Goal: Task Accomplishment & Management: Manage account settings

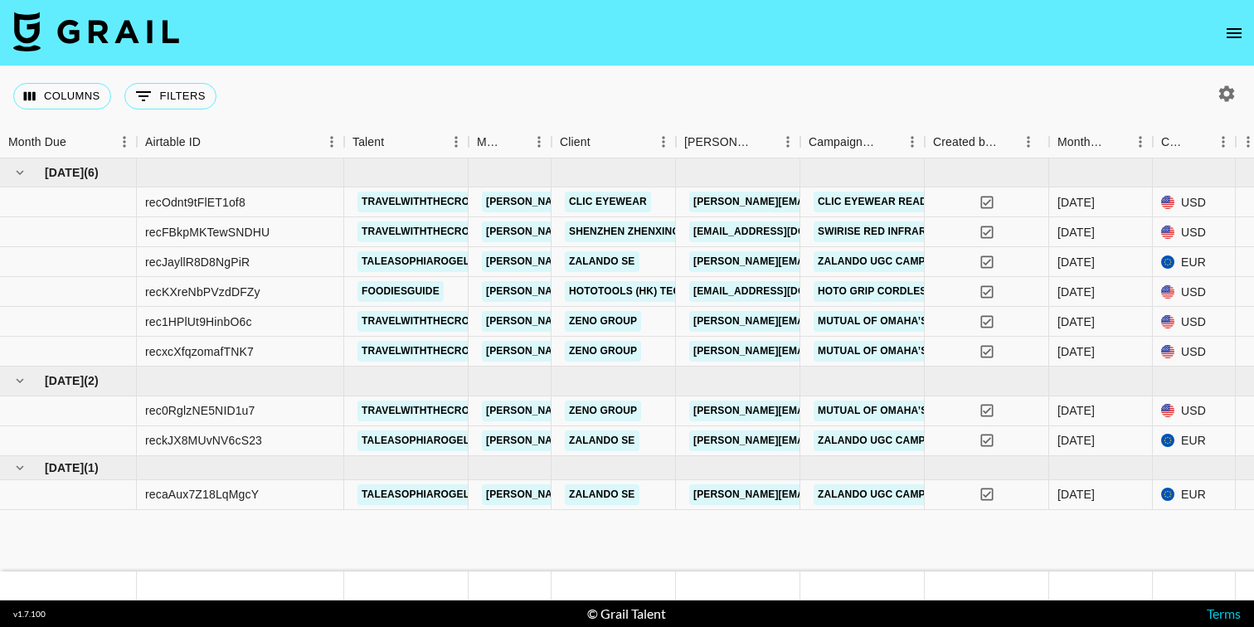
click at [1241, 32] on icon "open drawer" at bounding box center [1234, 33] width 15 height 10
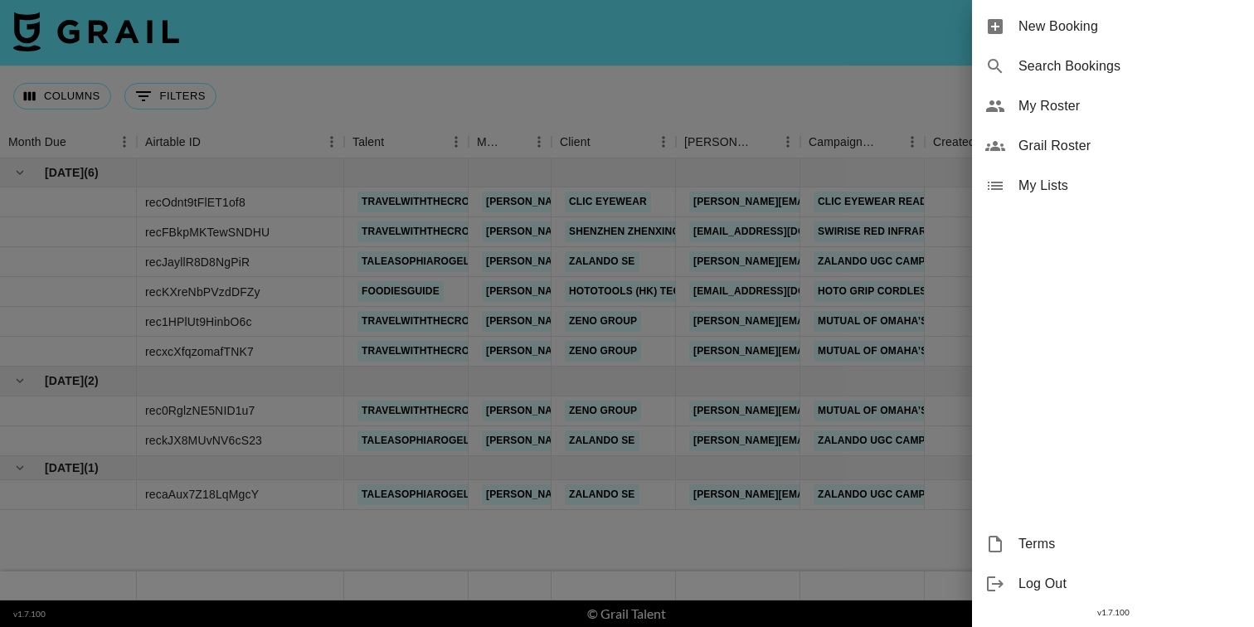
click at [1032, 122] on div "My Roster" at bounding box center [1113, 106] width 282 height 40
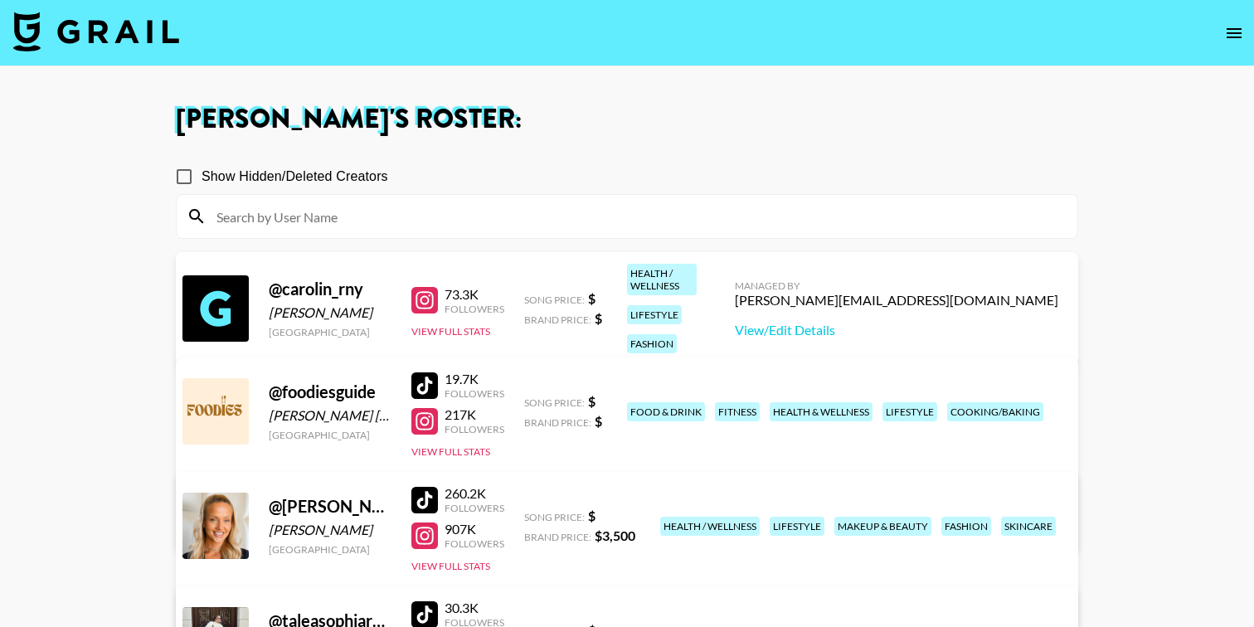
click at [1227, 34] on icon "open drawer" at bounding box center [1234, 33] width 20 height 20
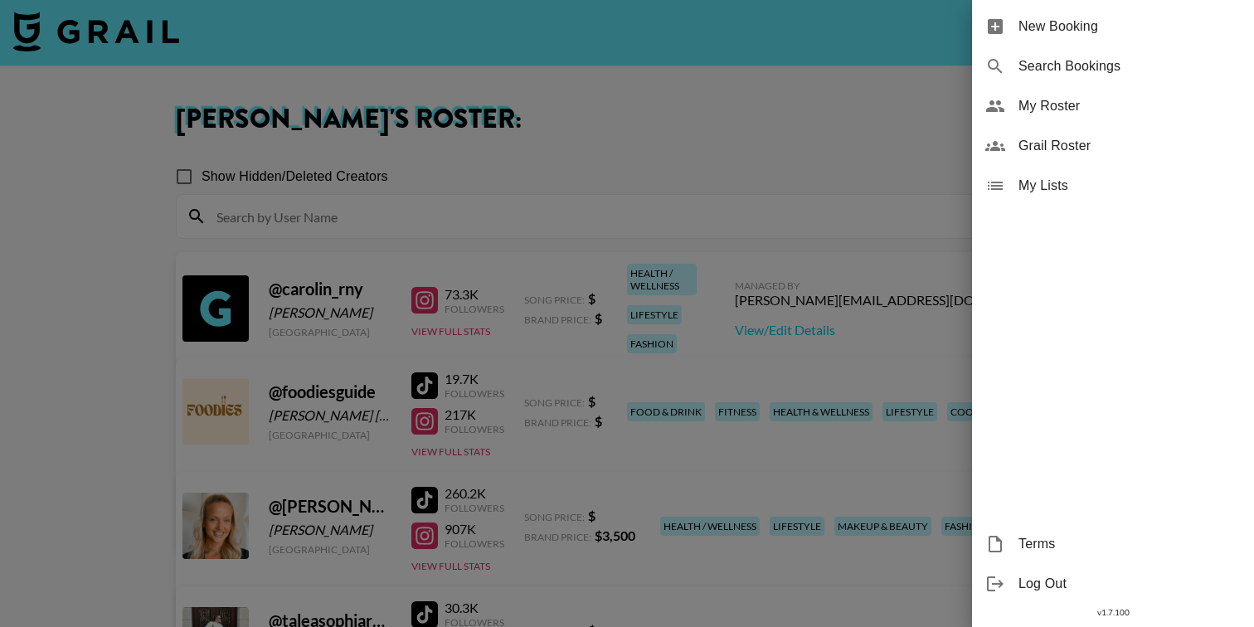
click at [1105, 143] on span "Grail Roster" at bounding box center [1129, 146] width 222 height 20
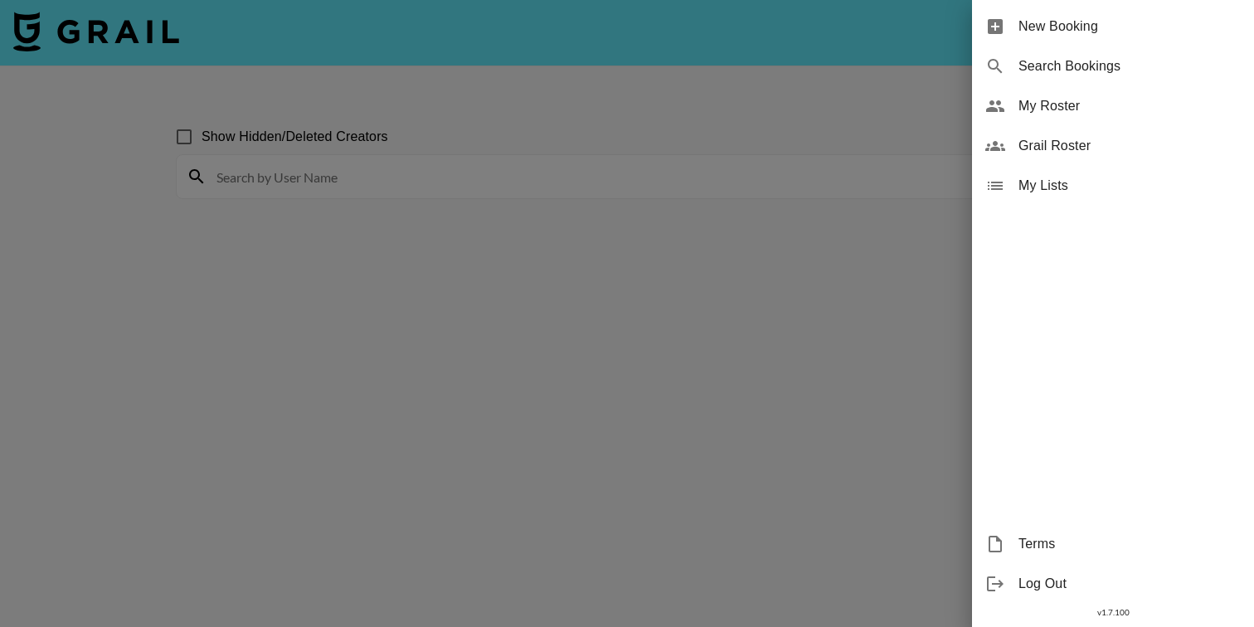
click at [576, 224] on div at bounding box center [627, 313] width 1254 height 627
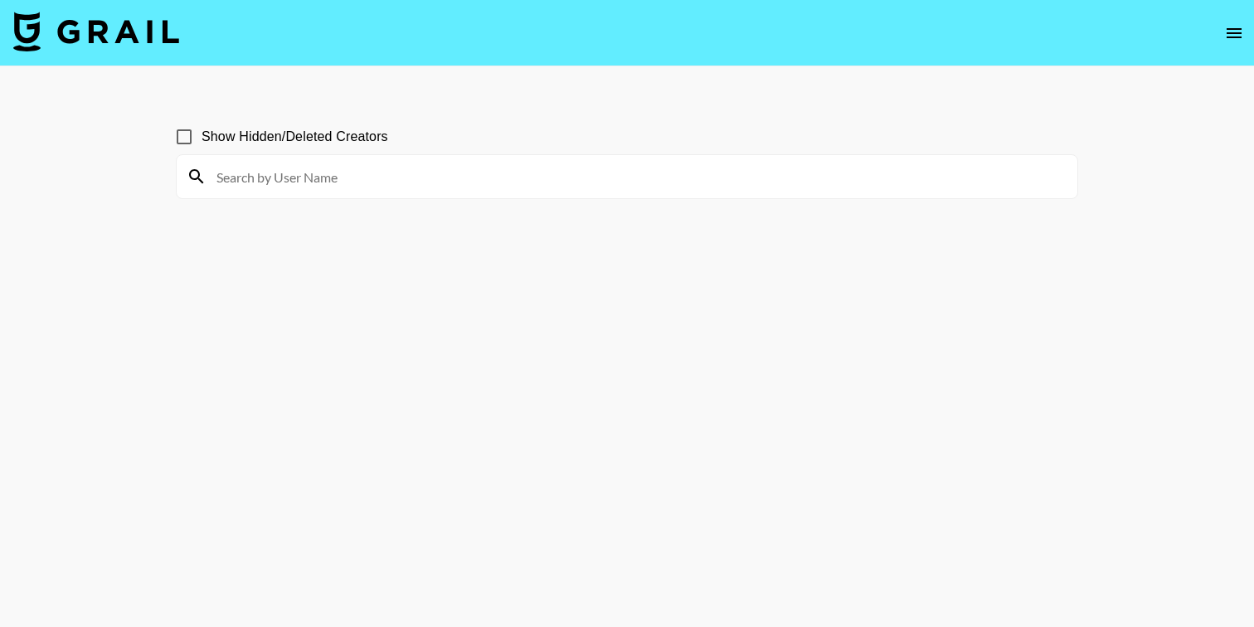
click at [390, 182] on input at bounding box center [636, 176] width 861 height 27
click at [304, 176] on input "beauty" at bounding box center [636, 176] width 861 height 27
type input "beauty"
click at [1225, 31] on icon "open drawer" at bounding box center [1234, 33] width 20 height 20
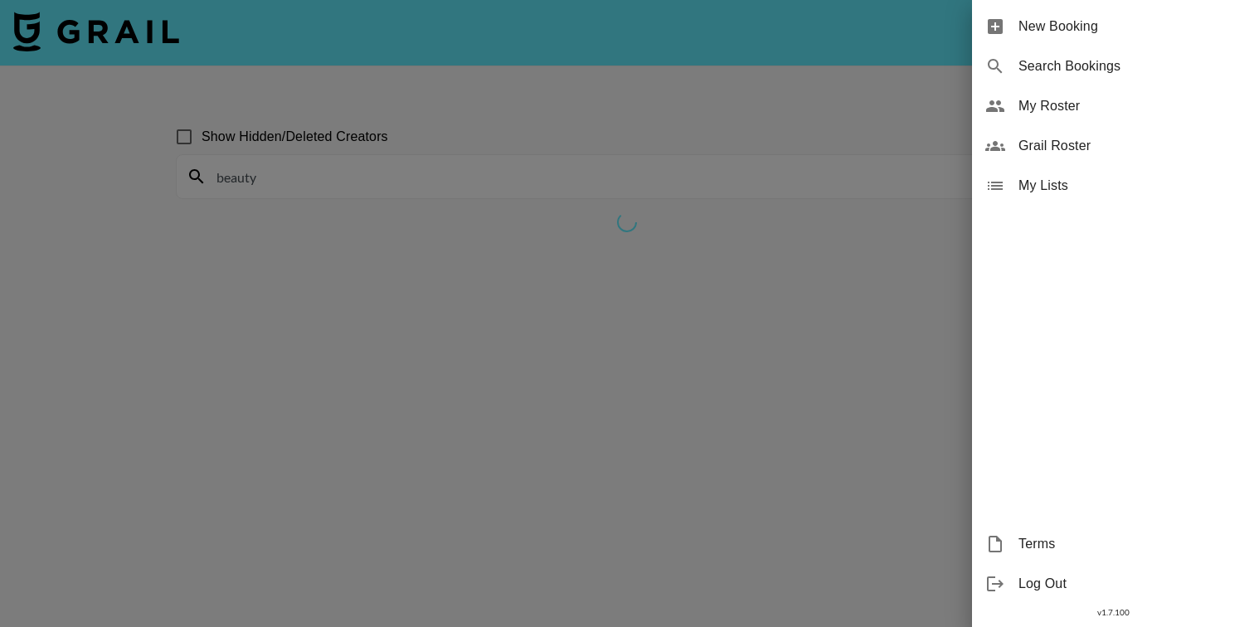
click at [1068, 142] on span "Grail Roster" at bounding box center [1129, 146] width 222 height 20
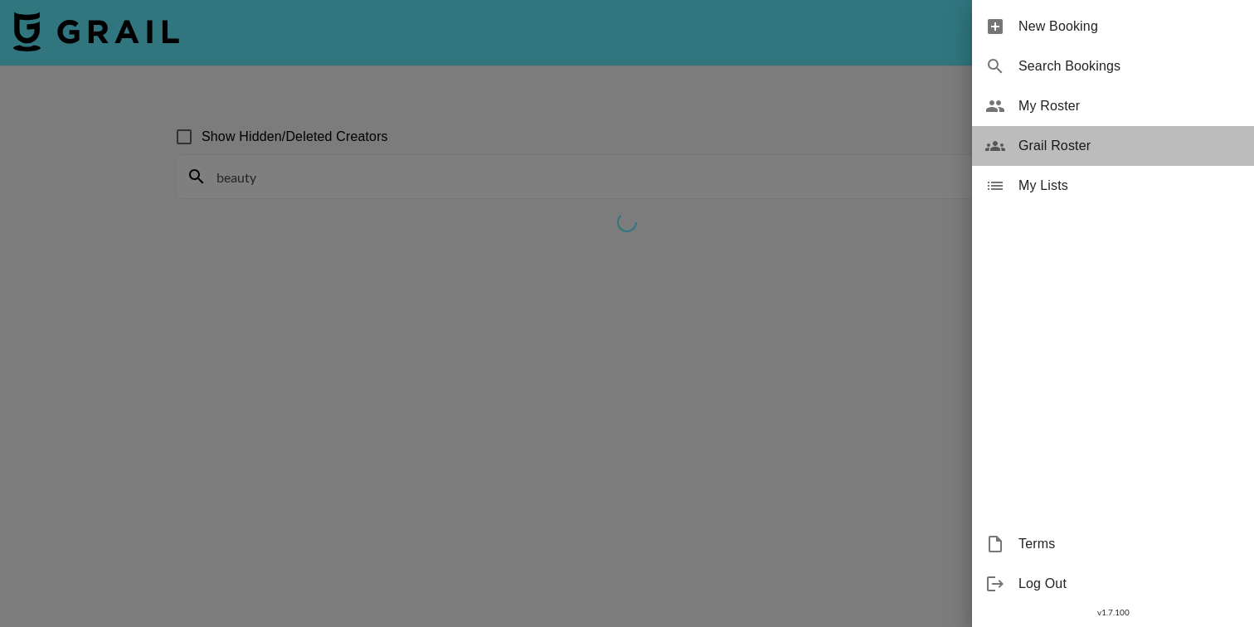
click at [1020, 143] on span "Grail Roster" at bounding box center [1129, 146] width 222 height 20
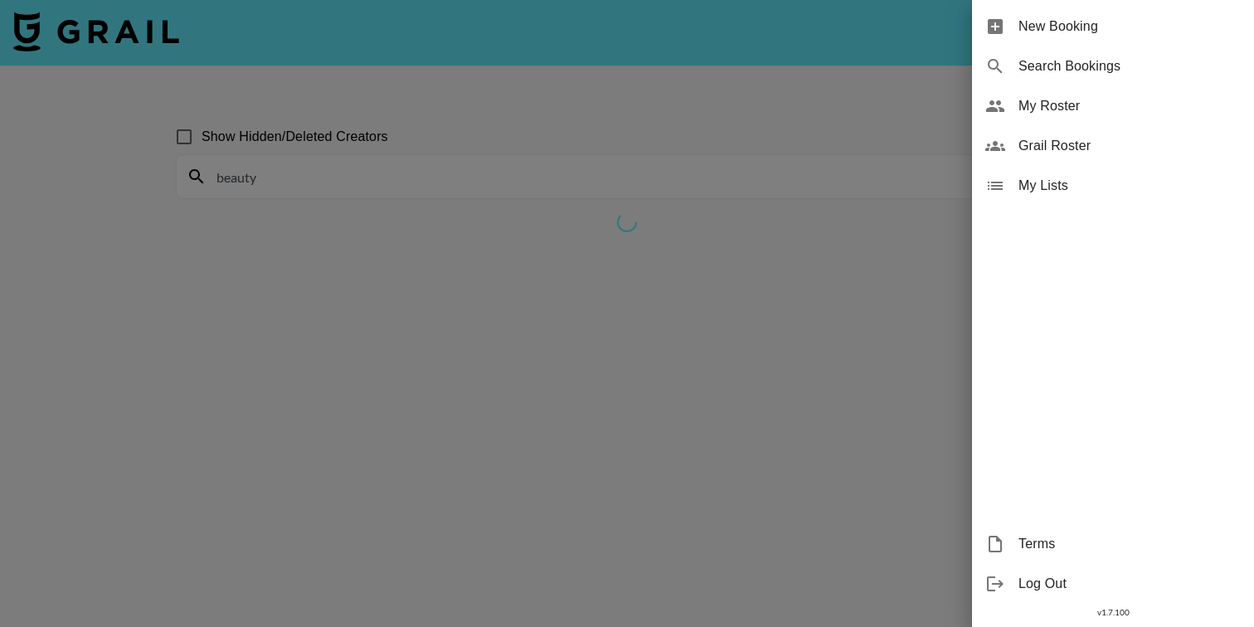
click at [619, 63] on div at bounding box center [627, 313] width 1254 height 627
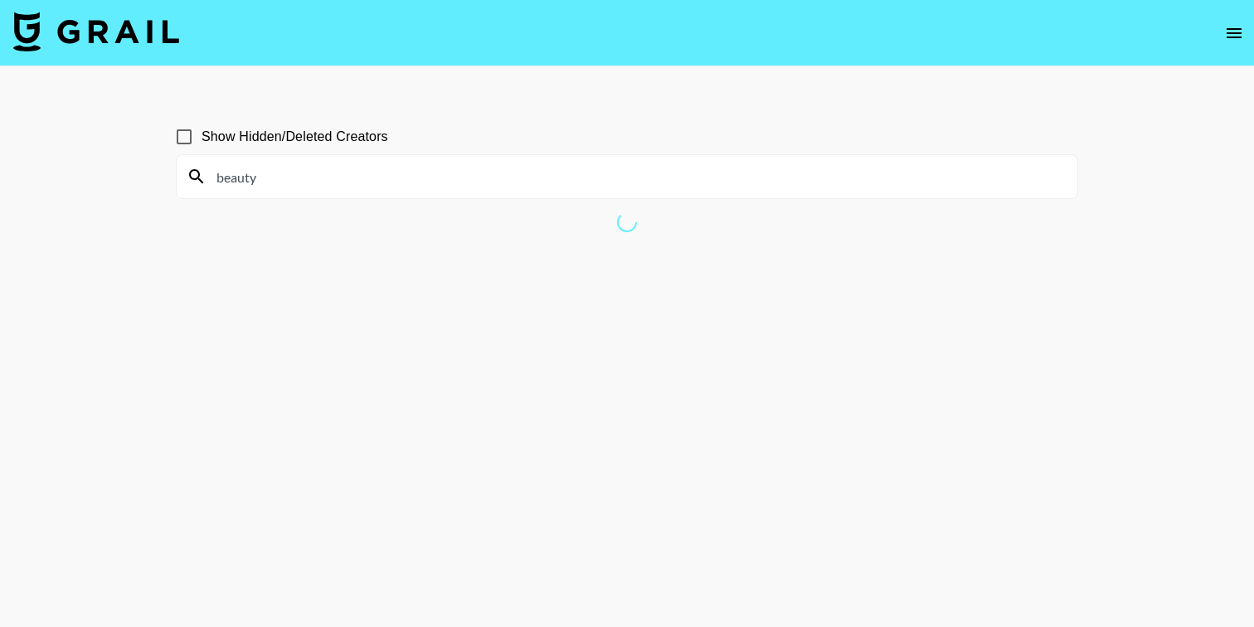
drag, startPoint x: 292, startPoint y: 180, endPoint x: 137, endPoint y: 178, distance: 155.1
click at [137, 178] on main "Show Hidden/Deleted Creators beauty" at bounding box center [627, 353] width 1254 height 574
click at [1226, 35] on icon "open drawer" at bounding box center [1234, 33] width 20 height 20
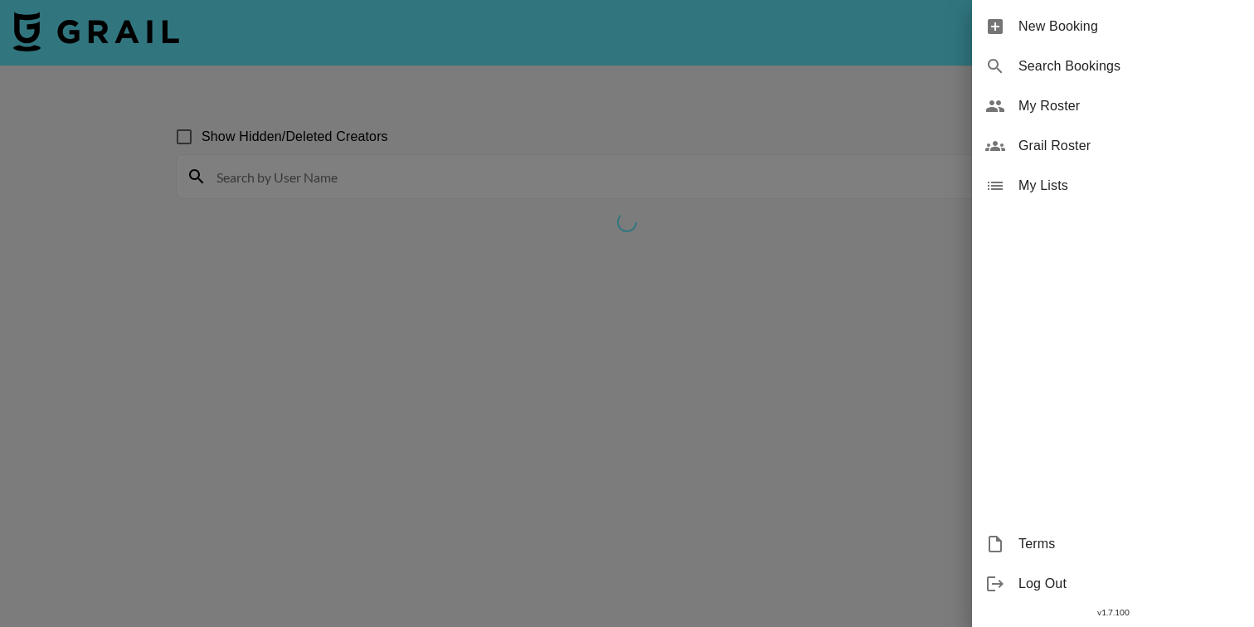
click at [1107, 137] on span "Grail Roster" at bounding box center [1129, 146] width 222 height 20
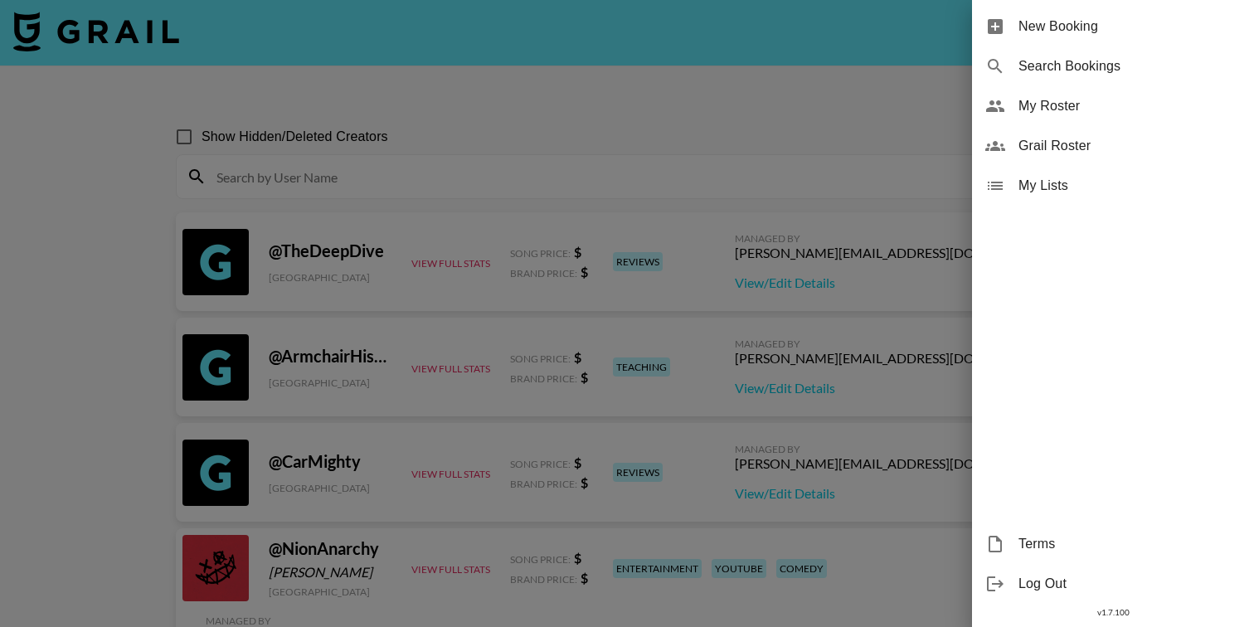
click at [27, 316] on div at bounding box center [627, 313] width 1254 height 627
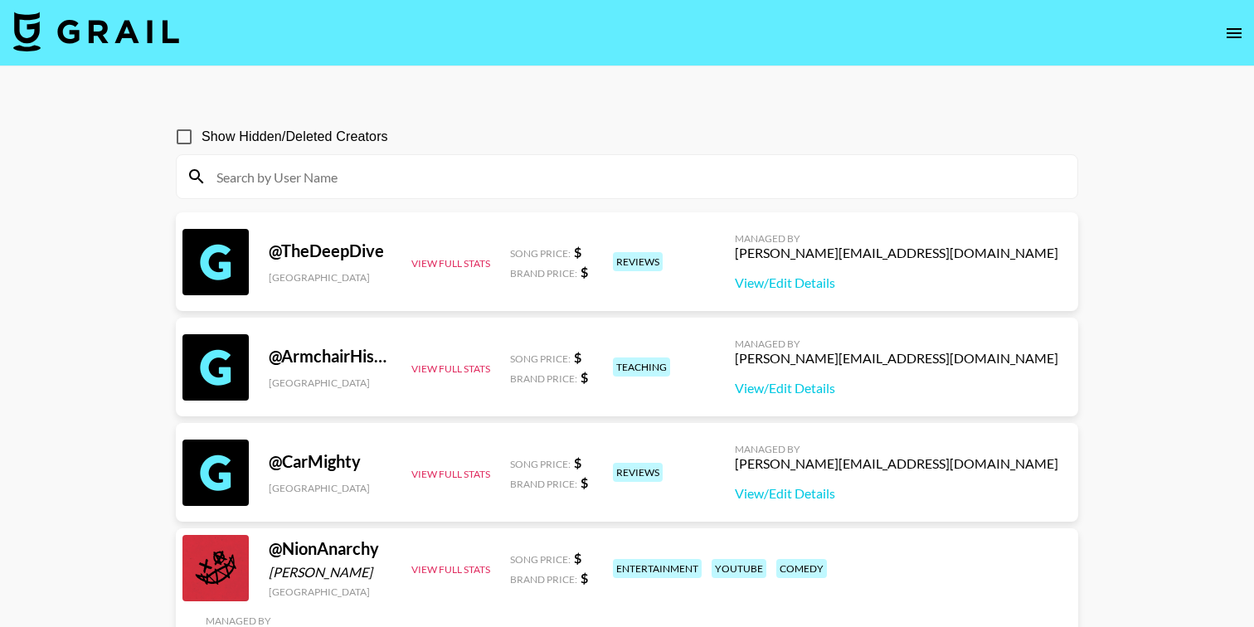
click at [355, 177] on input at bounding box center [636, 176] width 861 height 27
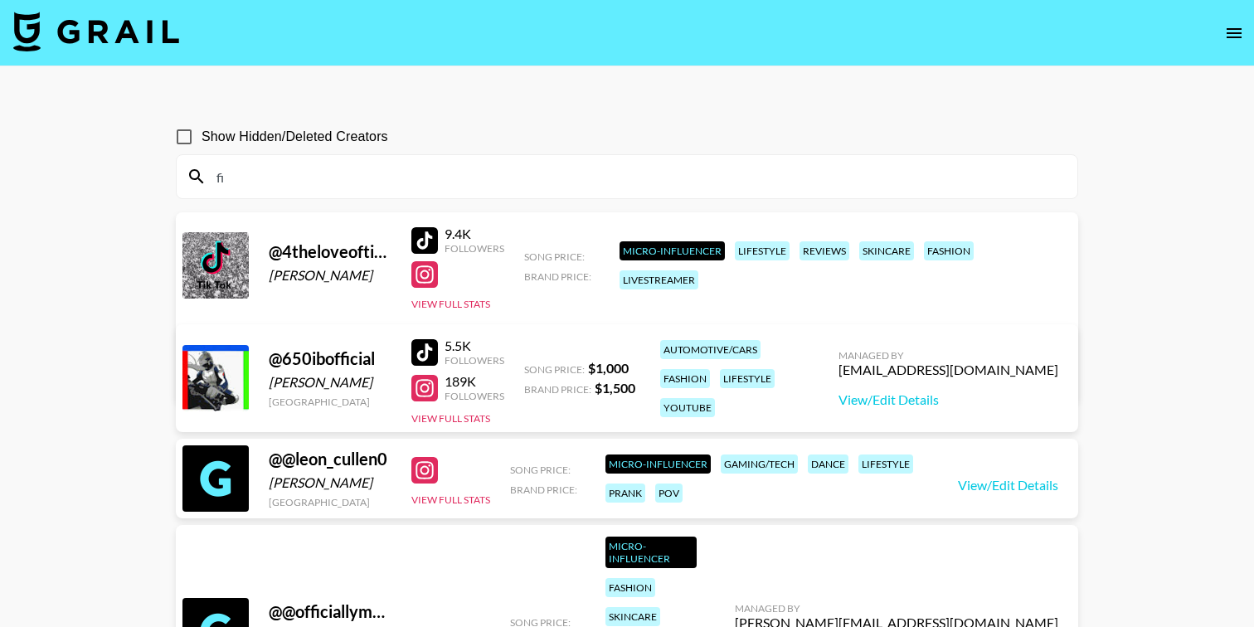
type input "f"
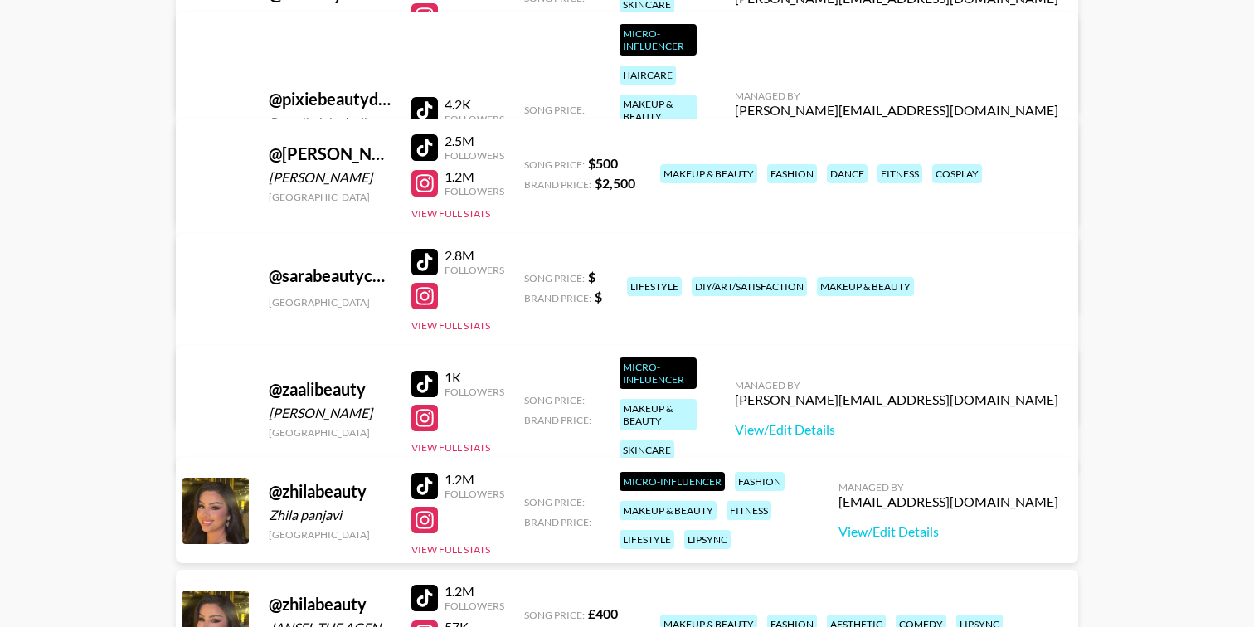
scroll to position [2645, 0]
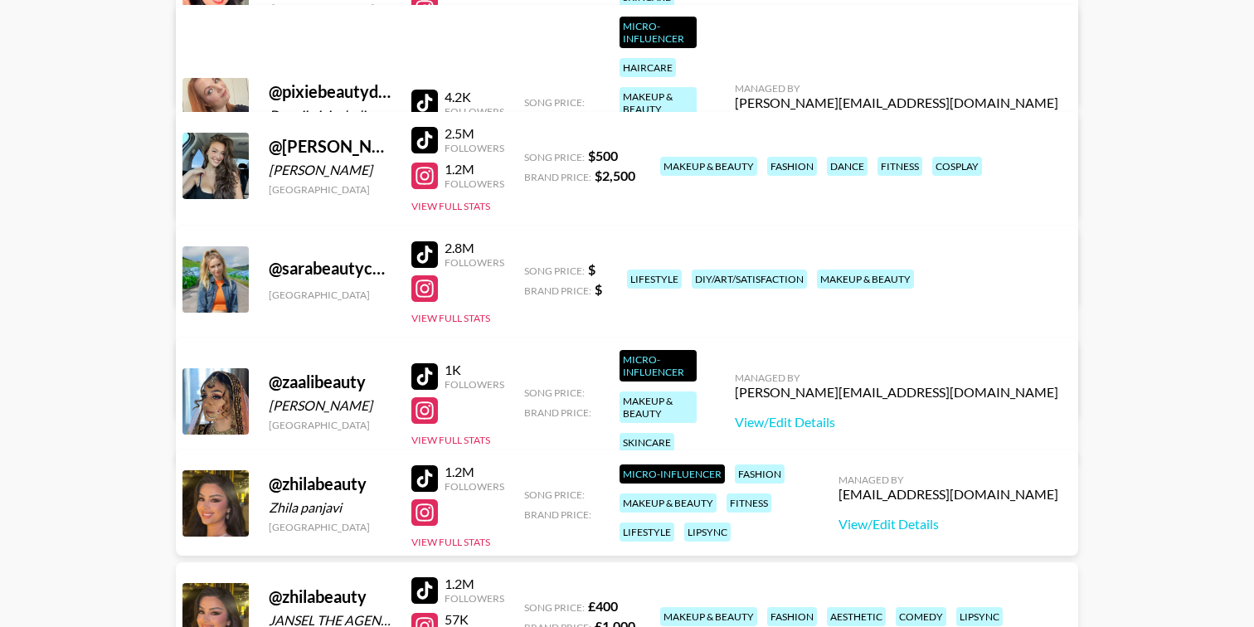
type input "beauty"
click at [428, 171] on div at bounding box center [424, 176] width 27 height 27
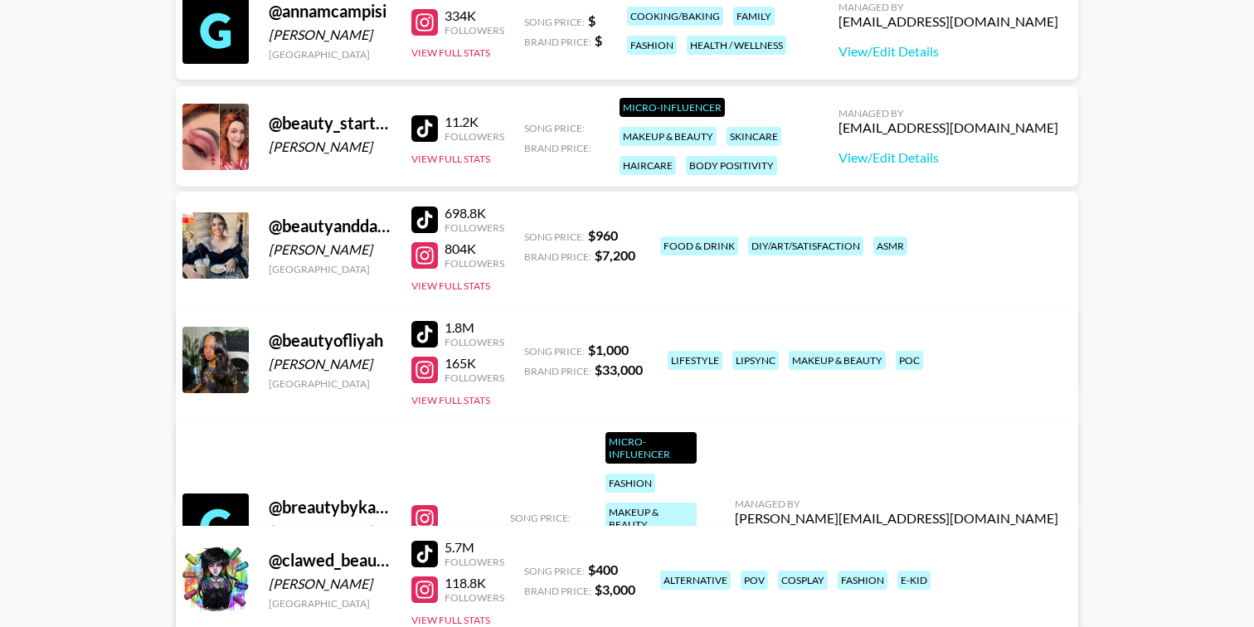
scroll to position [659, 0]
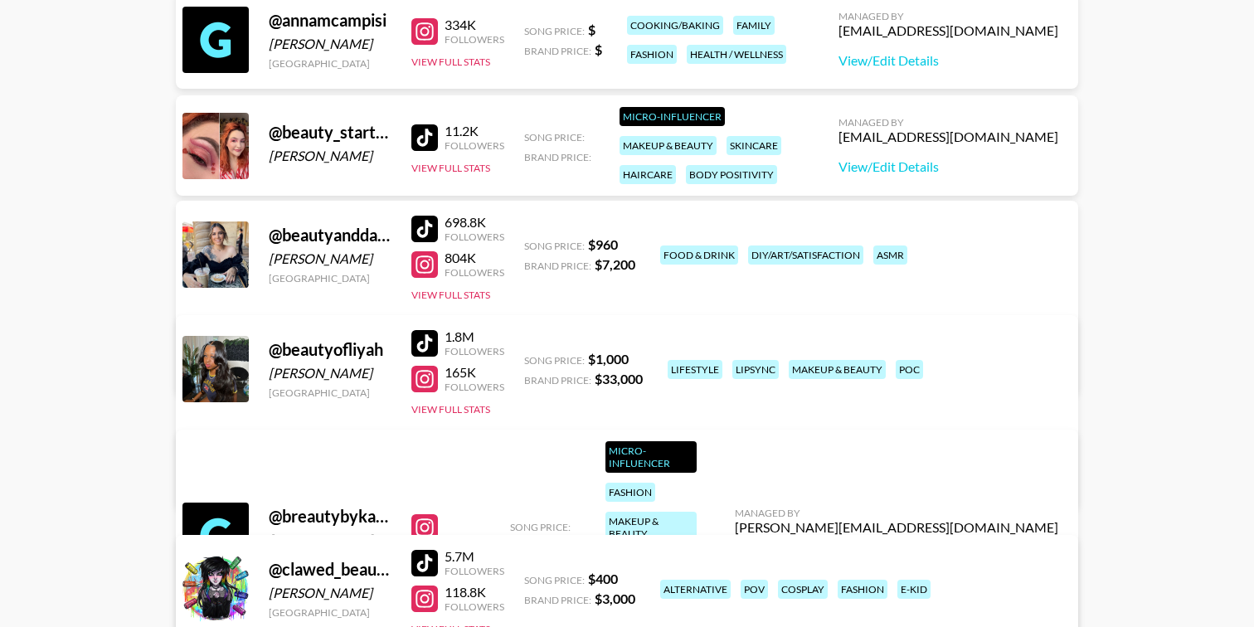
click at [424, 259] on div at bounding box center [424, 264] width 27 height 27
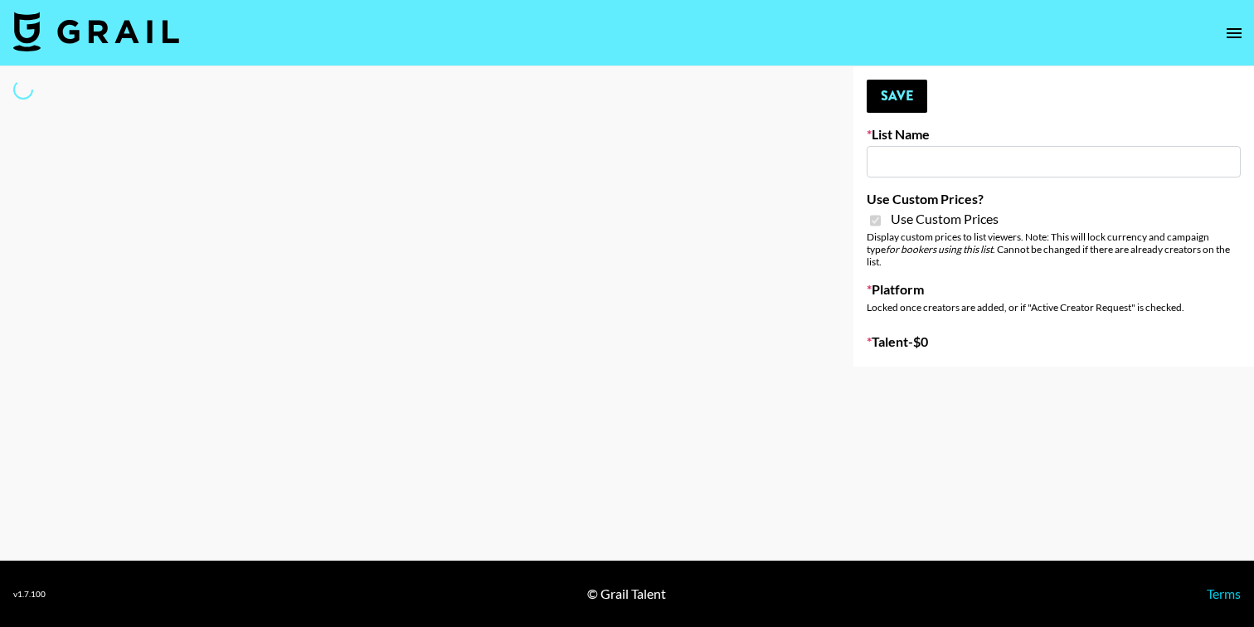
type input "101 Media"
checkbox input "true"
select select "Brand"
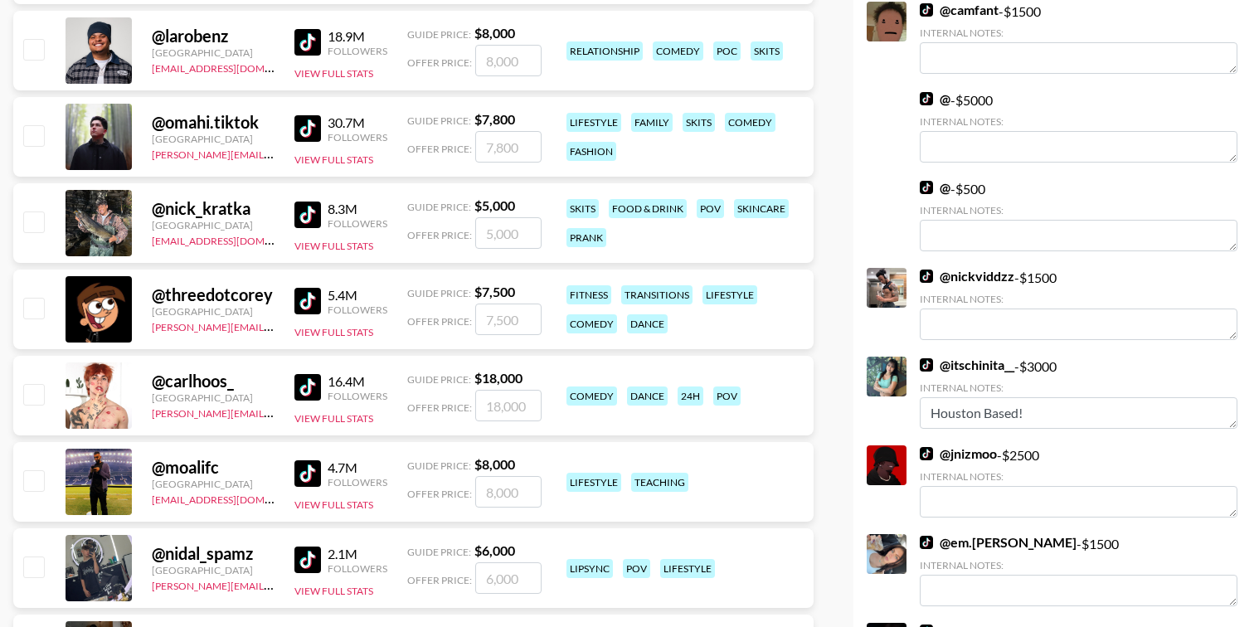
scroll to position [1410, 0]
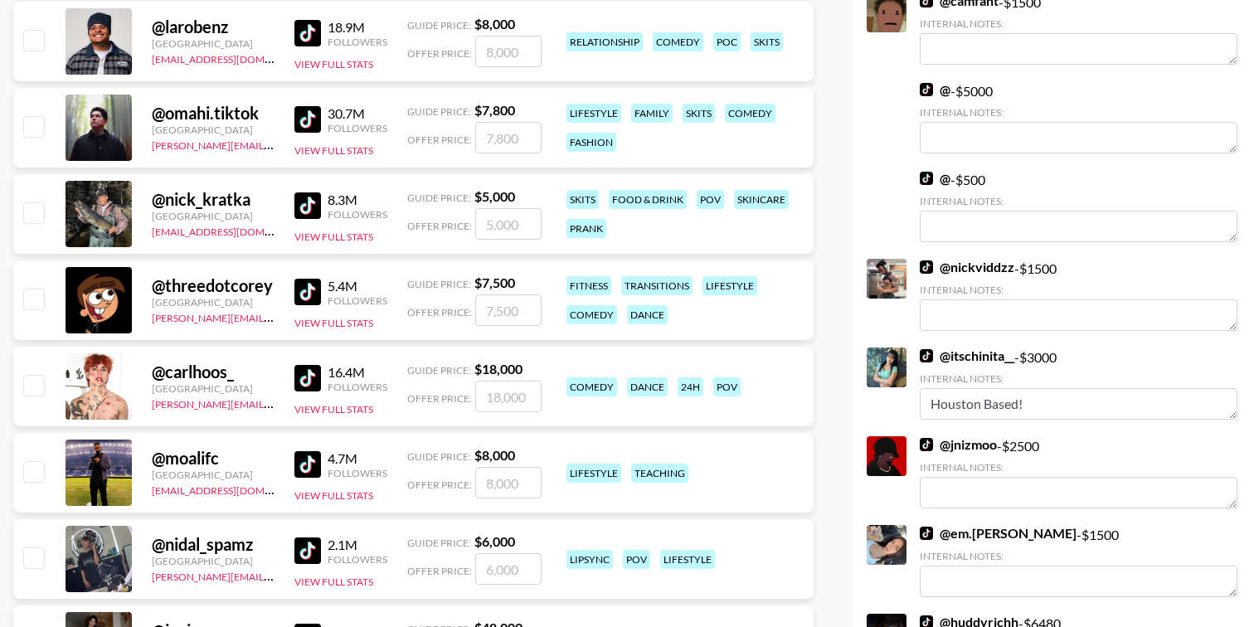
click at [981, 259] on link "@ nickviddzz" at bounding box center [967, 267] width 95 height 17
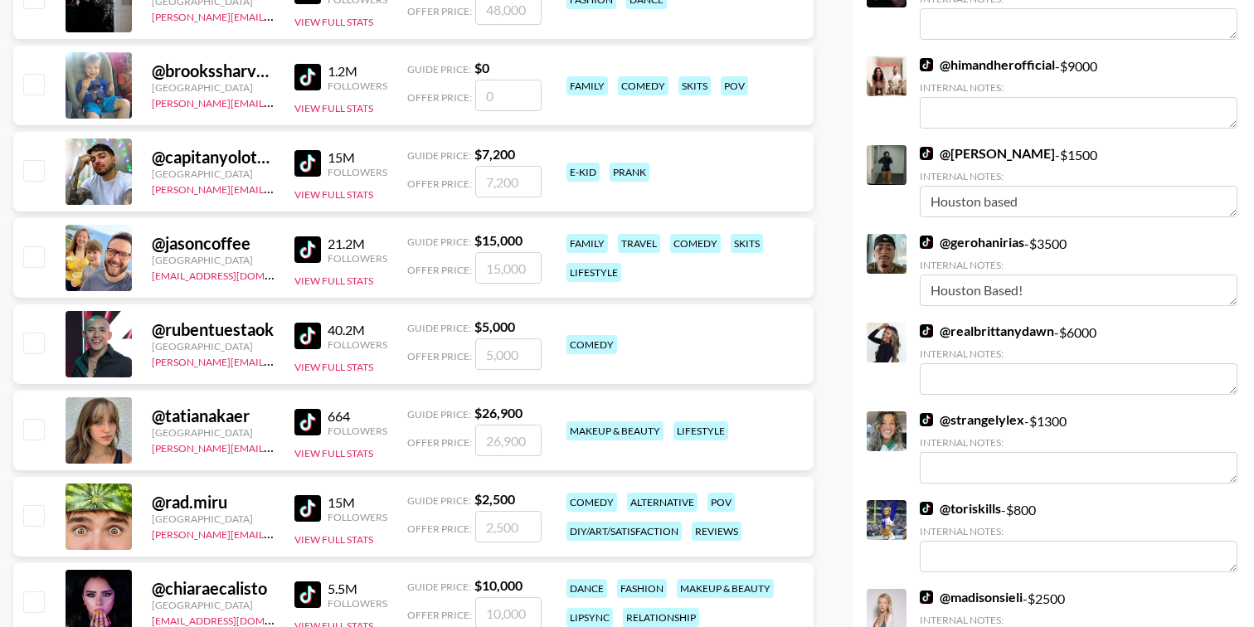
scroll to position [2060, 0]
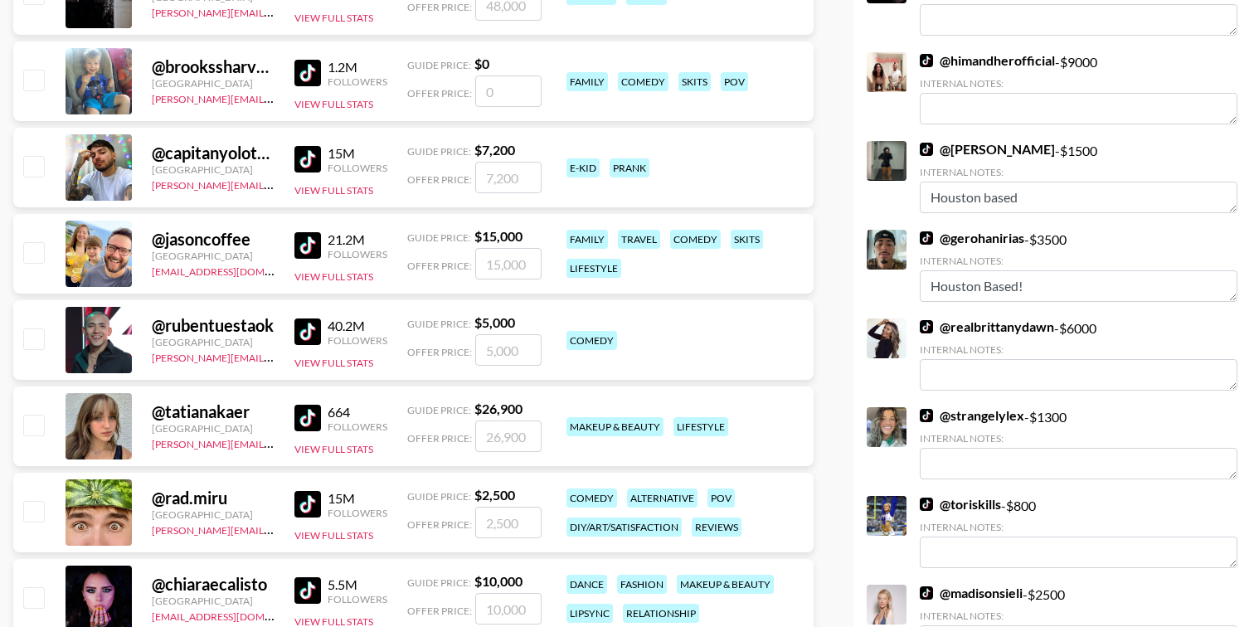
click at [920, 320] on img at bounding box center [926, 326] width 13 height 13
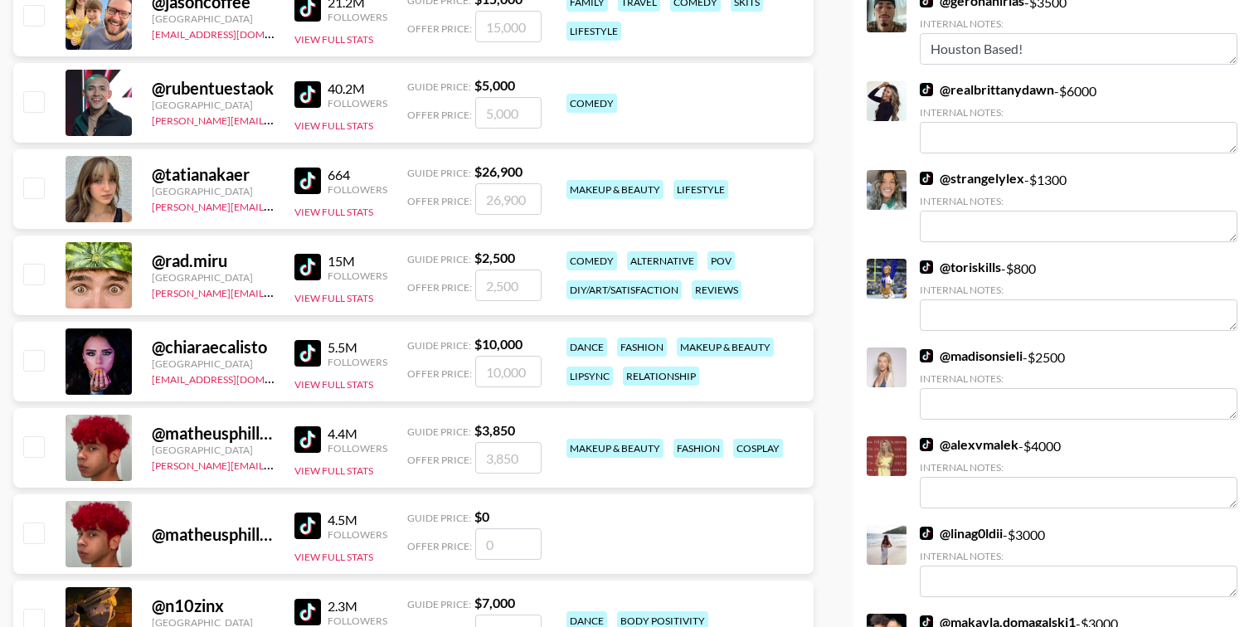
scroll to position [2300, 0]
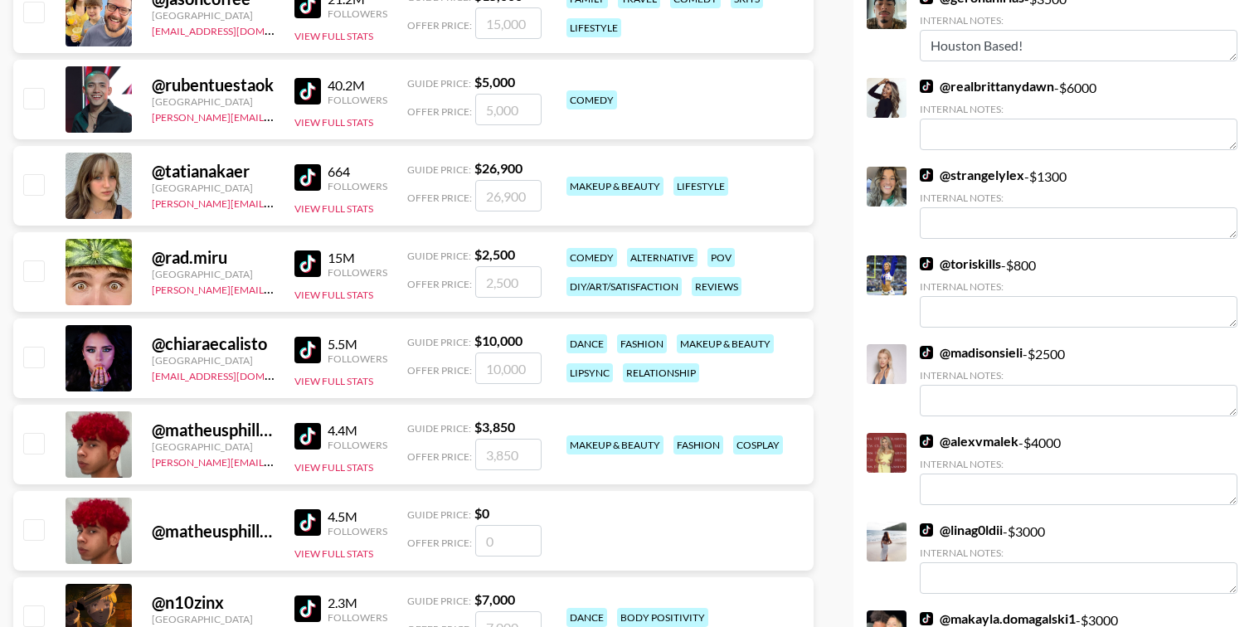
click at [927, 346] on img at bounding box center [926, 352] width 13 height 13
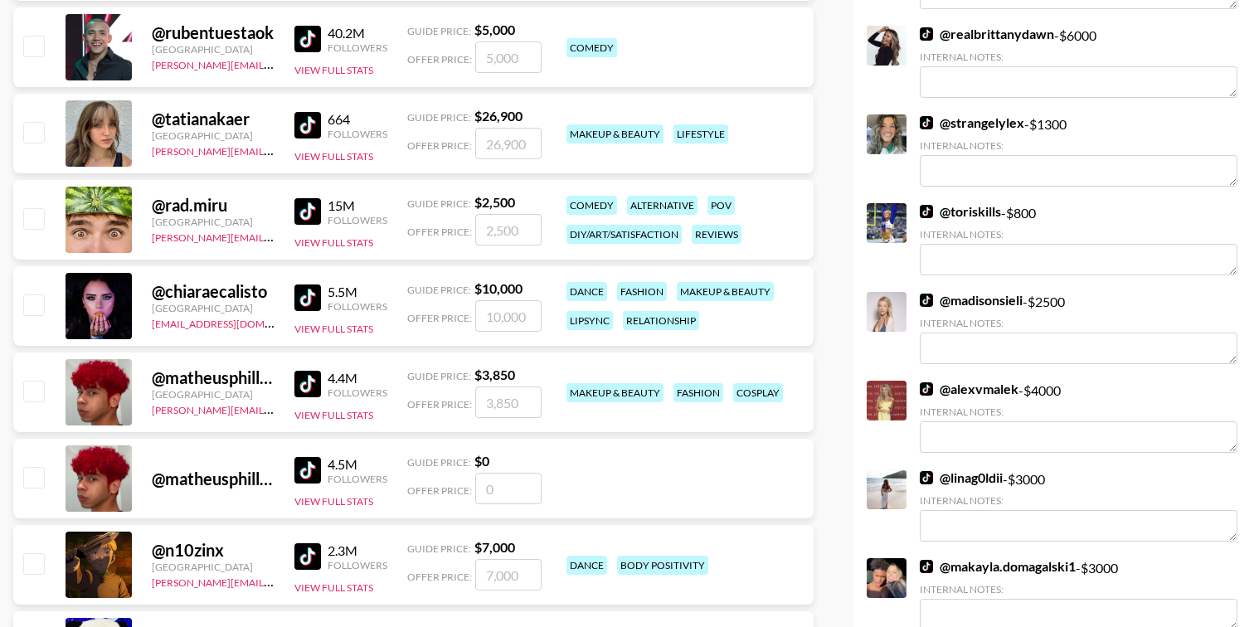
click at [924, 294] on img at bounding box center [926, 300] width 13 height 13
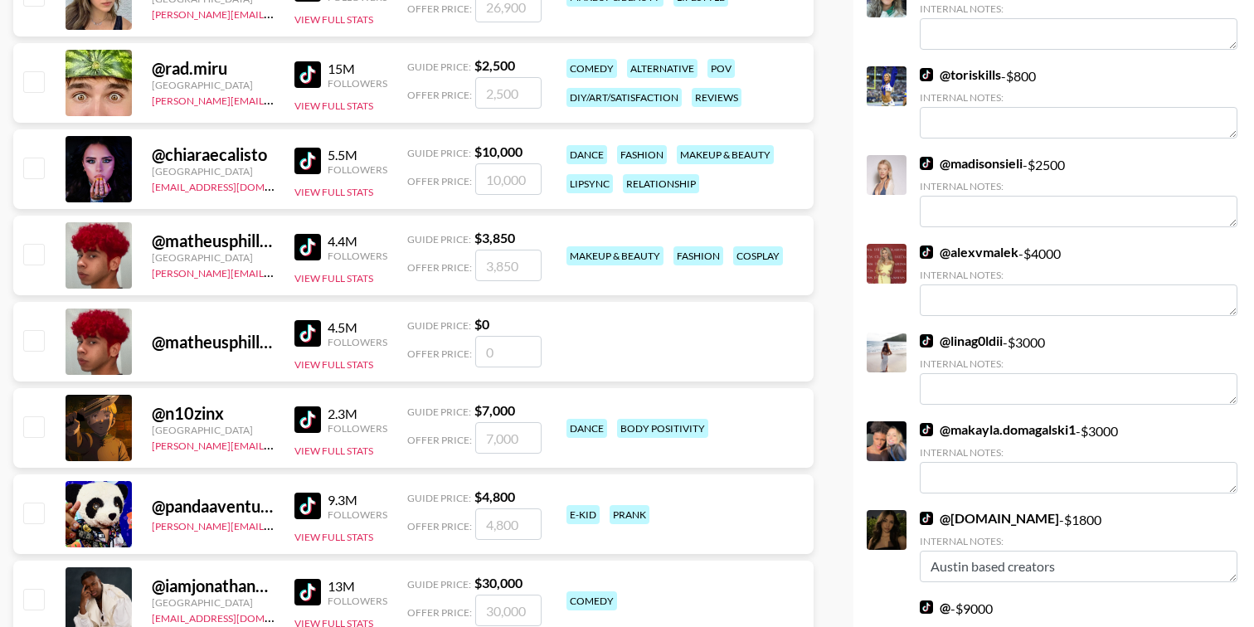
scroll to position [2491, 0]
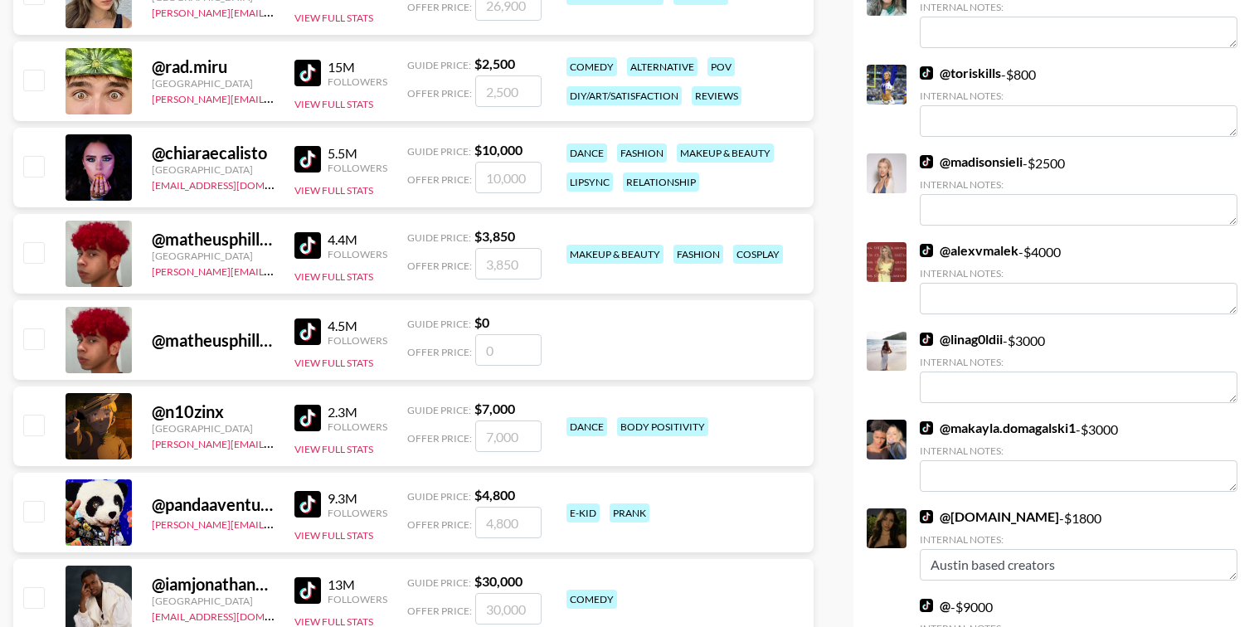
click at [926, 244] on img at bounding box center [926, 250] width 13 height 13
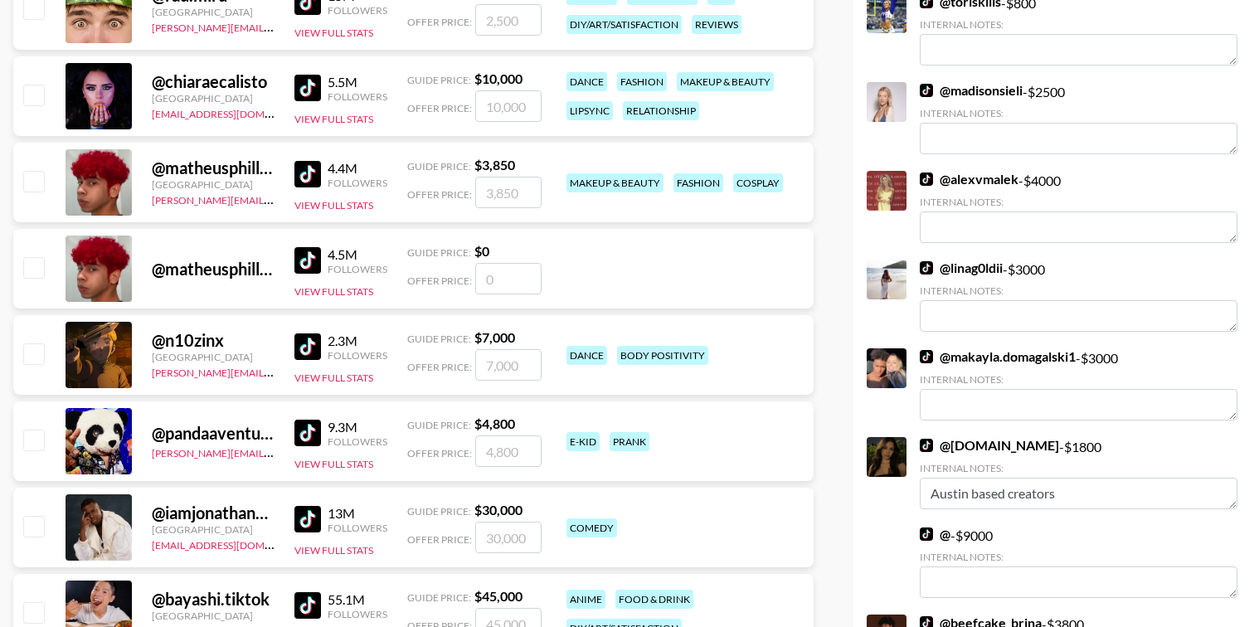
scroll to position [2552, 0]
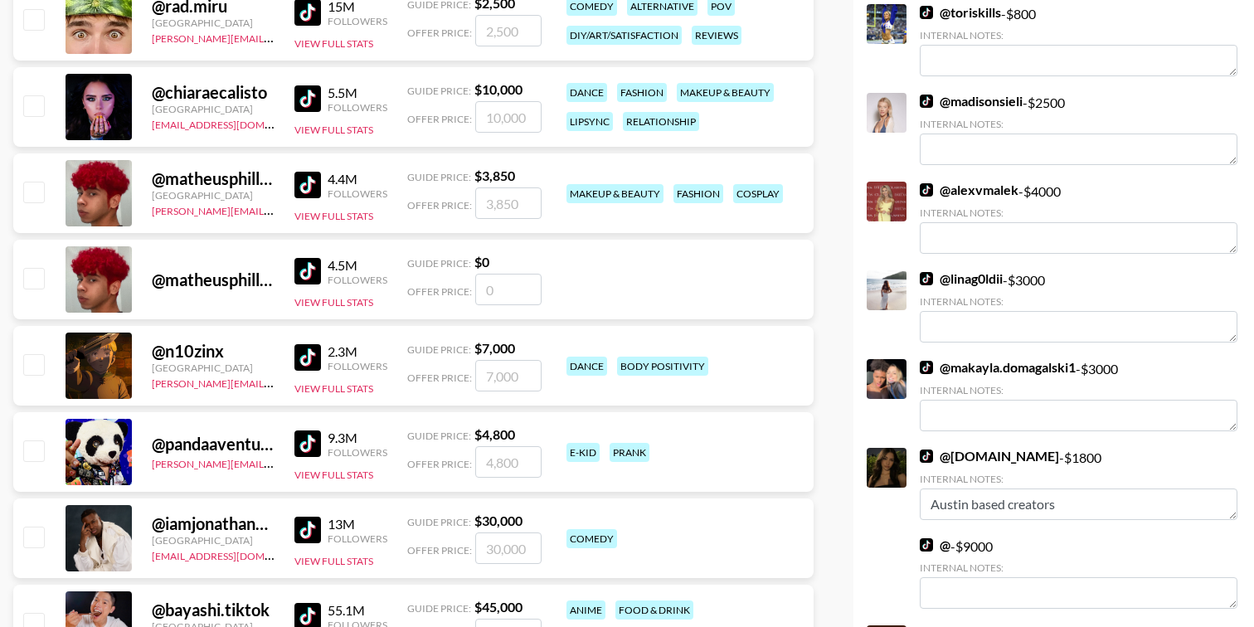
click at [928, 361] on img at bounding box center [926, 367] width 13 height 13
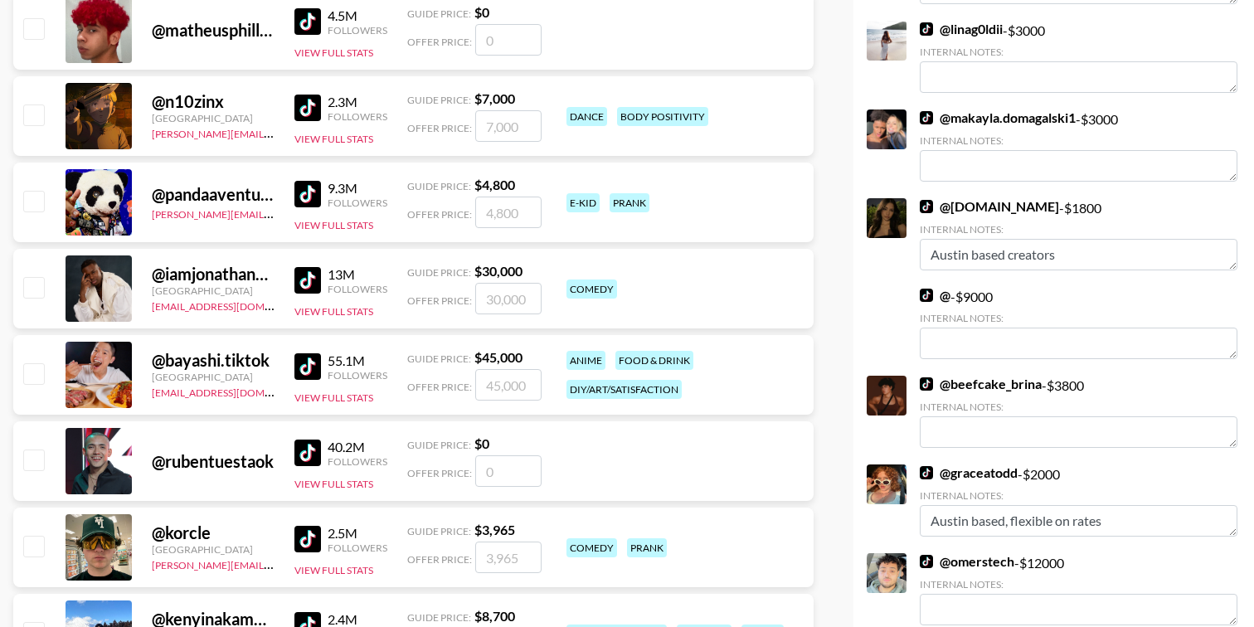
scroll to position [2768, 0]
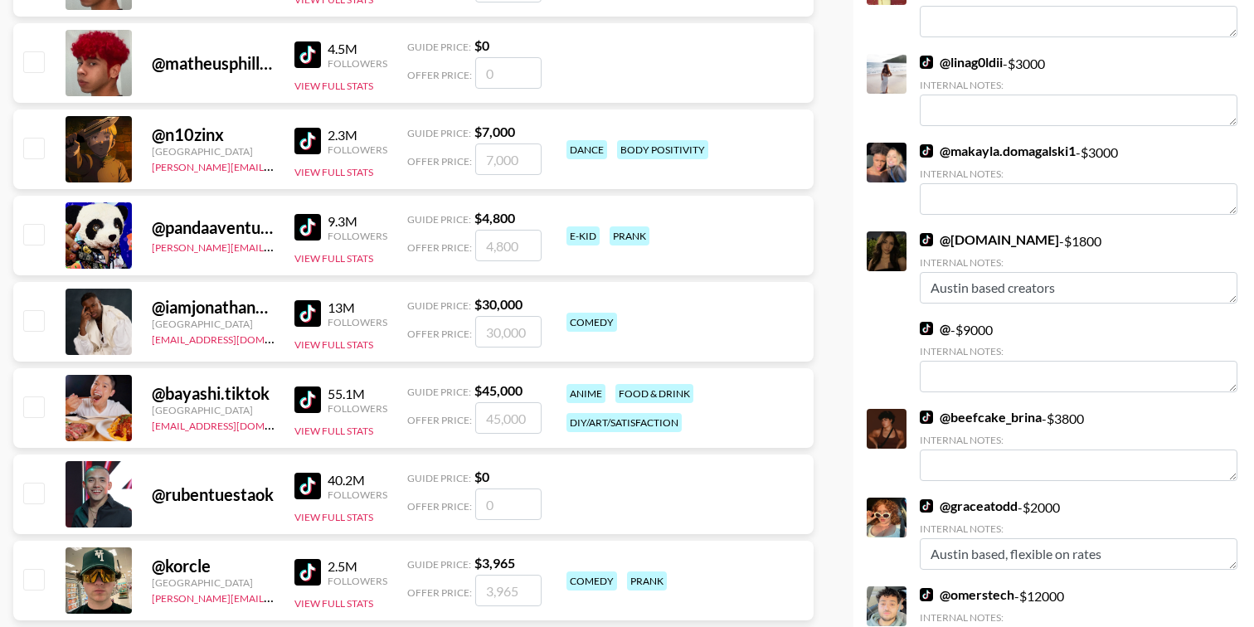
click at [925, 233] on img at bounding box center [926, 239] width 13 height 13
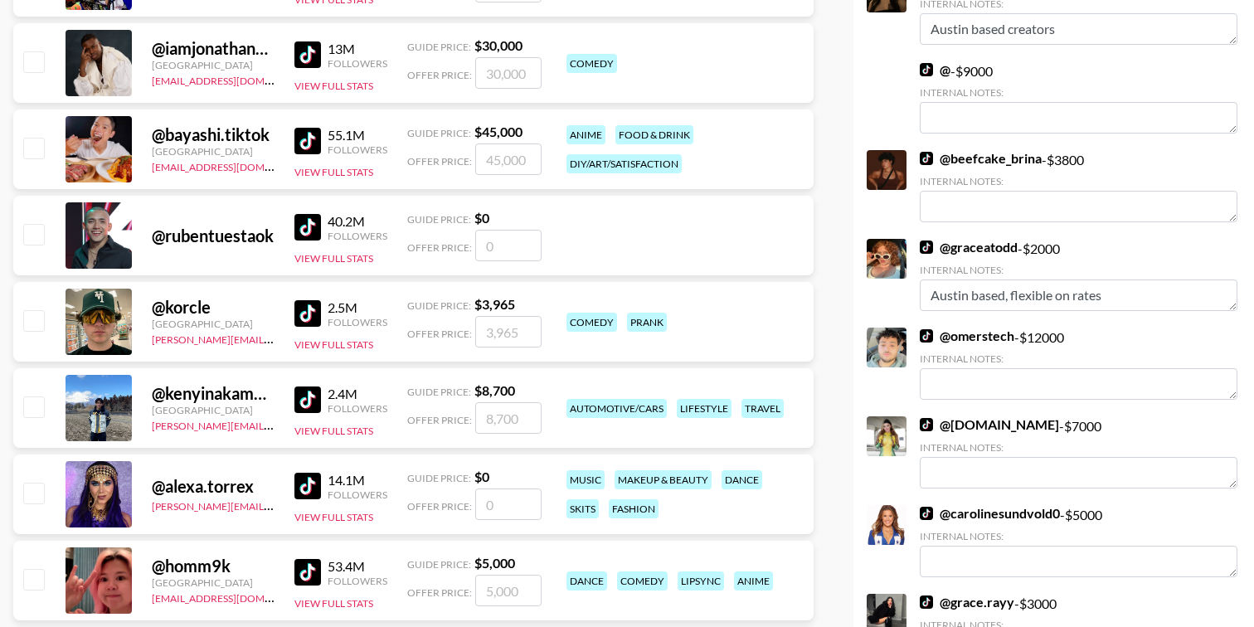
scroll to position [3055, 0]
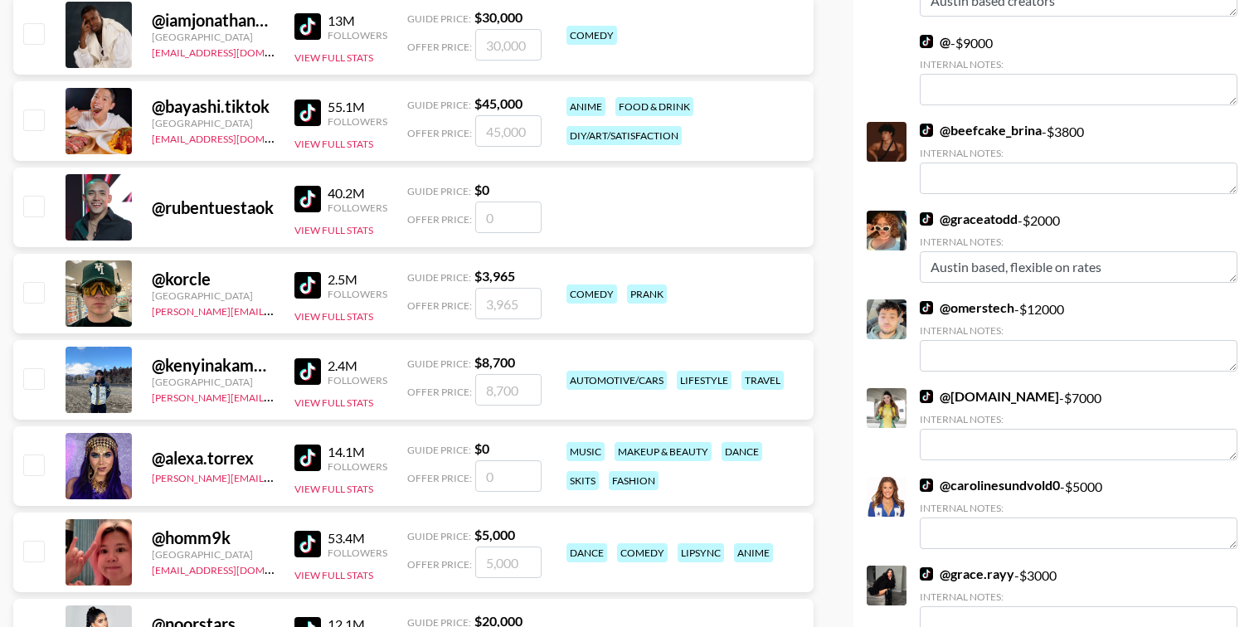
click at [927, 301] on img at bounding box center [926, 307] width 13 height 13
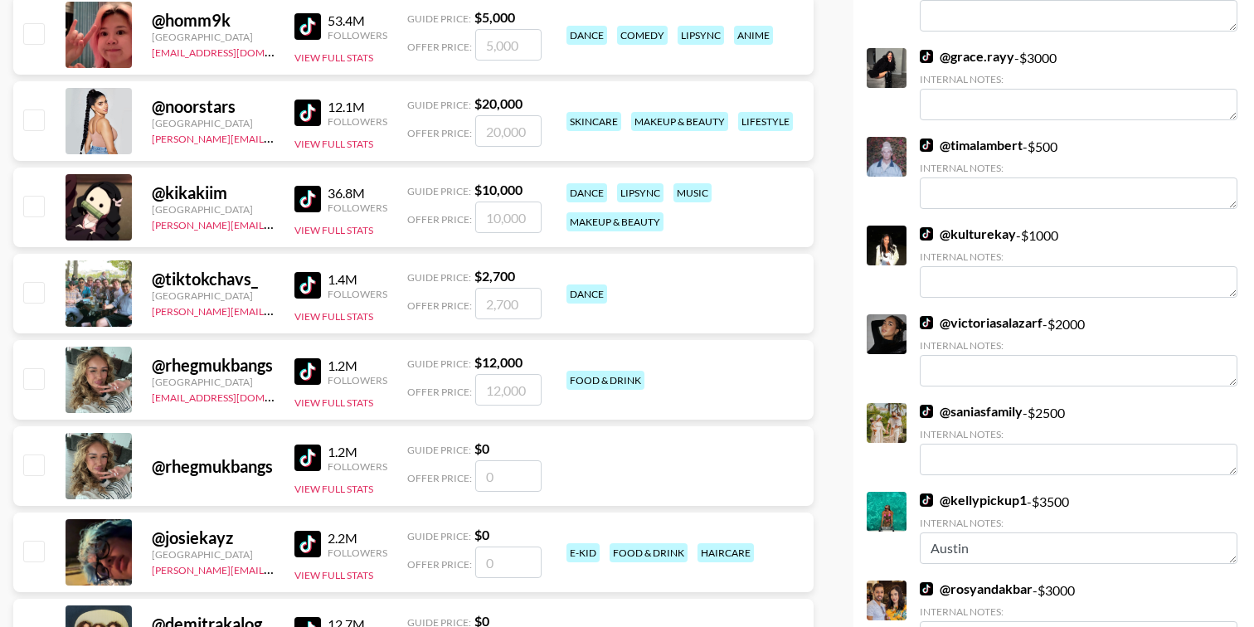
scroll to position [3584, 0]
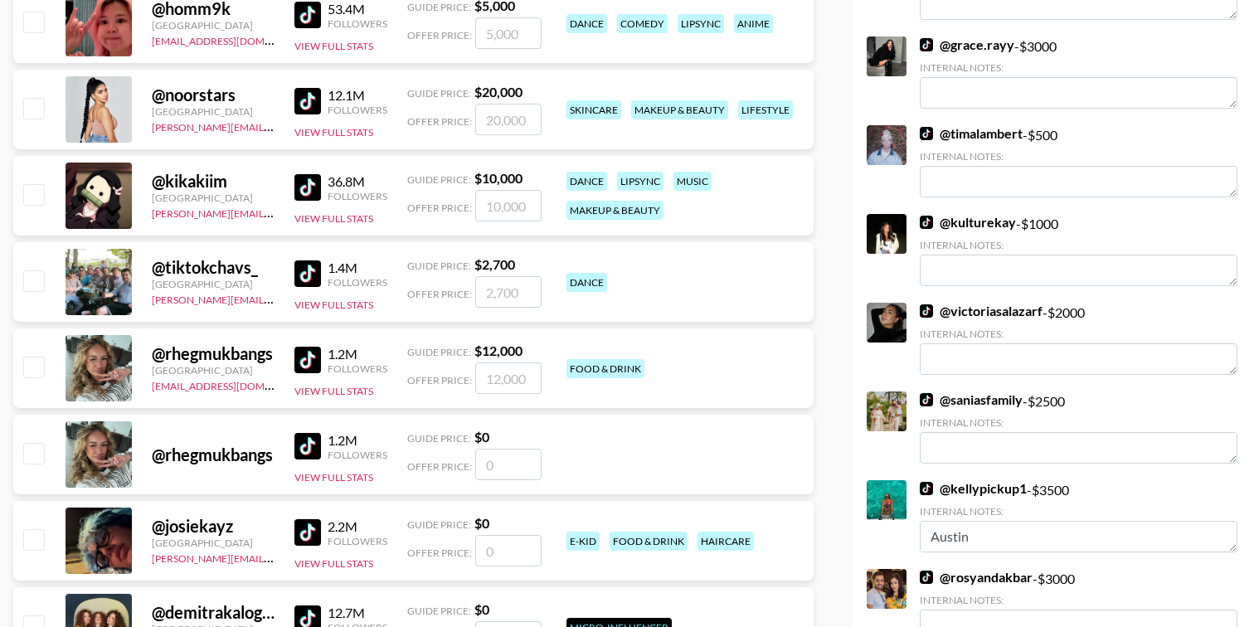
click at [925, 216] on img at bounding box center [926, 222] width 13 height 13
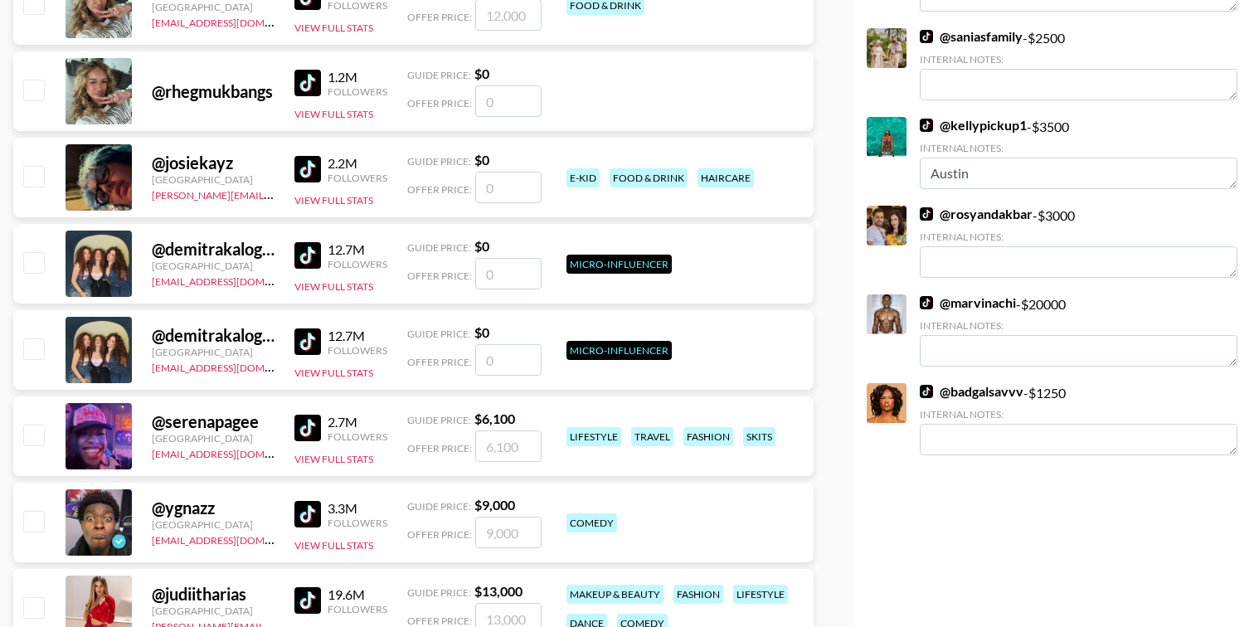
scroll to position [3952, 0]
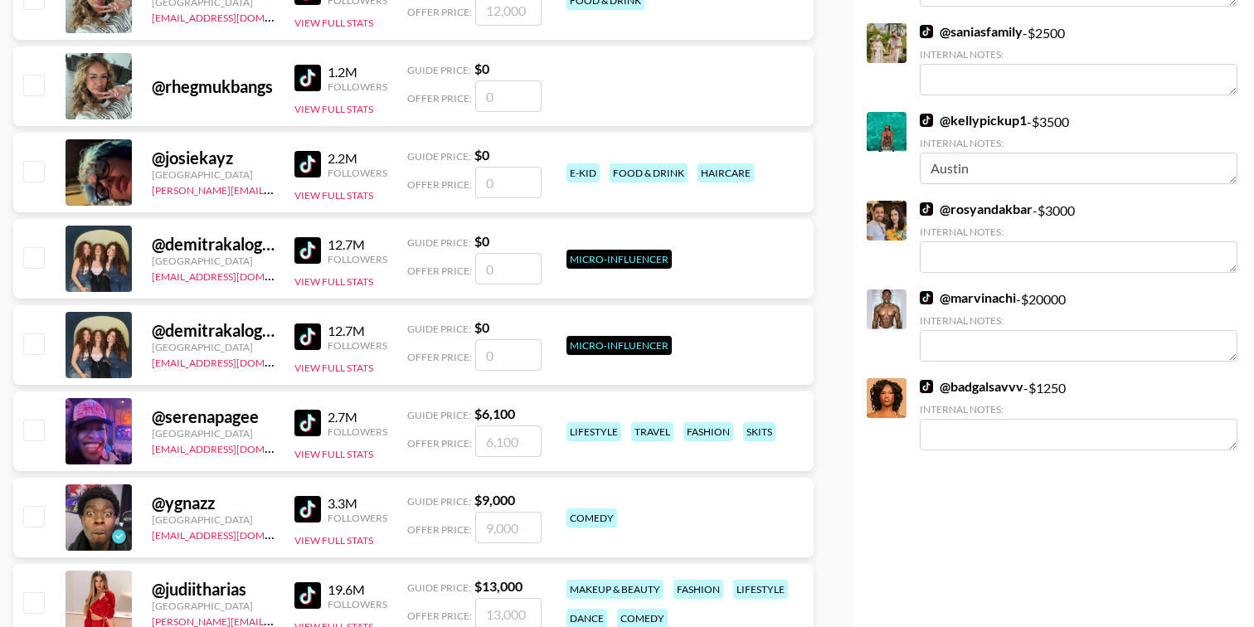
click at [930, 291] on img at bounding box center [926, 297] width 13 height 13
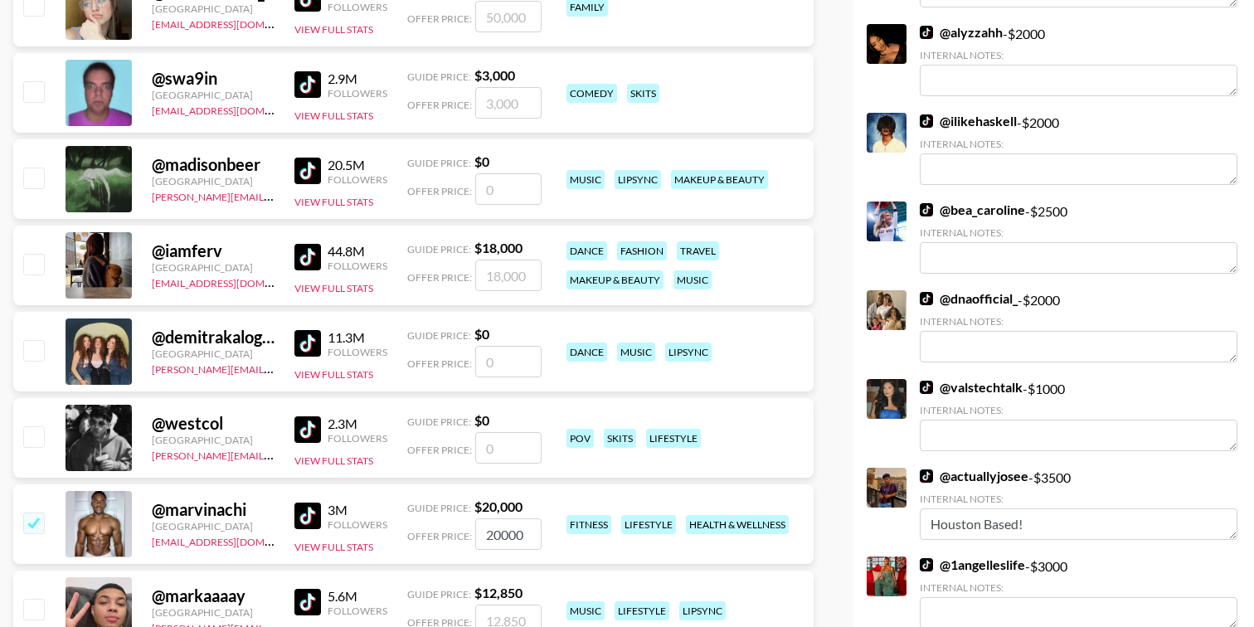
scroll to position [0, 0]
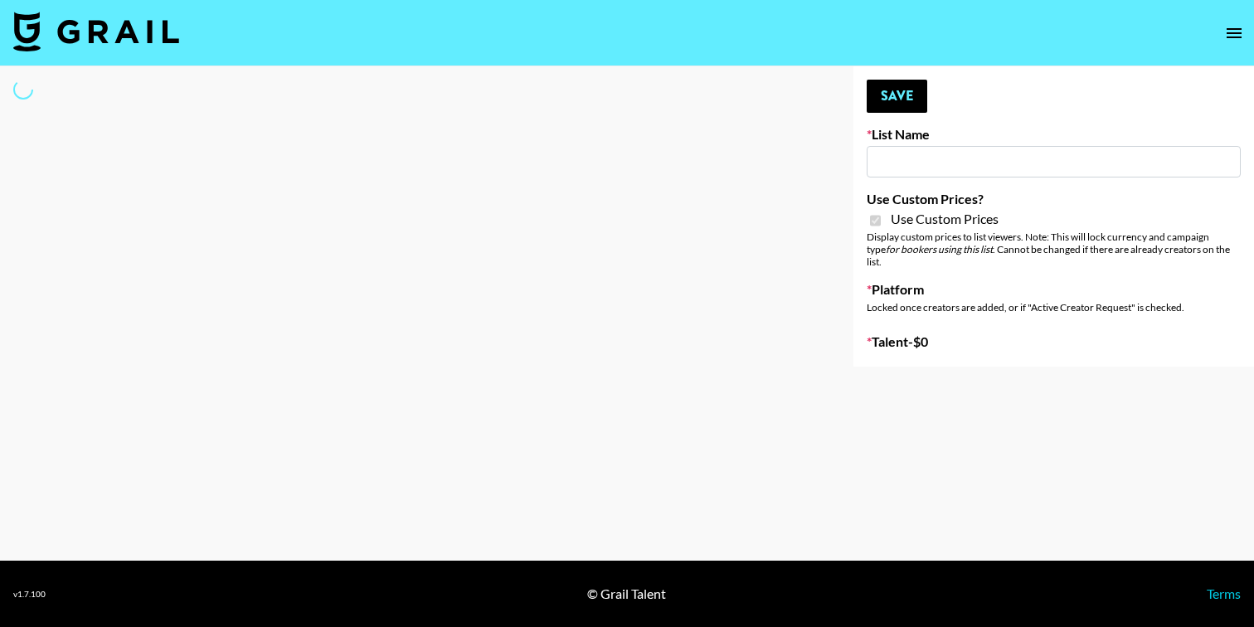
type input "Arencia"
checkbox input "true"
select select "Brand"
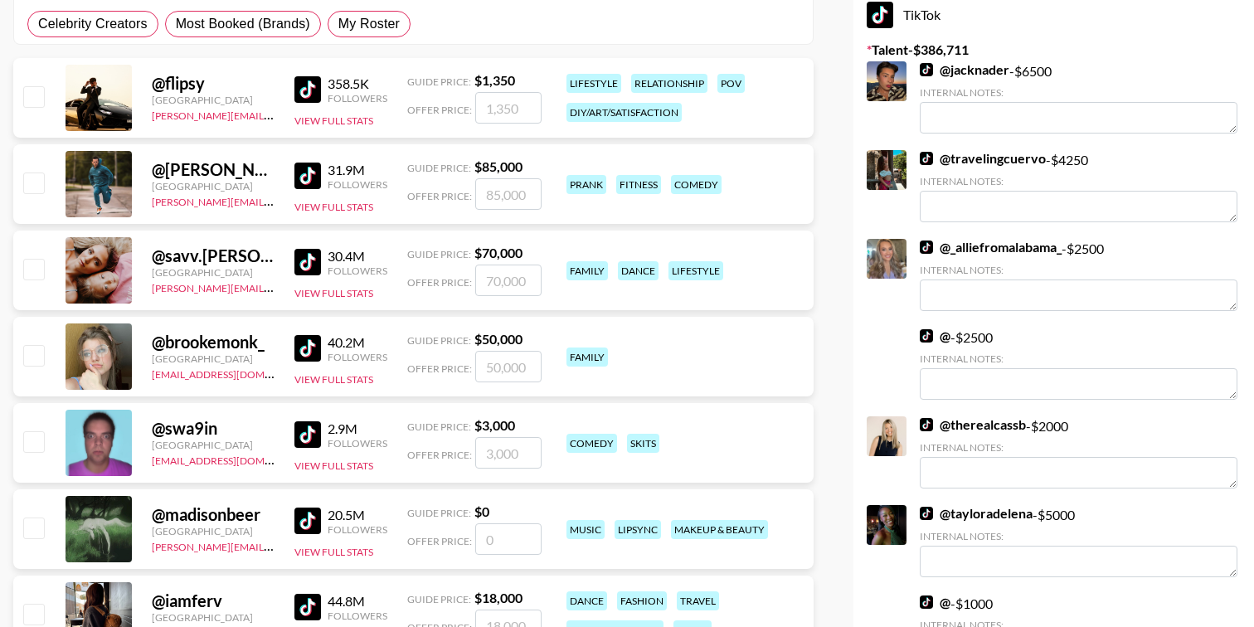
scroll to position [330, 0]
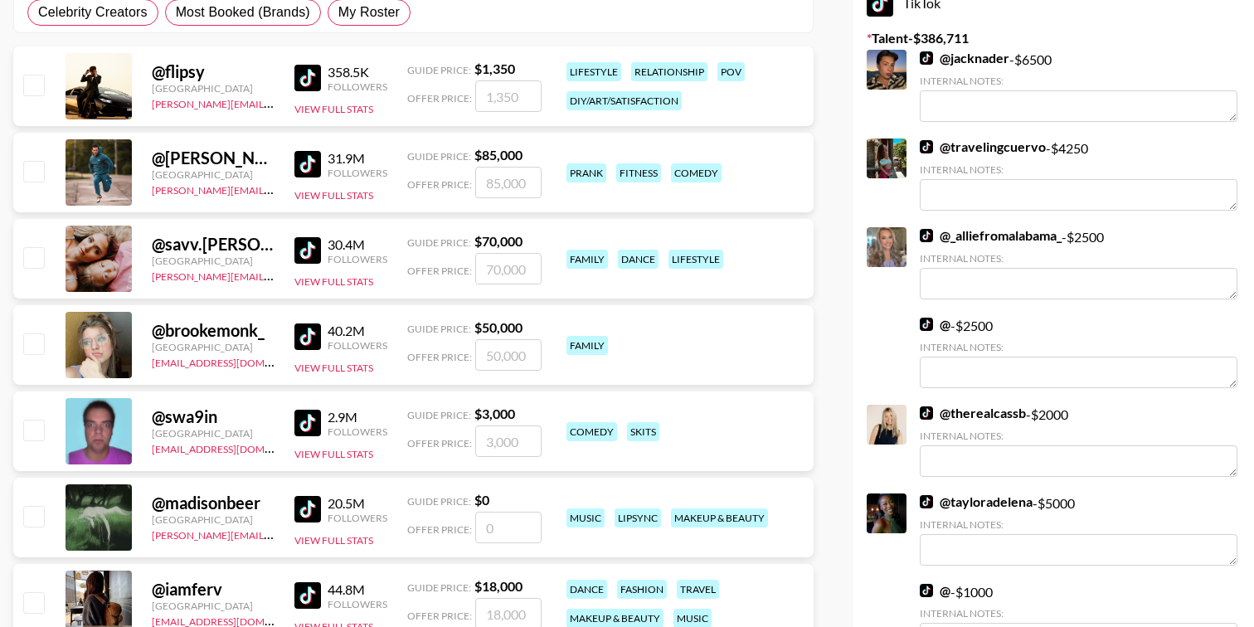
click at [925, 51] on img at bounding box center [926, 57] width 13 height 13
click at [926, 229] on img at bounding box center [926, 235] width 13 height 13
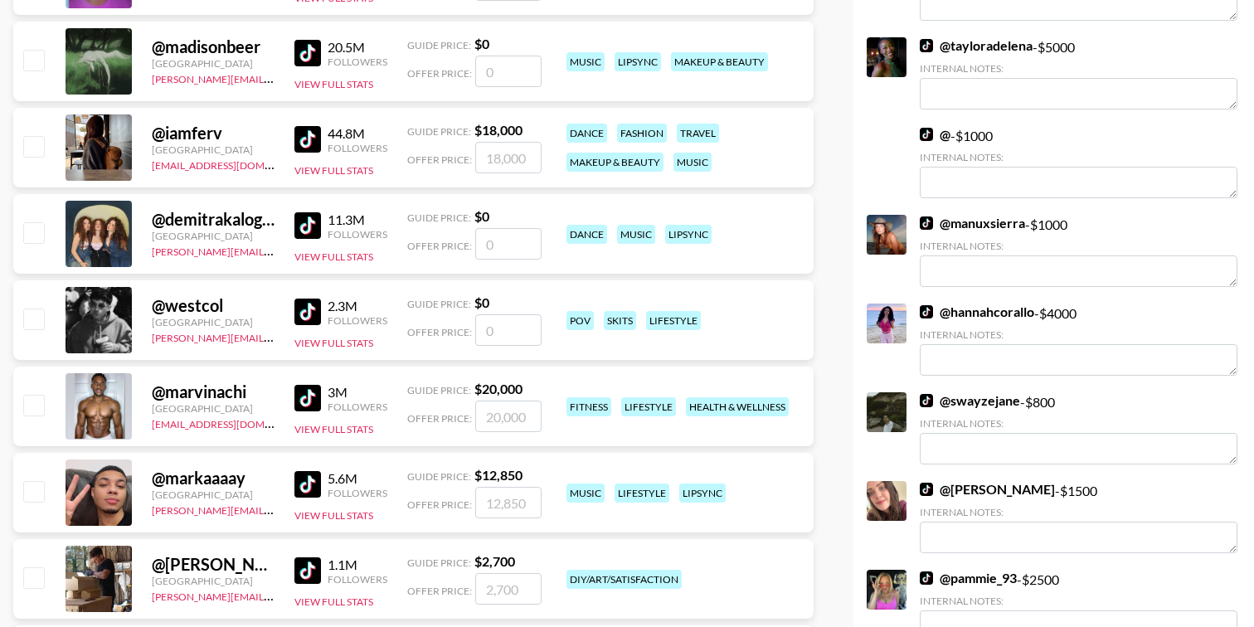
scroll to position [789, 0]
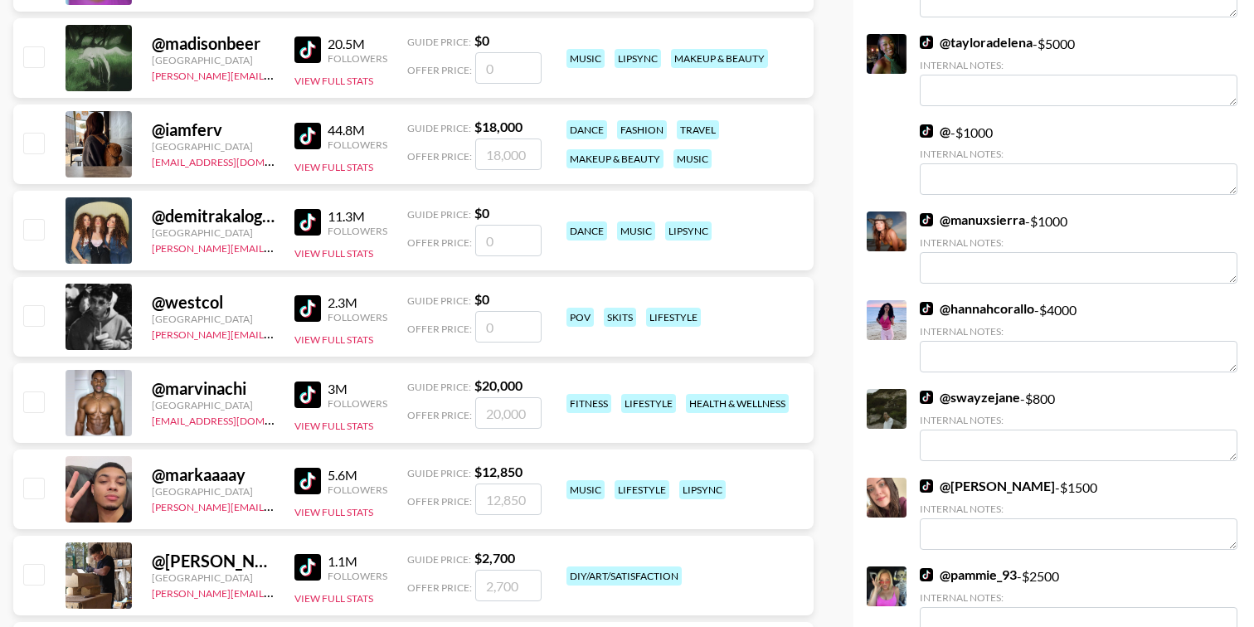
click at [927, 213] on img at bounding box center [926, 219] width 13 height 13
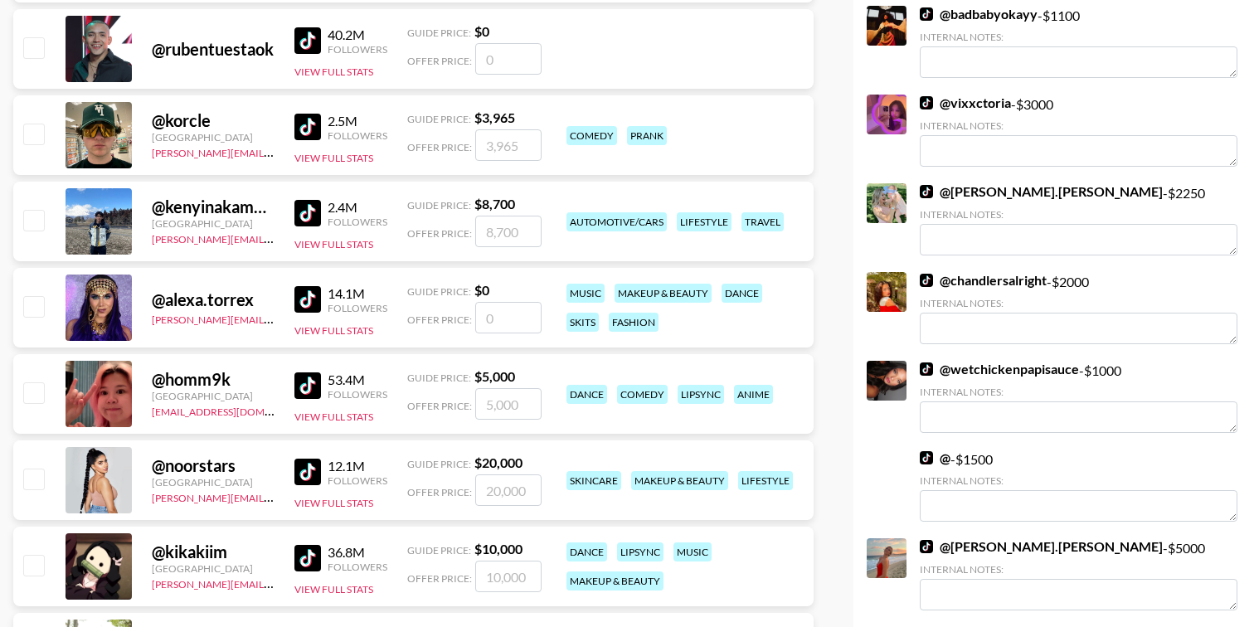
scroll to position [3257, 0]
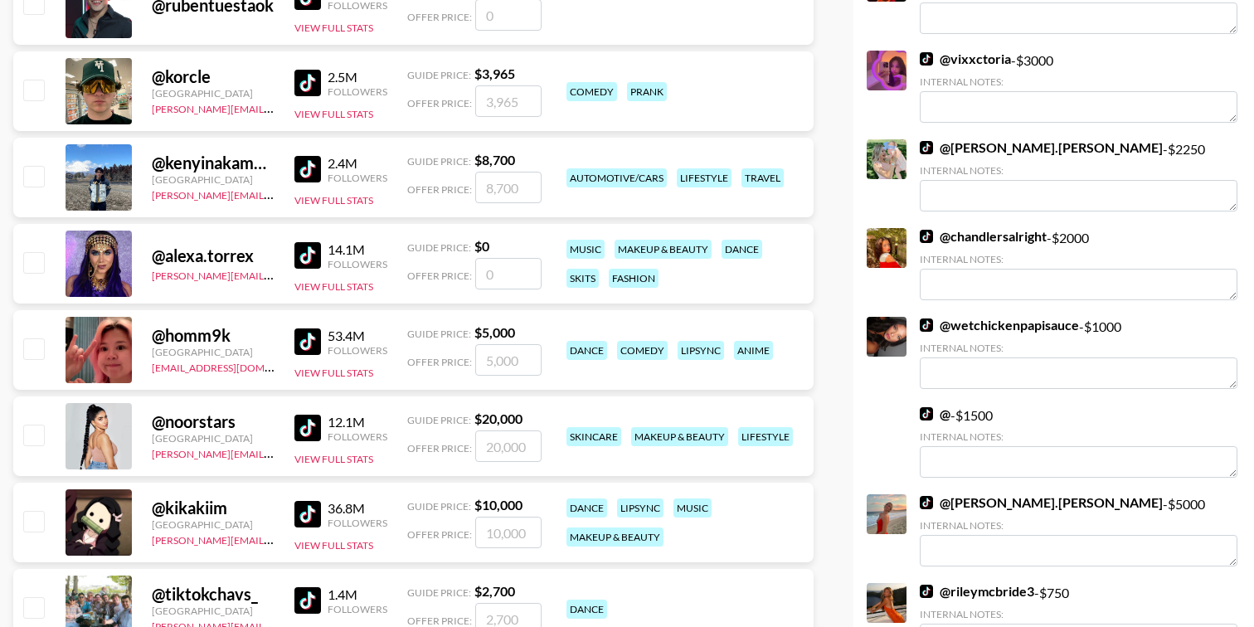
click at [921, 318] on img at bounding box center [926, 324] width 13 height 13
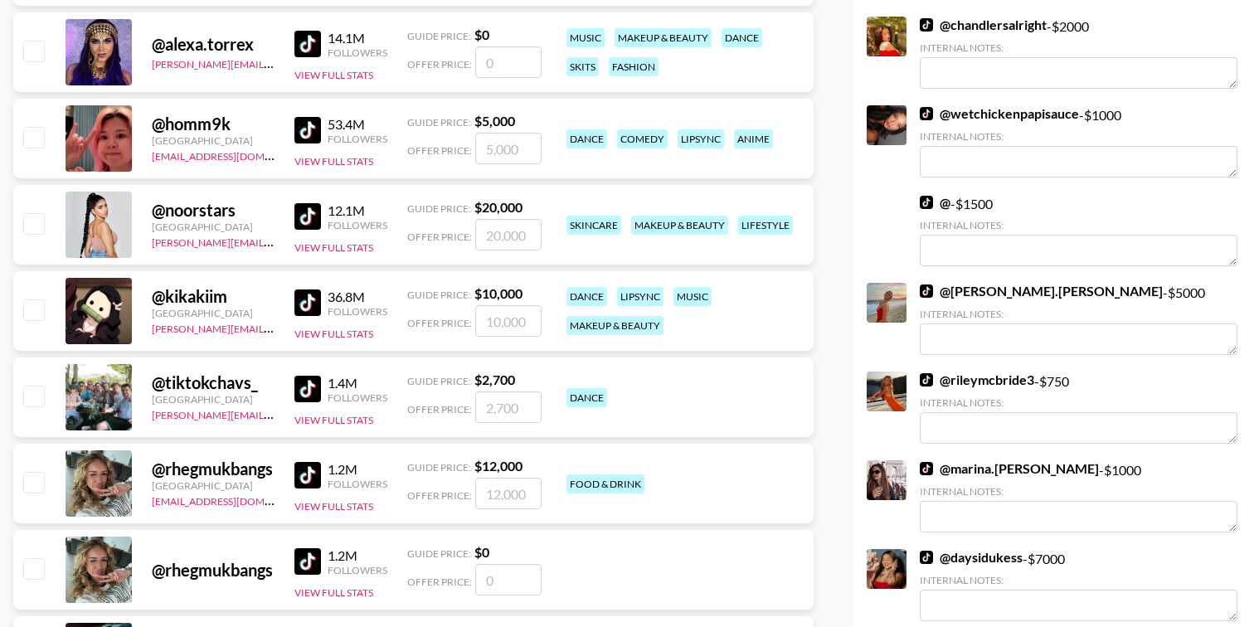
scroll to position [3491, 0]
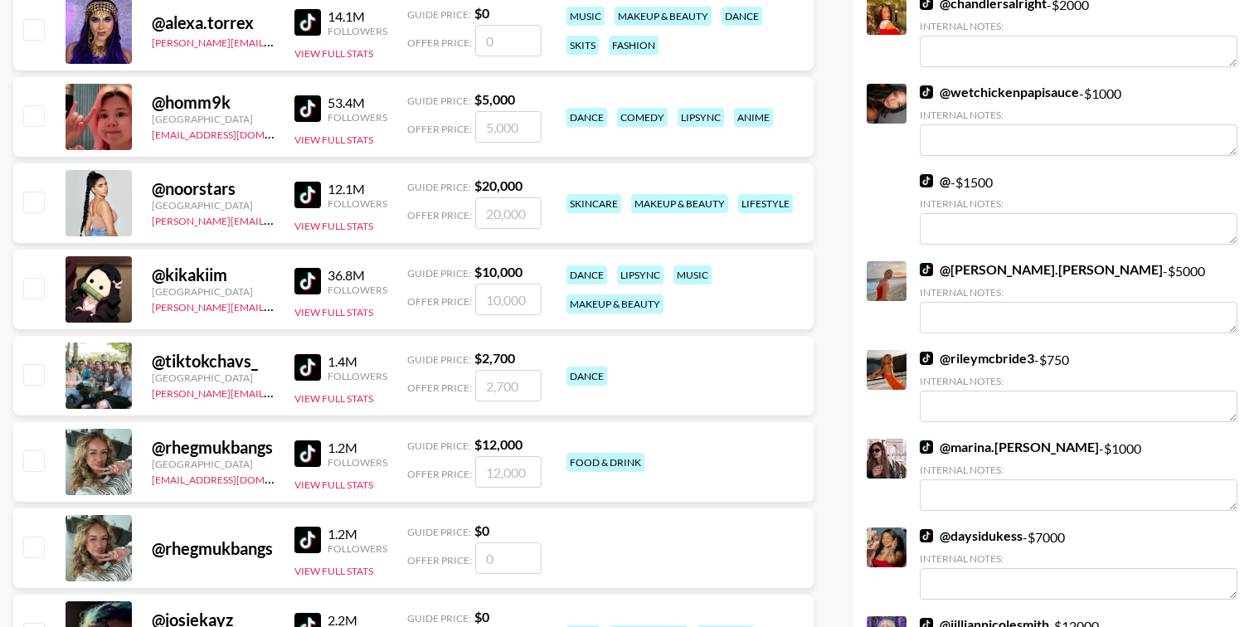
click at [927, 263] on img at bounding box center [926, 269] width 13 height 13
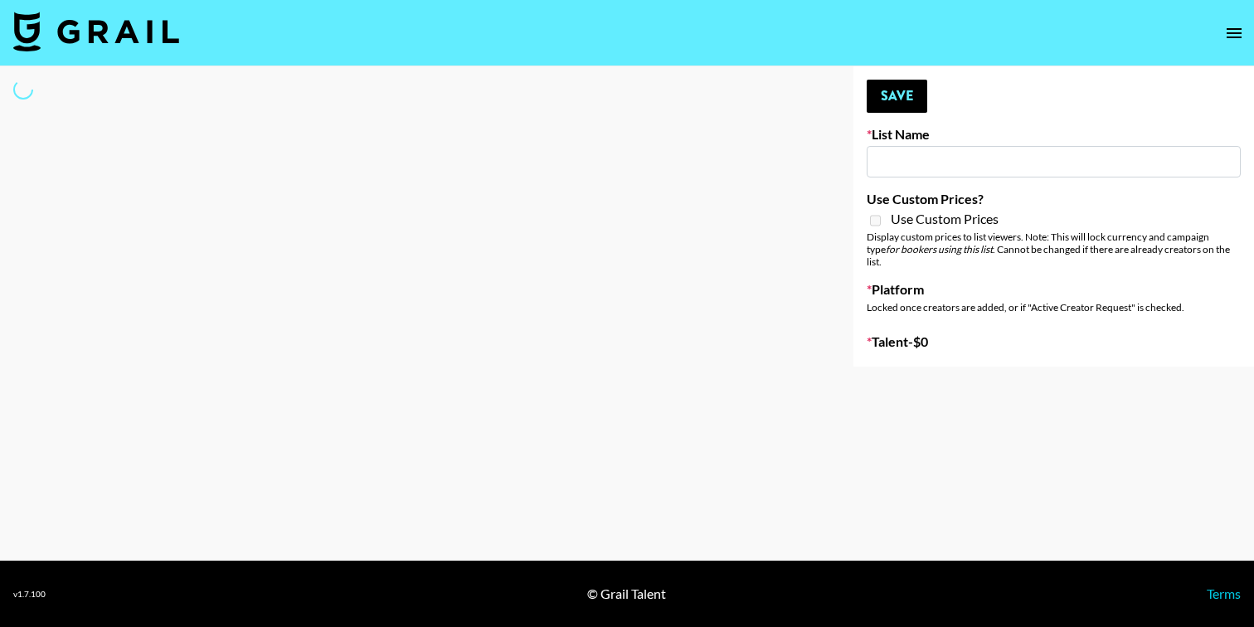
type input "APR ([DATE])"
select select "Song"
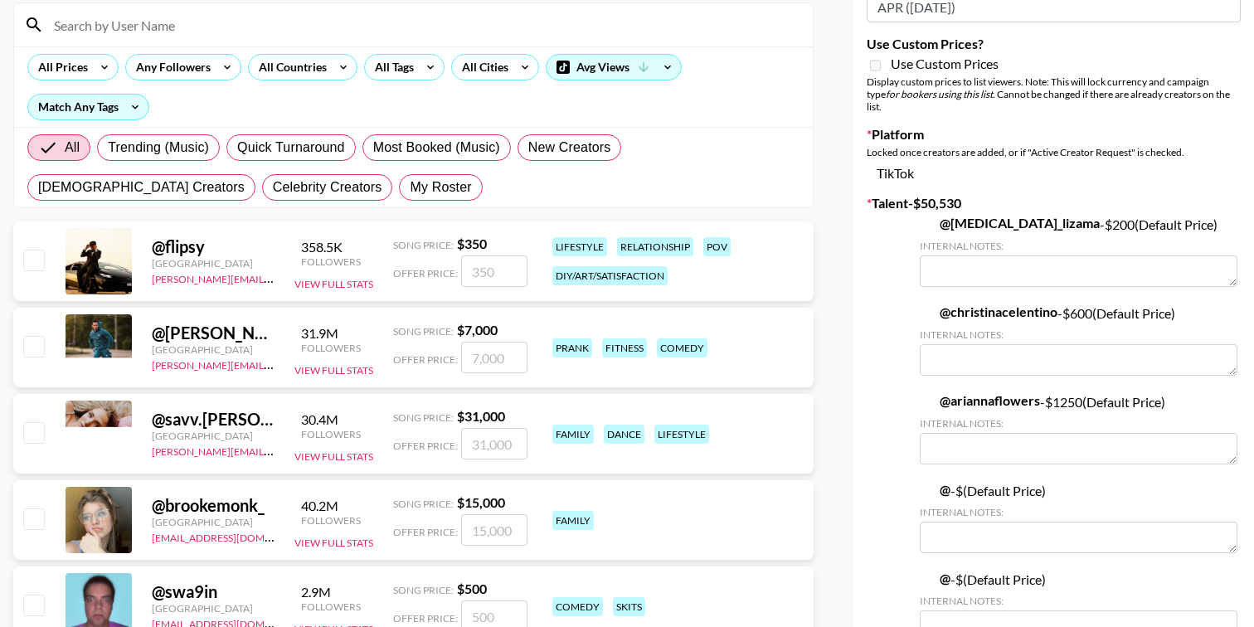
scroll to position [162, 0]
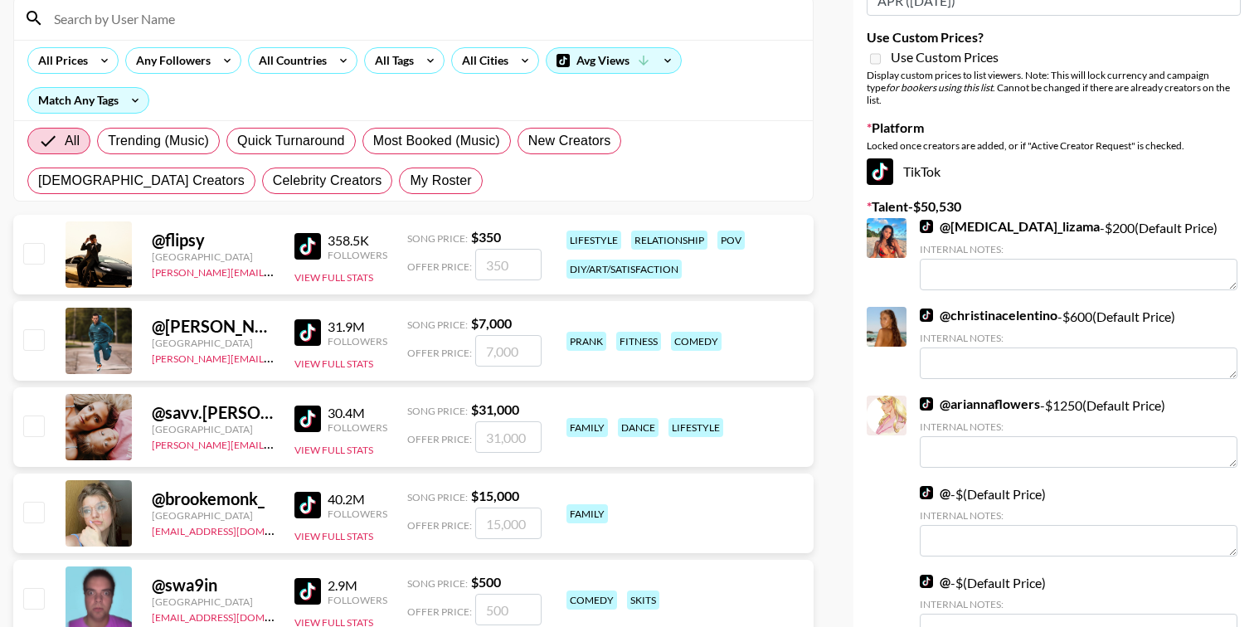
click at [926, 308] on img at bounding box center [926, 314] width 13 height 13
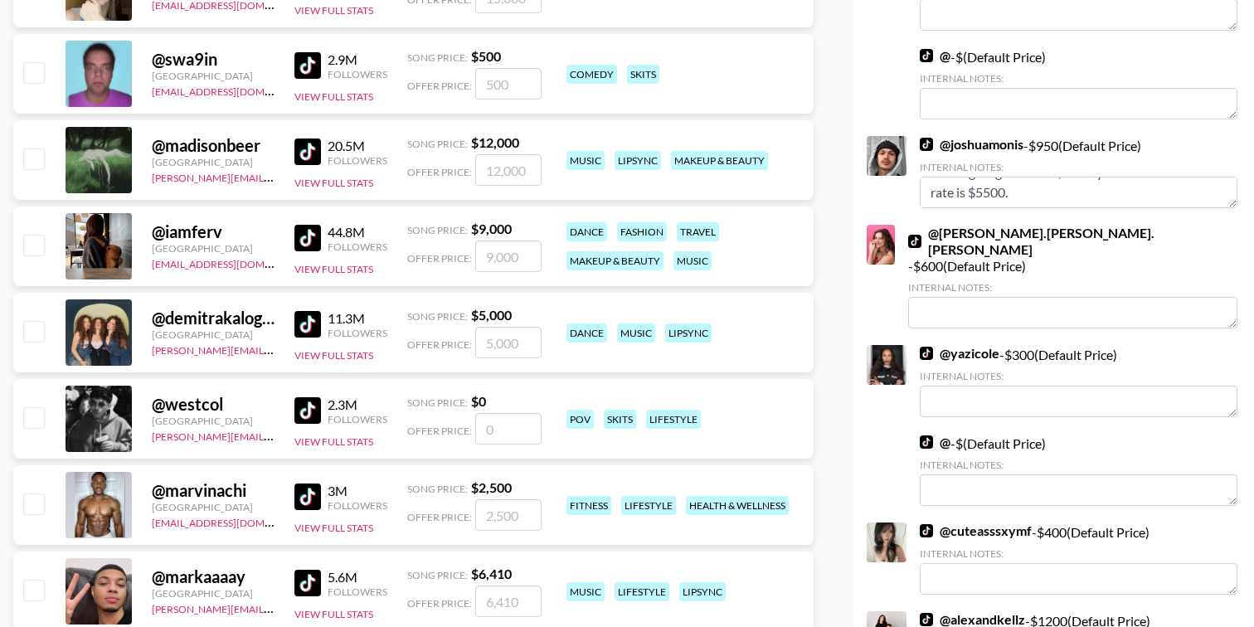
scroll to position [709, 0]
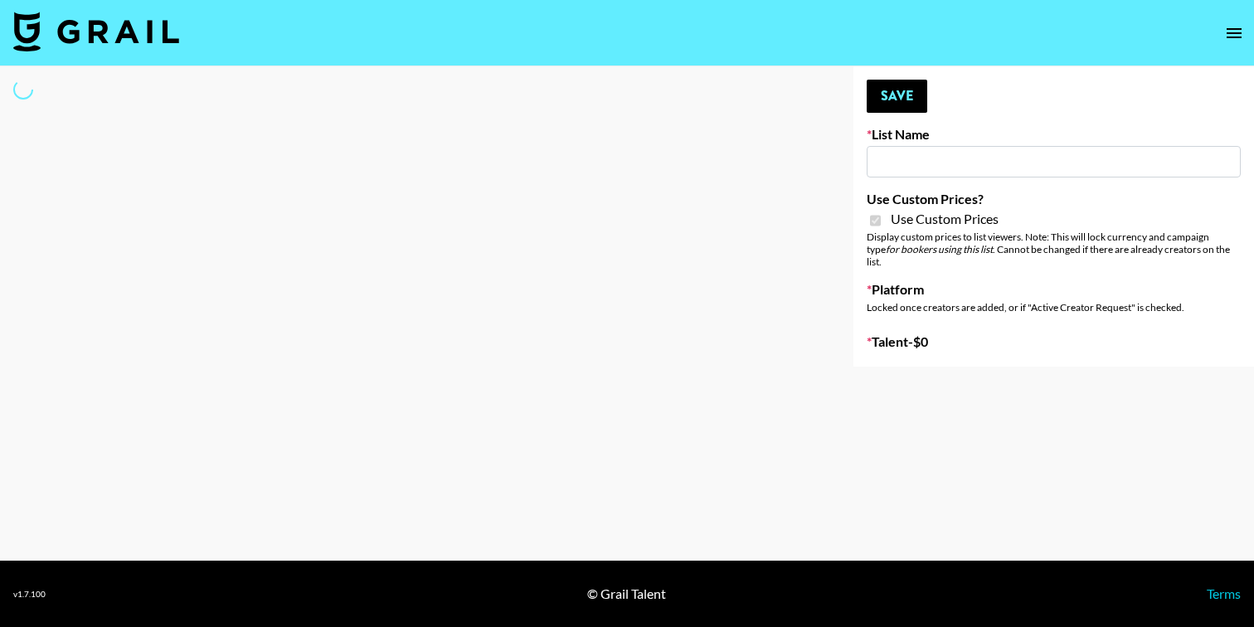
type input "SHEGLAM [GEOGRAPHIC_DATA]/EU Macros"
checkbox input "true"
select select "Brand"
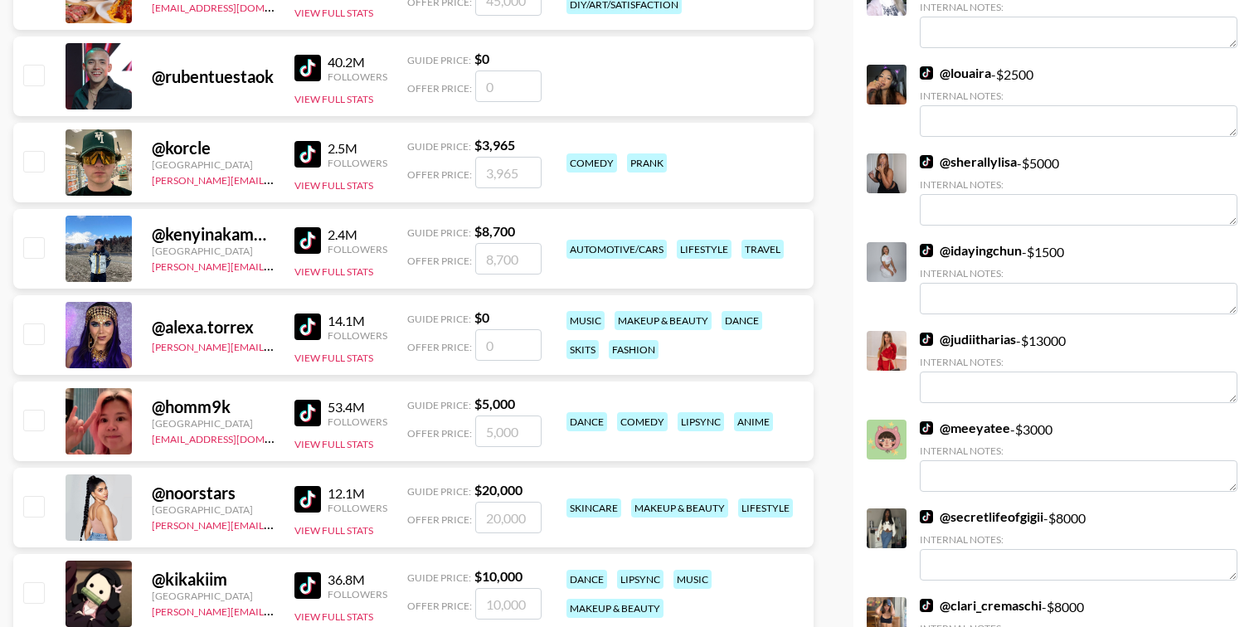
scroll to position [2909, 0]
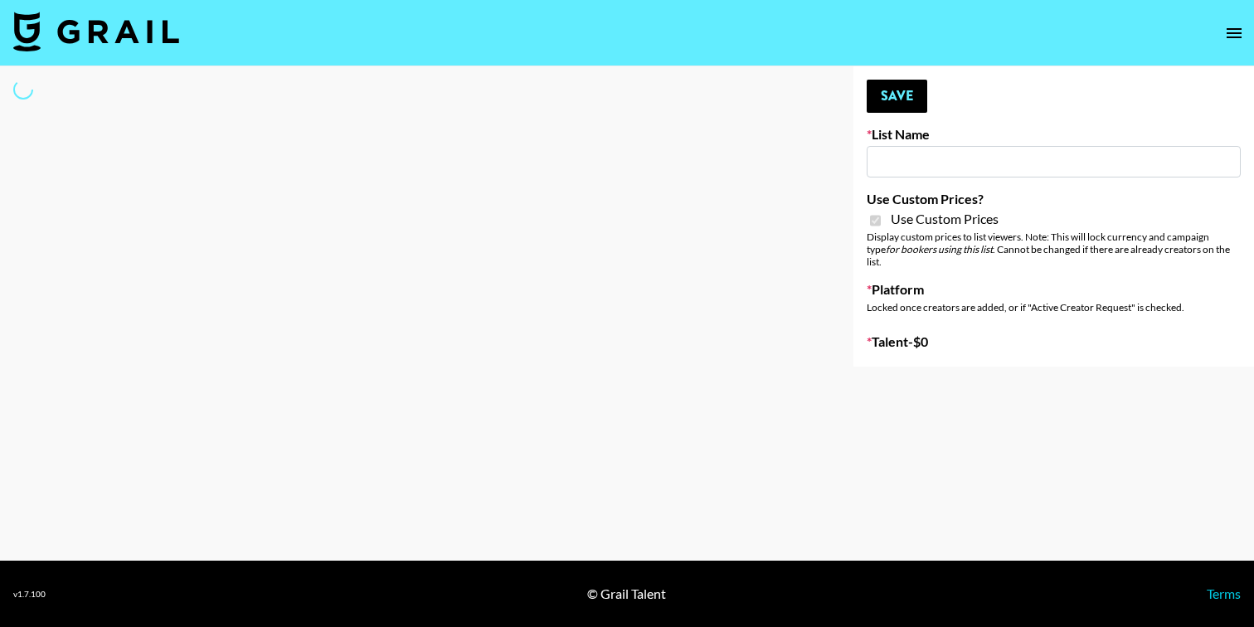
type input "SHEGLAM [GEOGRAPHIC_DATA]/EU Macros"
checkbox input "true"
select select "Brand"
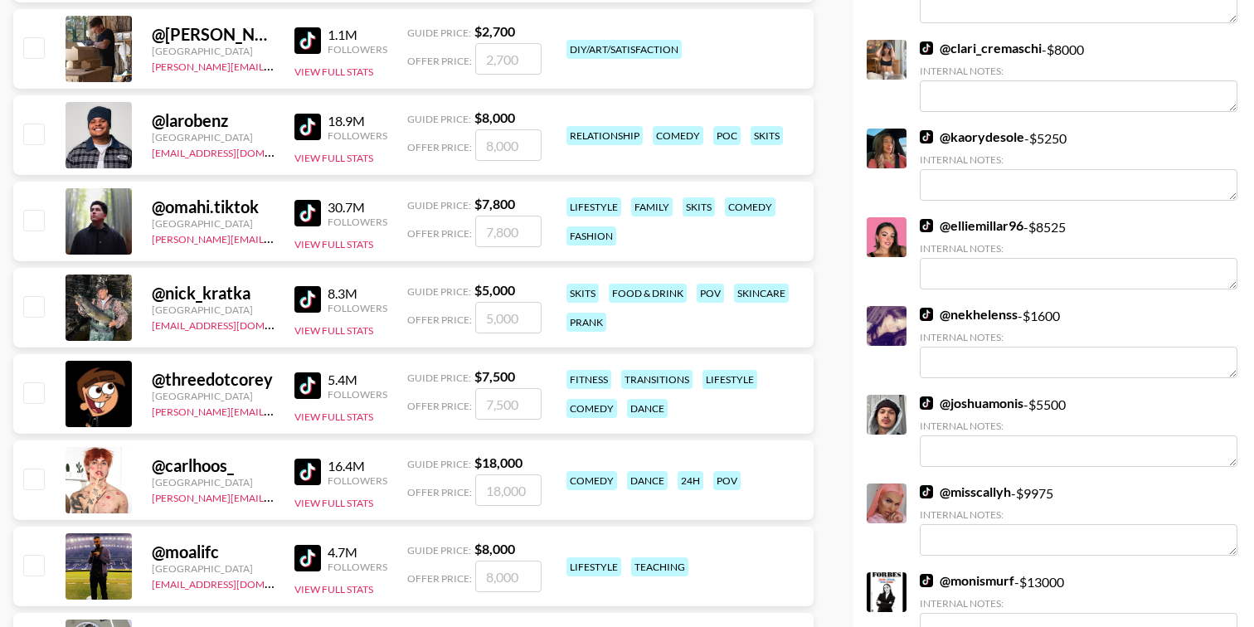
scroll to position [1339, 0]
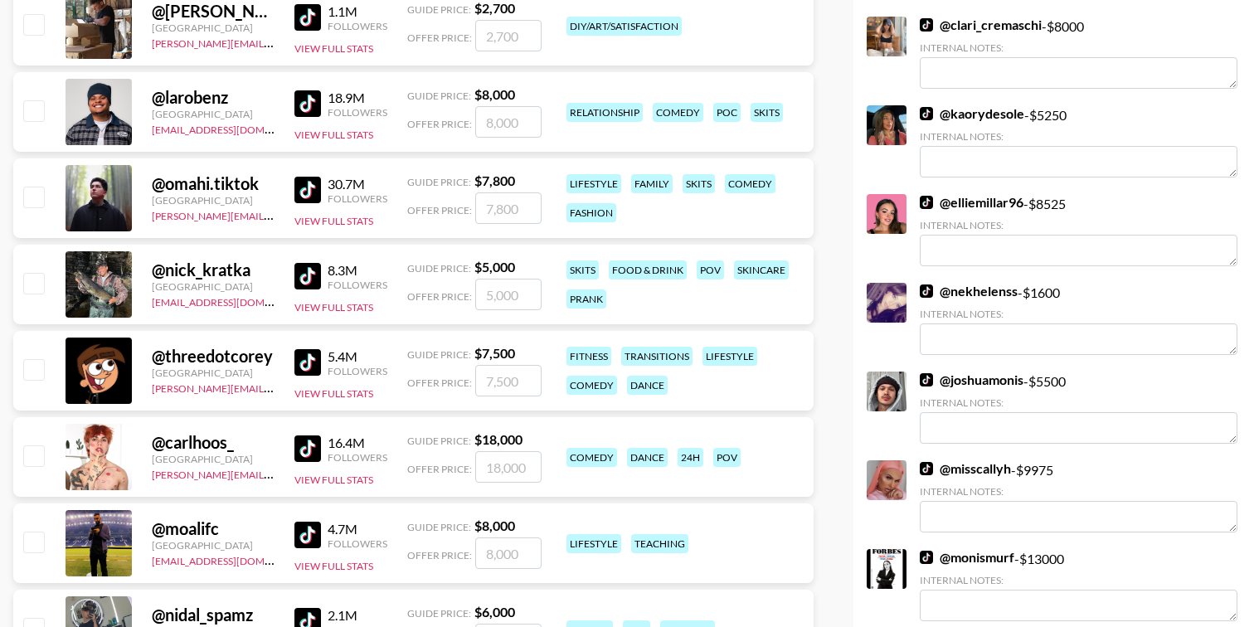
click at [925, 284] on img at bounding box center [926, 290] width 13 height 13
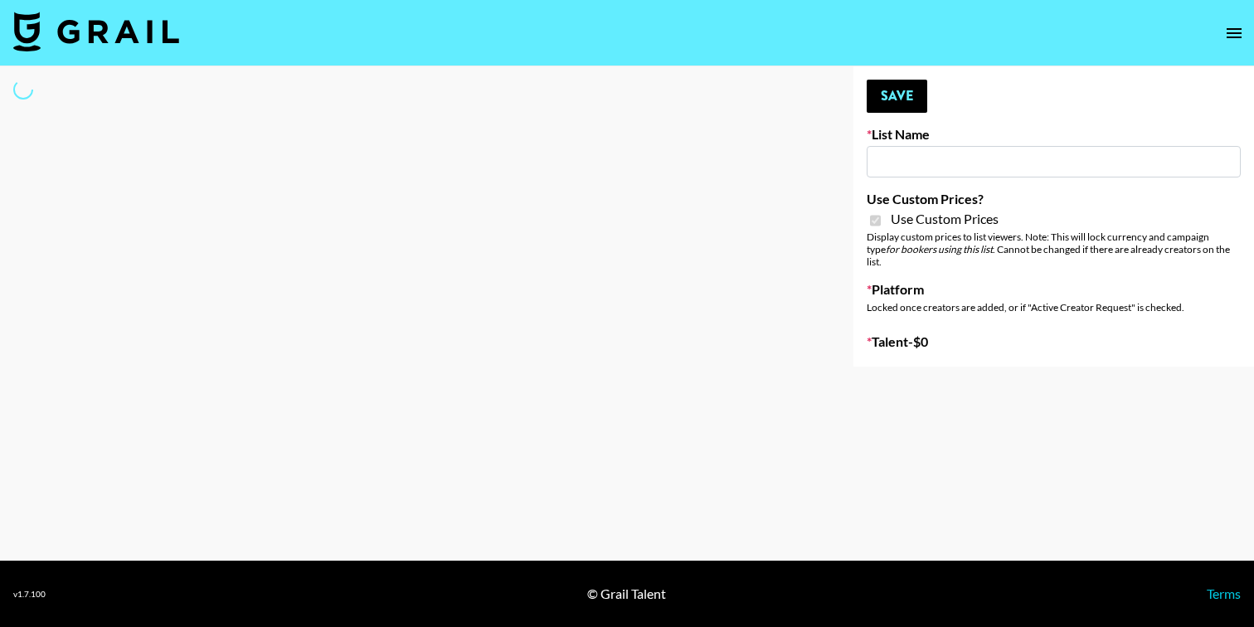
type input "D&B"
checkbox input "true"
select select "Brand"
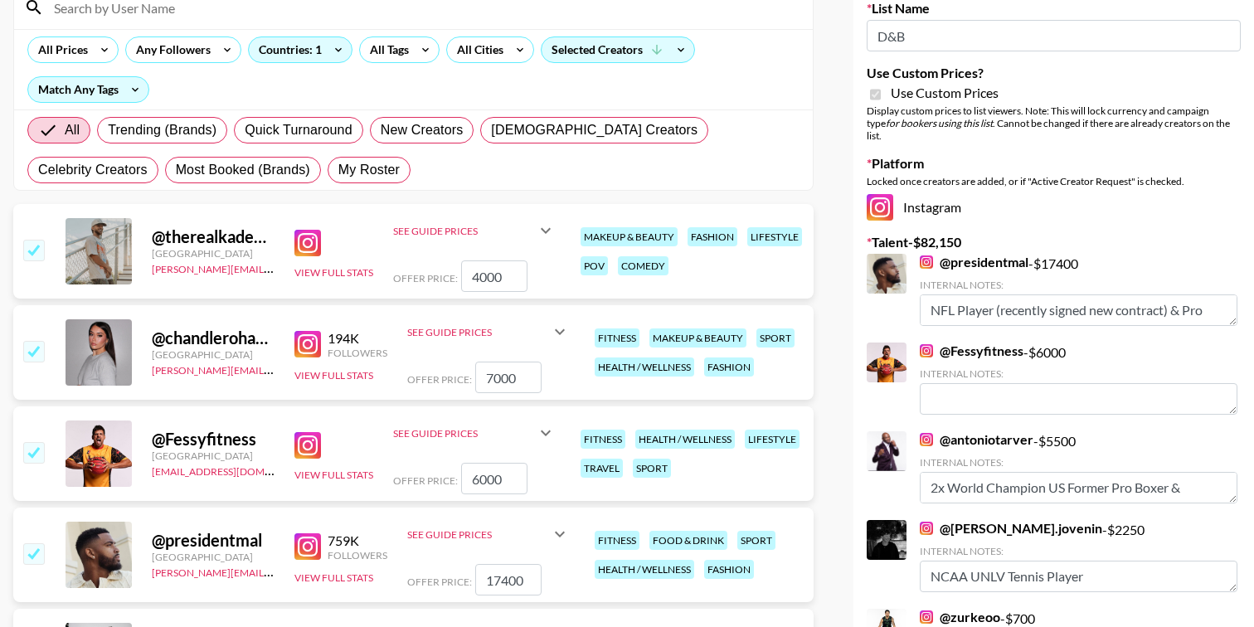
scroll to position [182, 0]
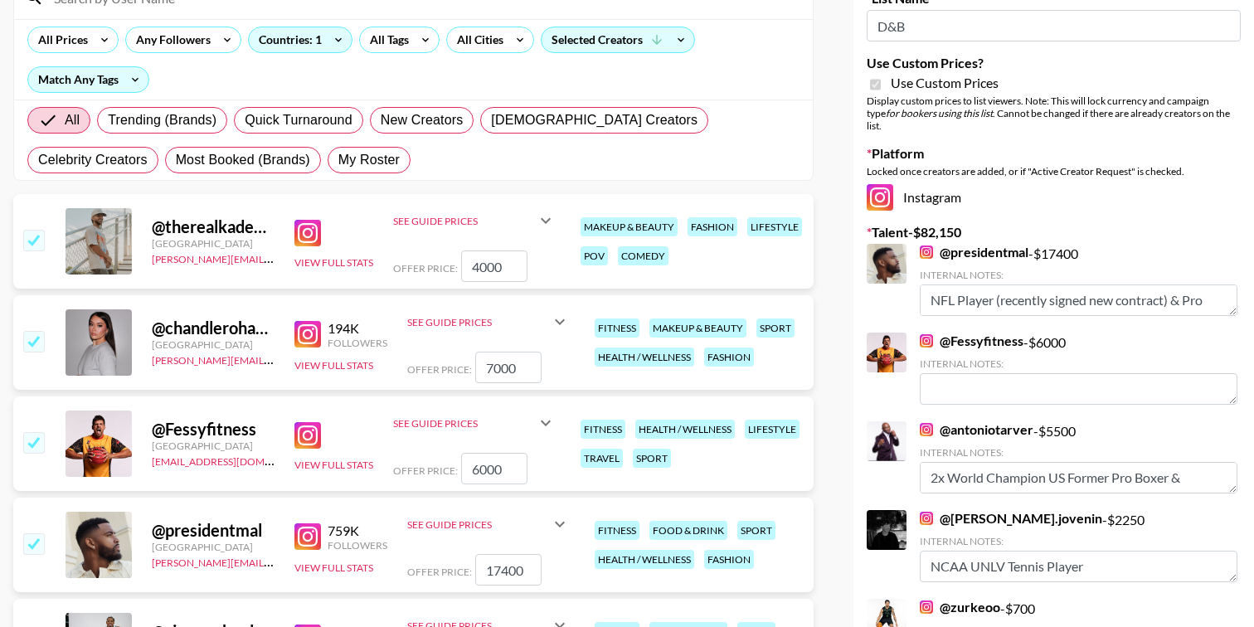
click at [926, 245] on img at bounding box center [926, 251] width 13 height 13
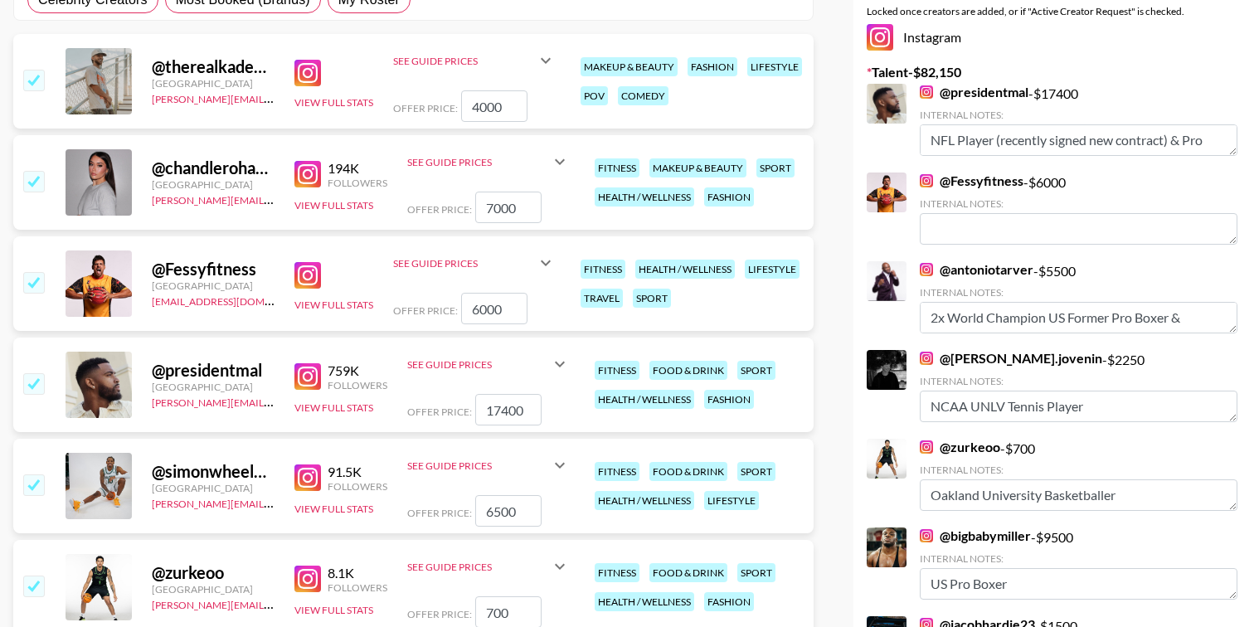
scroll to position [381, 0]
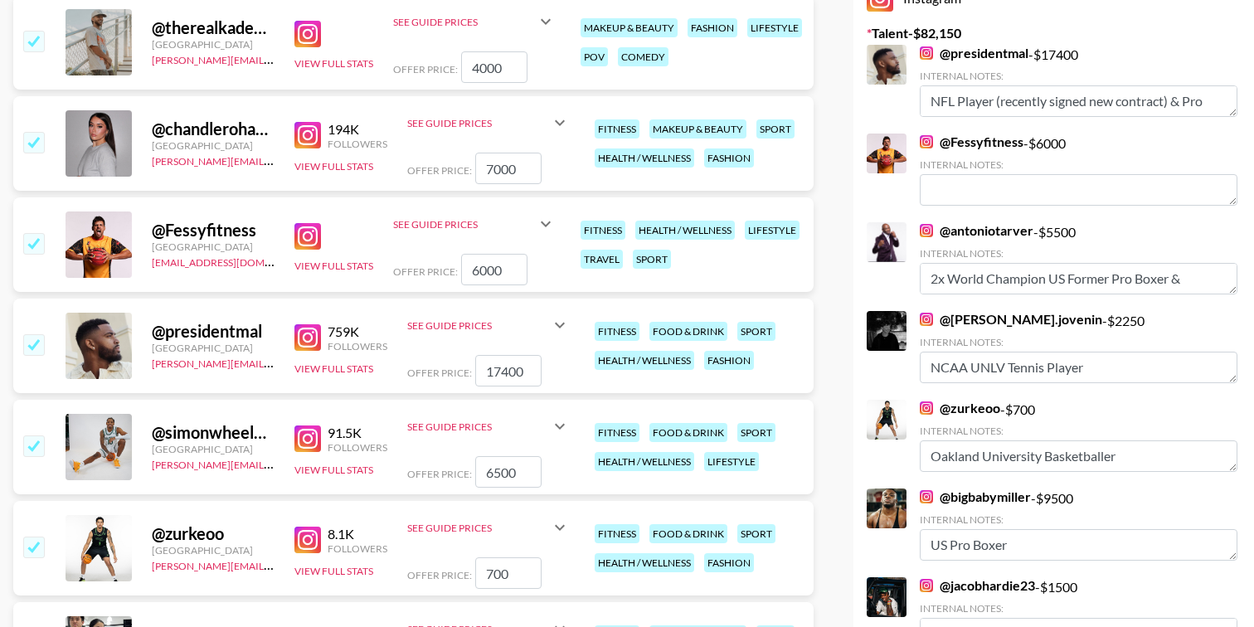
click at [925, 224] on img at bounding box center [926, 230] width 13 height 13
click at [929, 313] on img at bounding box center [926, 319] width 13 height 13
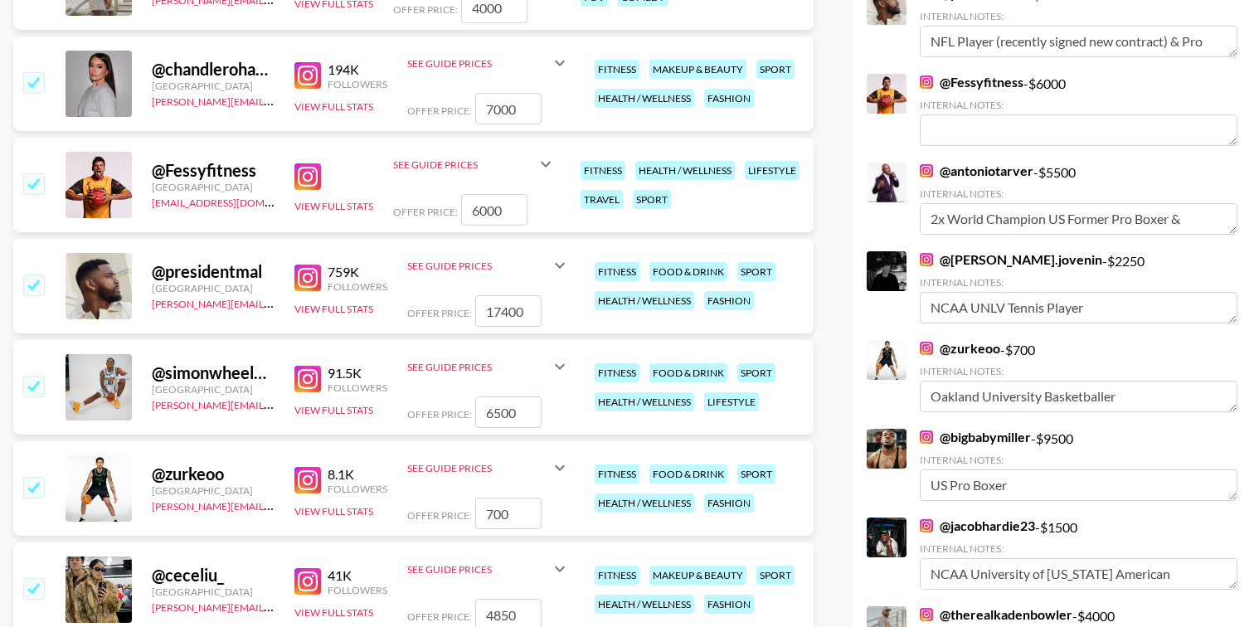
scroll to position [445, 0]
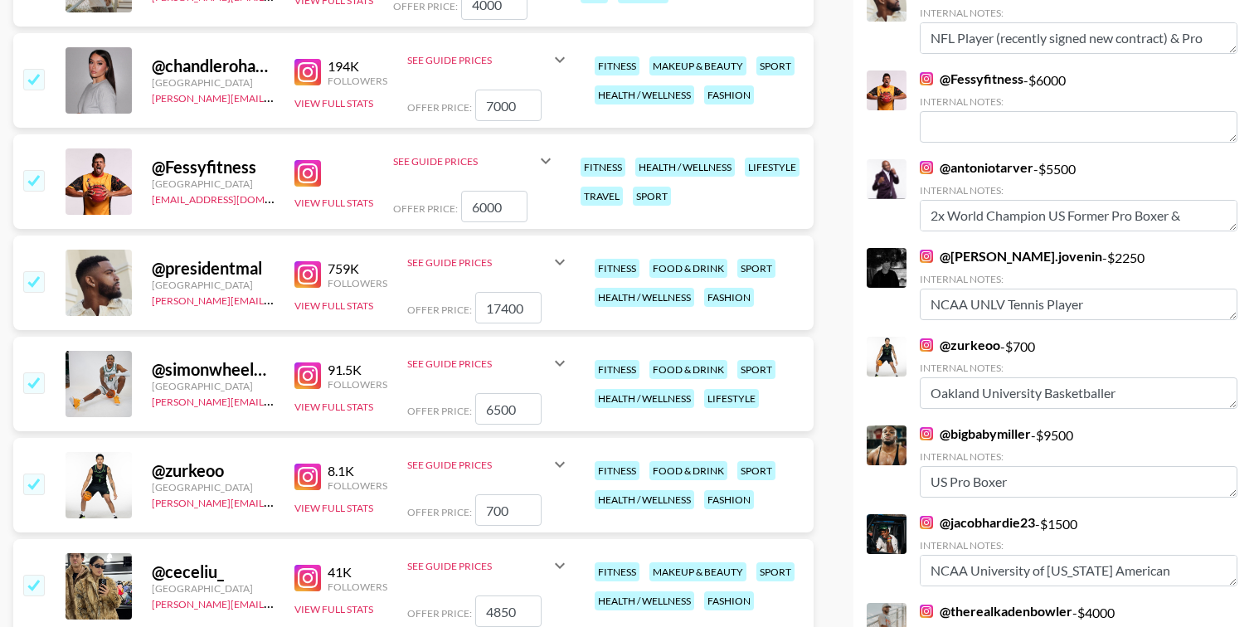
click at [925, 250] on img at bounding box center [926, 256] width 13 height 13
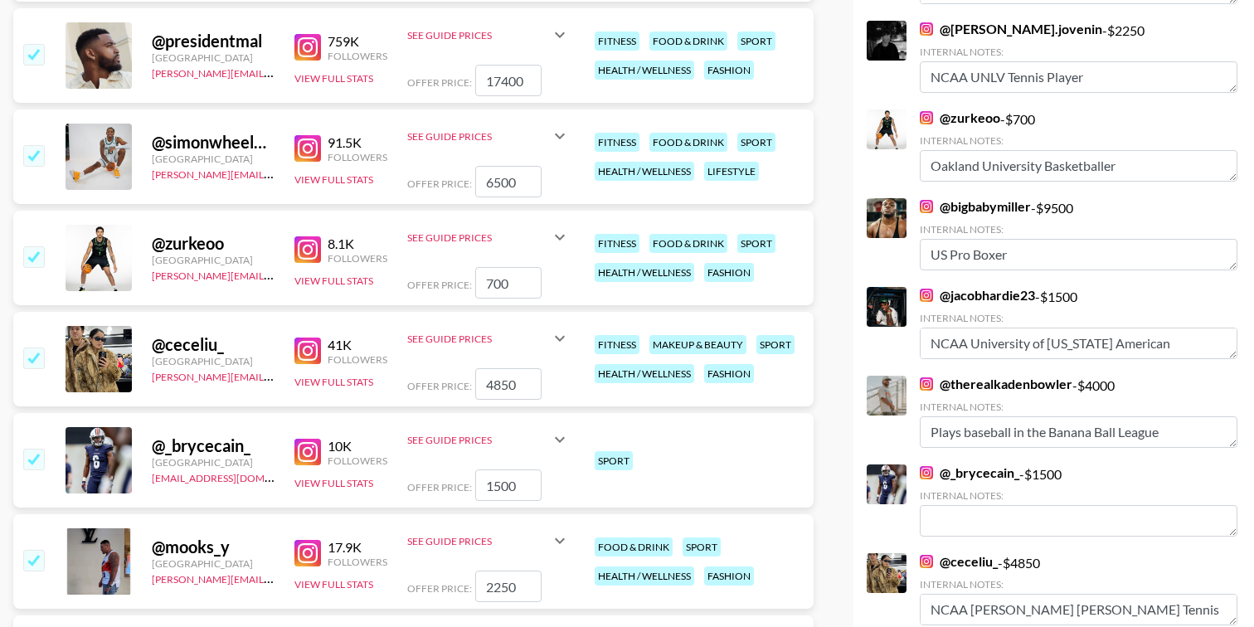
scroll to position [673, 0]
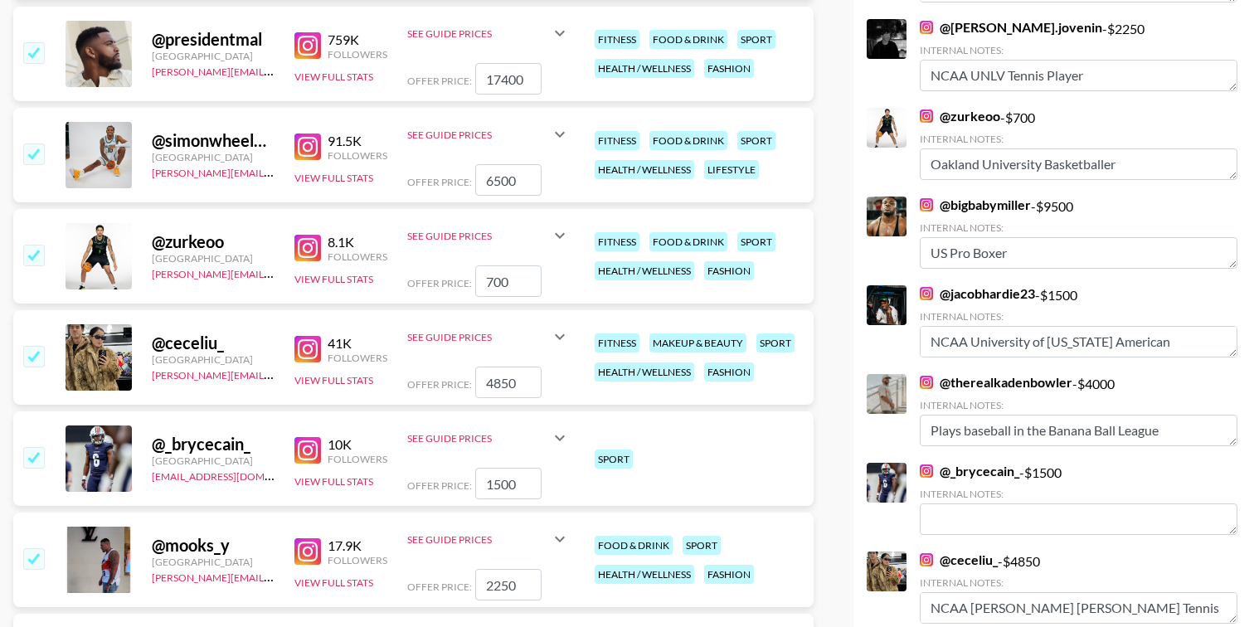
click at [928, 376] on img at bounding box center [926, 382] width 13 height 13
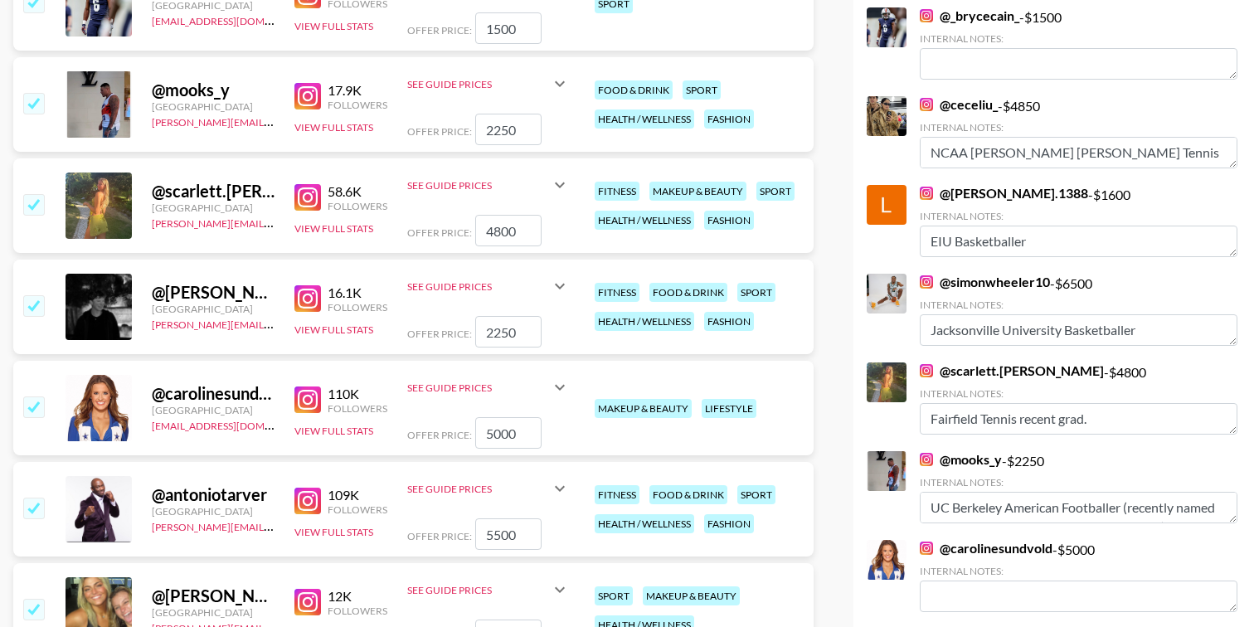
scroll to position [1133, 0]
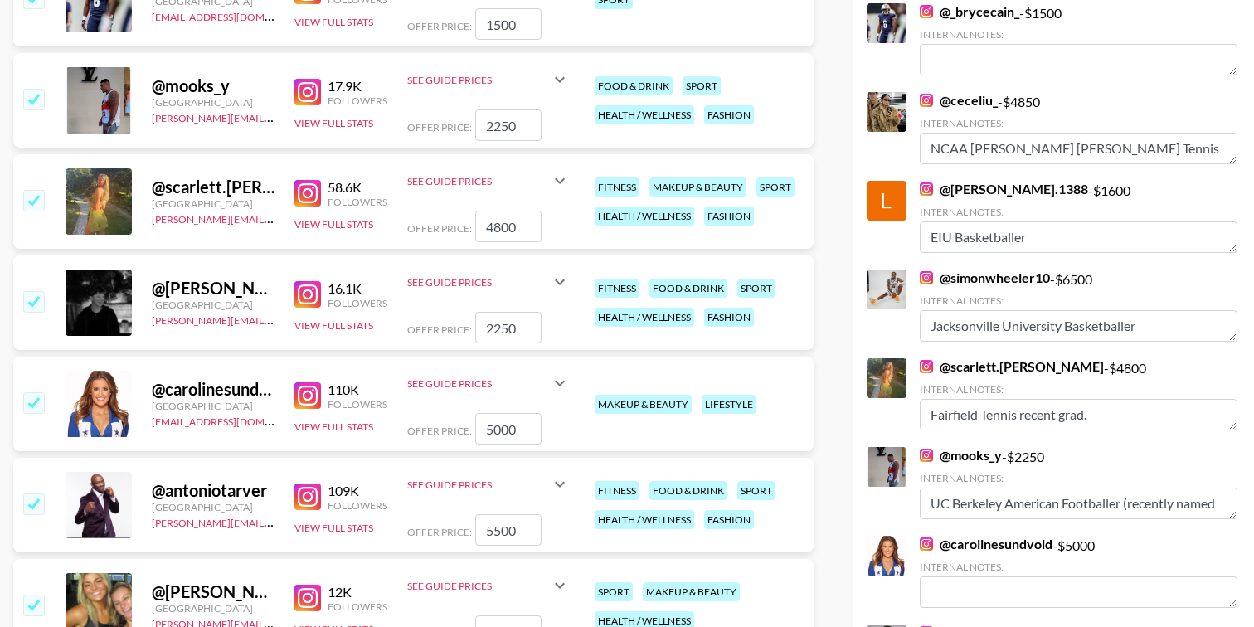
click at [923, 271] on img at bounding box center [926, 277] width 13 height 13
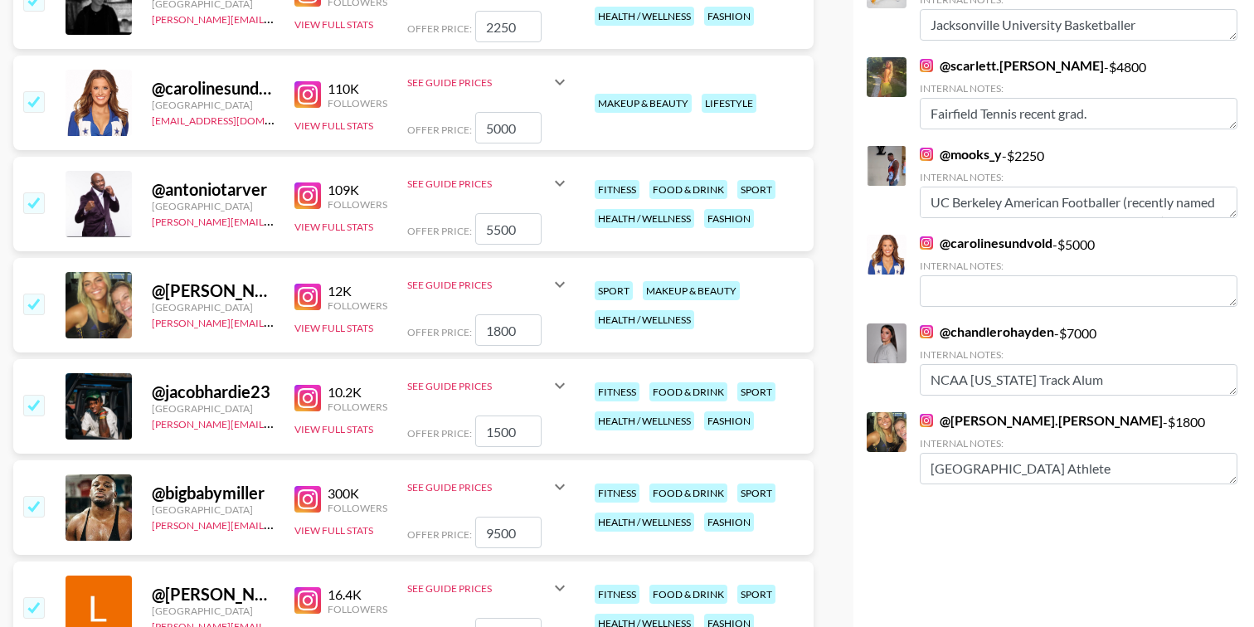
scroll to position [1456, 0]
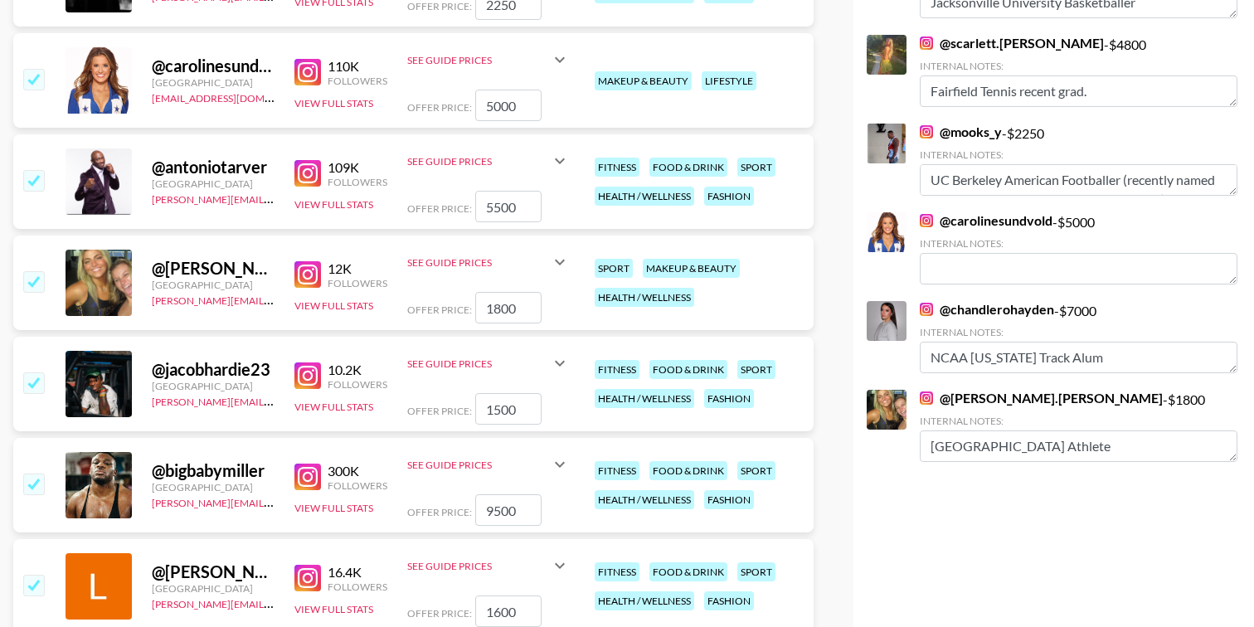
click at [925, 303] on img at bounding box center [926, 309] width 13 height 13
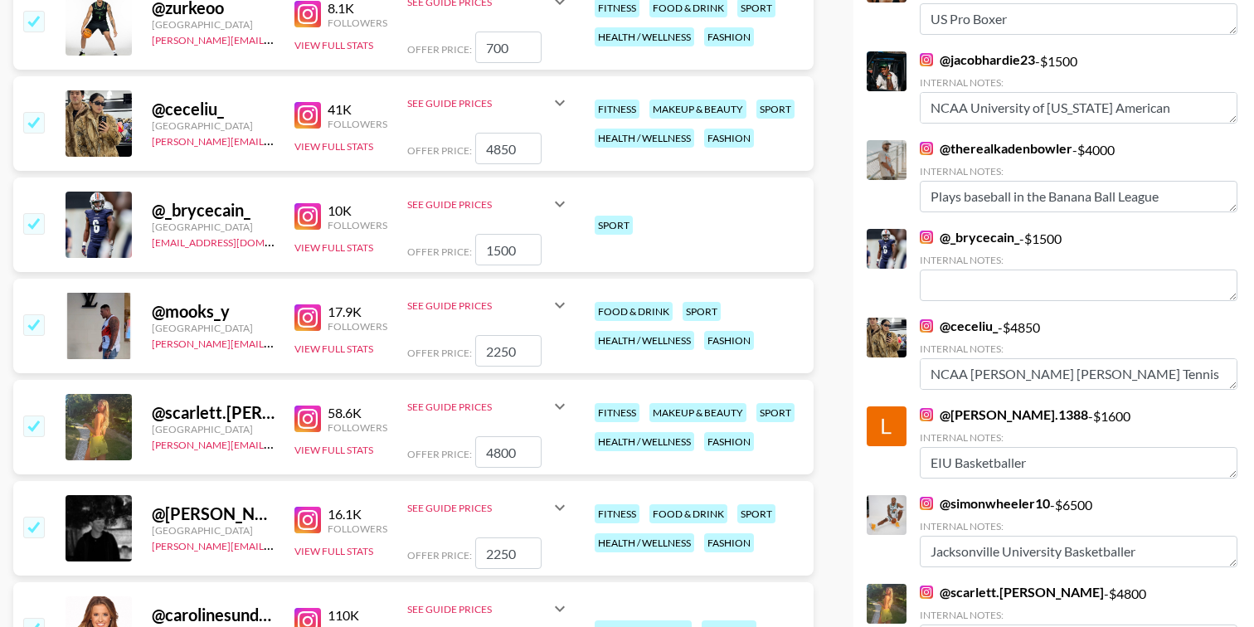
scroll to position [909, 0]
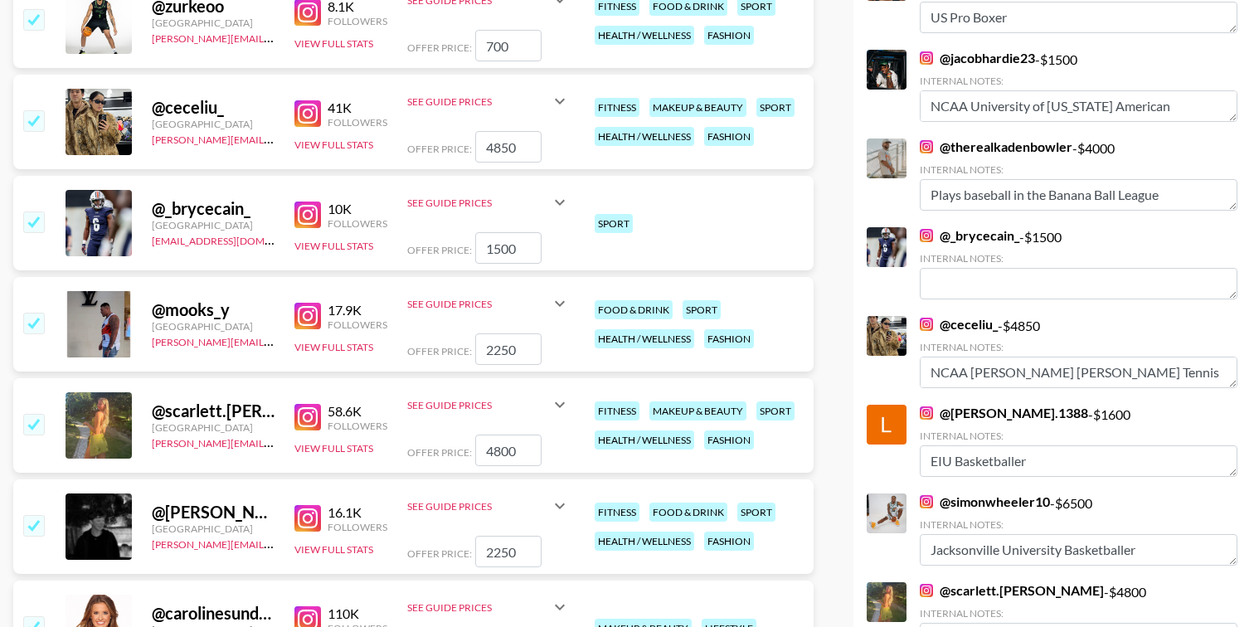
click at [920, 495] on img at bounding box center [926, 501] width 13 height 13
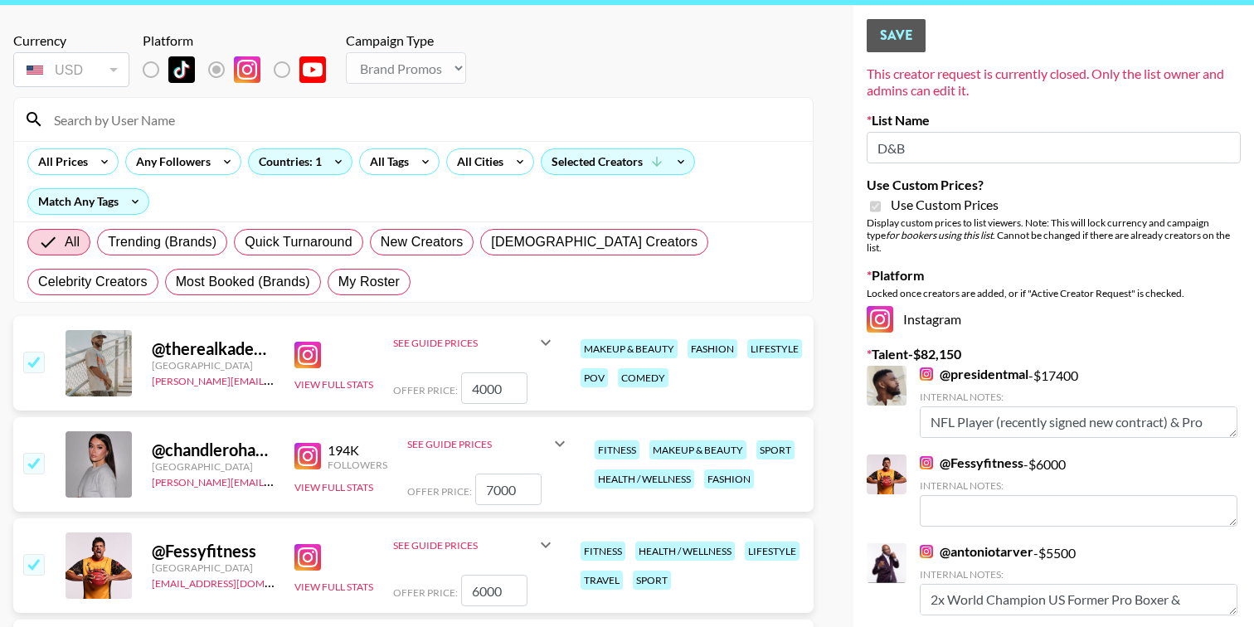
scroll to position [66, 0]
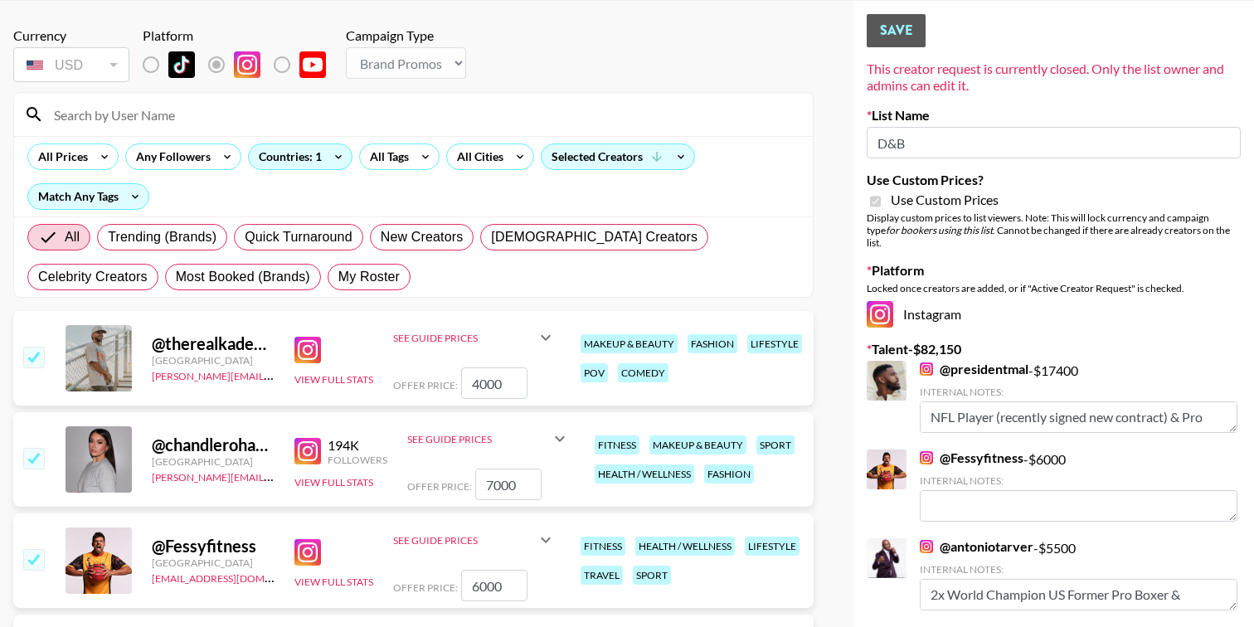
click at [312, 348] on img at bounding box center [307, 350] width 27 height 27
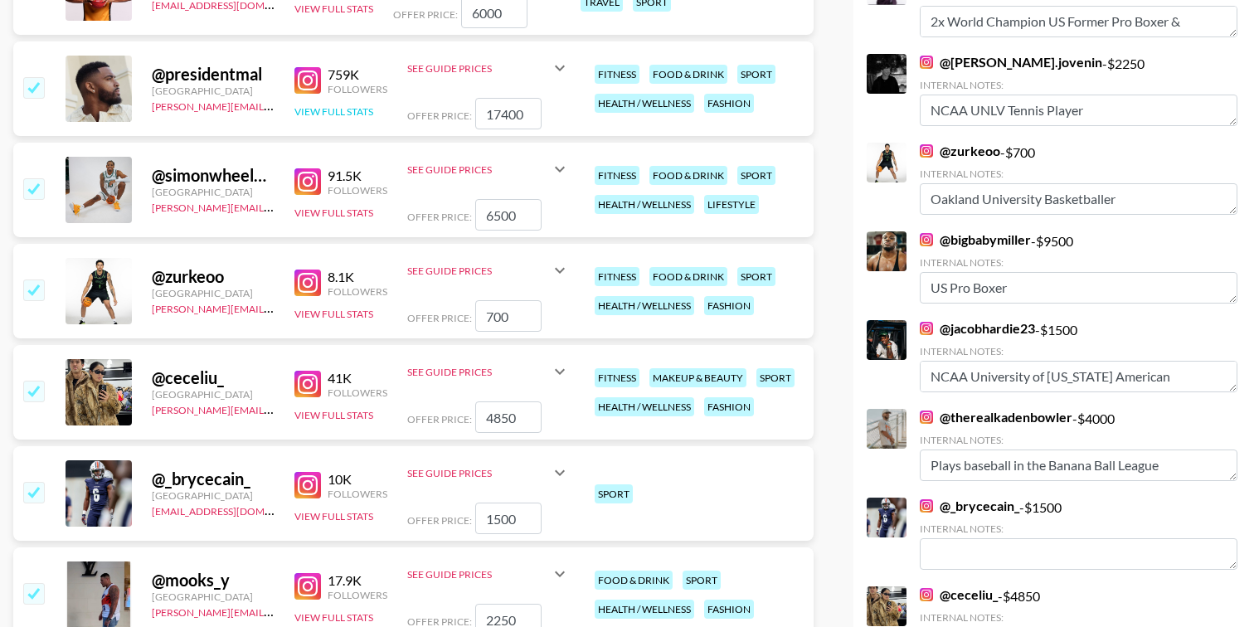
scroll to position [646, 0]
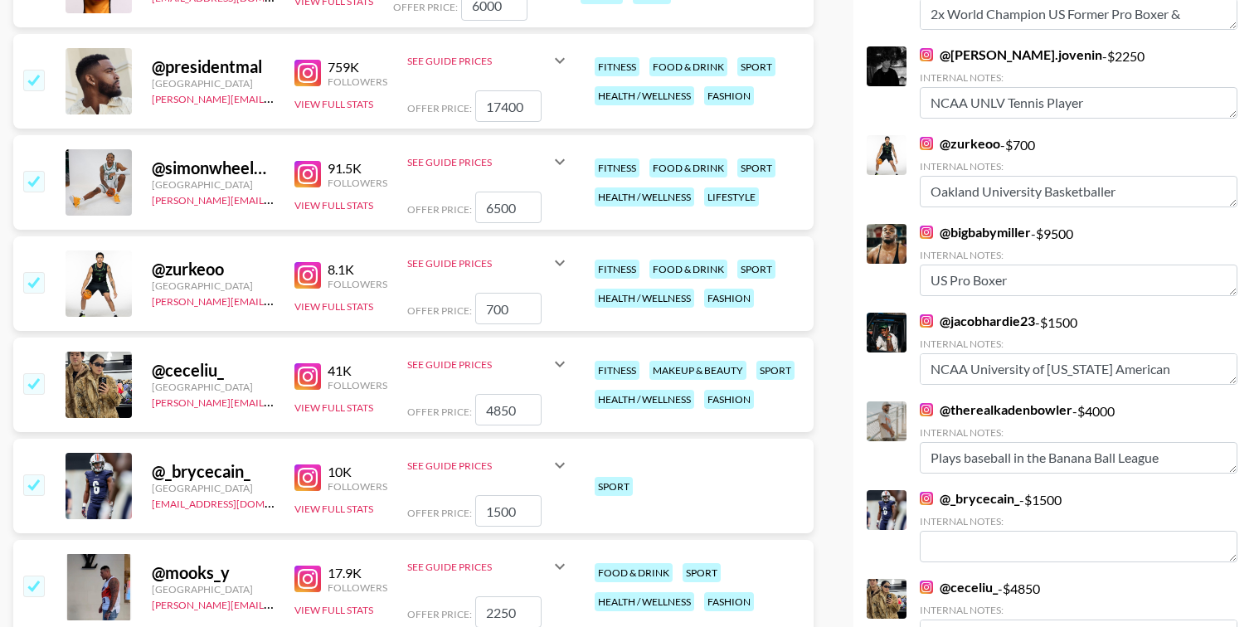
click at [308, 71] on img at bounding box center [307, 73] width 27 height 27
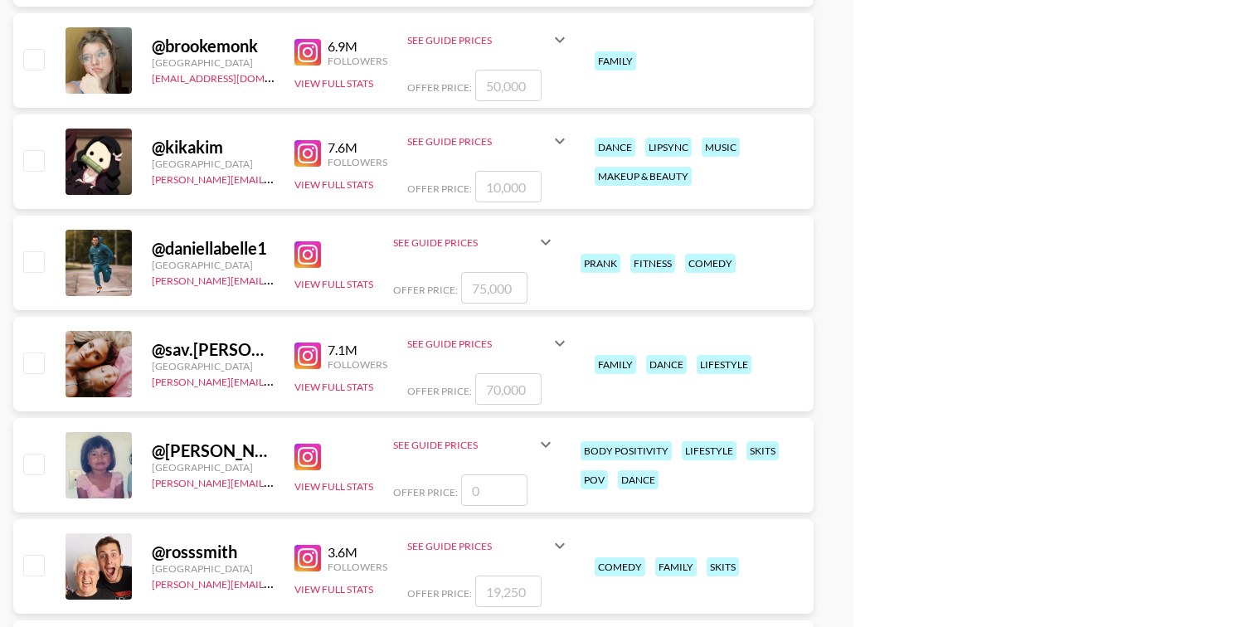
scroll to position [2189, 0]
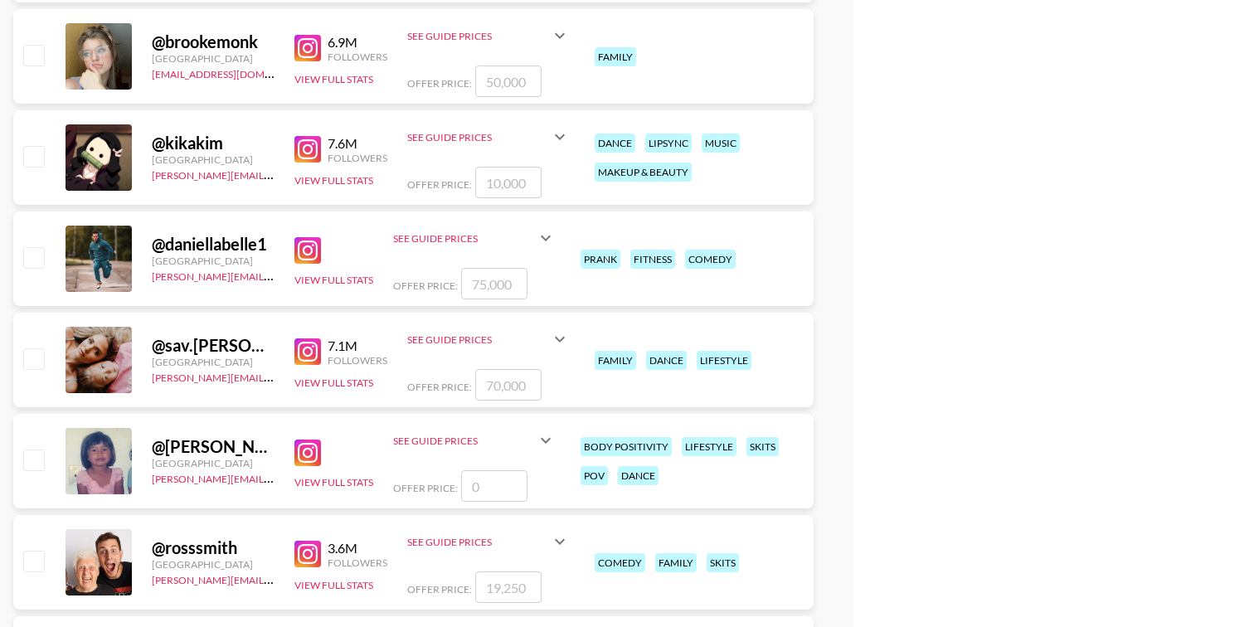
click at [311, 346] on img at bounding box center [307, 351] width 27 height 27
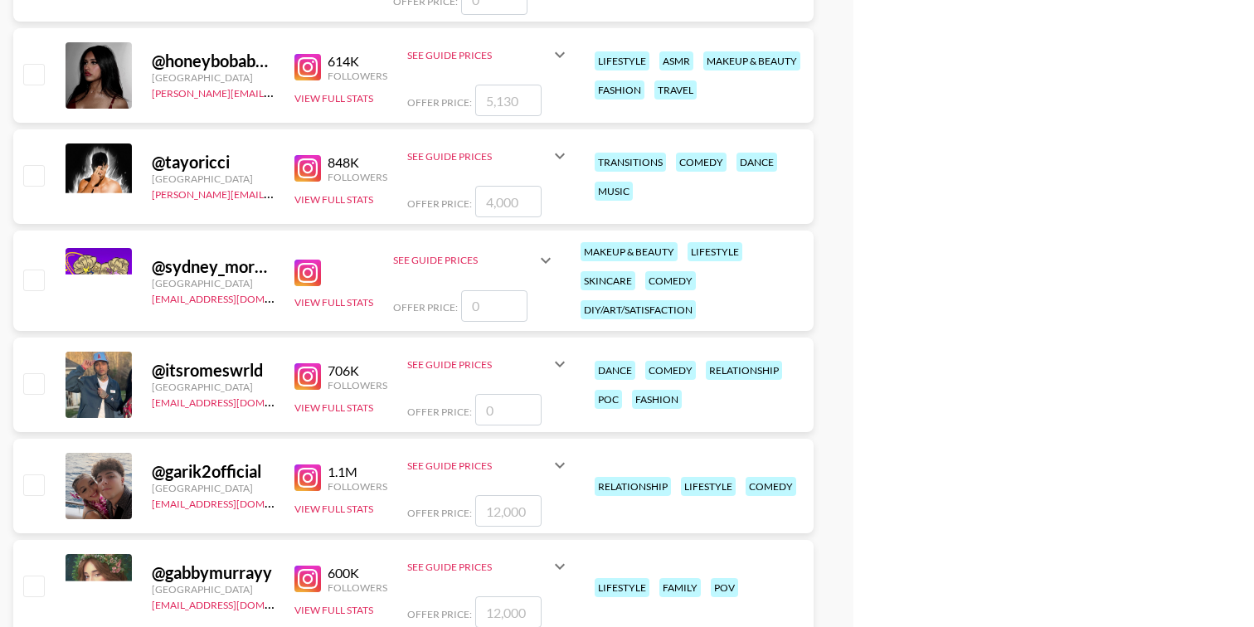
scroll to position [8533, 0]
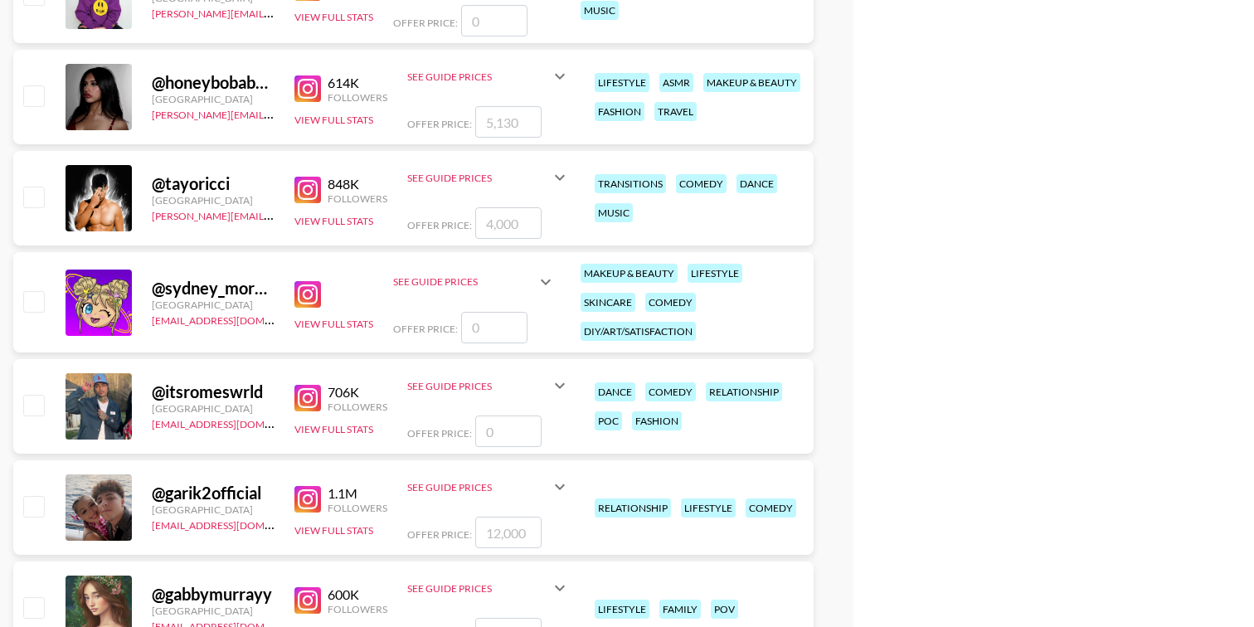
click at [311, 195] on img at bounding box center [307, 190] width 27 height 27
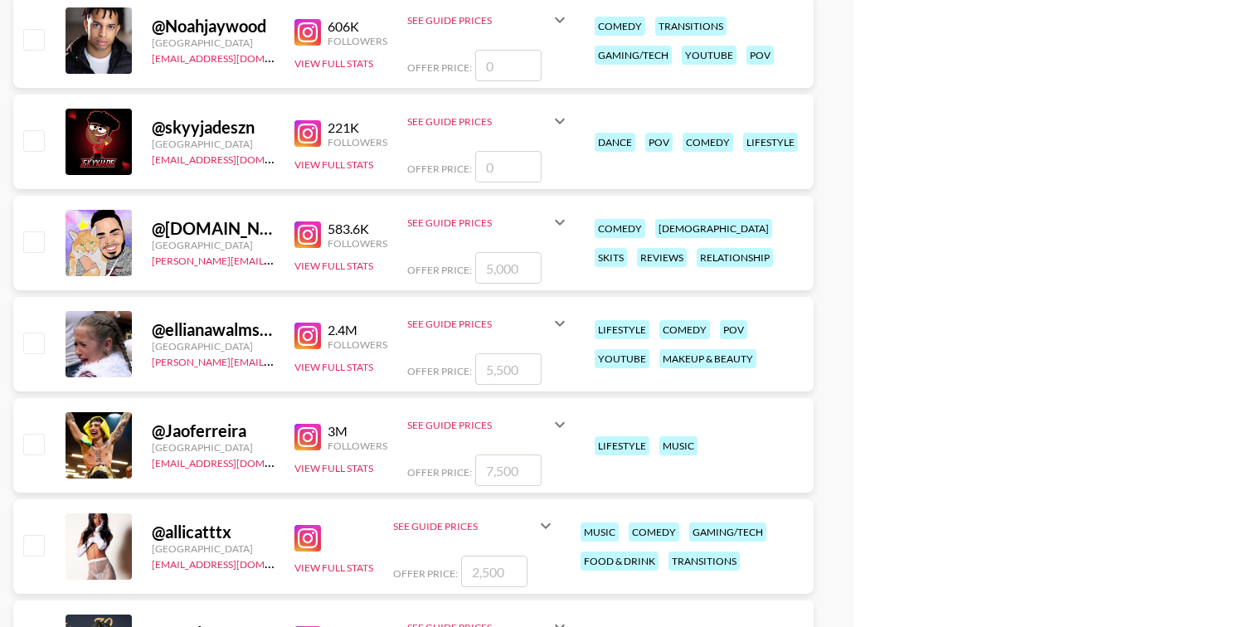
scroll to position [11331, 0]
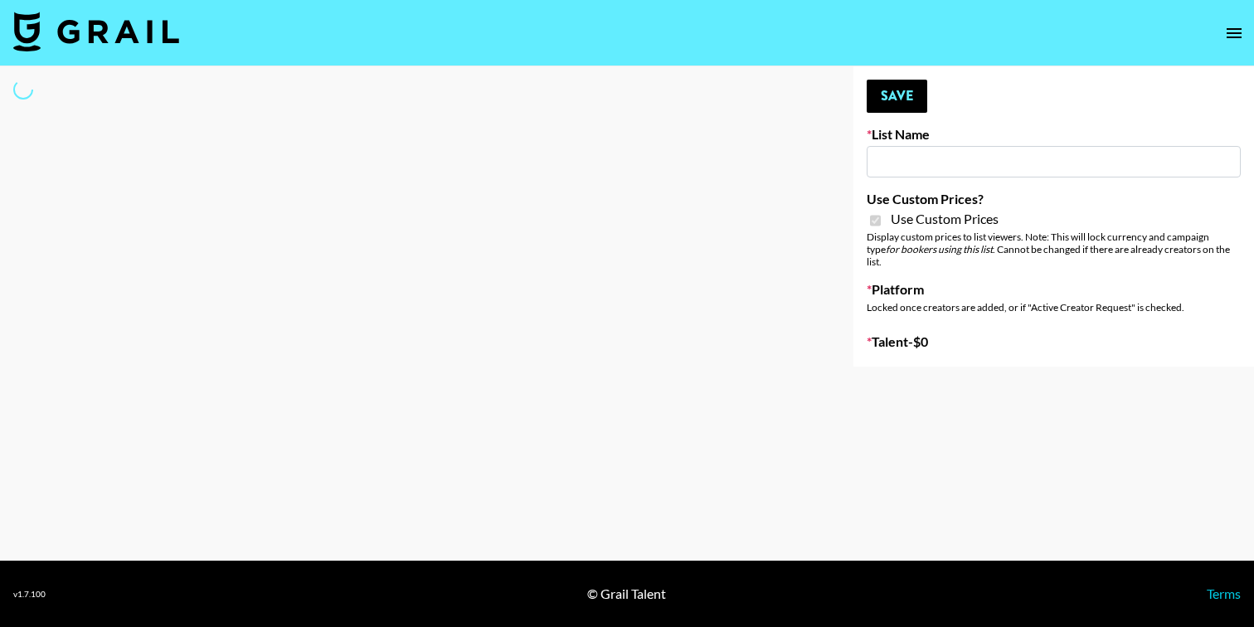
type input "Energy Brand (Unspecified, [GEOGRAPHIC_DATA])"
checkbox input "true"
select select "Brand"
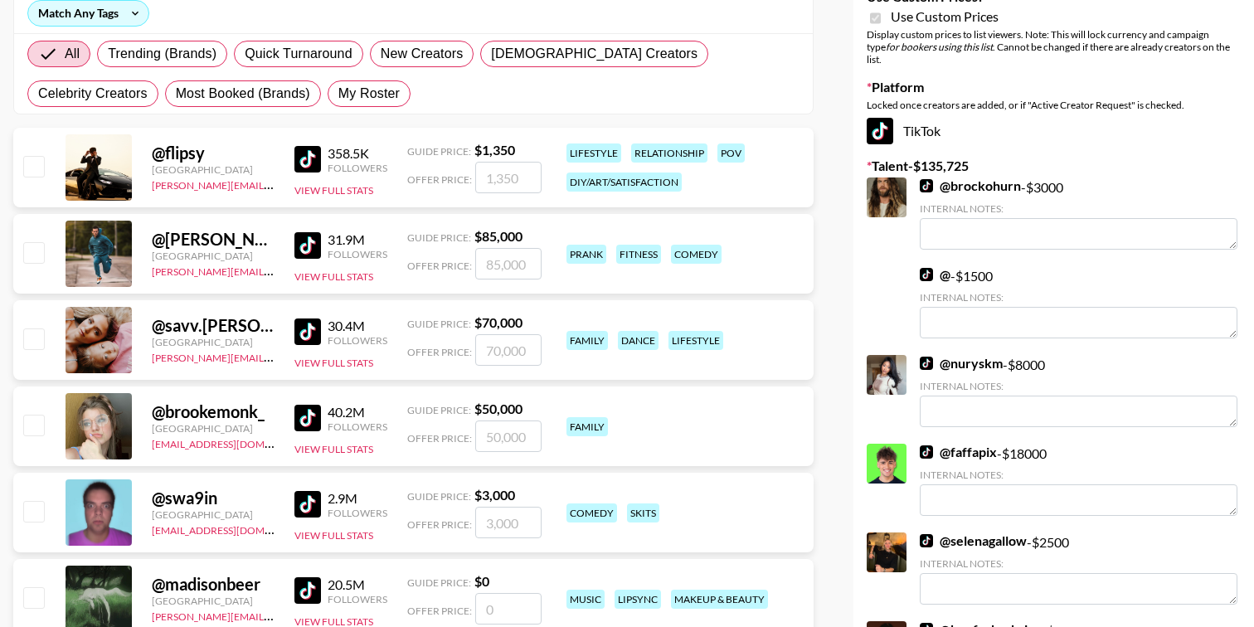
scroll to position [242, 0]
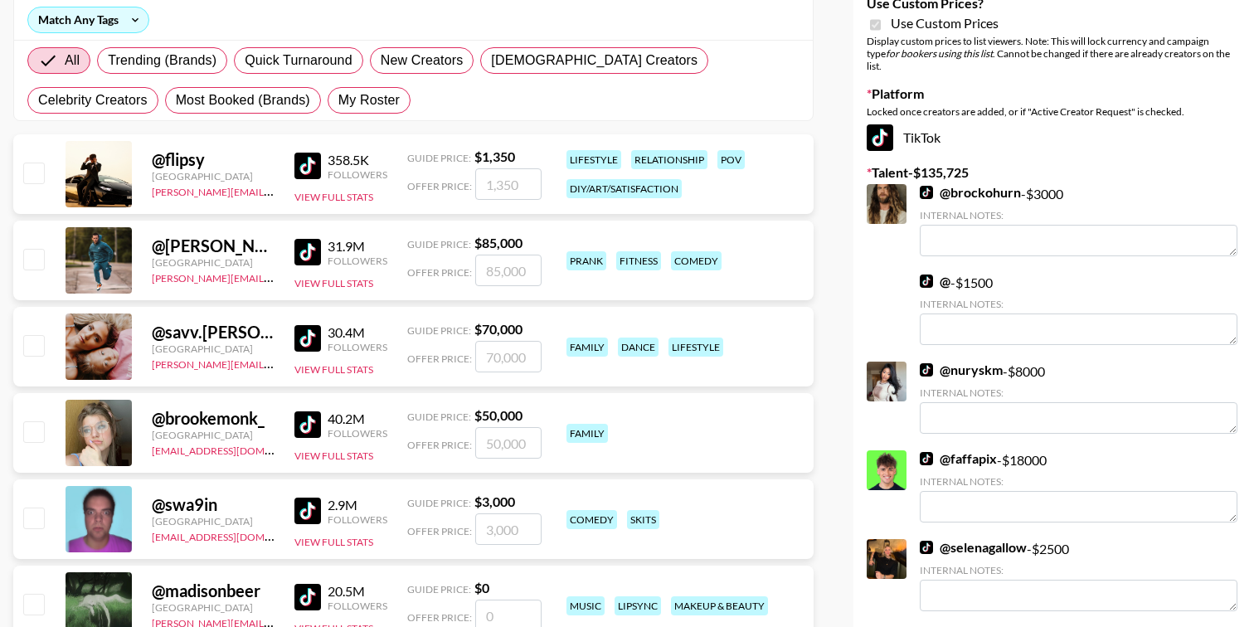
click at [927, 186] on img at bounding box center [926, 192] width 13 height 13
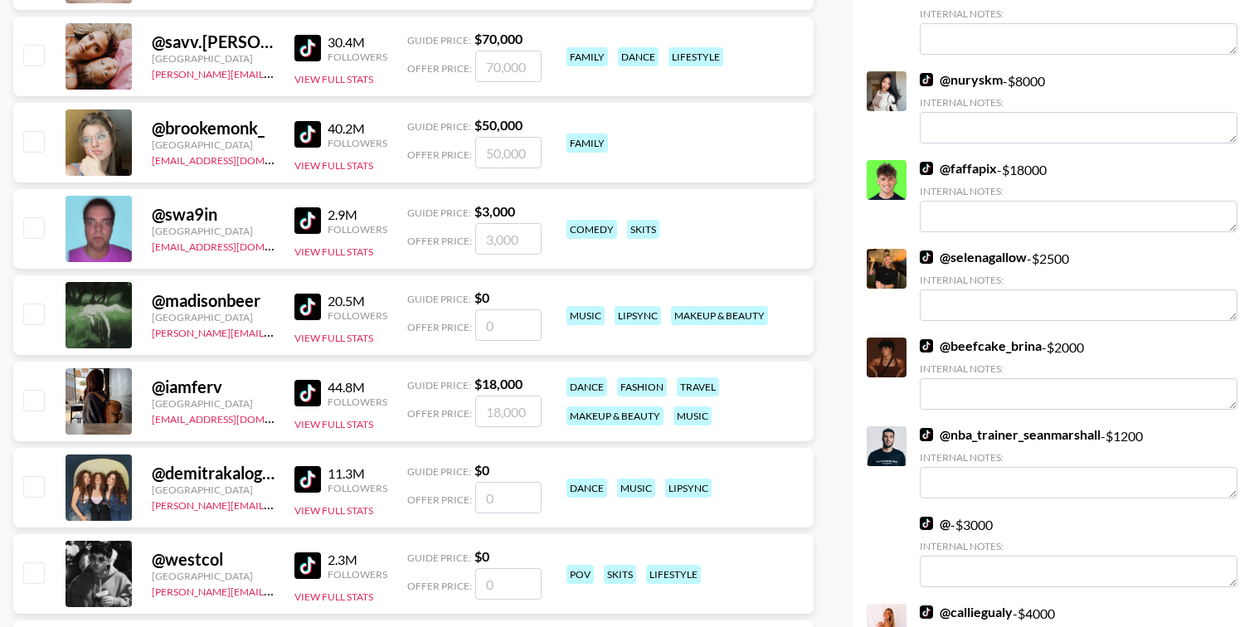
scroll to position [534, 0]
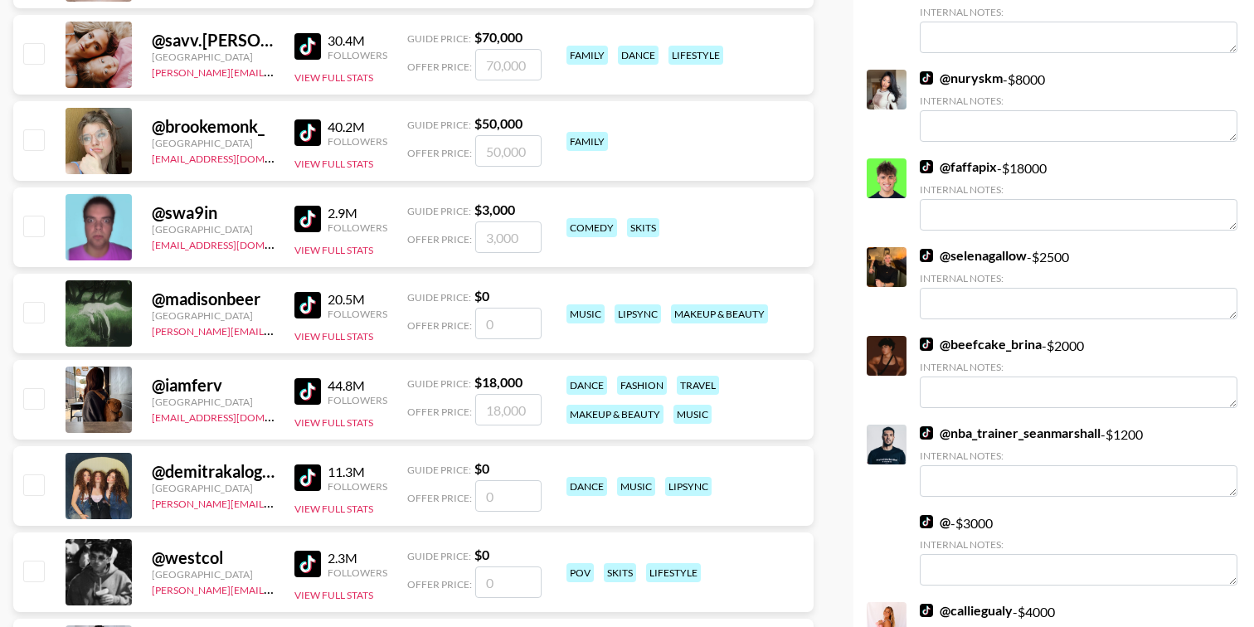
click at [922, 338] on img at bounding box center [926, 344] width 13 height 13
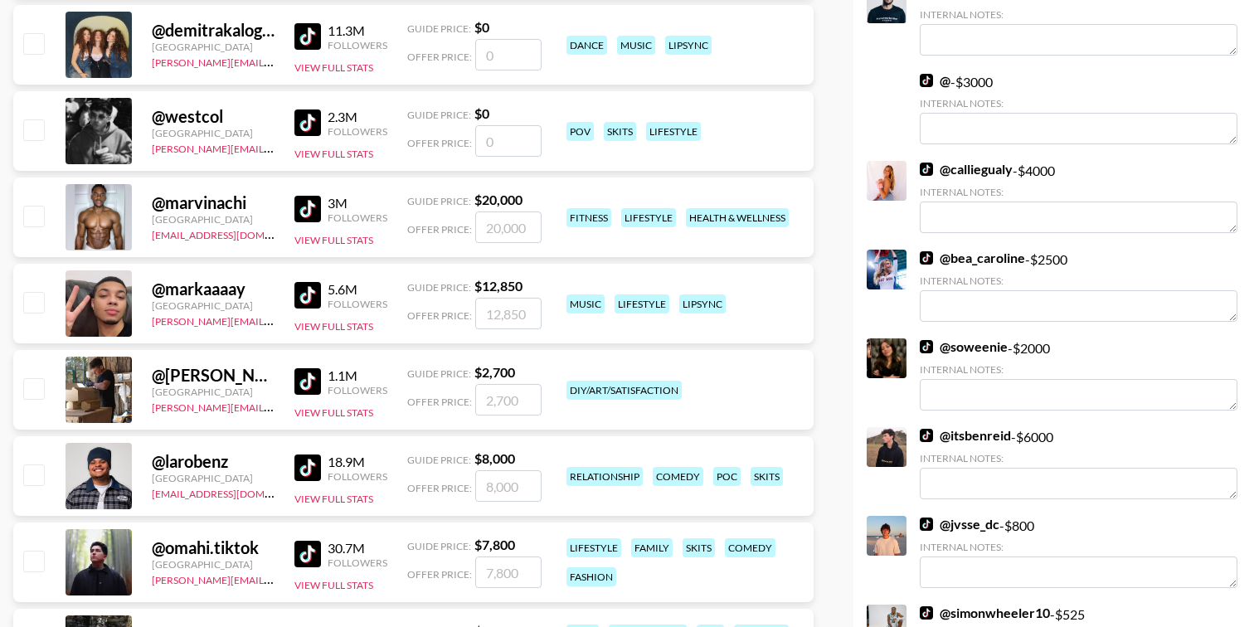
scroll to position [980, 0]
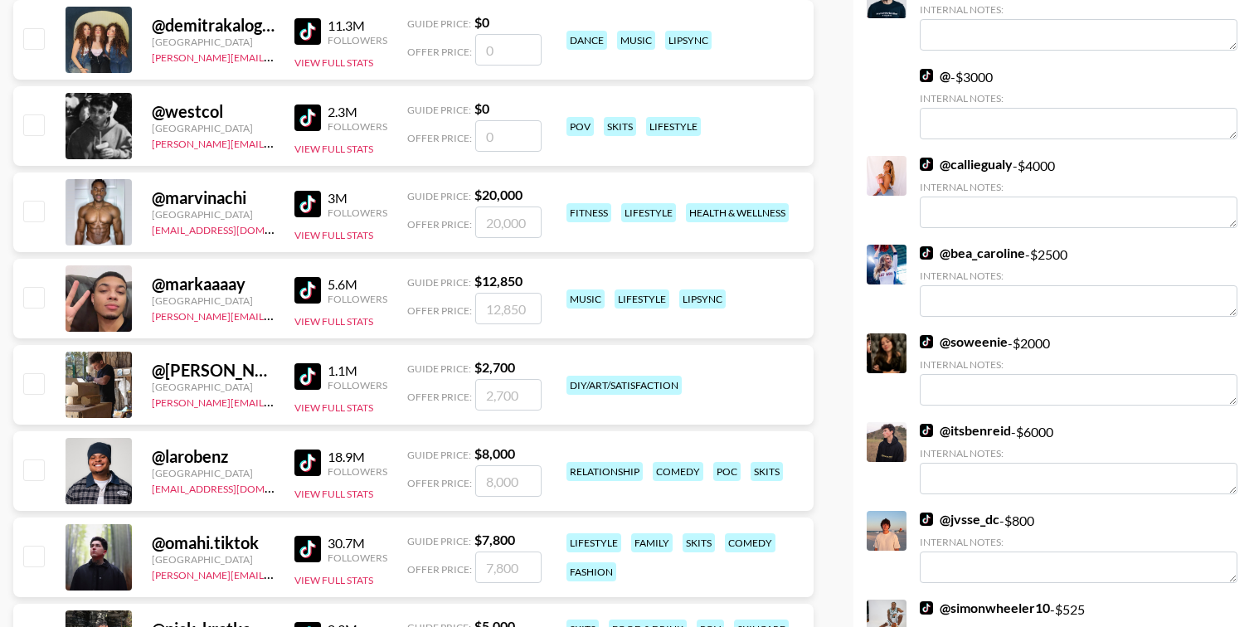
click at [926, 335] on img at bounding box center [926, 341] width 13 height 13
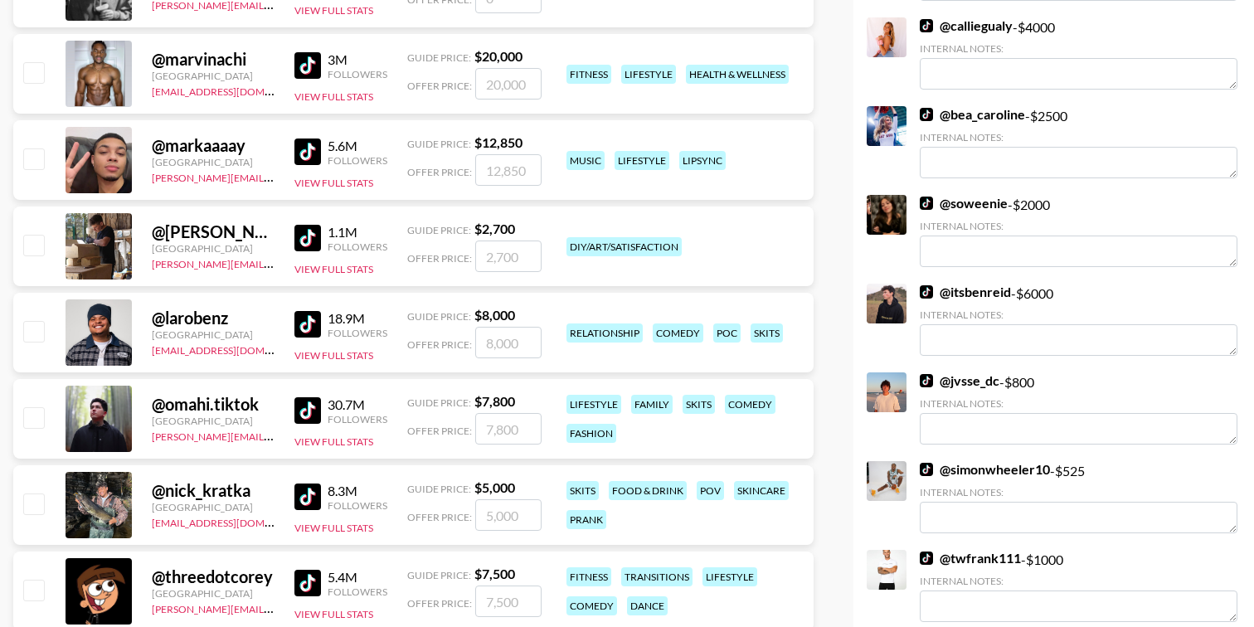
scroll to position [1122, 0]
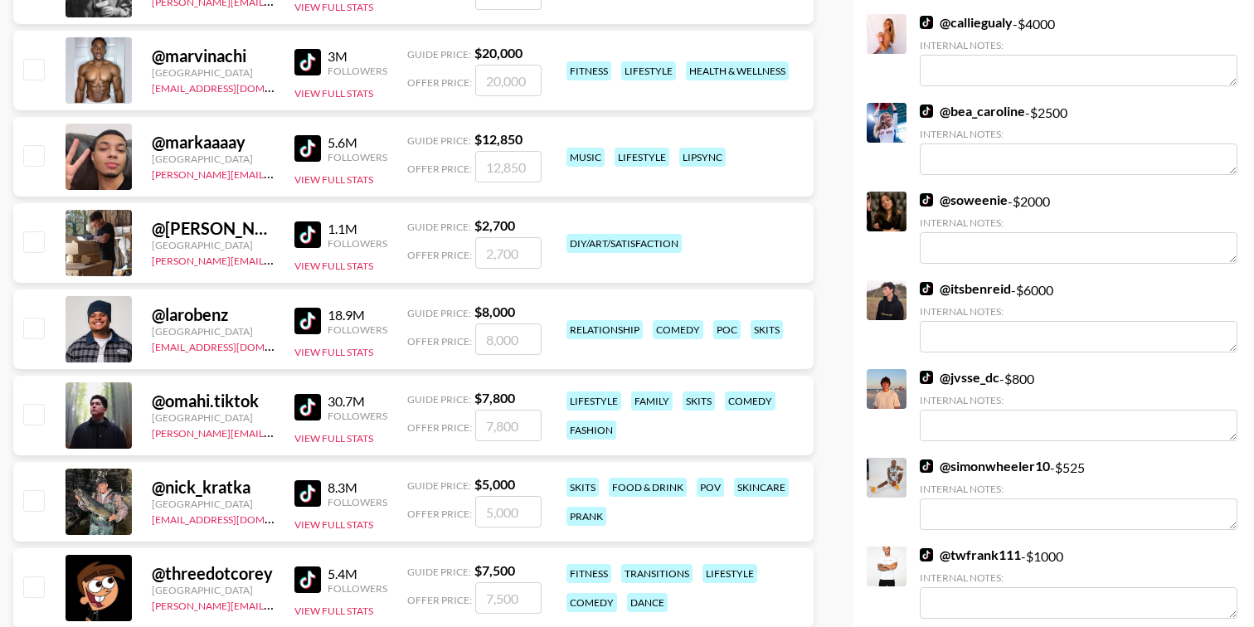
click at [925, 371] on img at bounding box center [926, 377] width 13 height 13
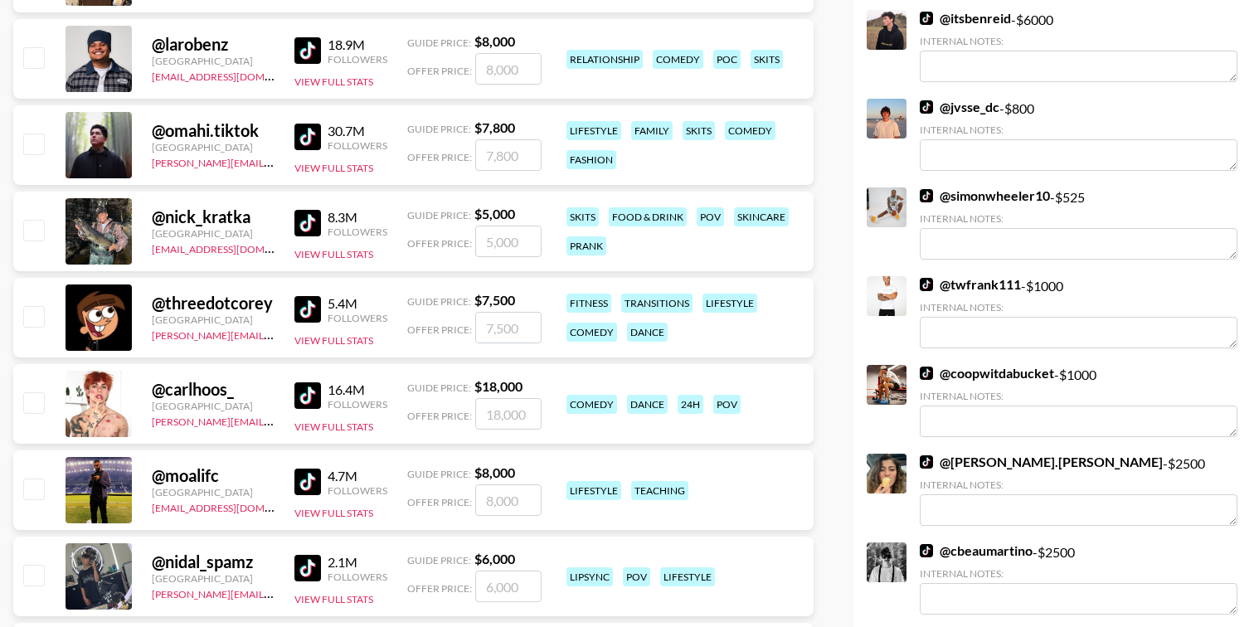
scroll to position [1445, 0]
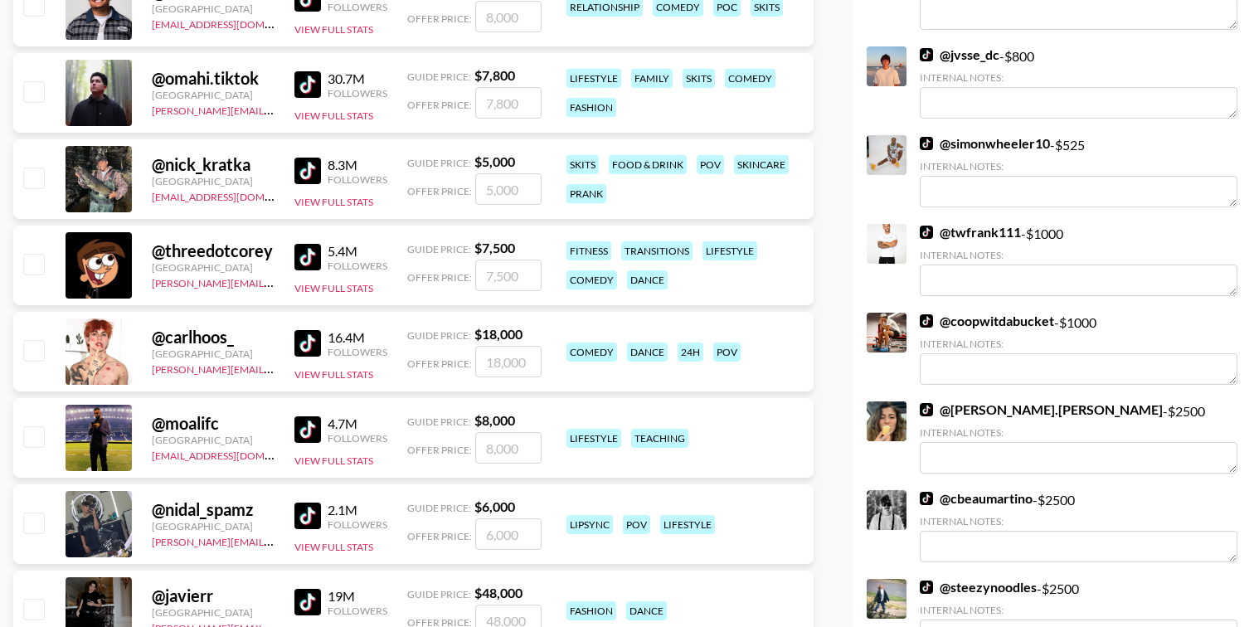
click at [925, 314] on img at bounding box center [926, 320] width 13 height 13
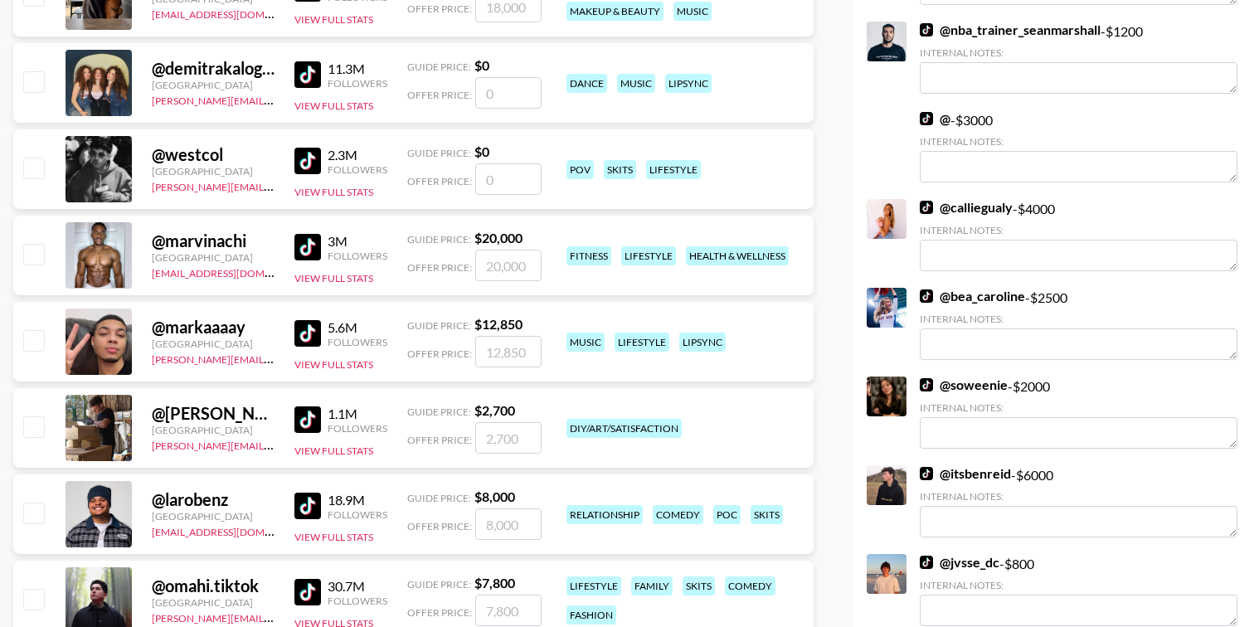
scroll to position [930, 0]
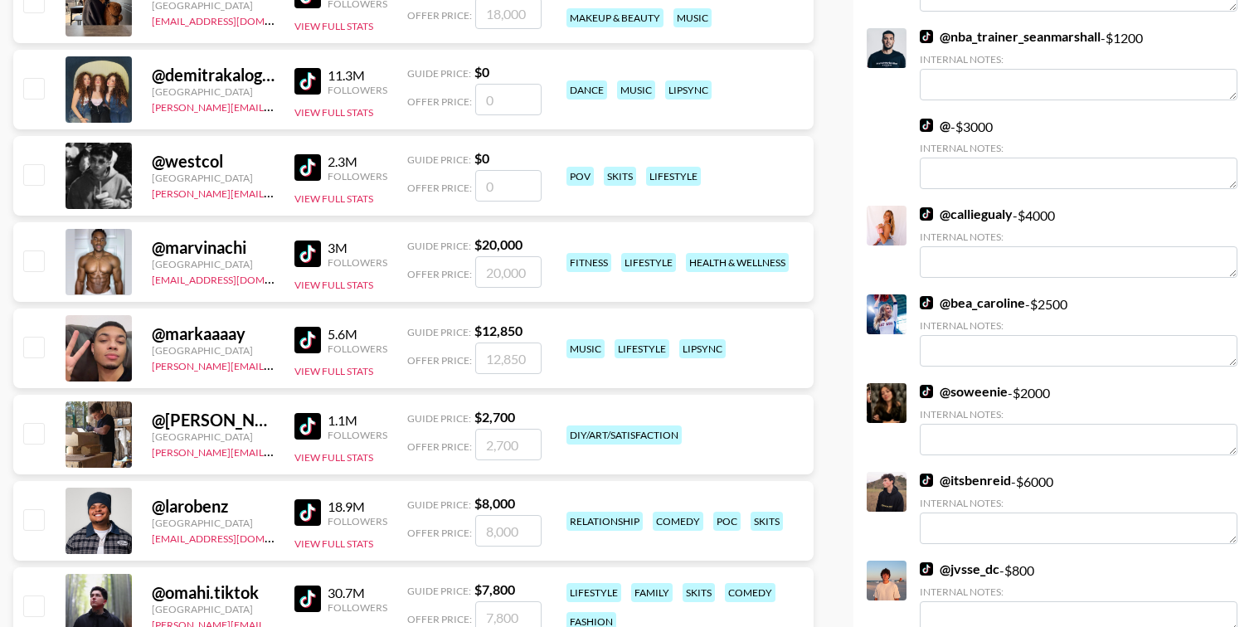
click at [302, 256] on img at bounding box center [307, 253] width 27 height 27
click at [925, 474] on img at bounding box center [926, 480] width 13 height 13
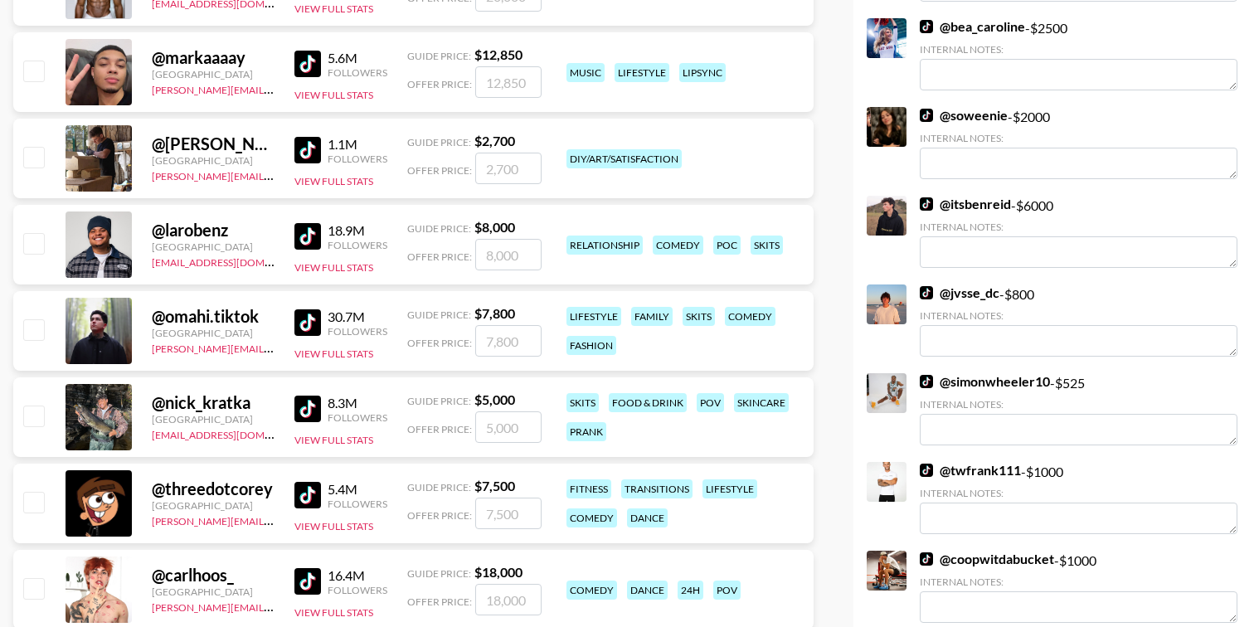
scroll to position [1196, 0]
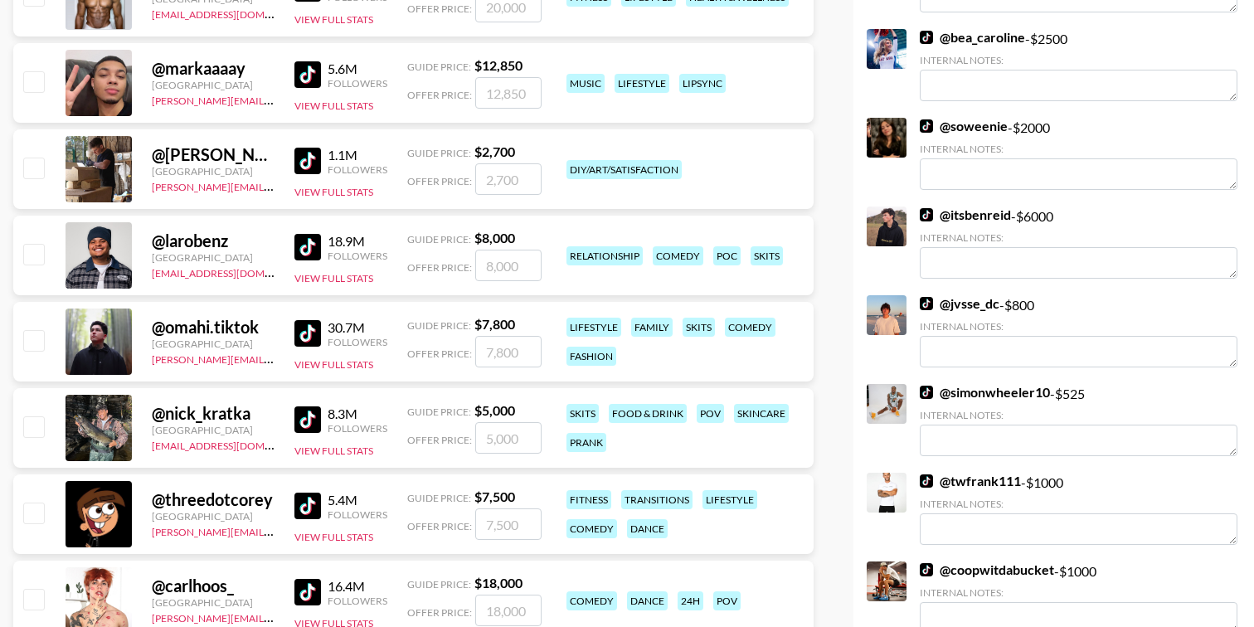
click at [928, 208] on img at bounding box center [926, 214] width 13 height 13
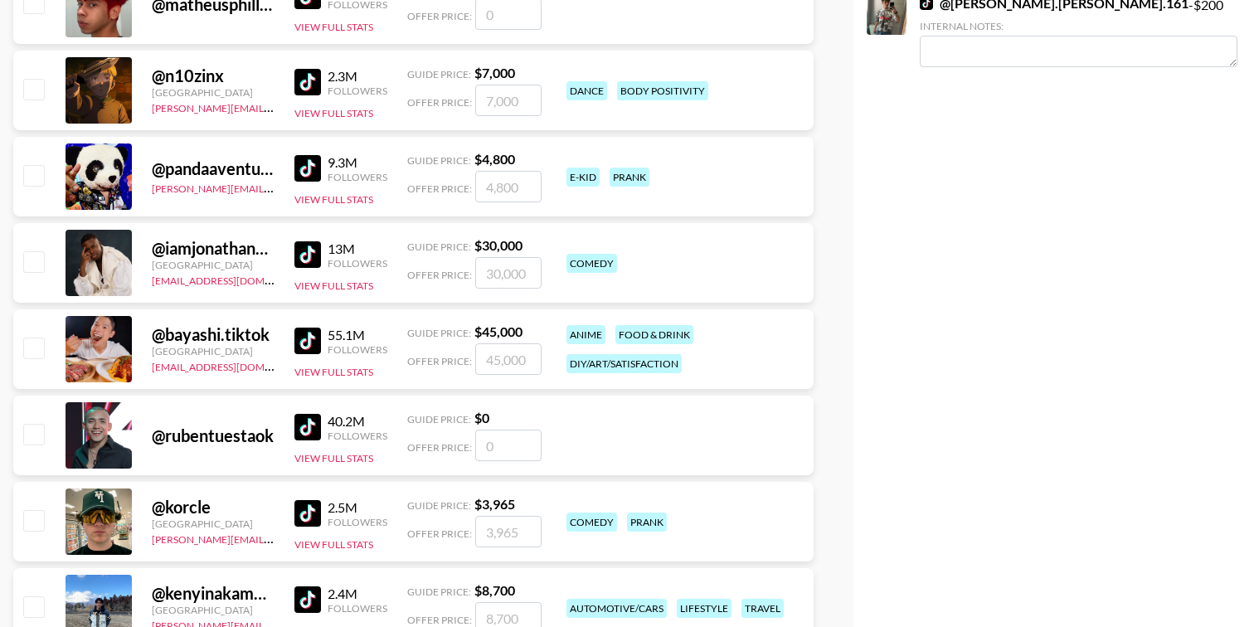
scroll to position [2829, 0]
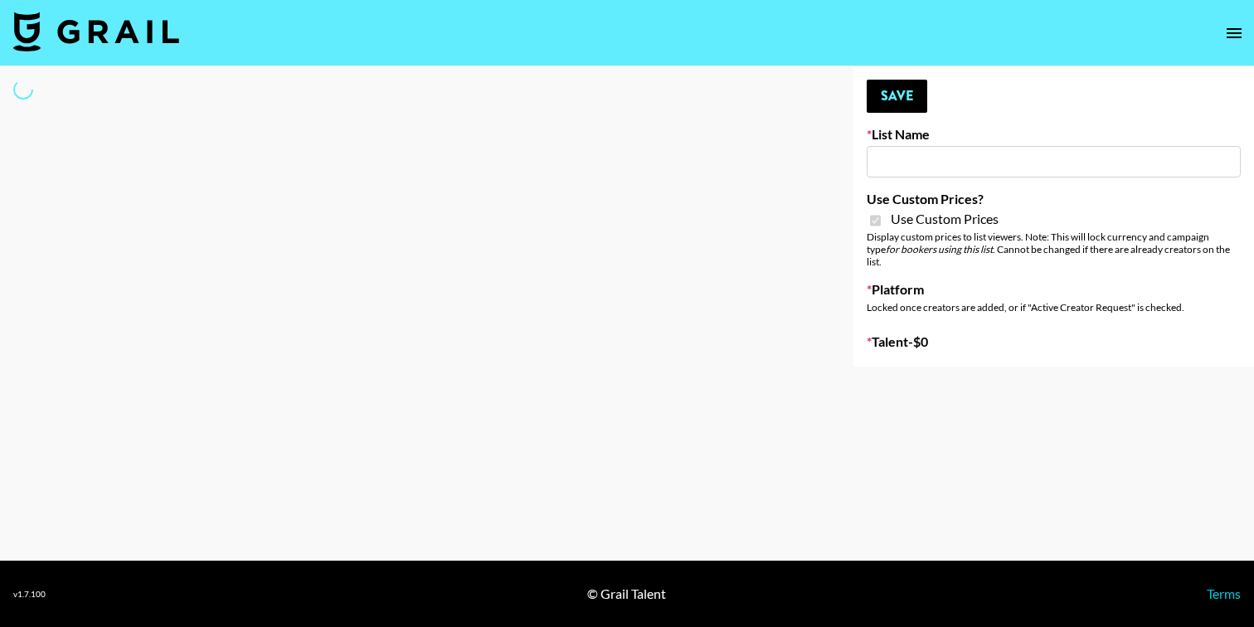
type input "[PERSON_NAME] ([DATE])"
checkbox input "true"
select select "Brand"
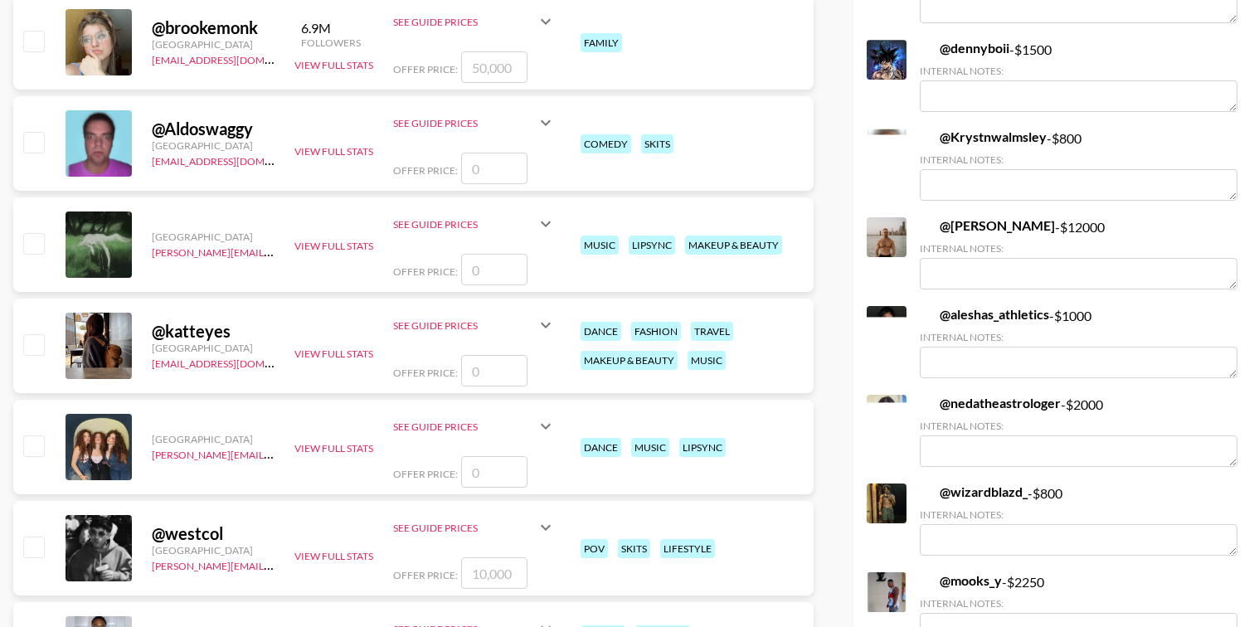
scroll to position [686, 0]
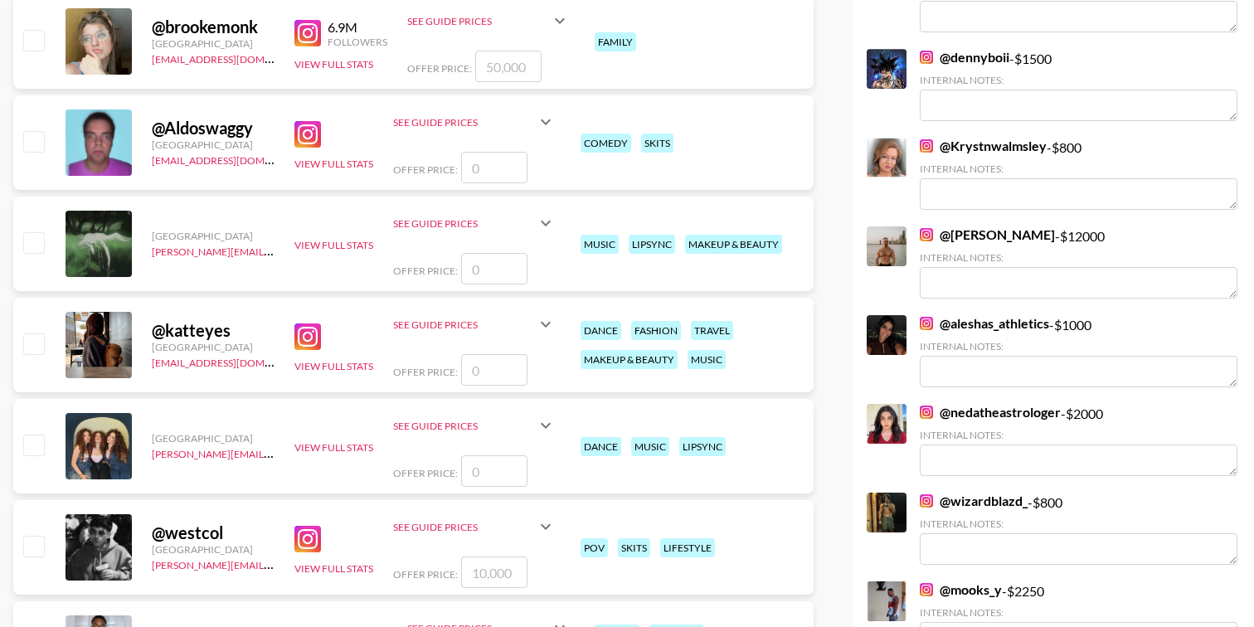
click at [925, 228] on img at bounding box center [926, 234] width 13 height 13
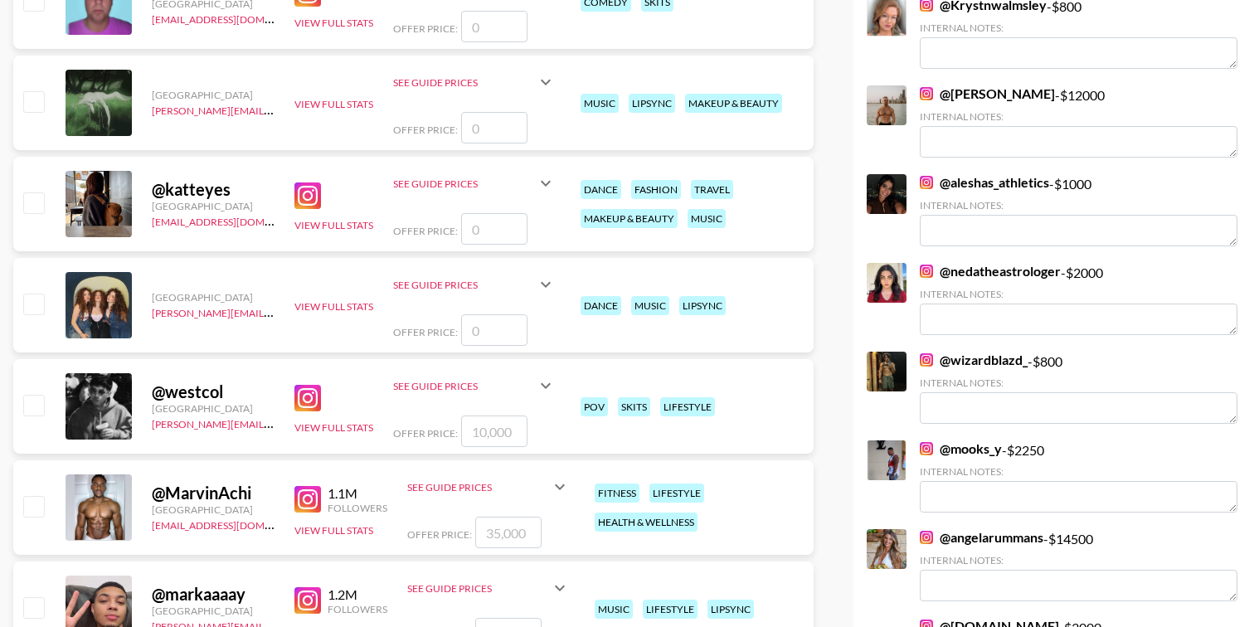
scroll to position [834, 0]
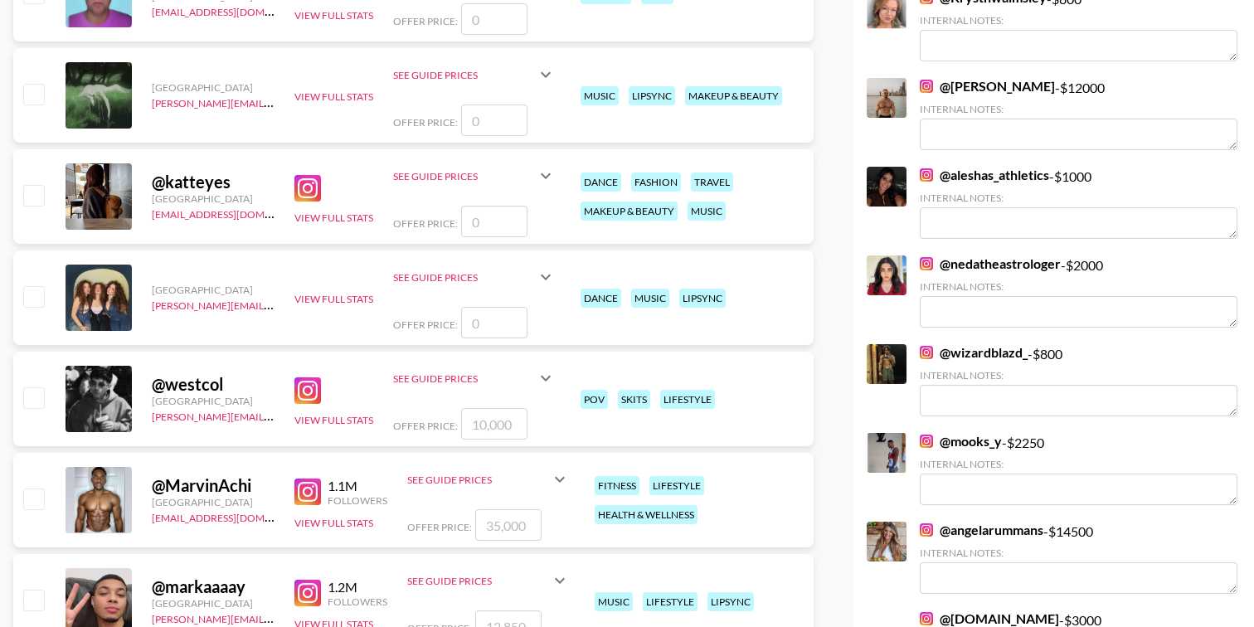
click at [925, 346] on img at bounding box center [926, 352] width 13 height 13
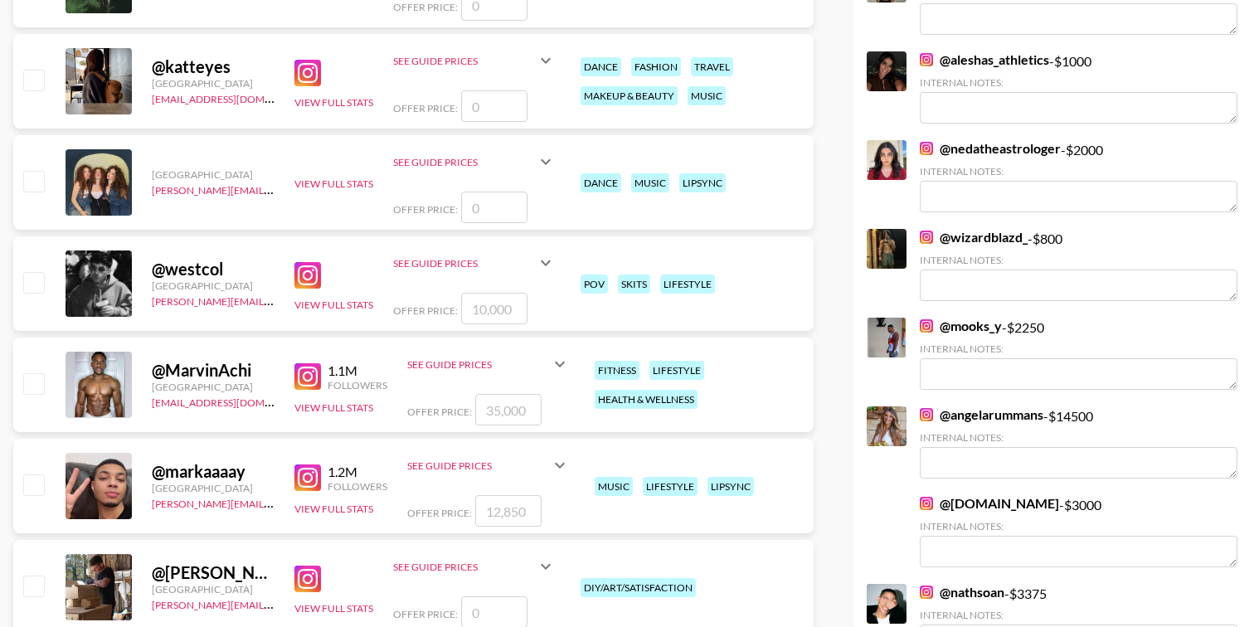
scroll to position [970, 0]
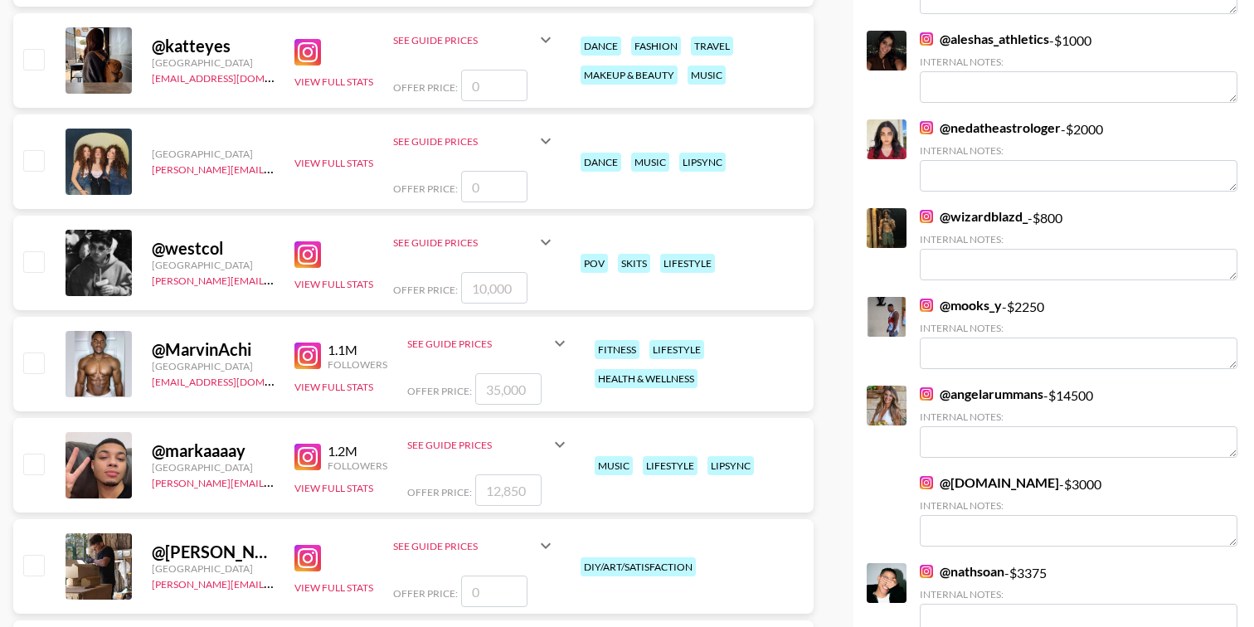
click at [929, 299] on img at bounding box center [926, 305] width 13 height 13
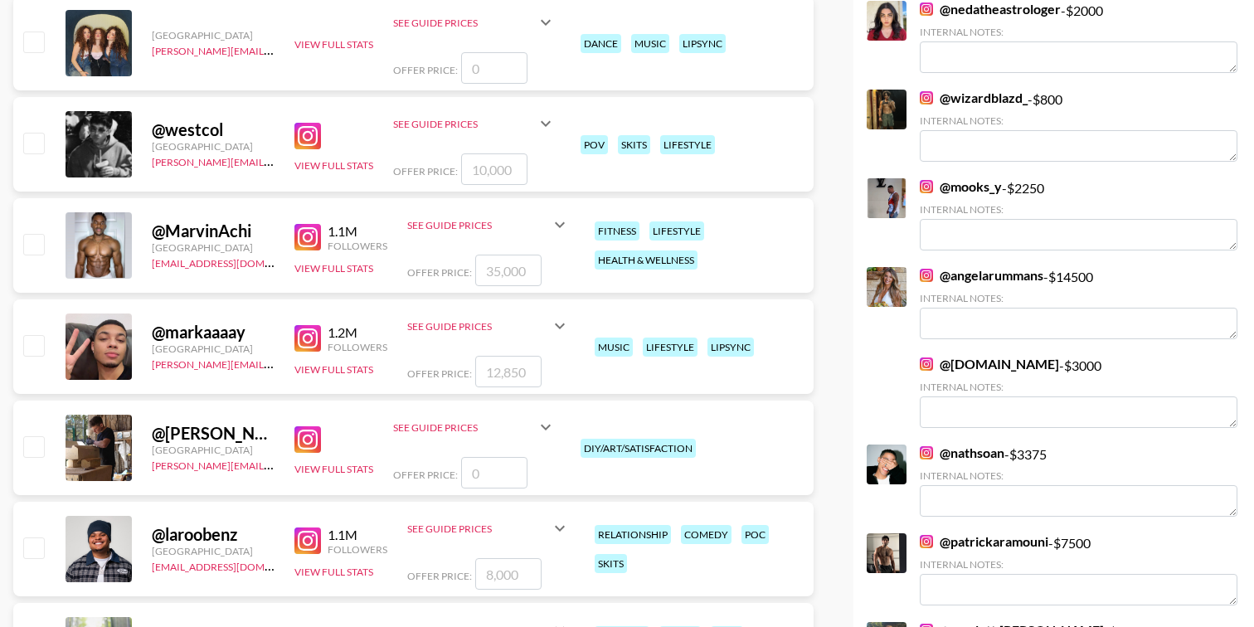
scroll to position [1106, 0]
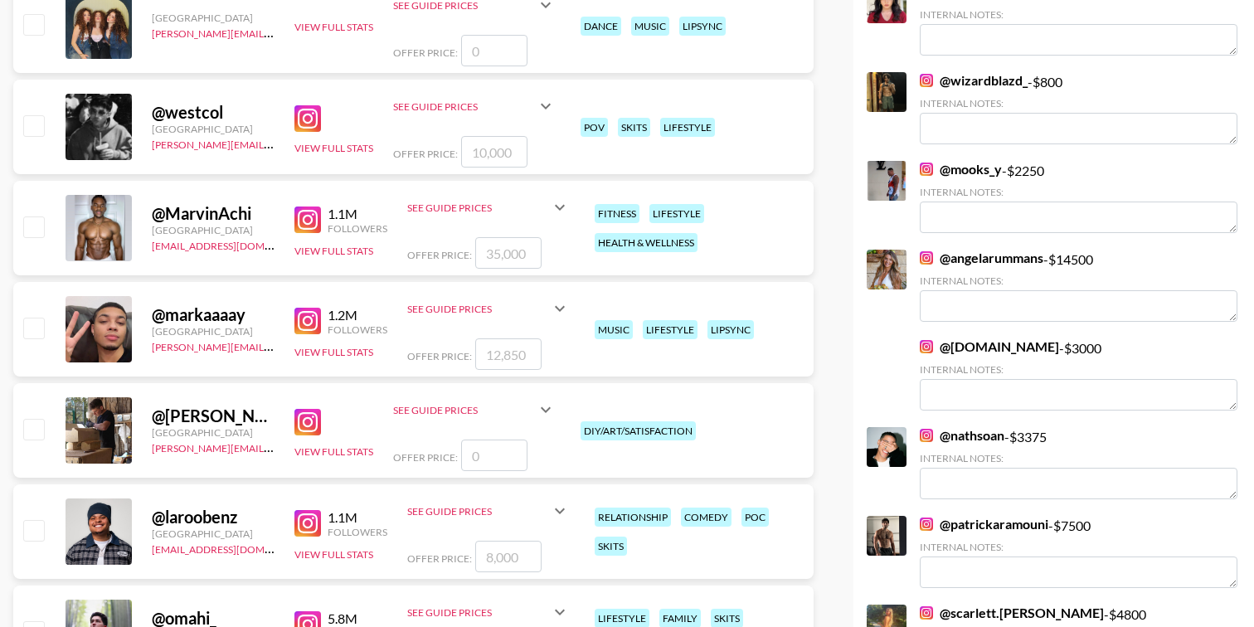
click at [923, 251] on img at bounding box center [926, 257] width 13 height 13
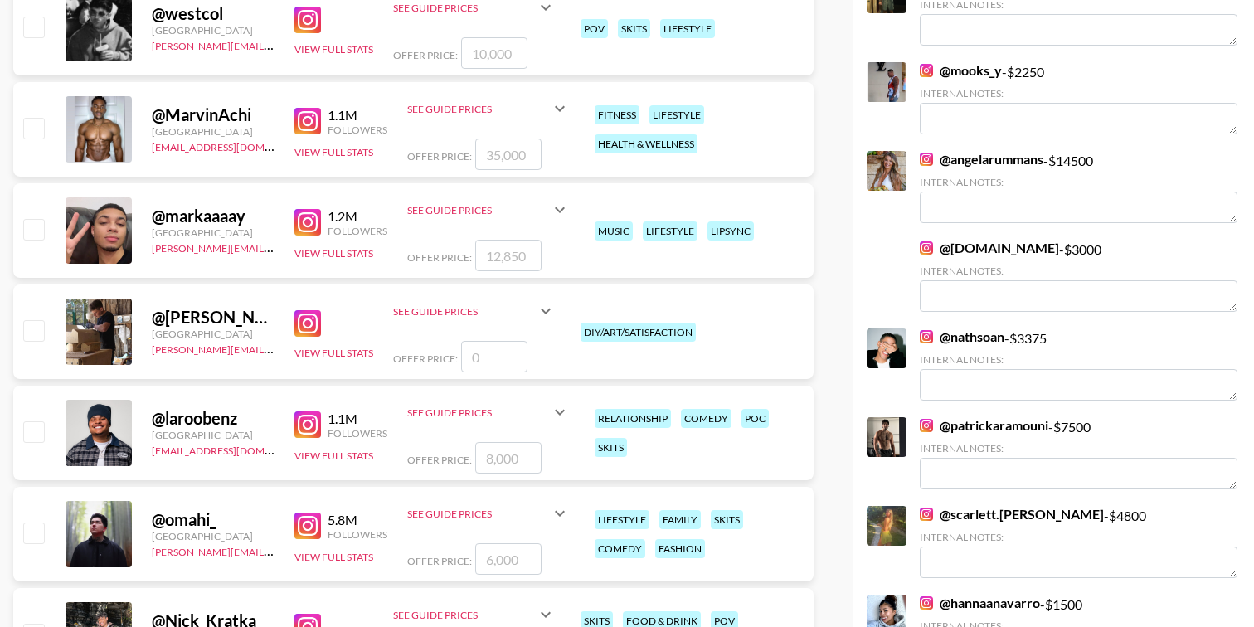
scroll to position [1218, 0]
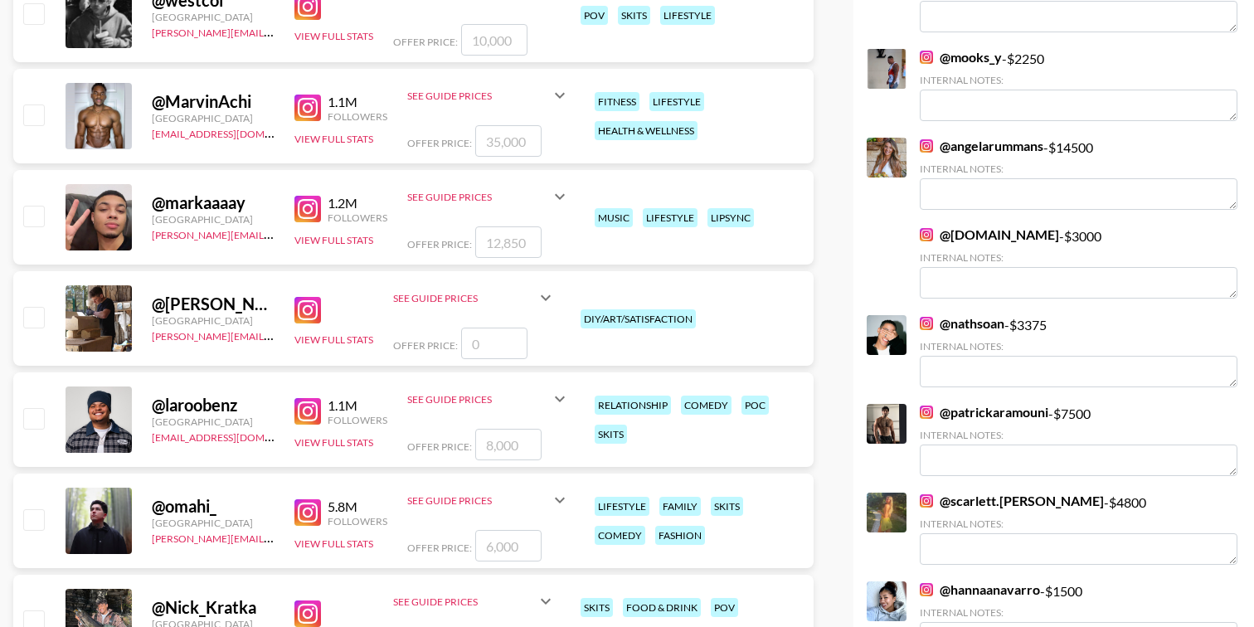
click at [926, 406] on img at bounding box center [926, 412] width 13 height 13
click at [930, 406] on img at bounding box center [926, 412] width 13 height 13
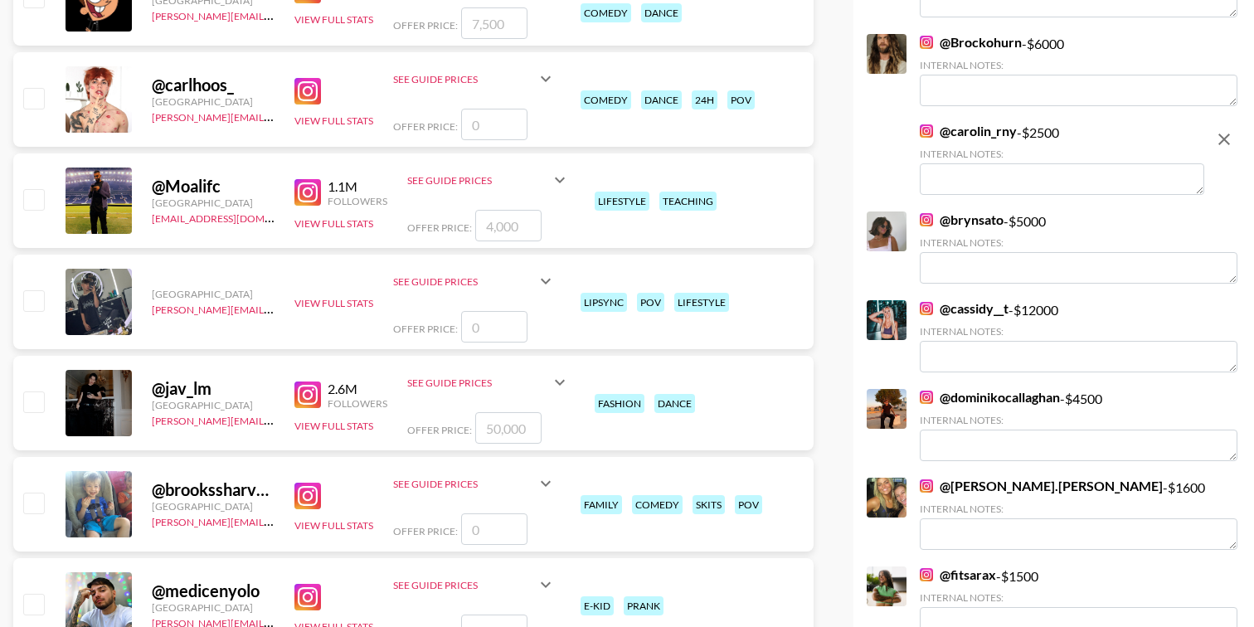
scroll to position [1946, 0]
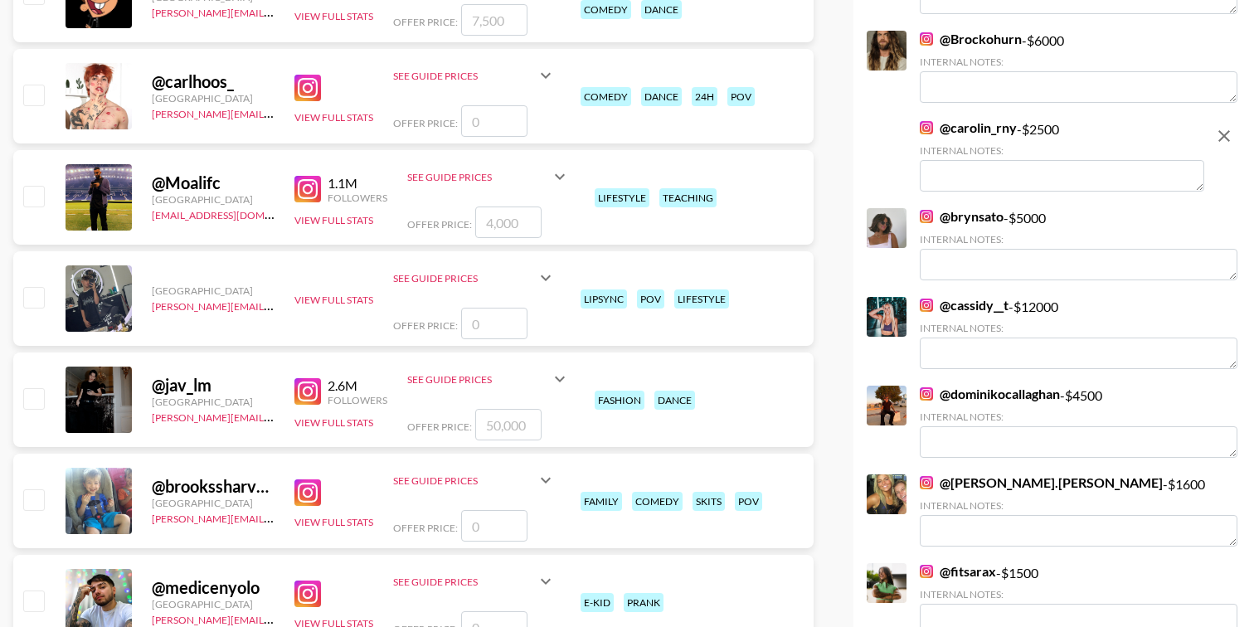
click at [924, 387] on img at bounding box center [926, 393] width 13 height 13
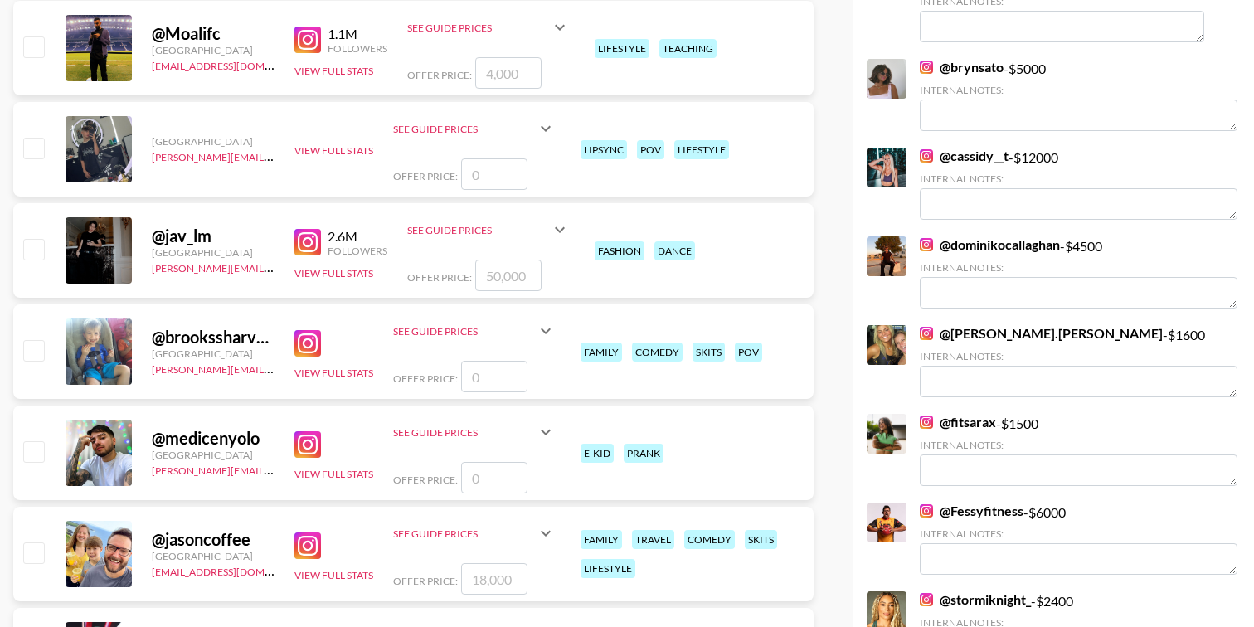
scroll to position [2107, 0]
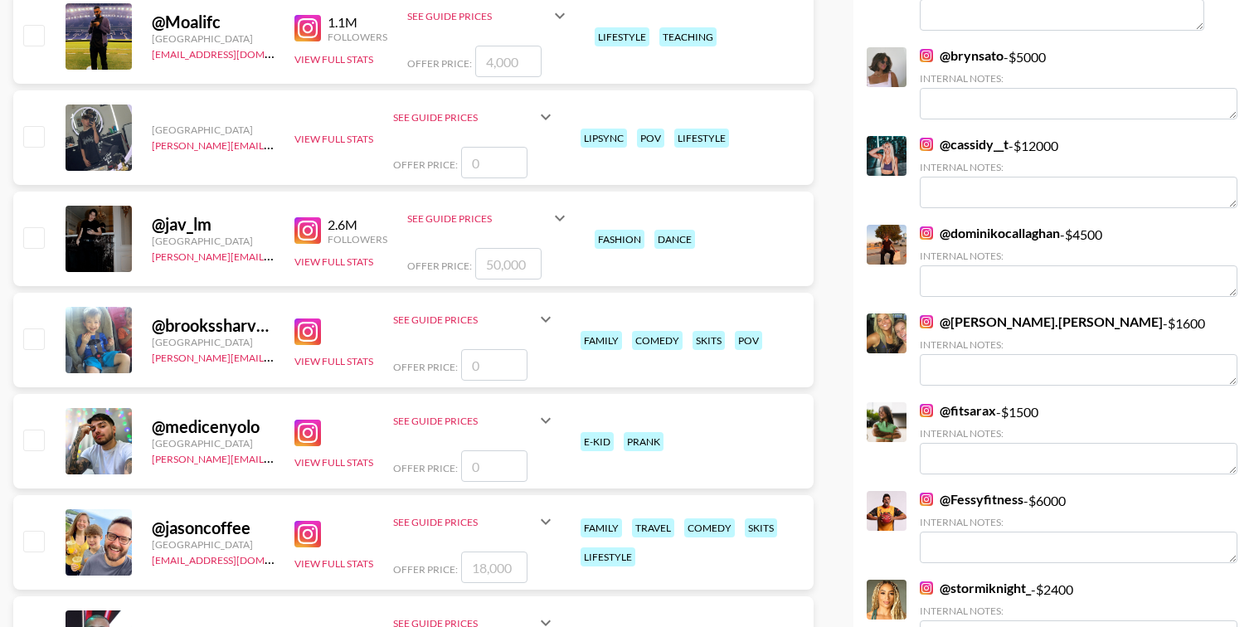
click at [925, 226] on img at bounding box center [926, 232] width 13 height 13
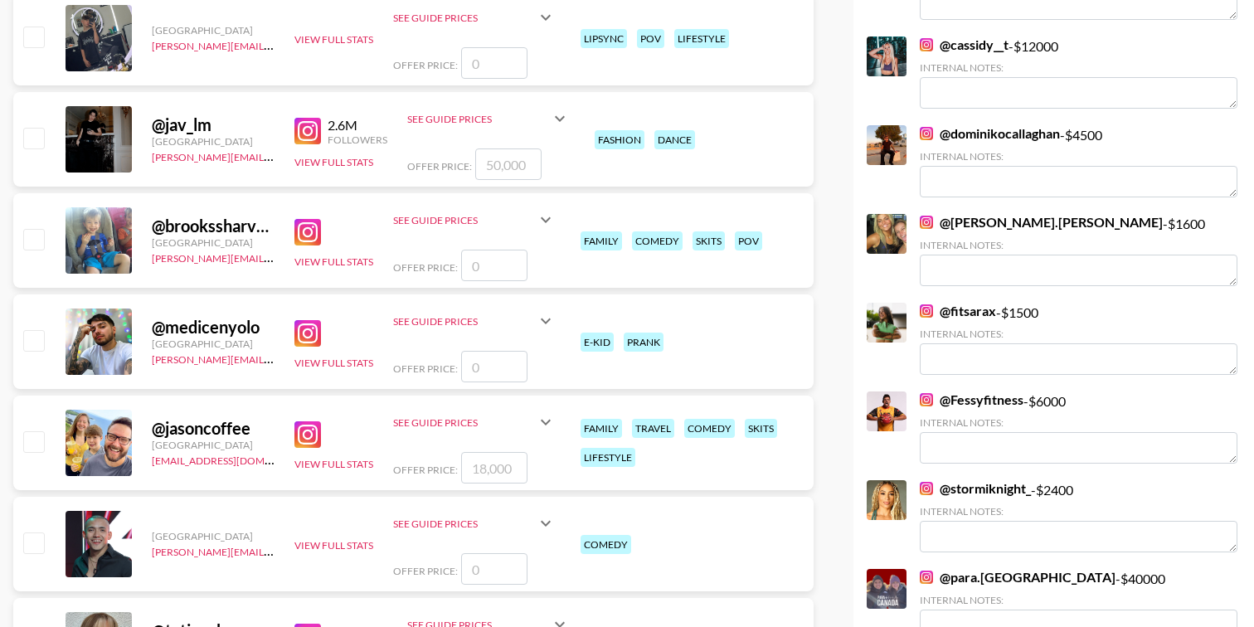
scroll to position [2218, 0]
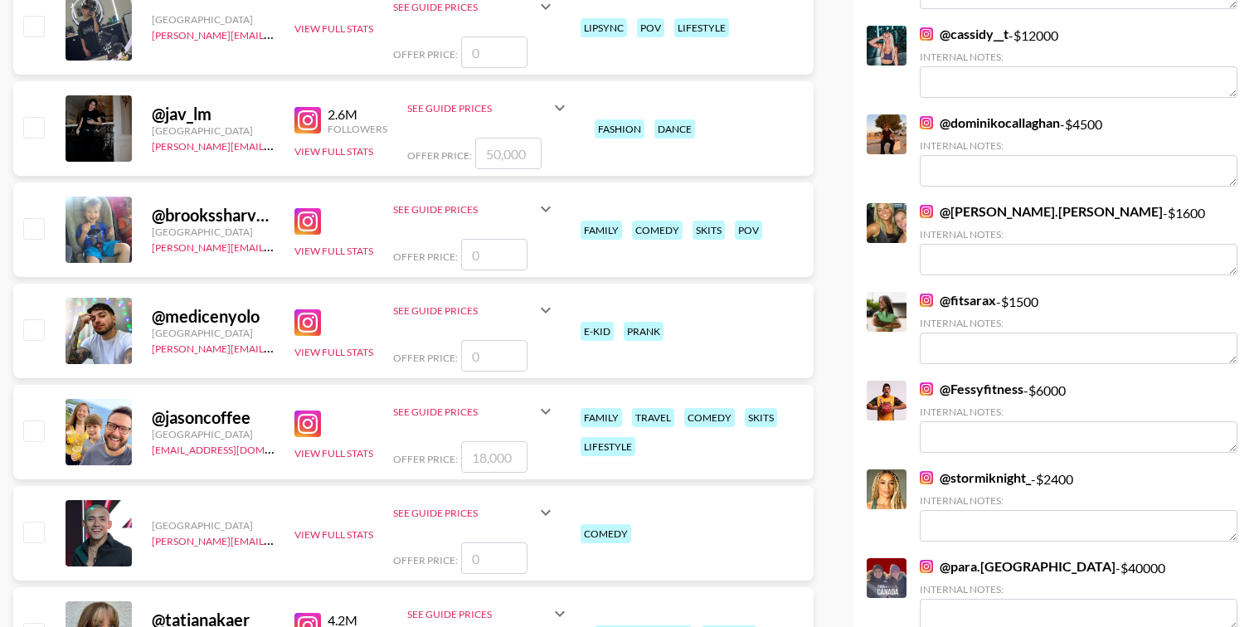
click at [927, 382] on img at bounding box center [926, 388] width 13 height 13
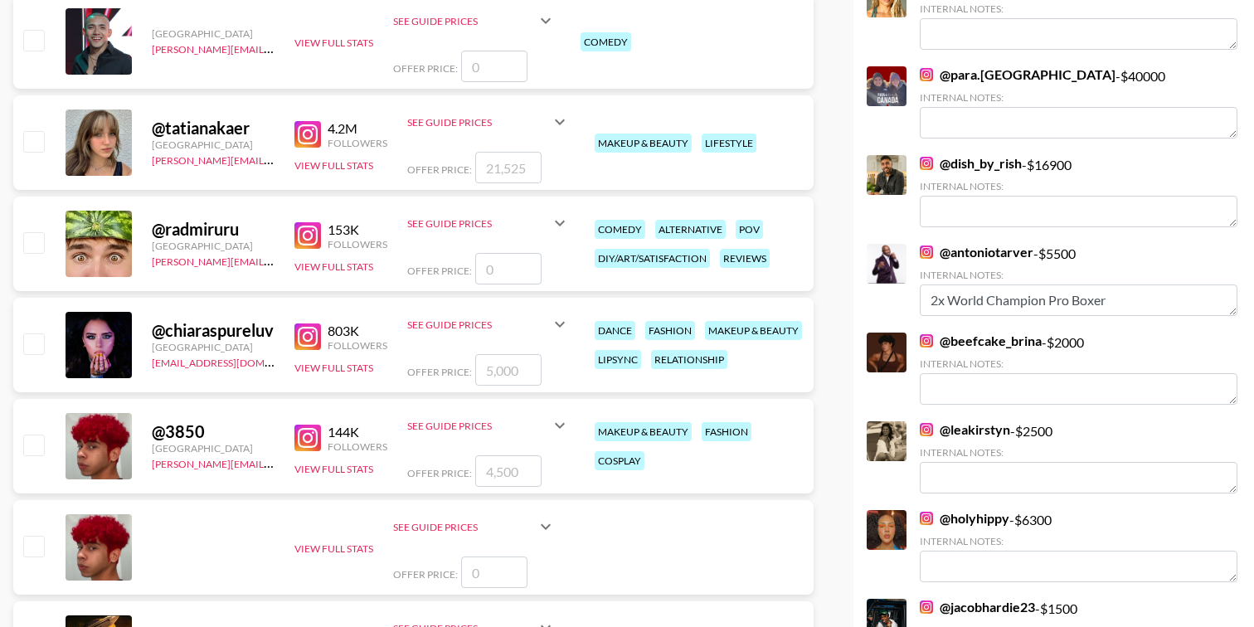
scroll to position [2740, 0]
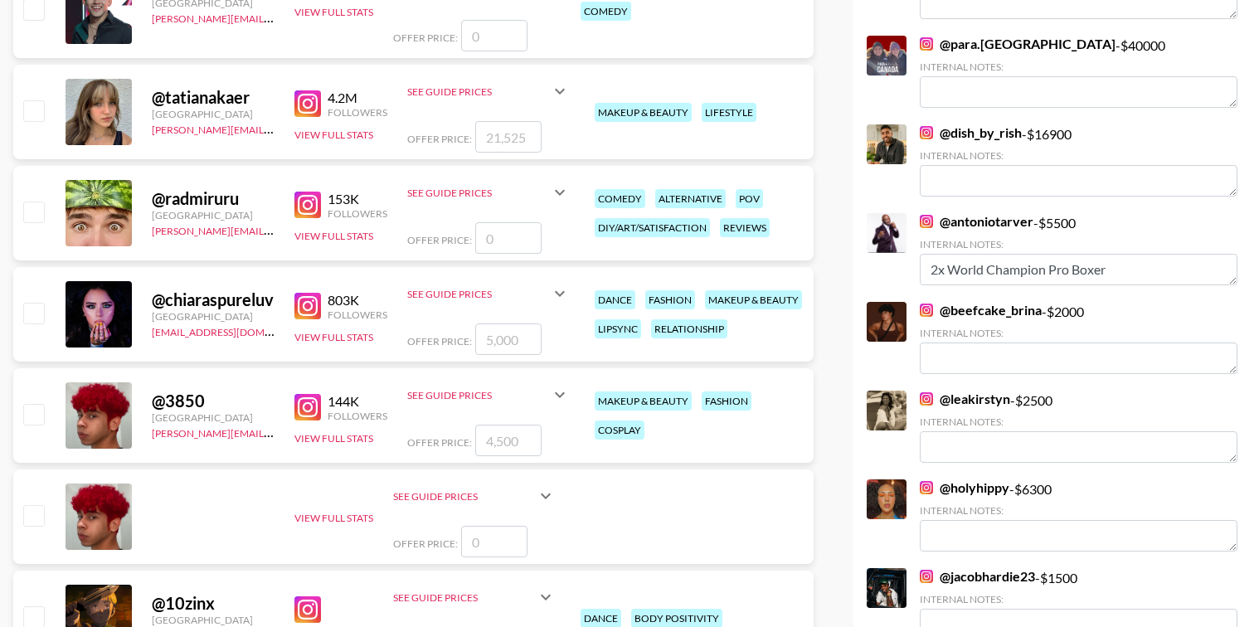
click at [925, 304] on img at bounding box center [926, 310] width 13 height 13
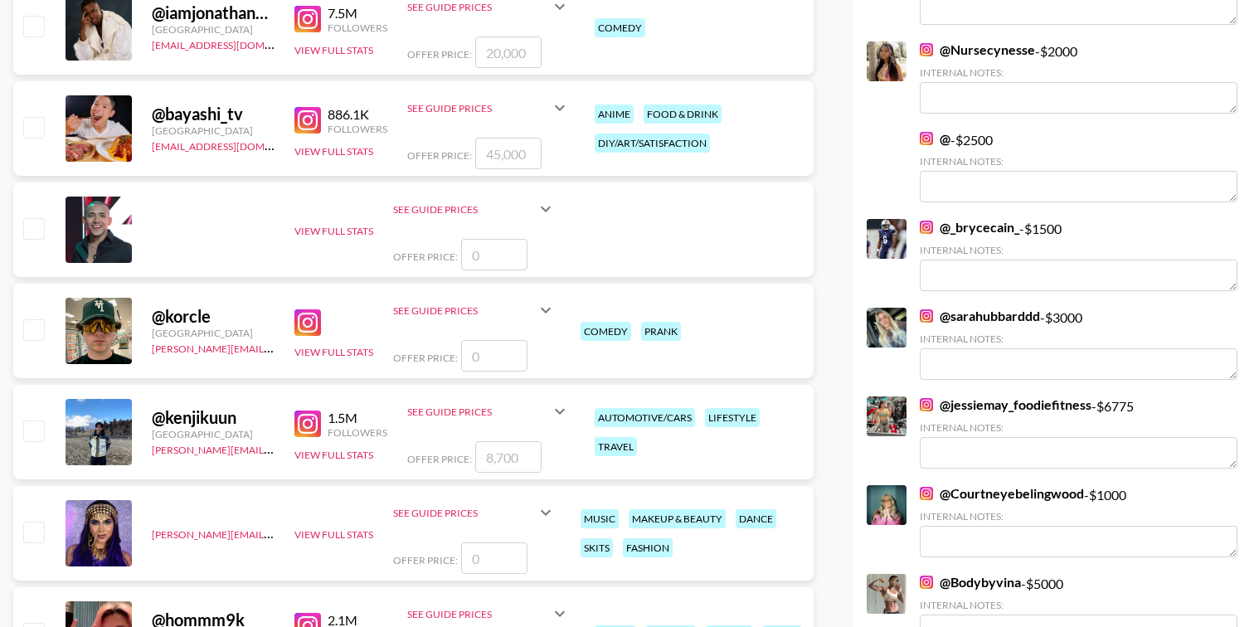
scroll to position [3545, 0]
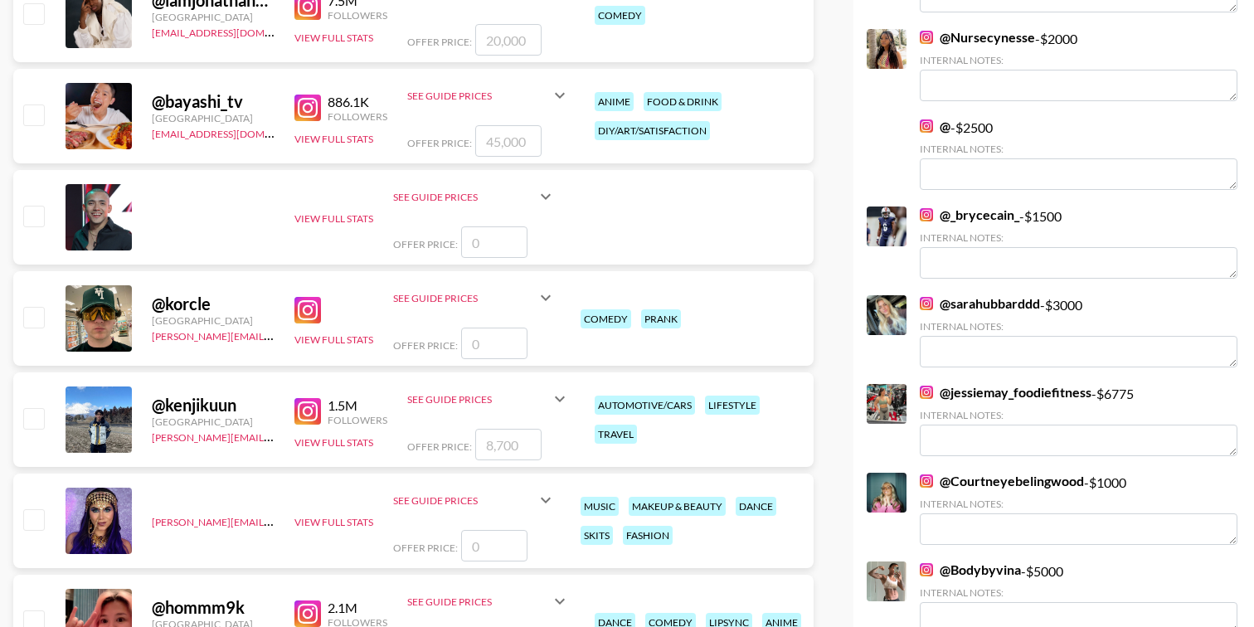
click at [927, 386] on img at bounding box center [926, 392] width 13 height 13
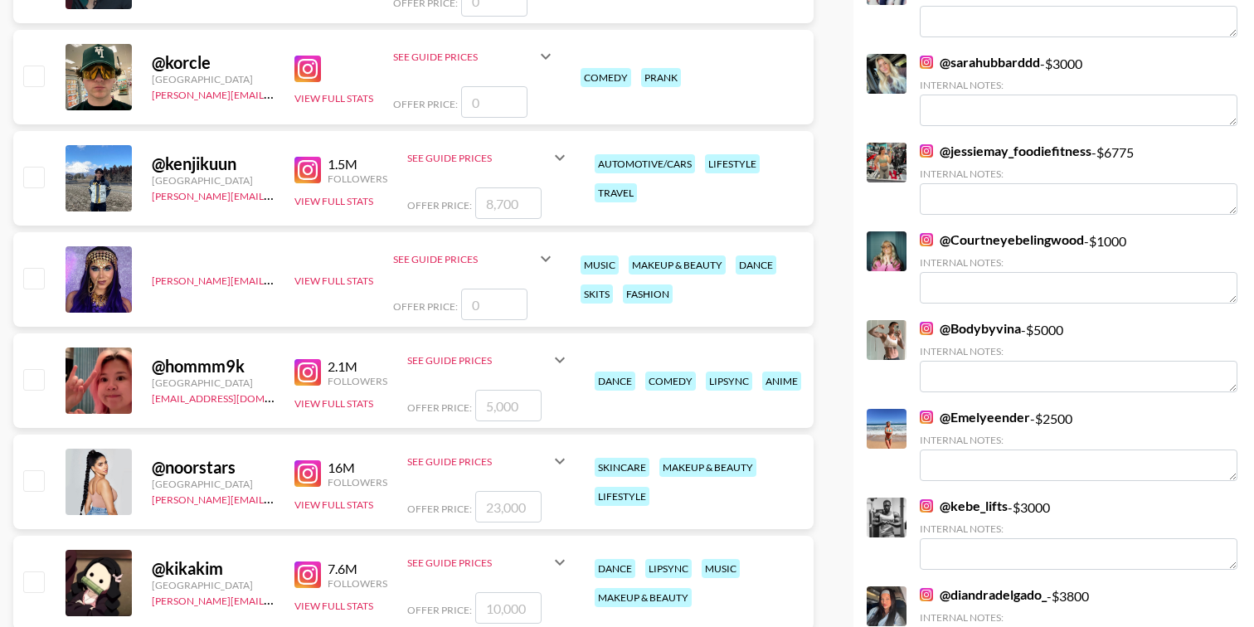
scroll to position [3809, 0]
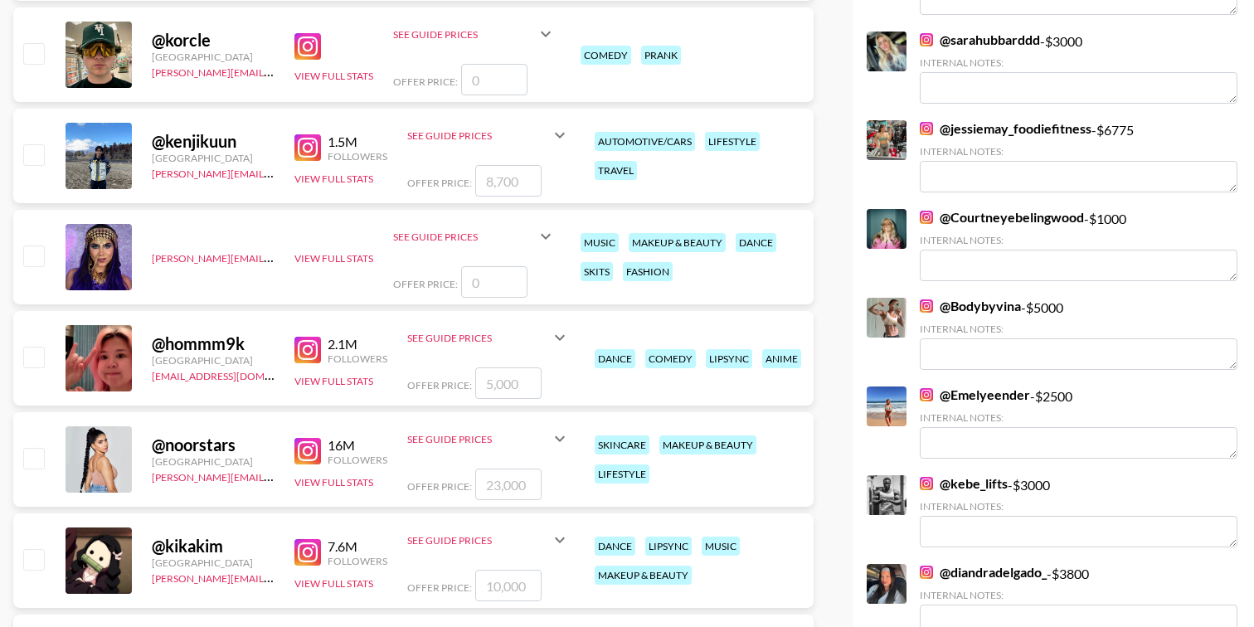
click at [926, 477] on img at bounding box center [926, 483] width 13 height 13
click at [928, 299] on img at bounding box center [926, 305] width 13 height 13
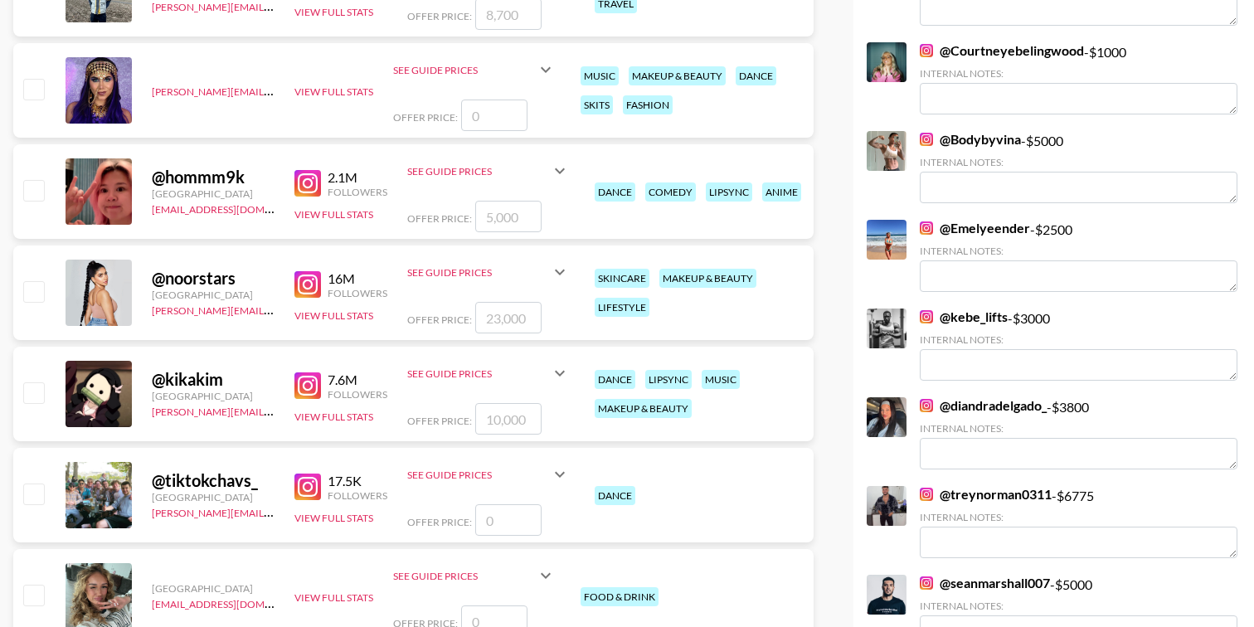
scroll to position [3980, 0]
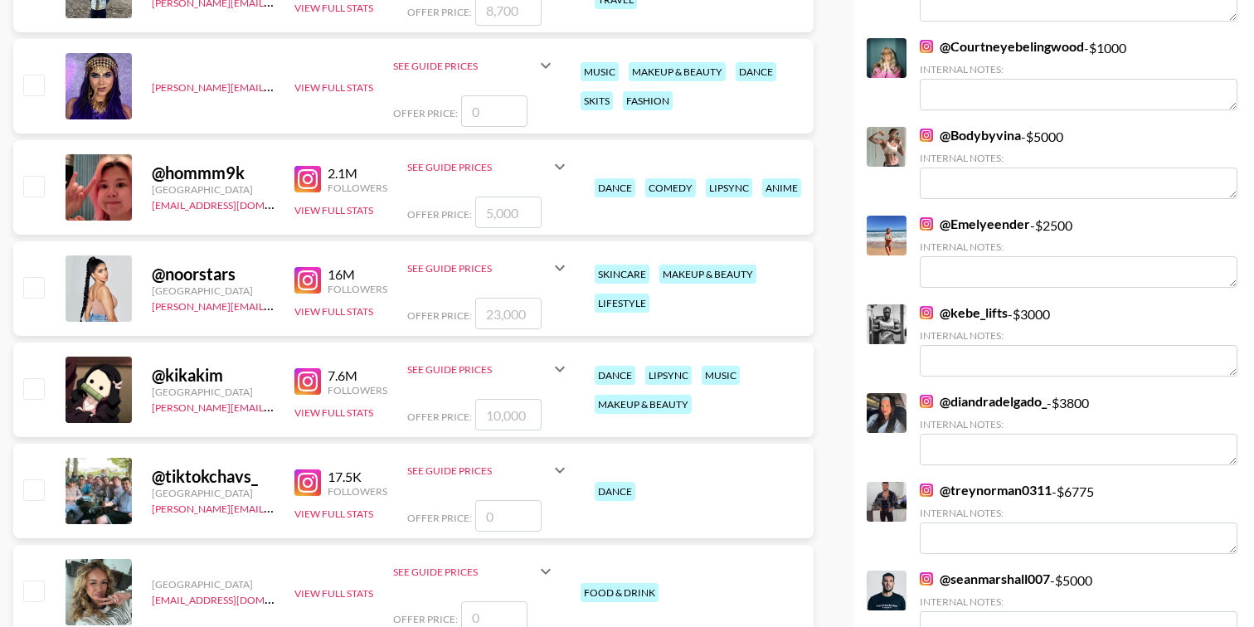
click at [921, 217] on img at bounding box center [926, 223] width 13 height 13
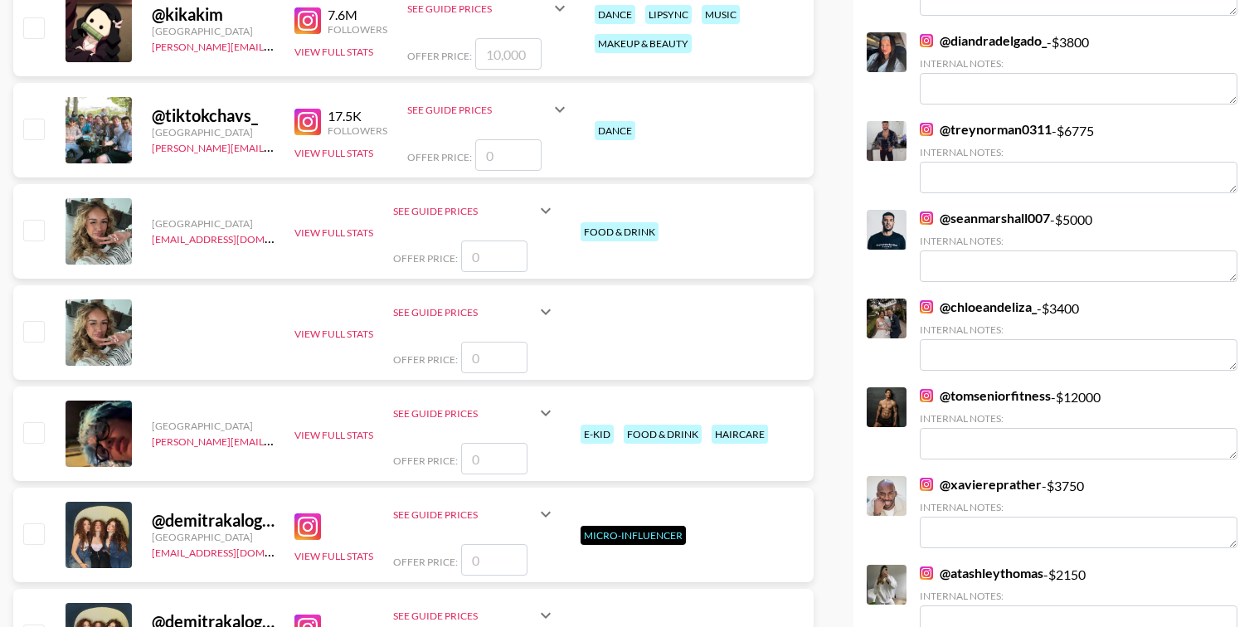
scroll to position [4375, 0]
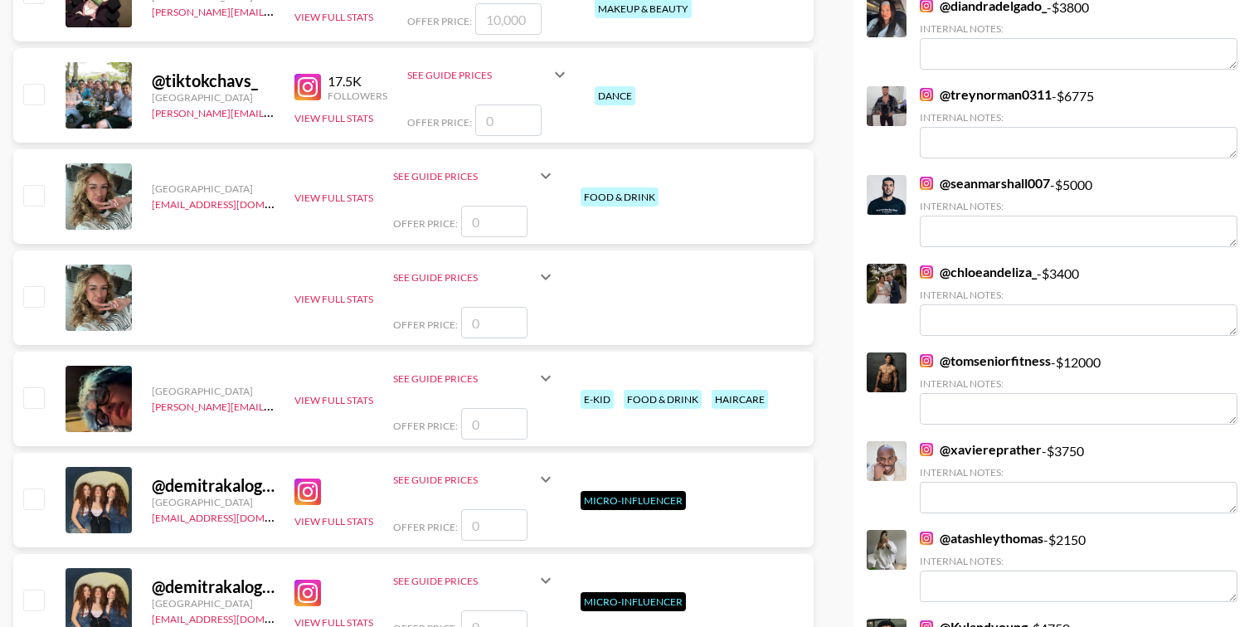
click at [924, 354] on img at bounding box center [926, 360] width 13 height 13
click at [922, 354] on img at bounding box center [926, 360] width 13 height 13
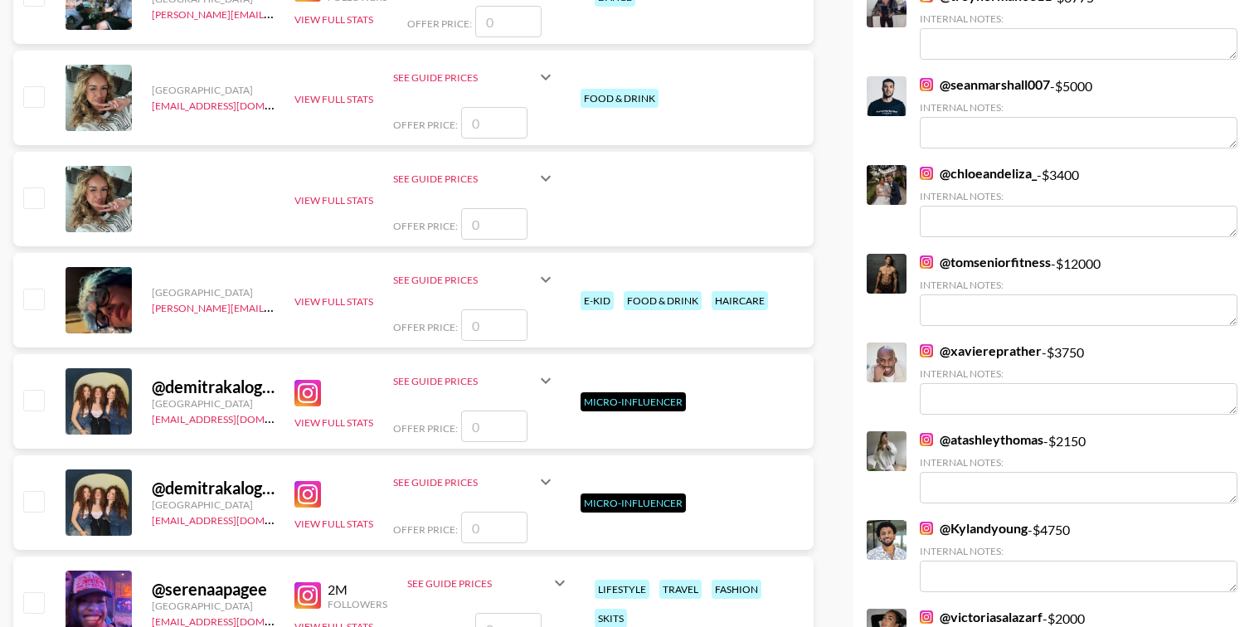
scroll to position [4487, 0]
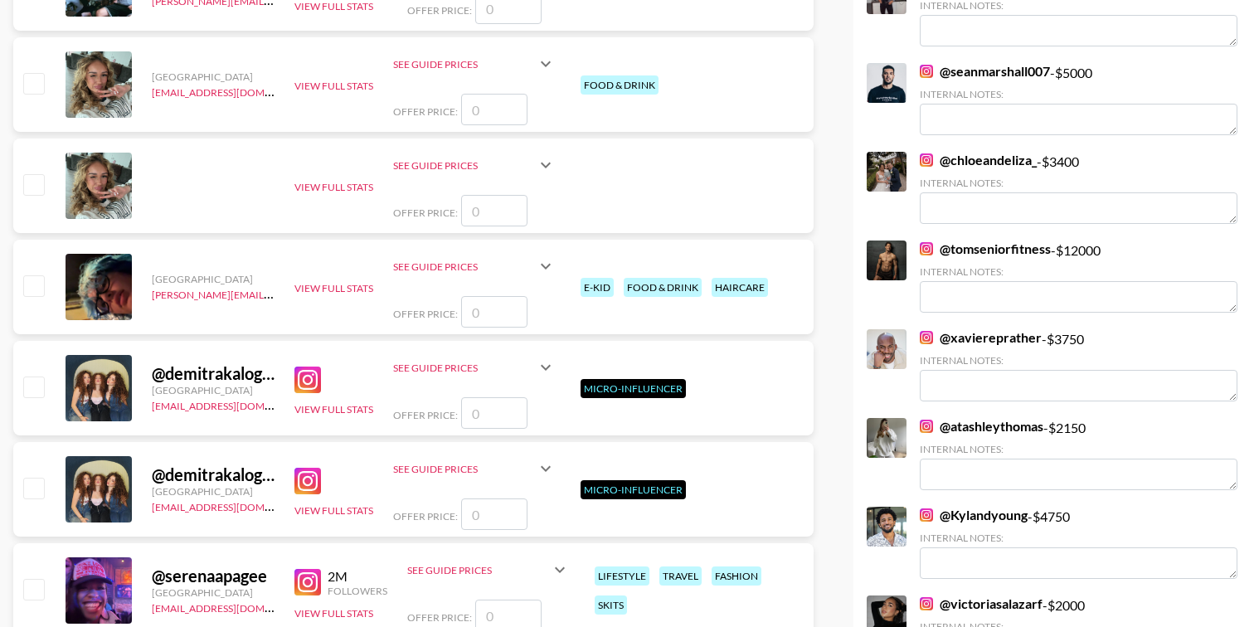
click at [927, 242] on img at bounding box center [926, 248] width 13 height 13
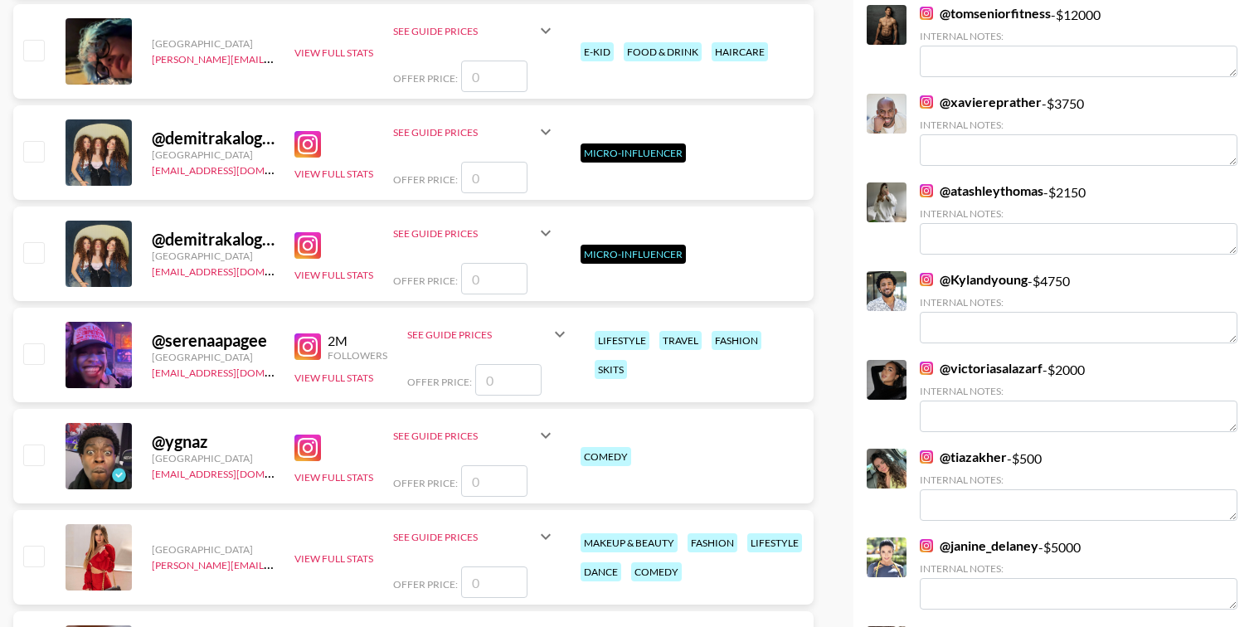
scroll to position [4724, 0]
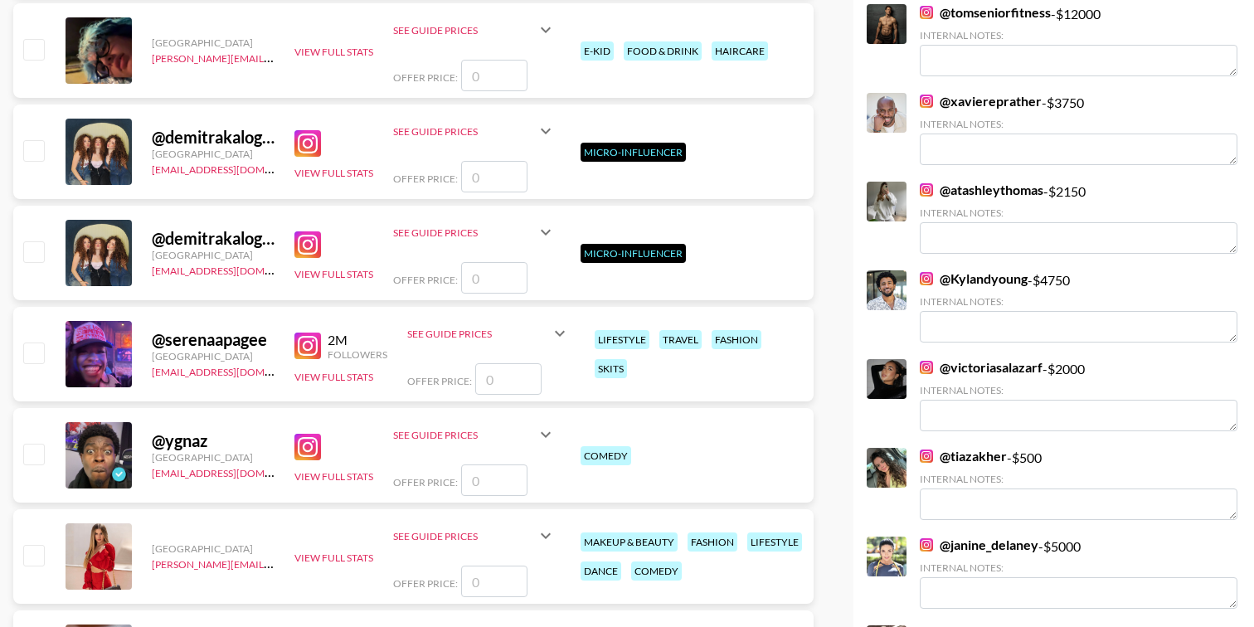
click at [925, 183] on img at bounding box center [926, 189] width 13 height 13
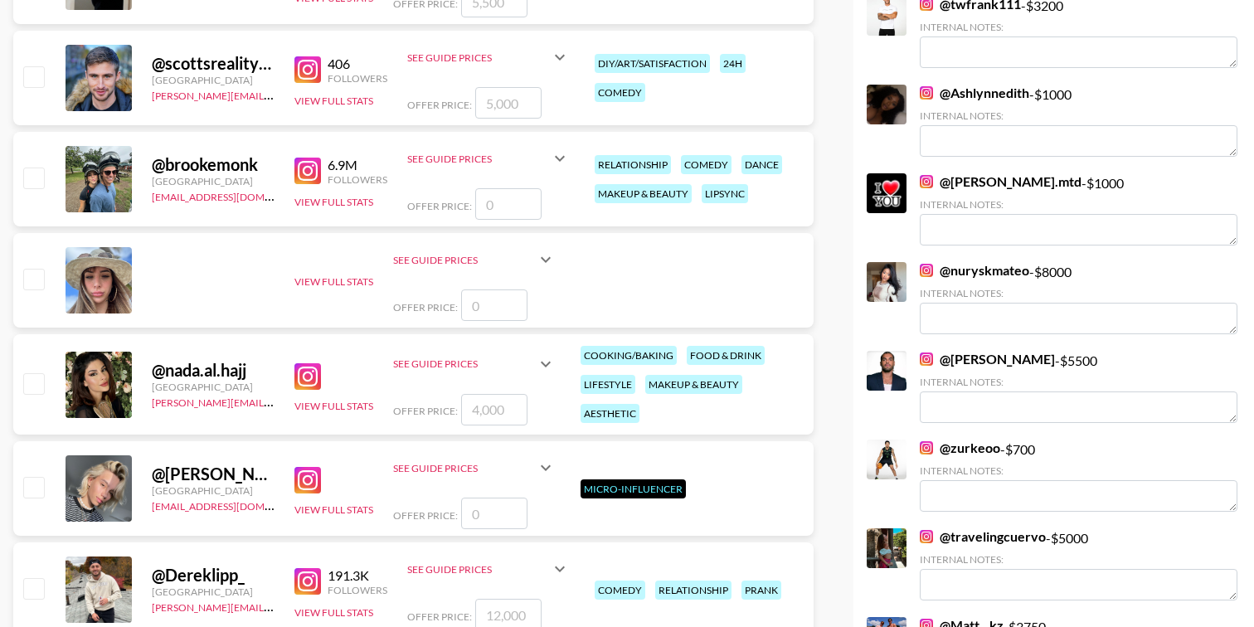
scroll to position [5726, 0]
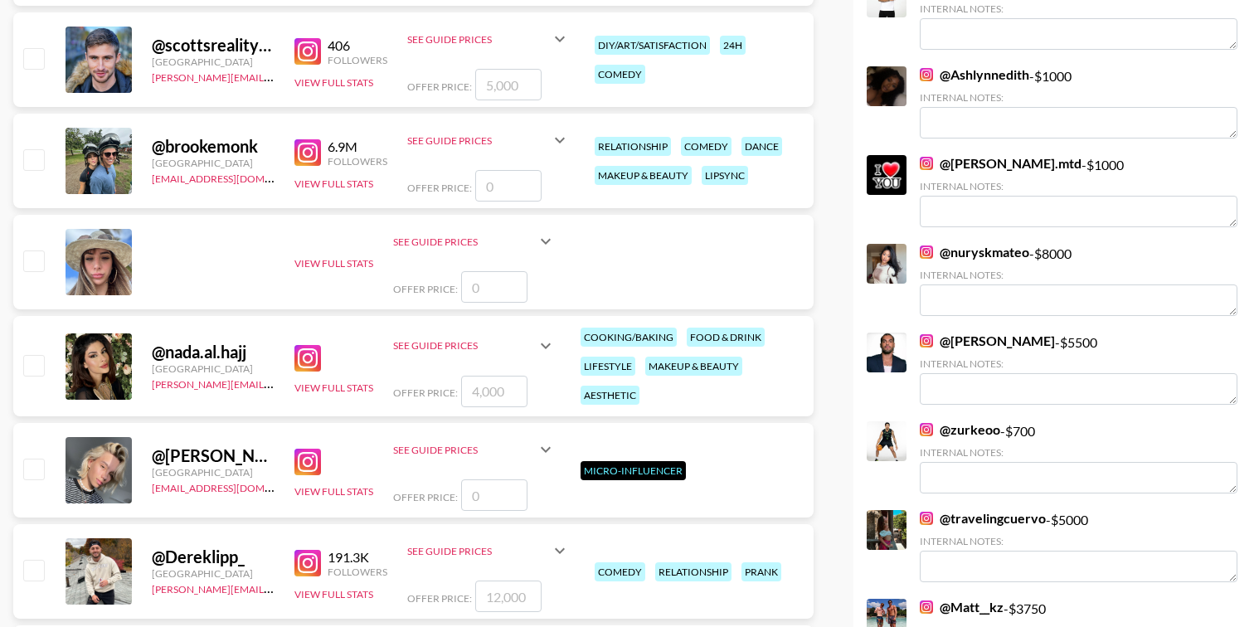
click at [921, 334] on img at bounding box center [926, 340] width 13 height 13
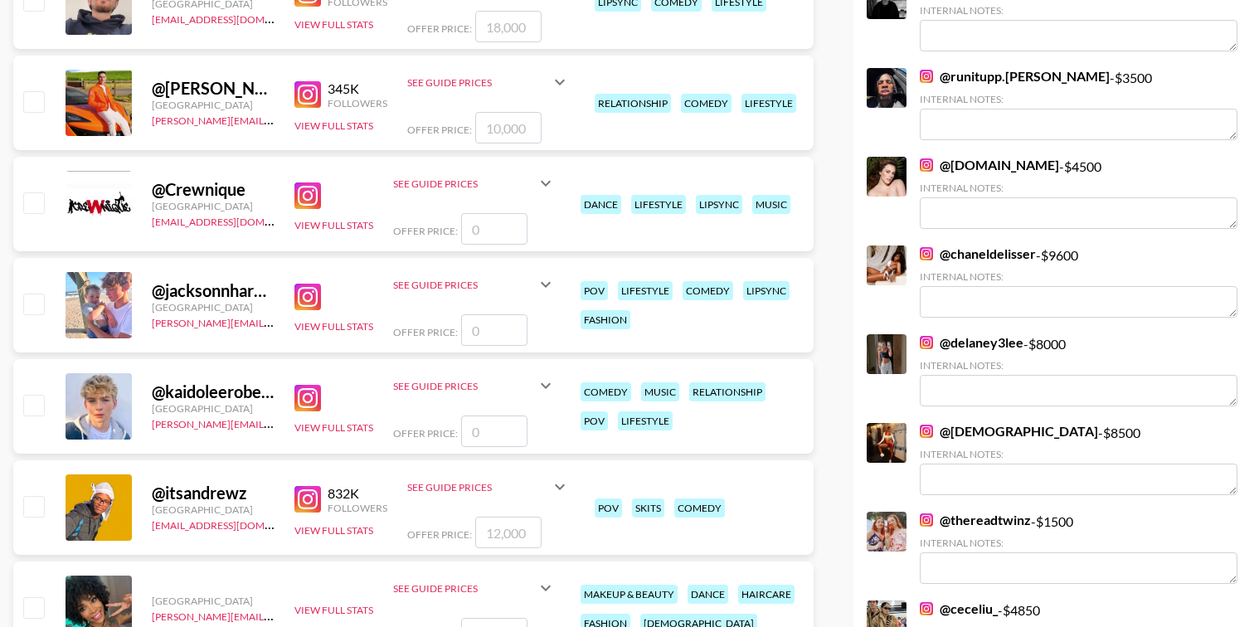
scroll to position [6702, 0]
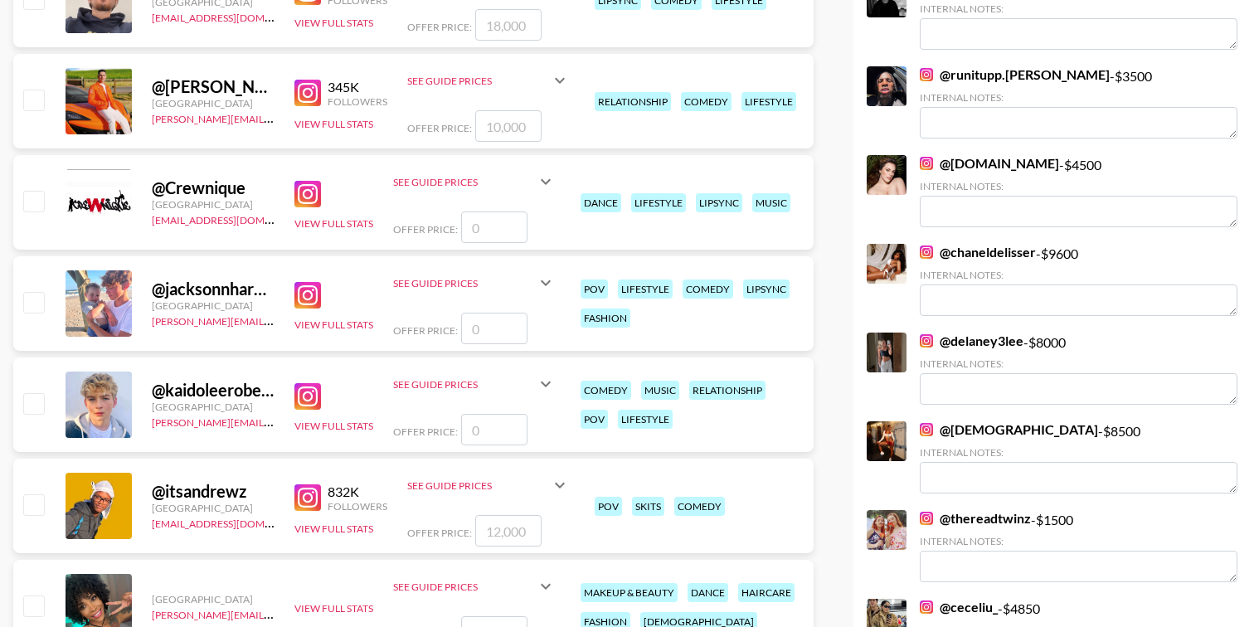
click at [922, 334] on img at bounding box center [926, 340] width 13 height 13
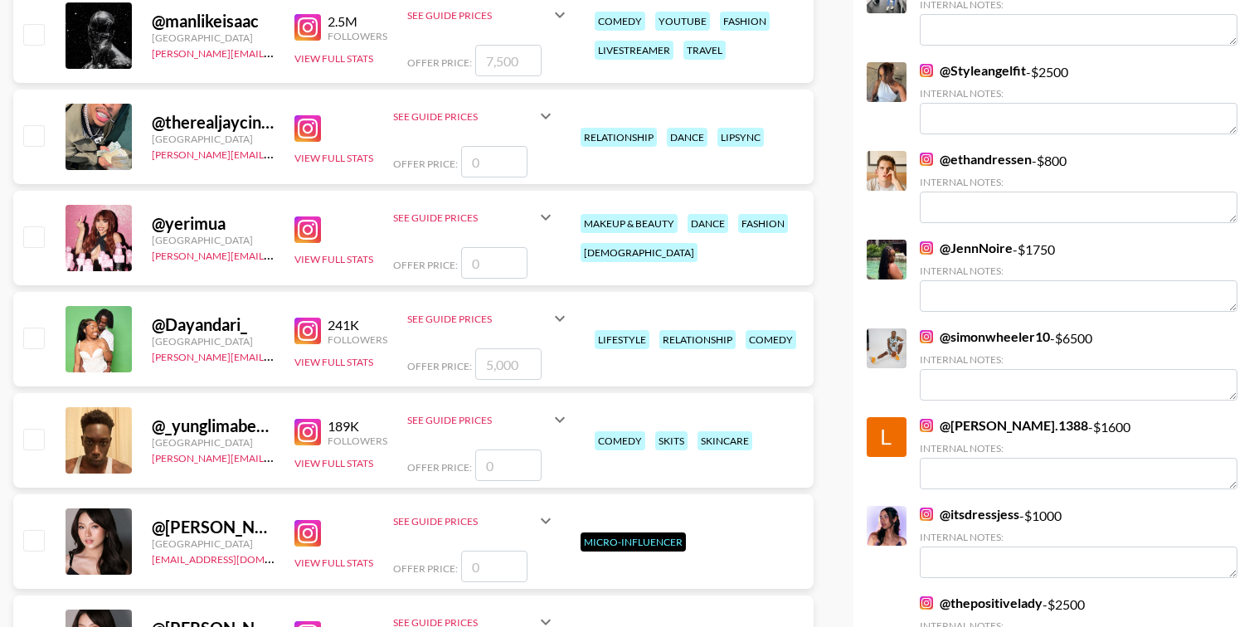
scroll to position [8404, 0]
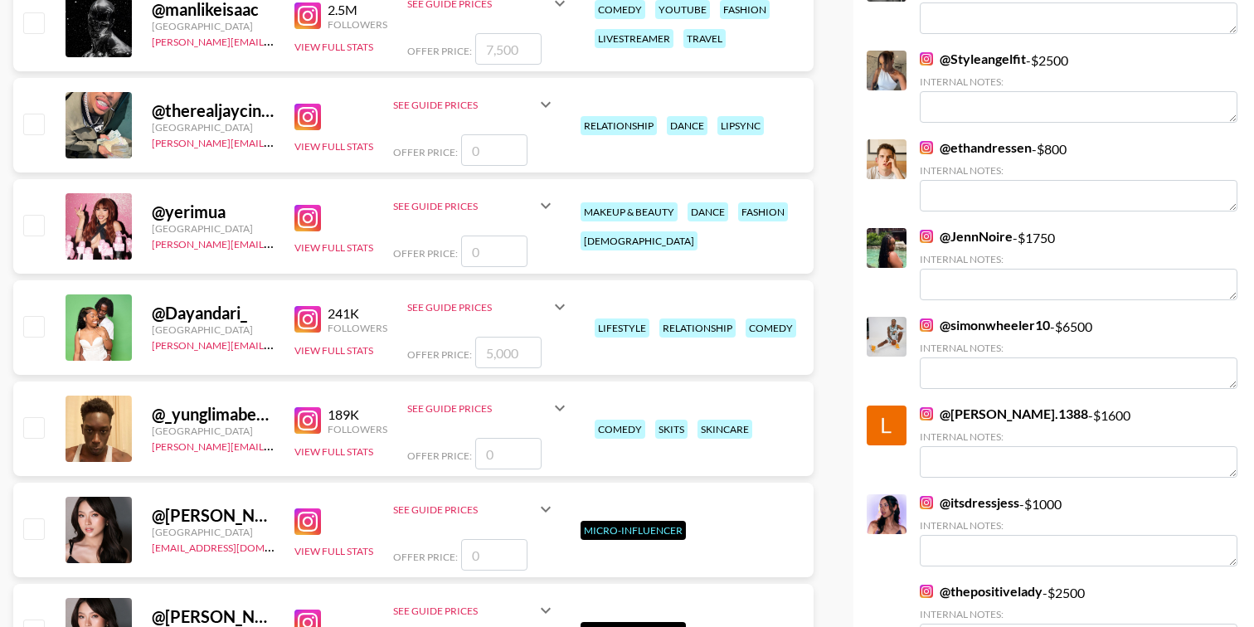
click at [930, 230] on img at bounding box center [926, 236] width 13 height 13
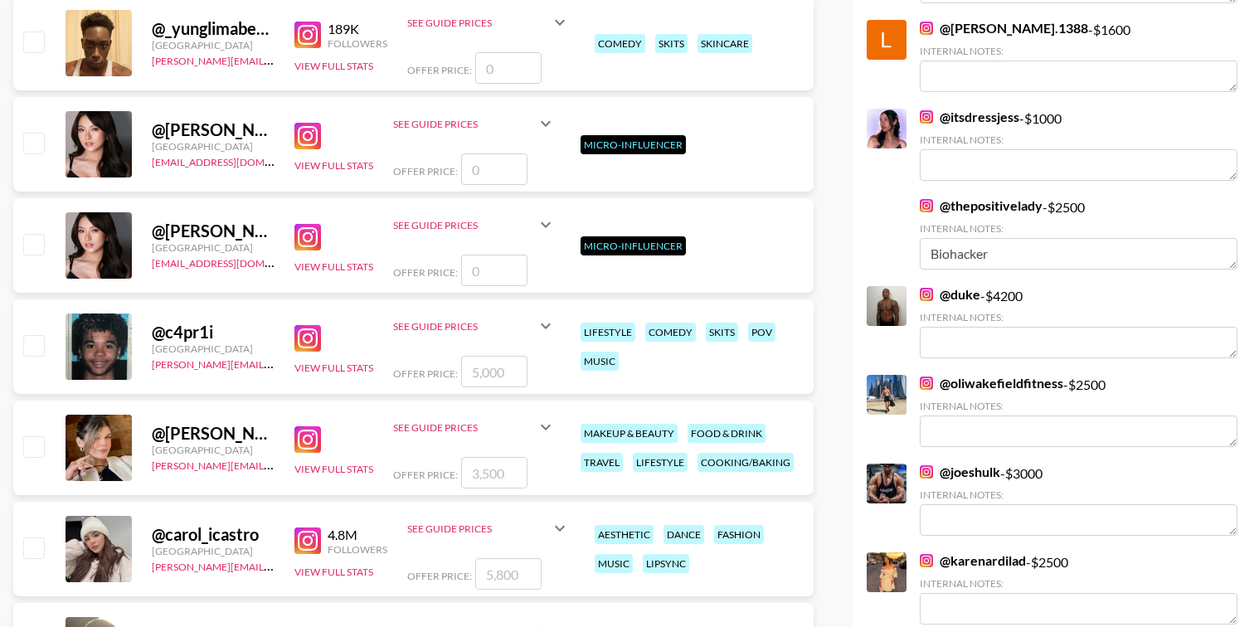
scroll to position [8800, 0]
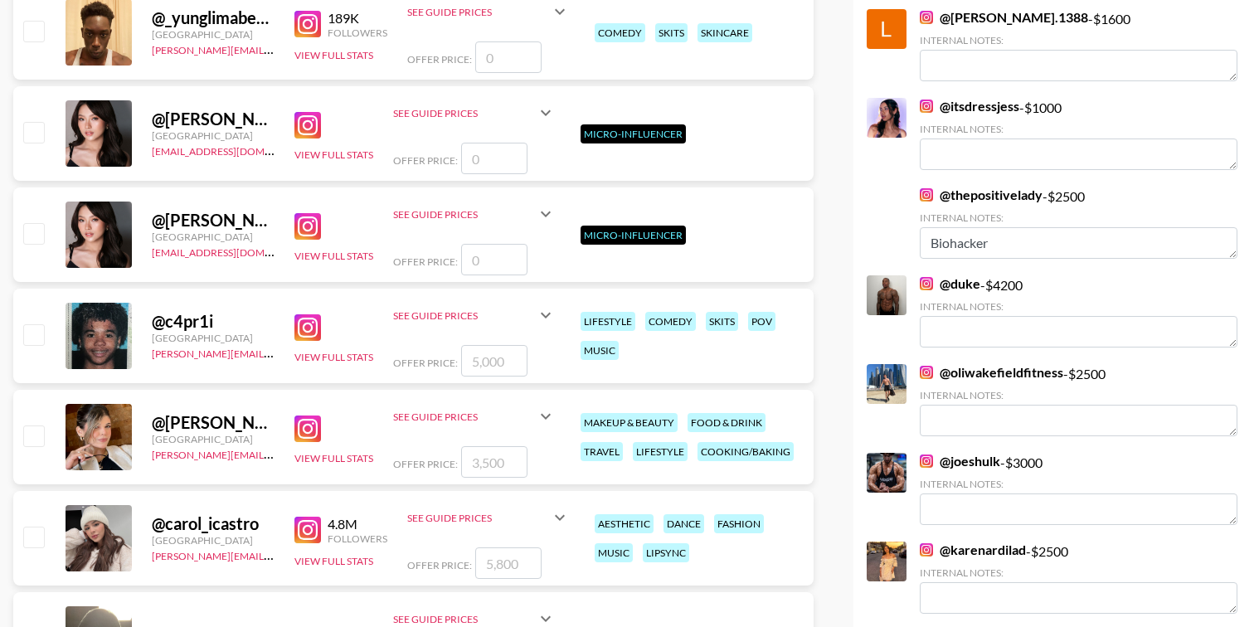
click at [927, 277] on img at bounding box center [926, 283] width 13 height 13
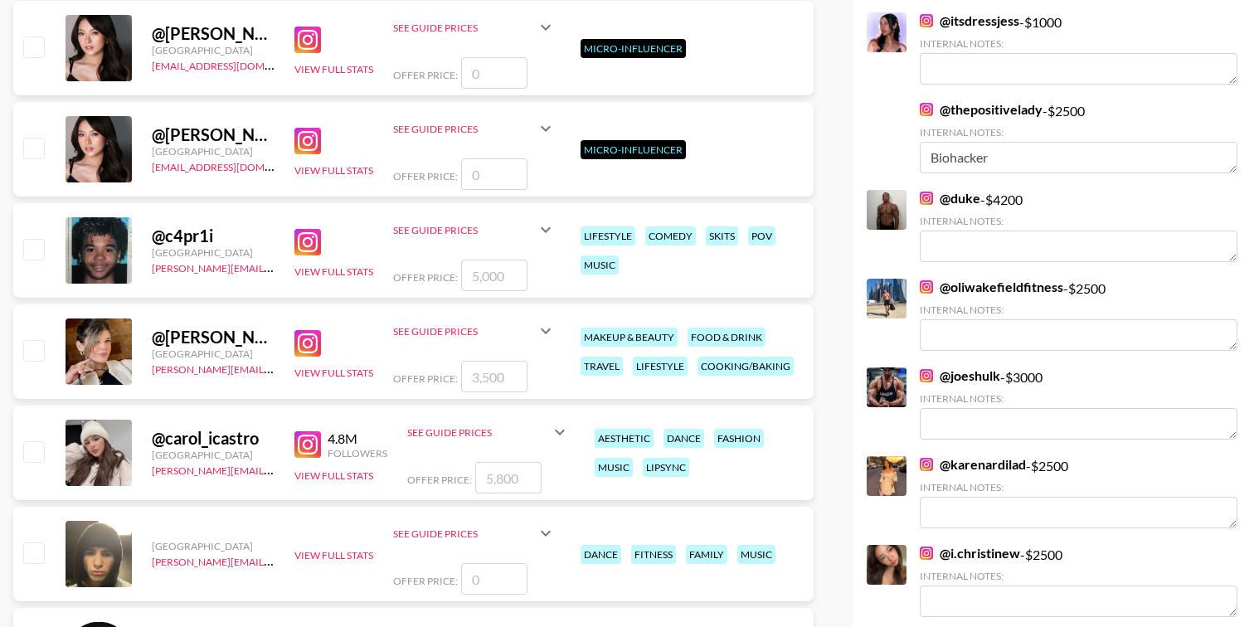
scroll to position [8936, 0]
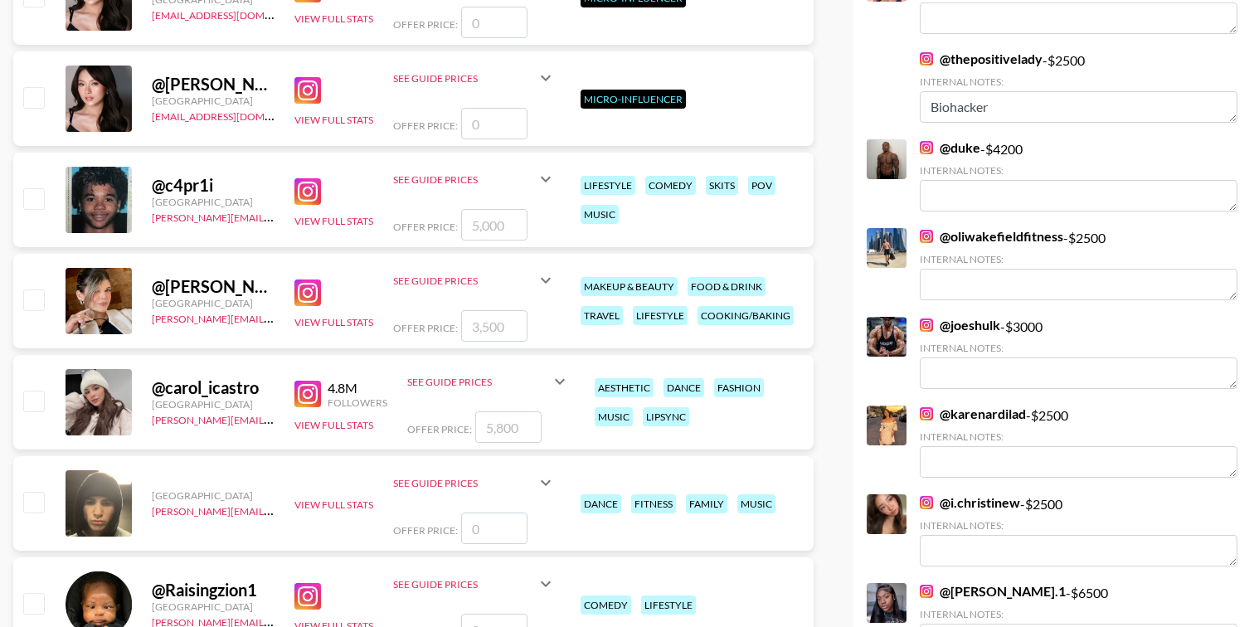
click at [921, 231] on link "@ oliwakefieldfitness" at bounding box center [991, 236] width 143 height 17
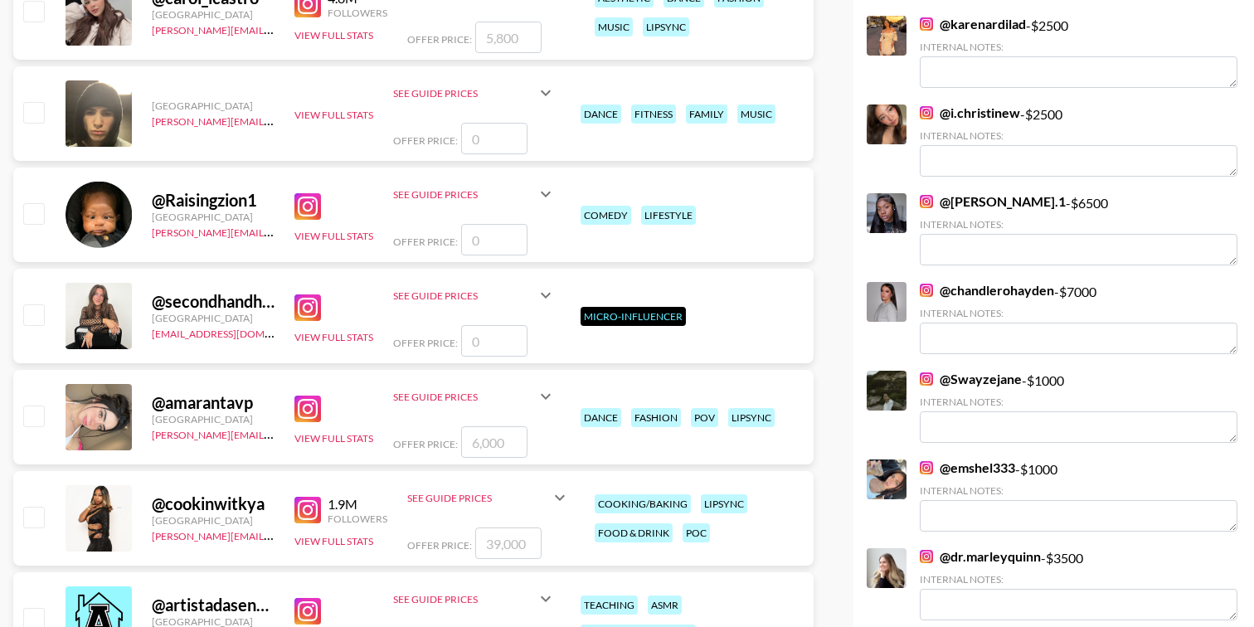
scroll to position [9330, 0]
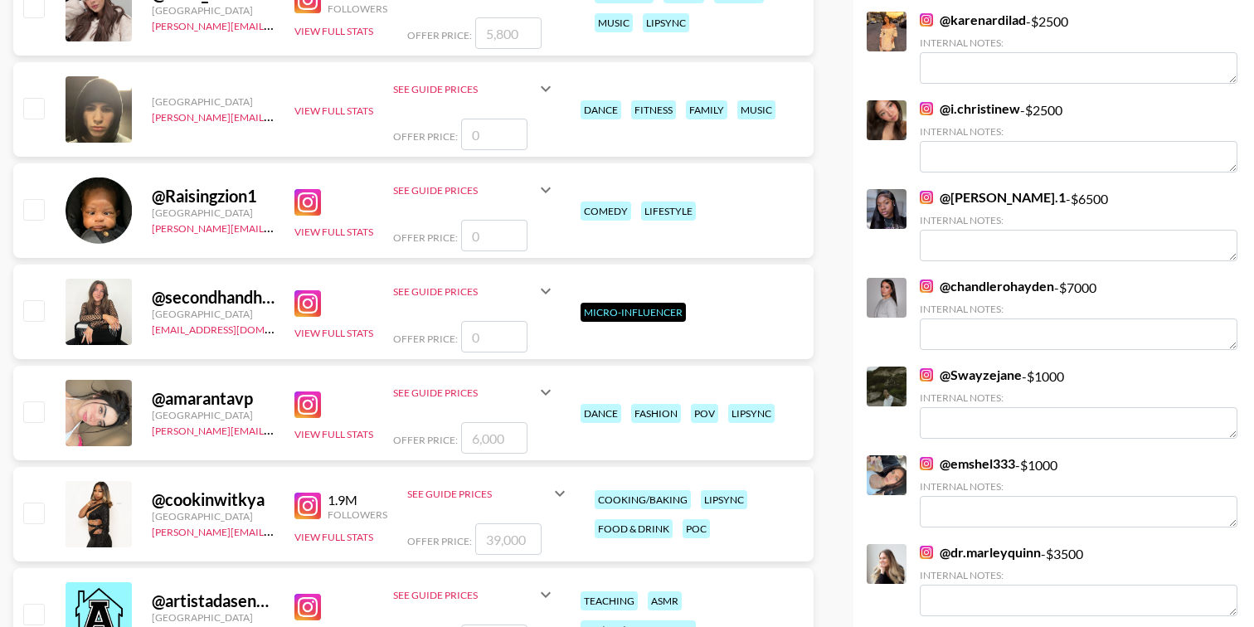
click at [921, 368] on img at bounding box center [926, 374] width 13 height 13
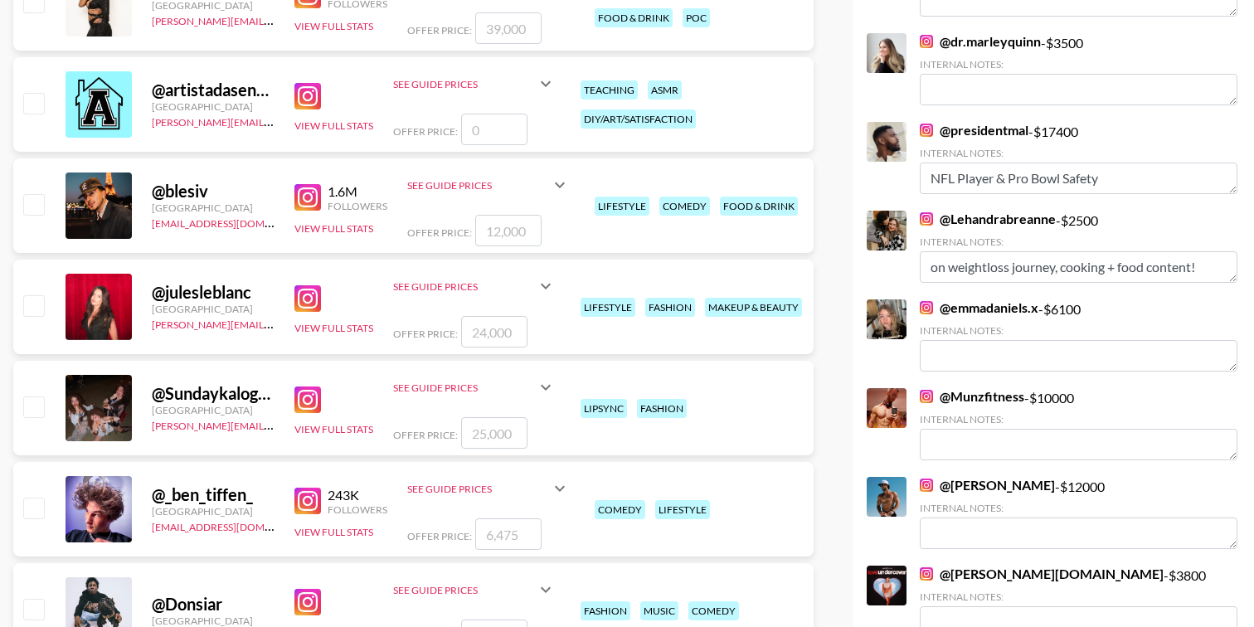
scroll to position [9842, 0]
click at [927, 123] on img at bounding box center [926, 129] width 13 height 13
click at [926, 389] on img at bounding box center [926, 395] width 13 height 13
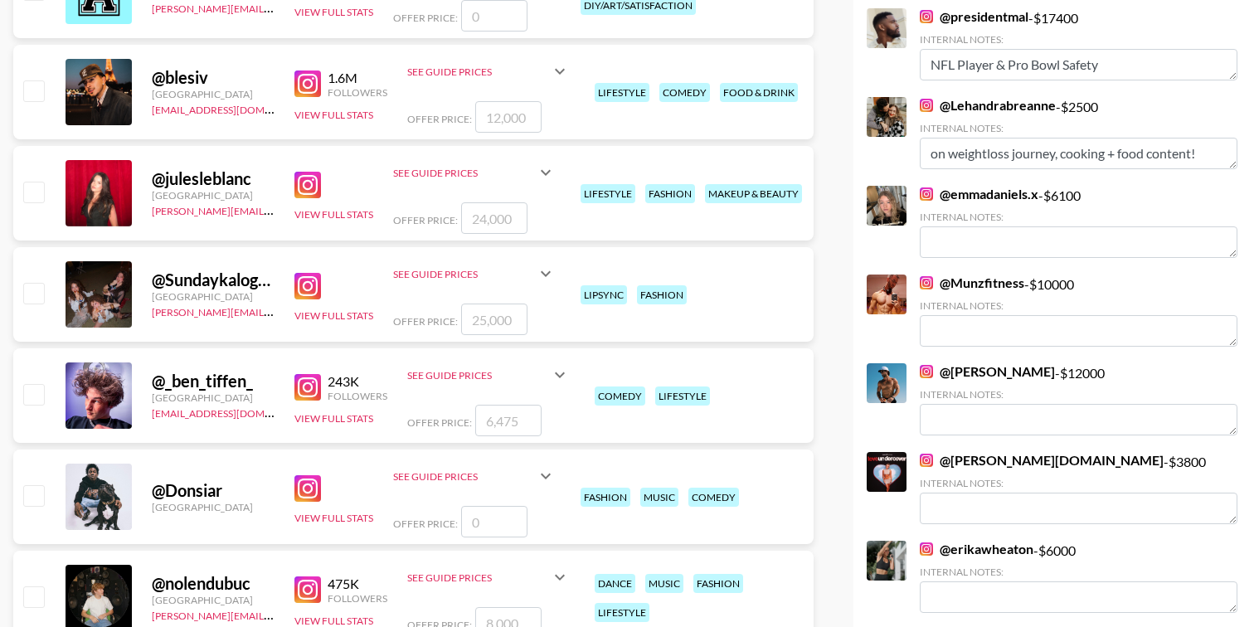
scroll to position [9974, 0]
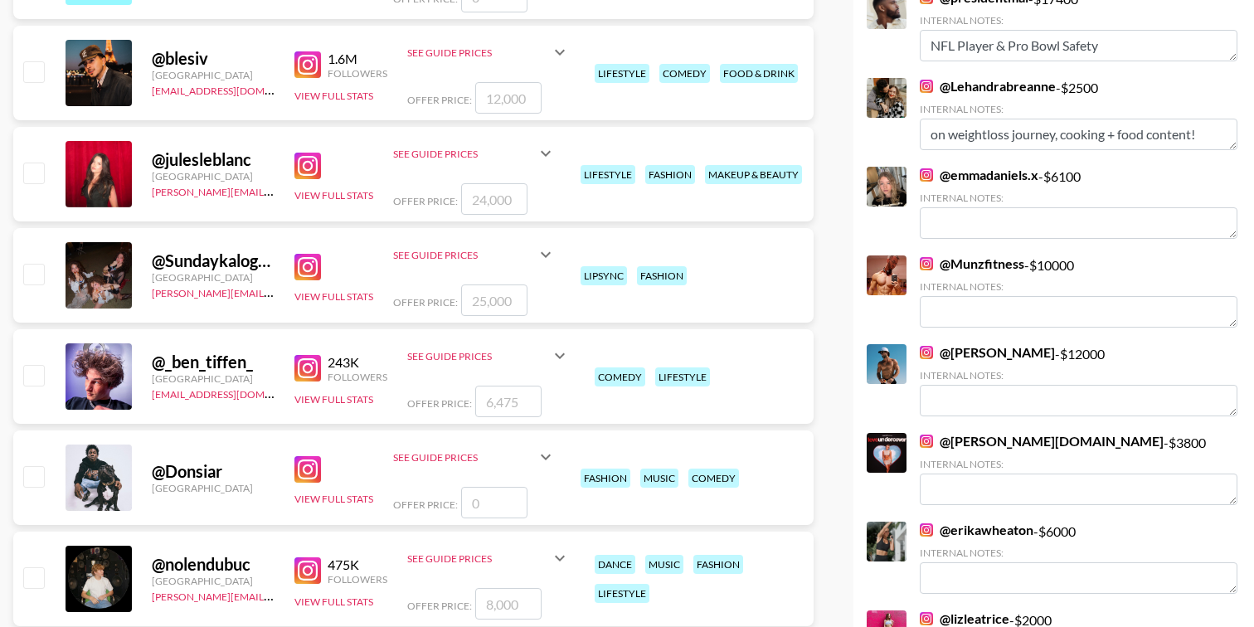
click at [926, 346] on img at bounding box center [926, 352] width 13 height 13
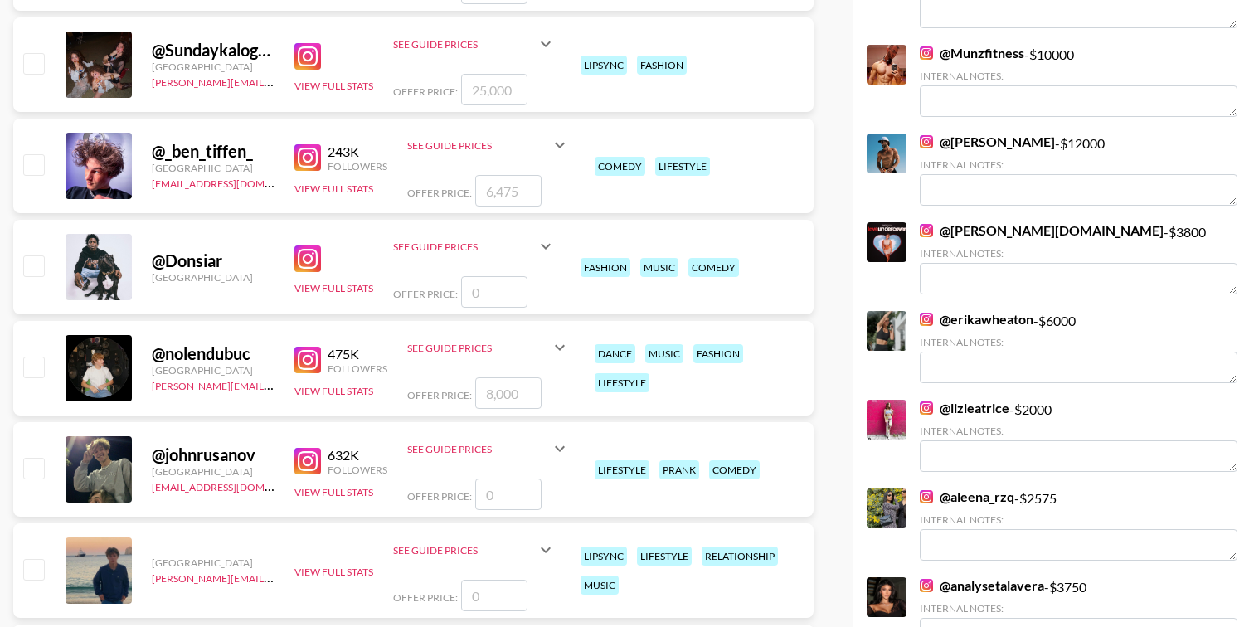
scroll to position [10202, 0]
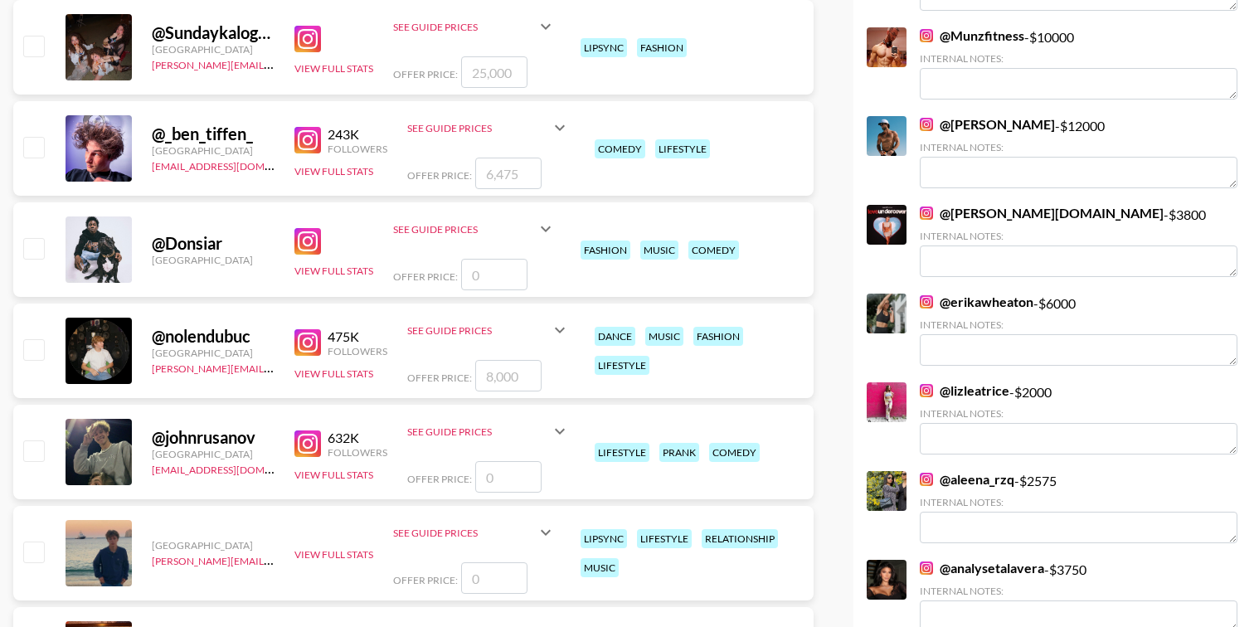
click at [923, 295] on img at bounding box center [926, 301] width 13 height 13
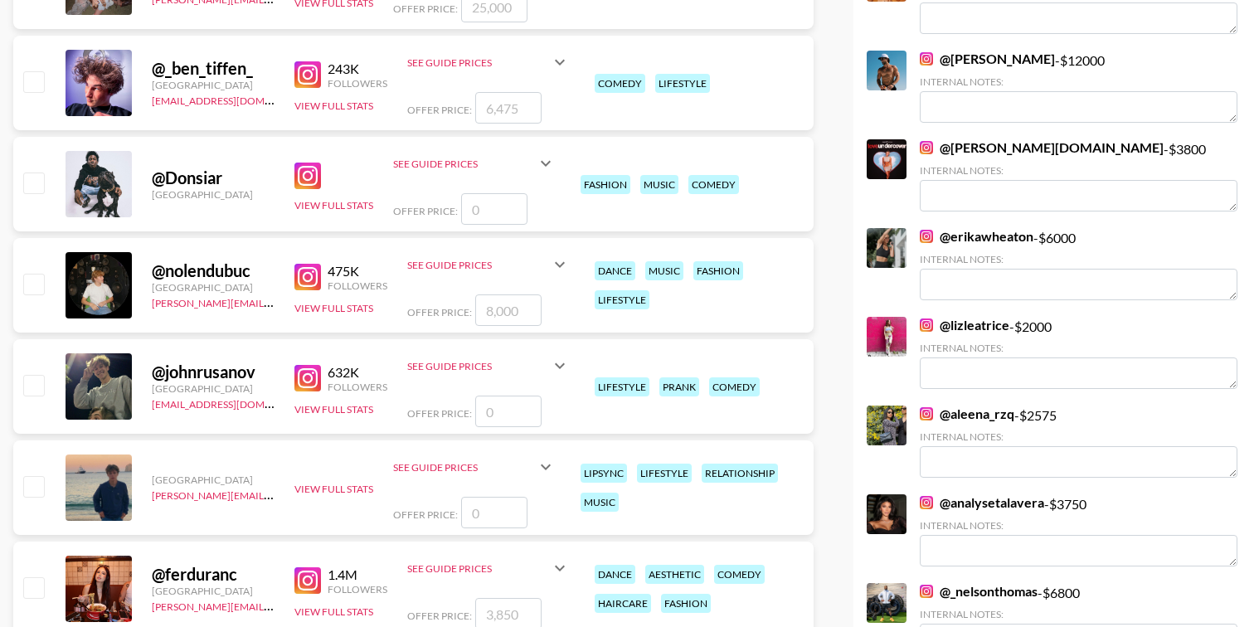
scroll to position [10273, 0]
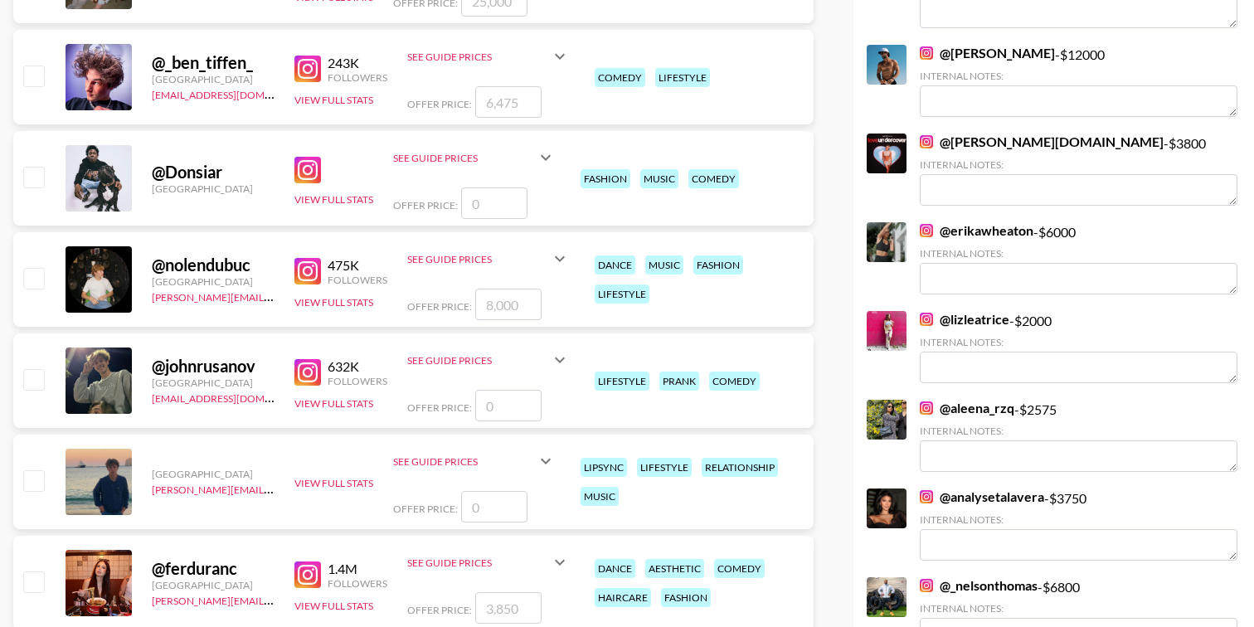
click at [923, 313] on img at bounding box center [926, 319] width 13 height 13
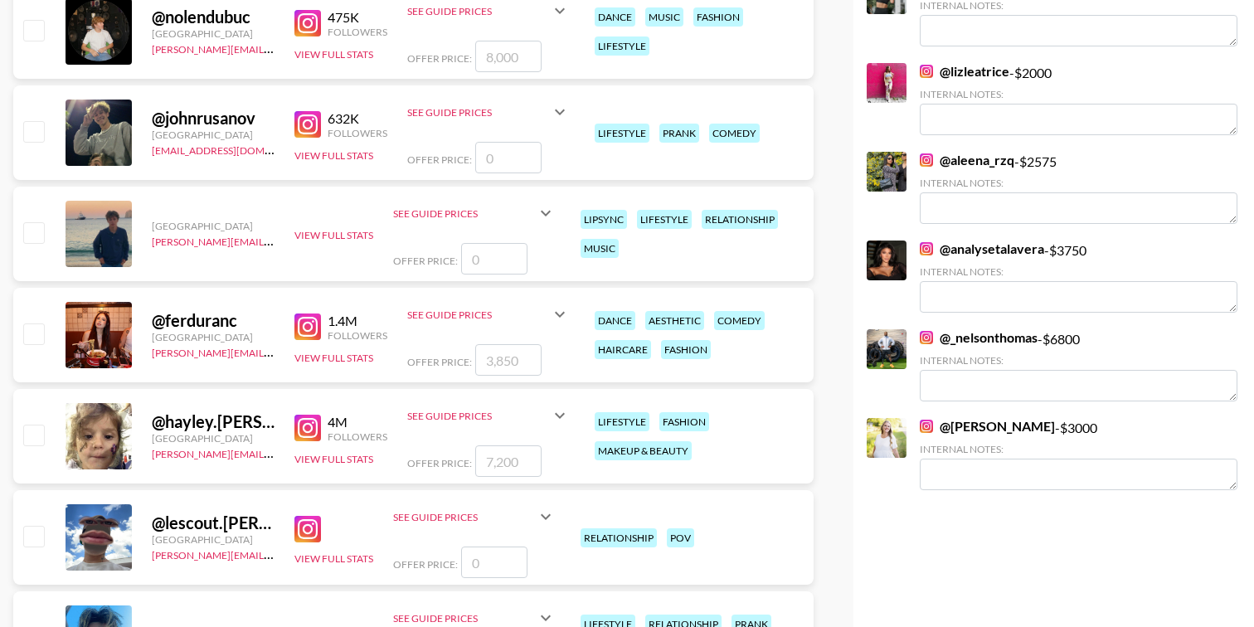
scroll to position [10526, 0]
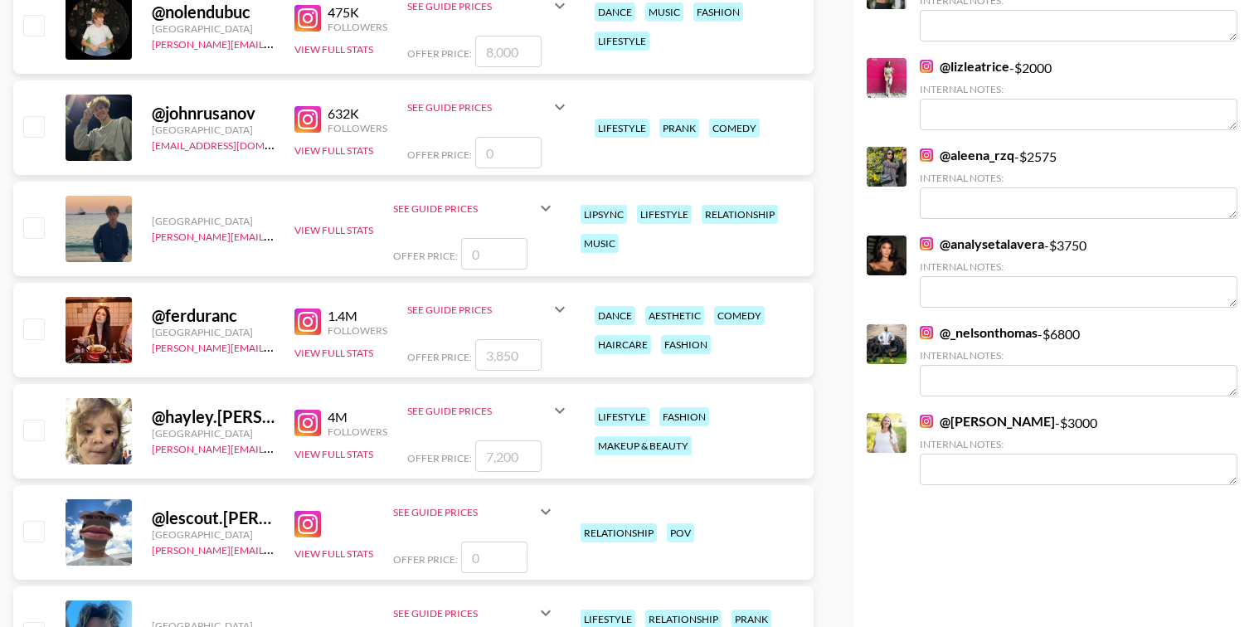
click at [928, 326] on img at bounding box center [926, 332] width 13 height 13
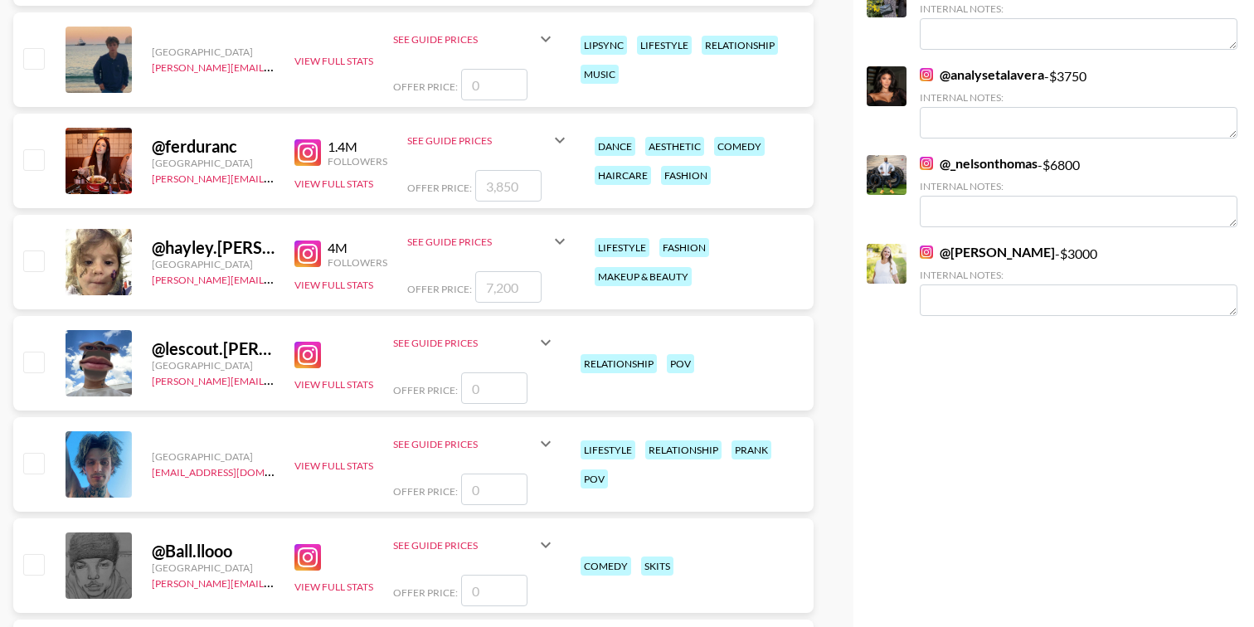
scroll to position [10700, 0]
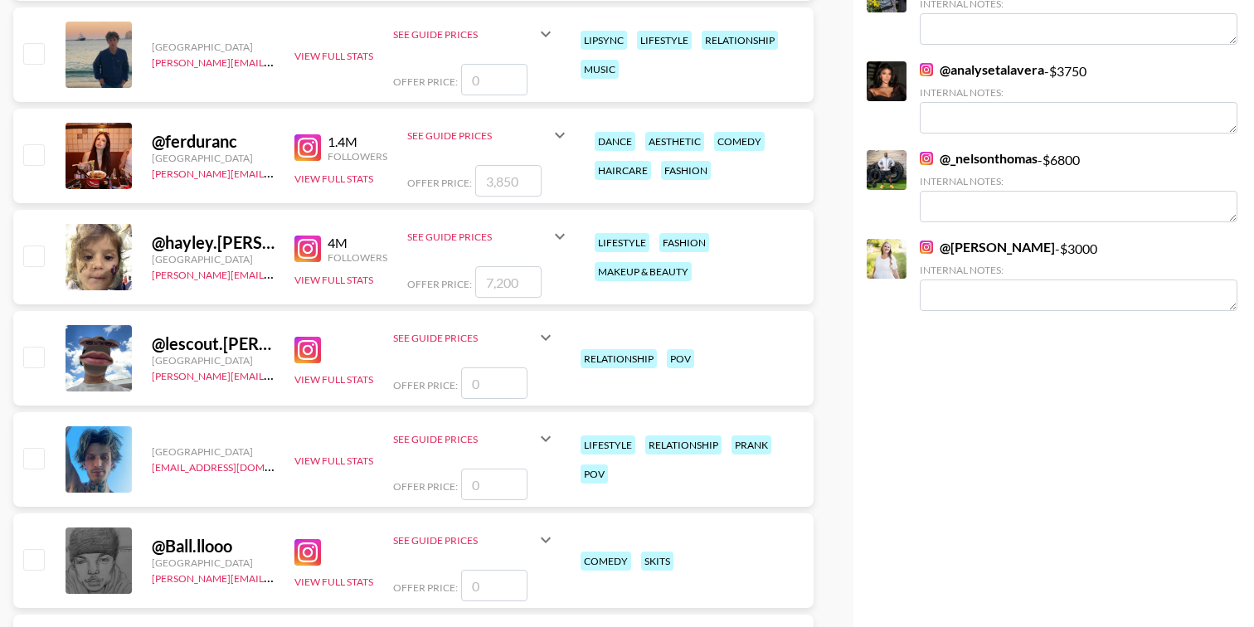
click at [925, 152] on img at bounding box center [926, 158] width 13 height 13
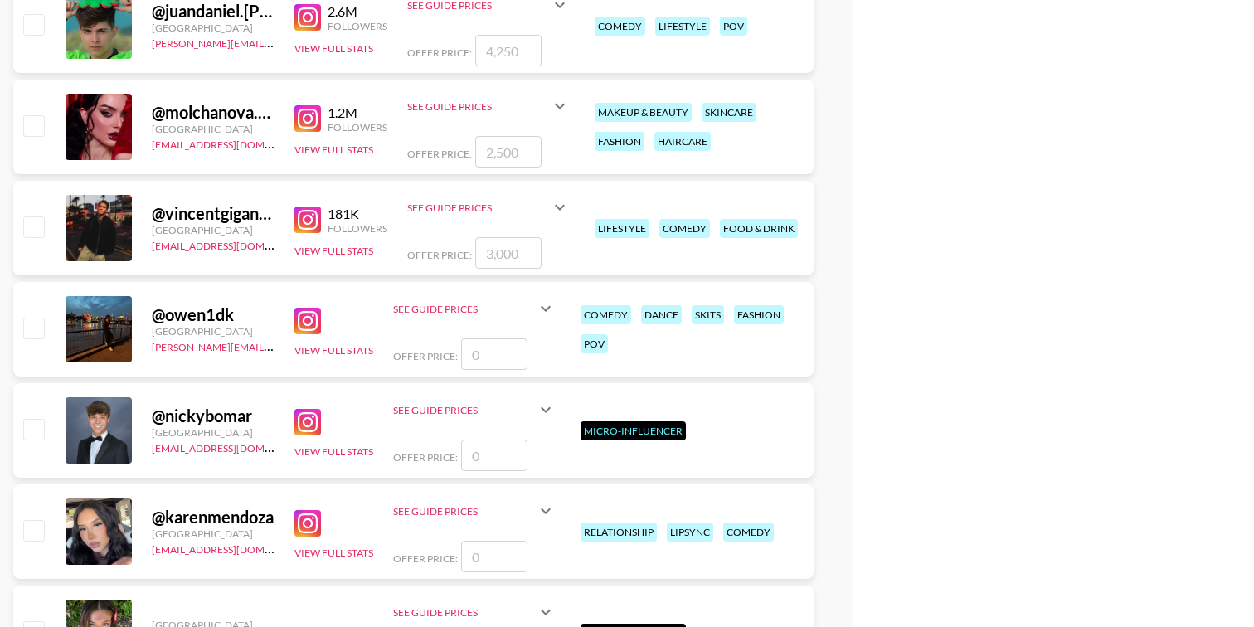
scroll to position [13055, 0]
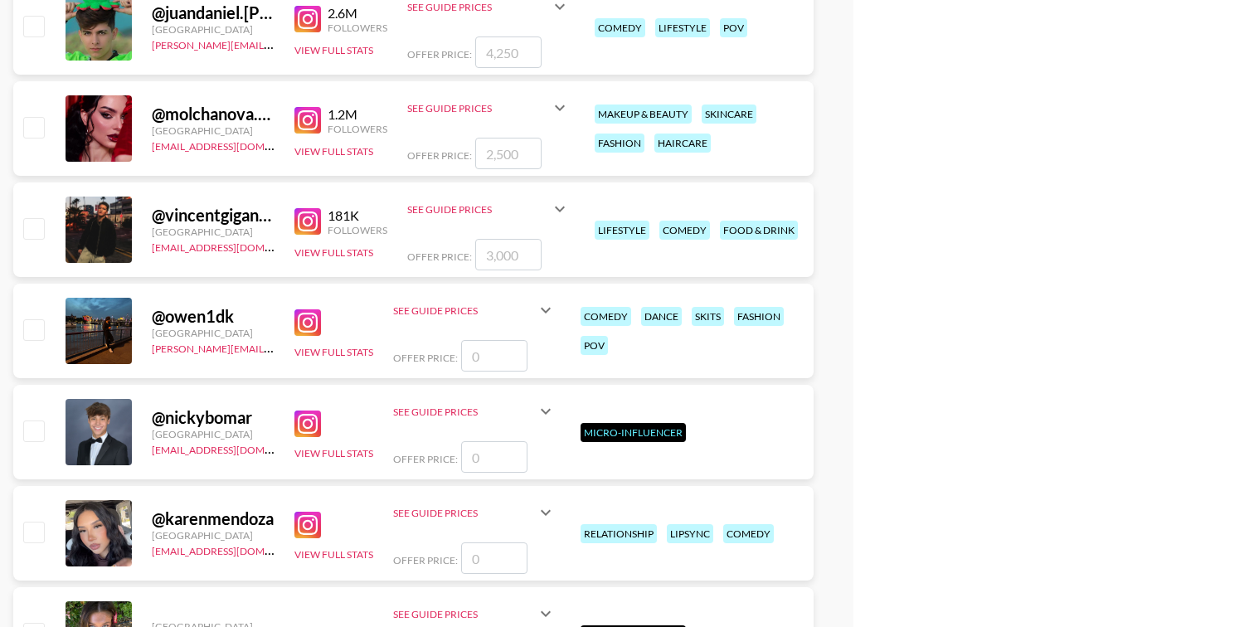
click at [301, 124] on img at bounding box center [307, 120] width 27 height 27
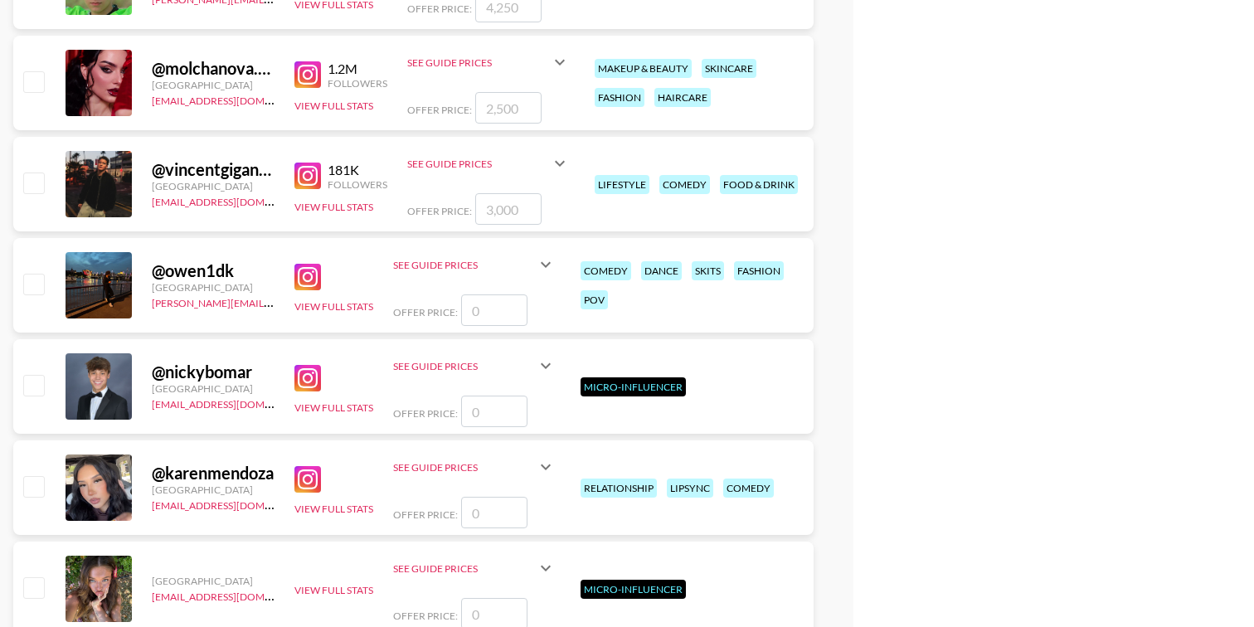
scroll to position [13108, 0]
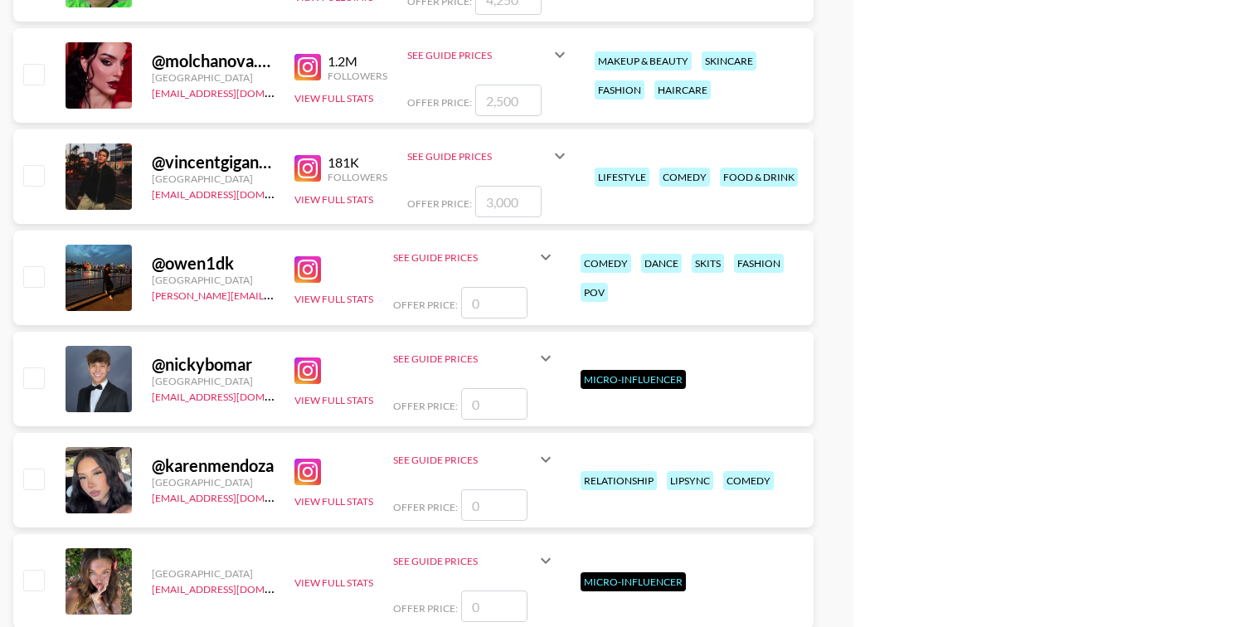
click at [305, 169] on img at bounding box center [307, 168] width 27 height 27
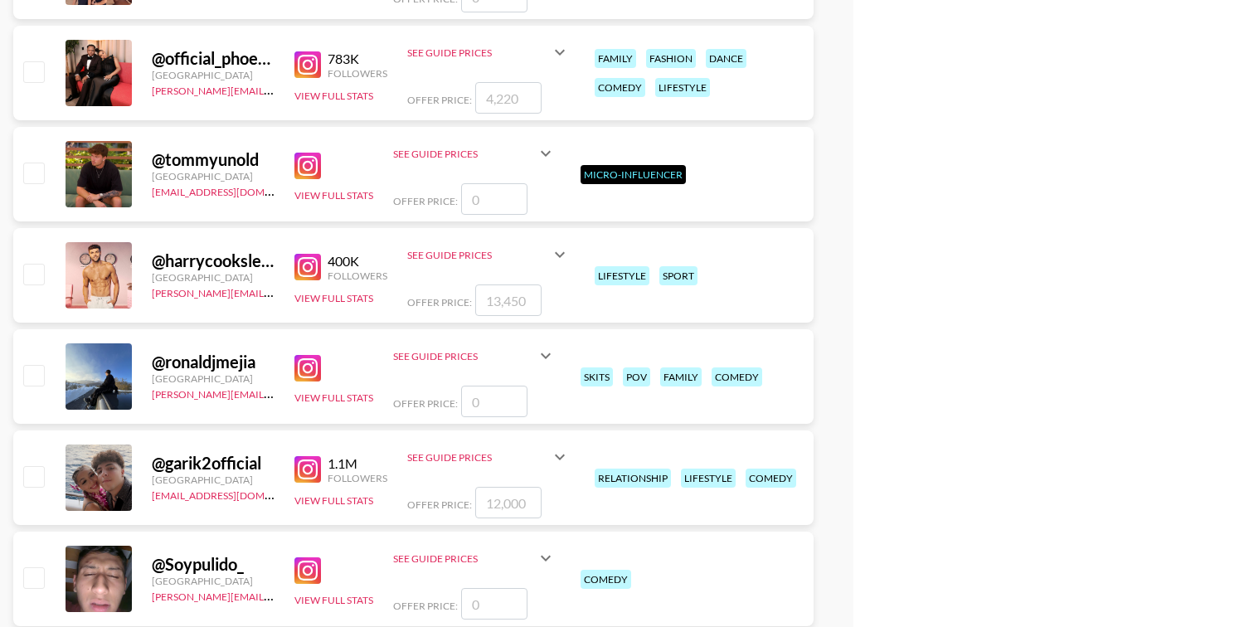
scroll to position [13926, 0]
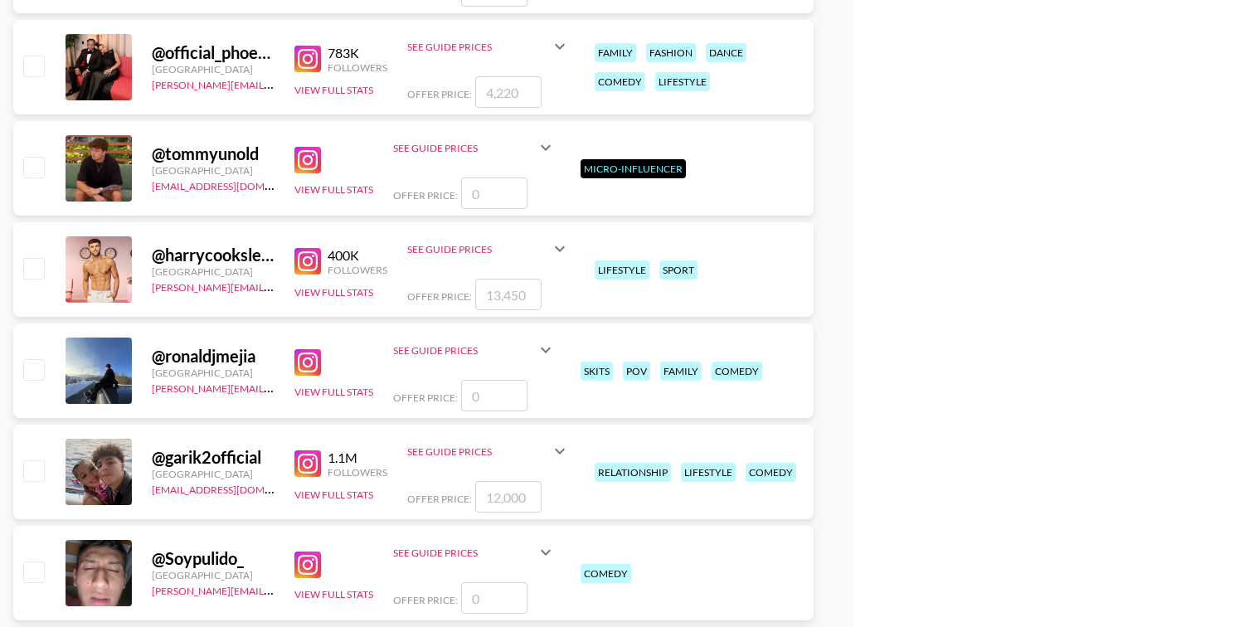
click at [301, 263] on img at bounding box center [307, 261] width 27 height 27
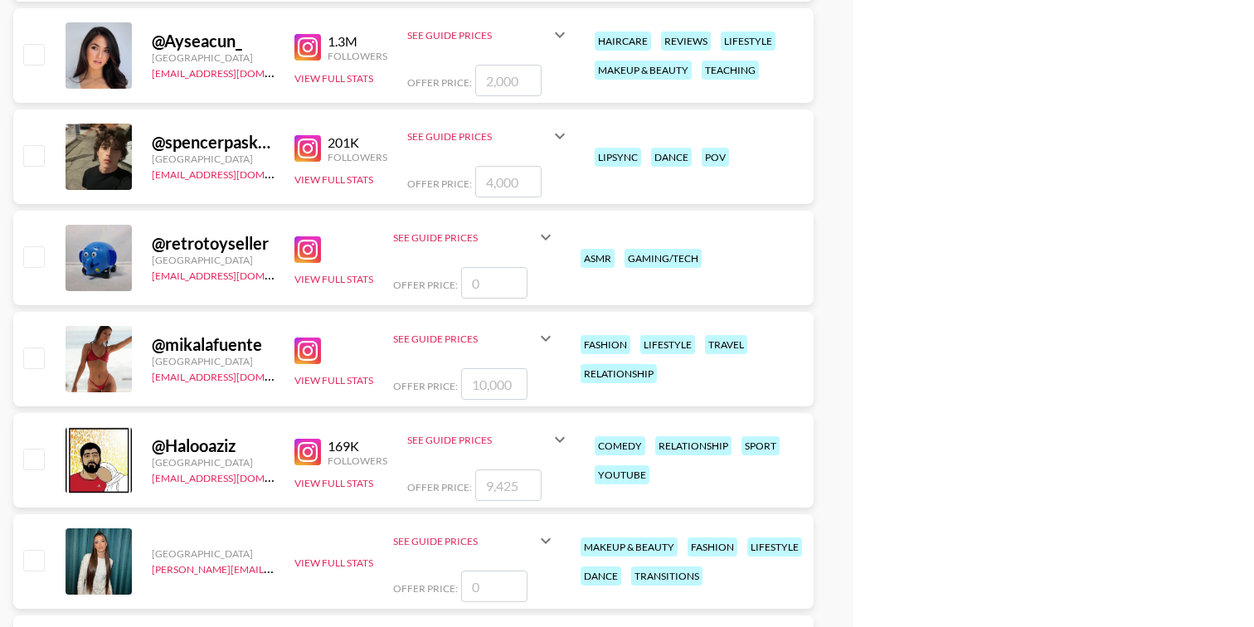
scroll to position [17974, 0]
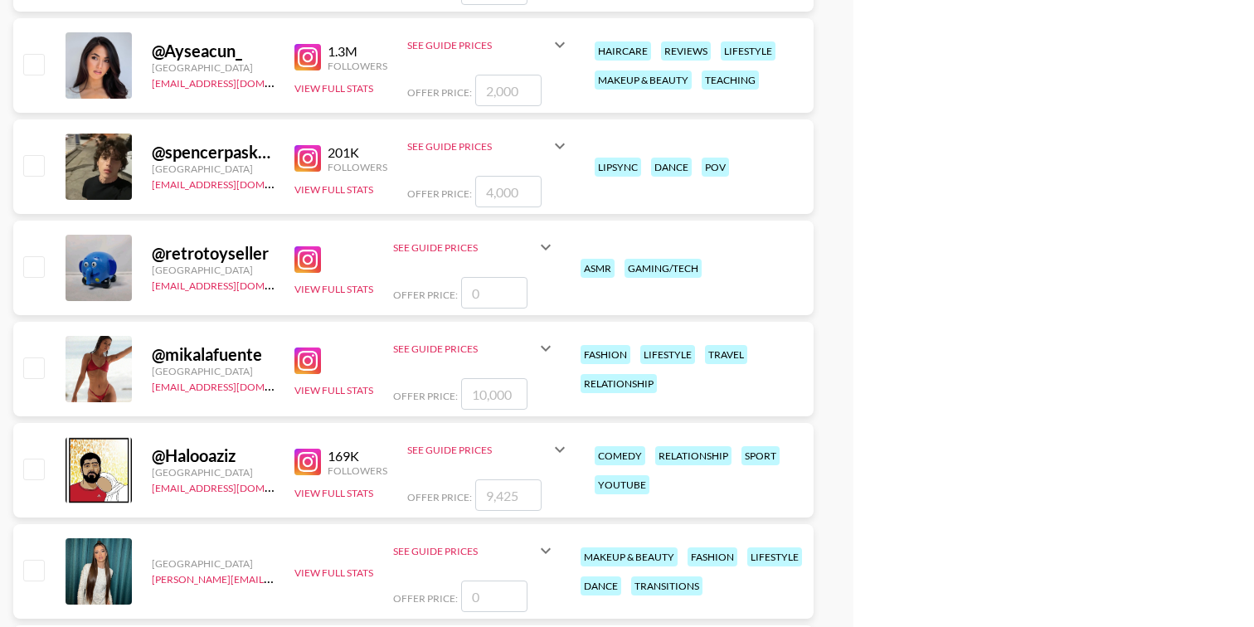
click at [312, 60] on img at bounding box center [307, 57] width 27 height 27
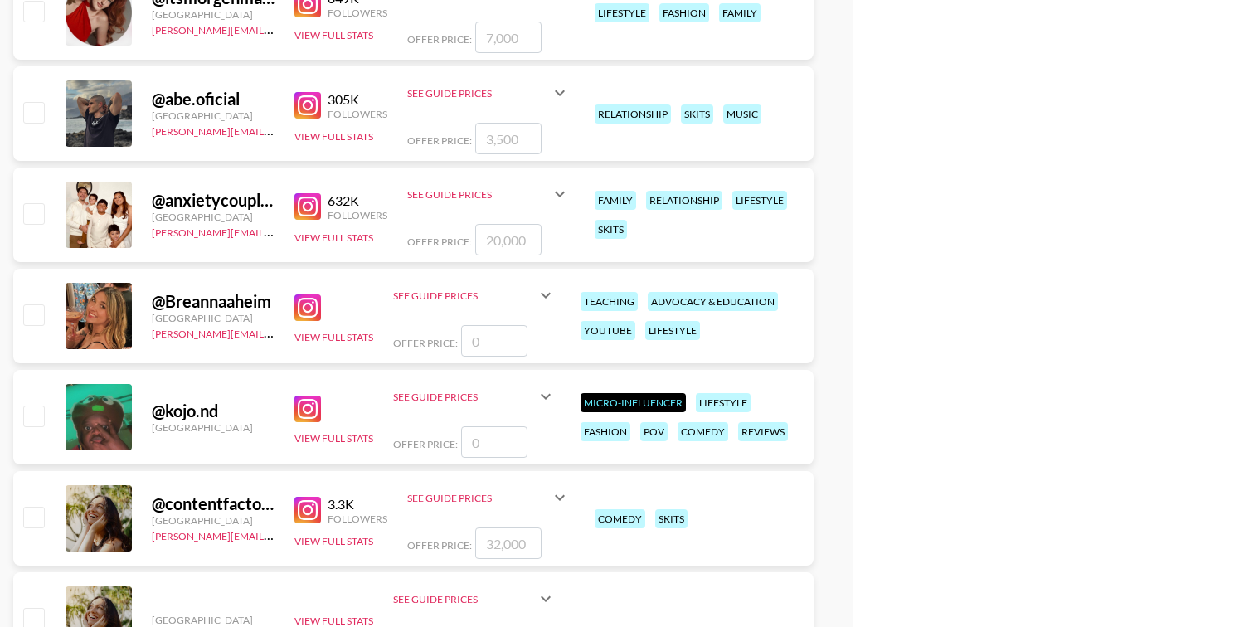
scroll to position [18835, 0]
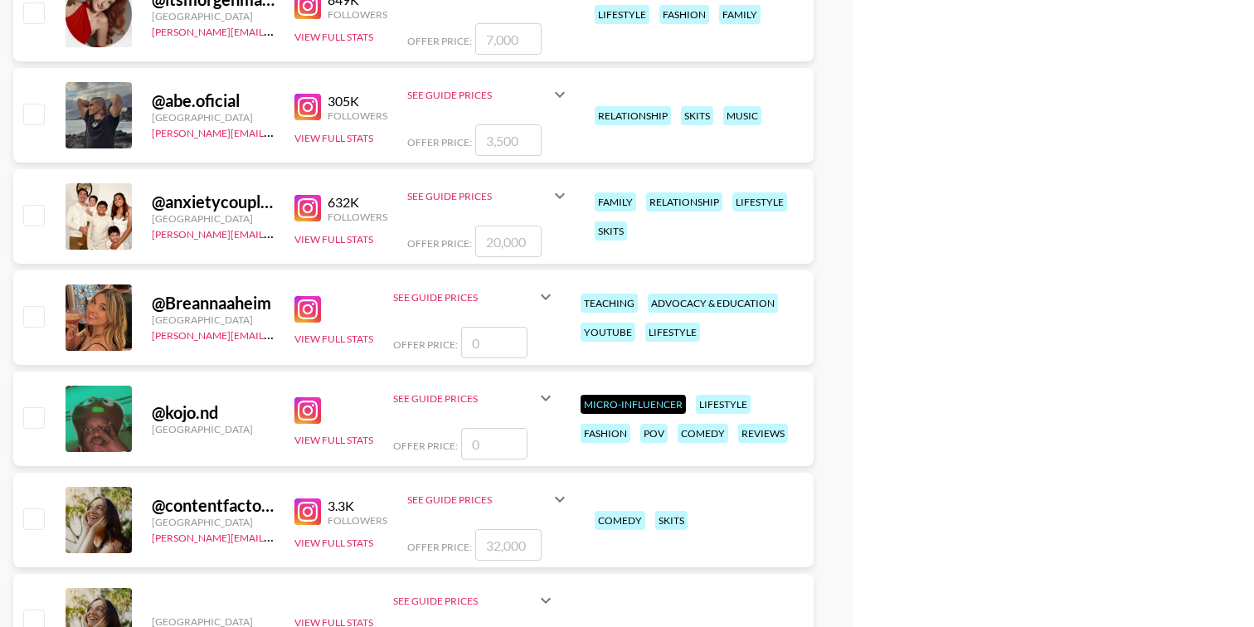
click at [312, 100] on img at bounding box center [307, 107] width 27 height 27
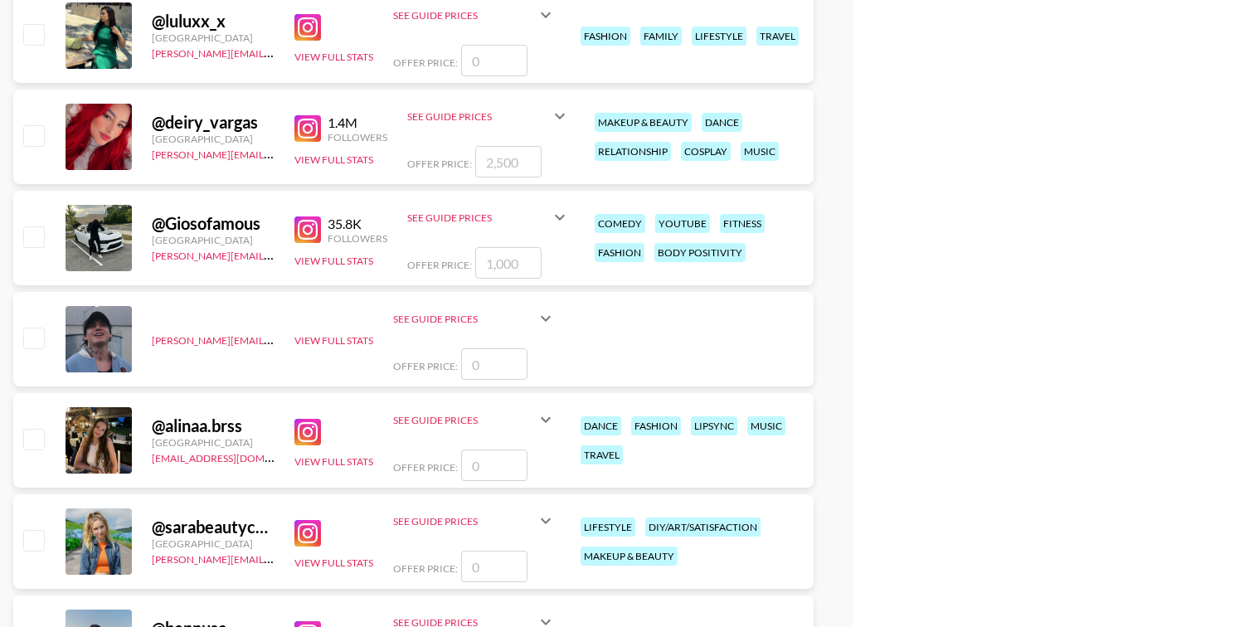
scroll to position [25285, 0]
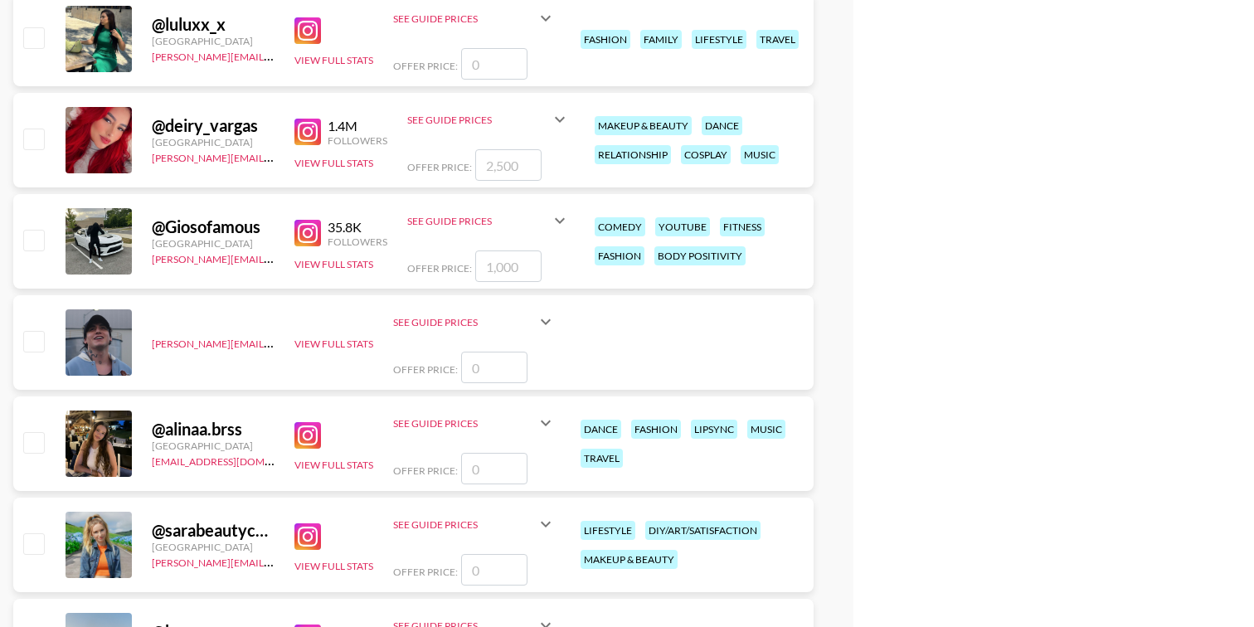
click at [304, 128] on img at bounding box center [307, 132] width 27 height 27
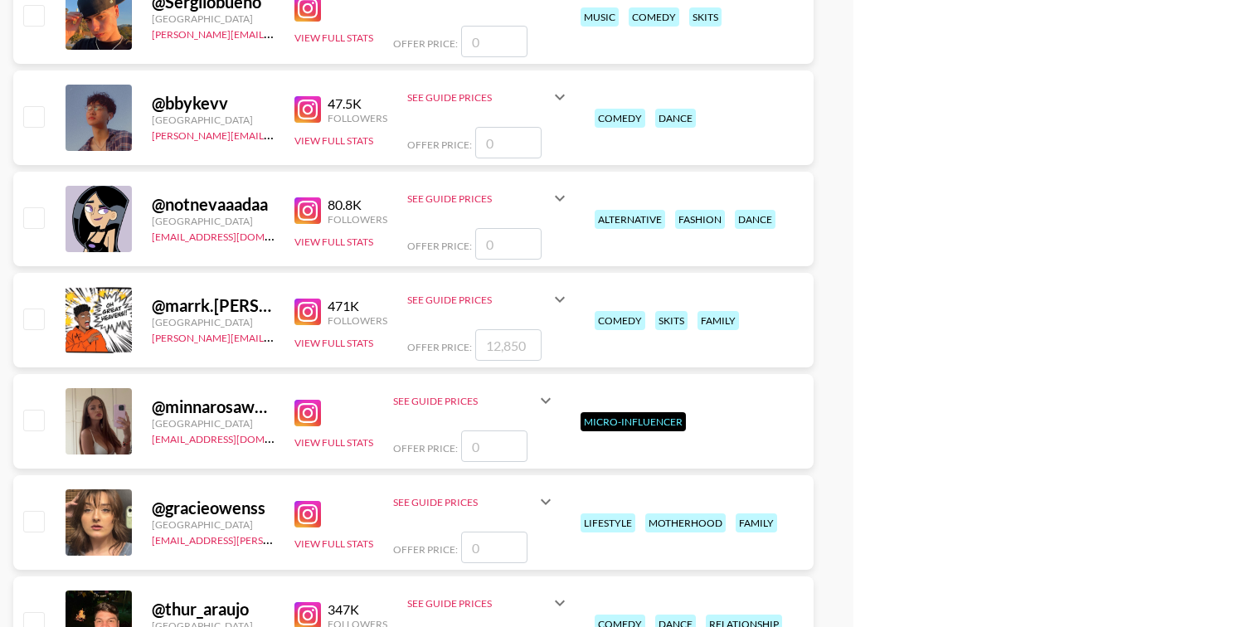
scroll to position [36855, 0]
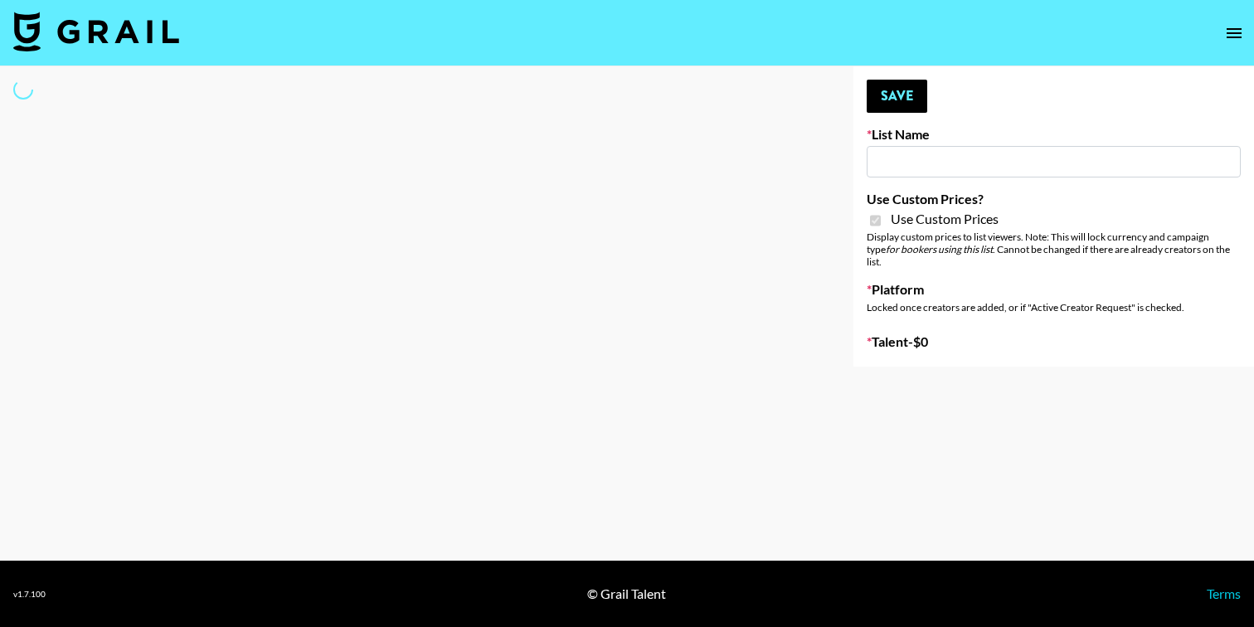
type input "Khiels ([DATE])"
checkbox input "true"
select select "Brand"
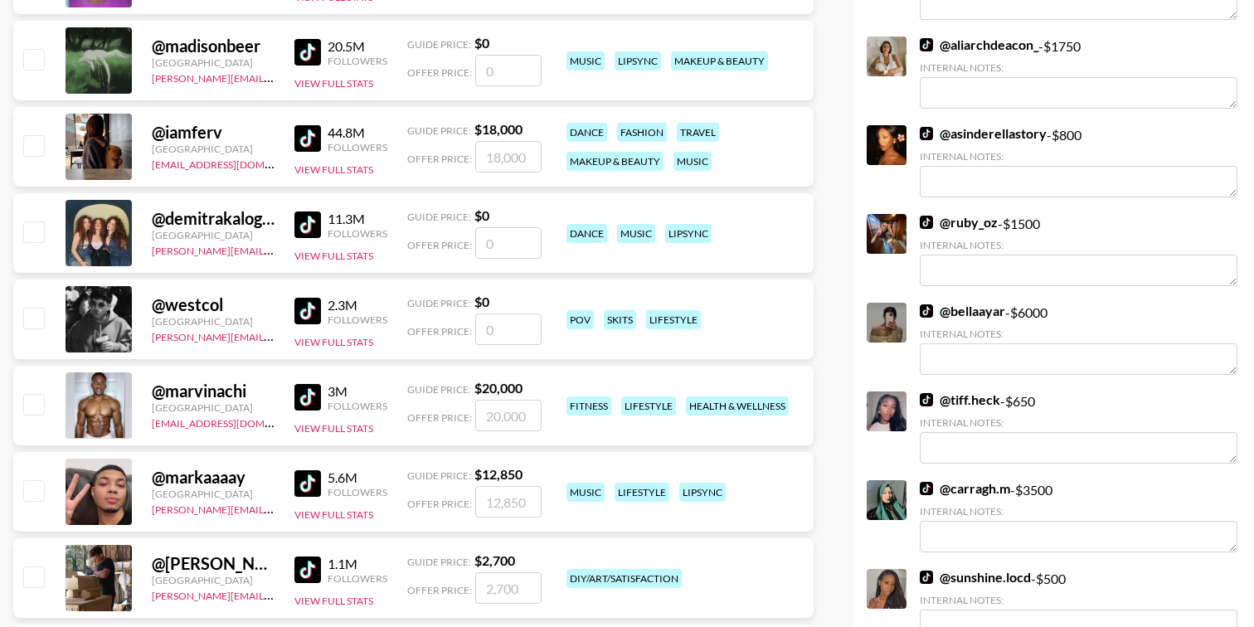
scroll to position [786, 0]
click at [921, 305] on img at bounding box center [926, 311] width 13 height 13
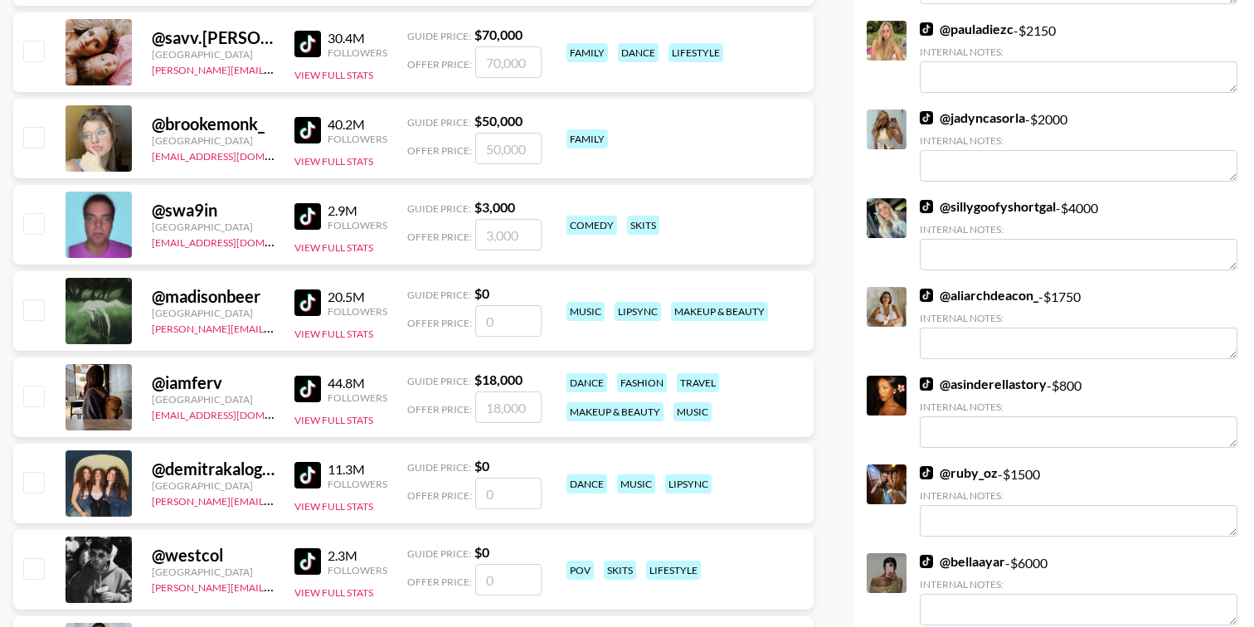
scroll to position [529, 0]
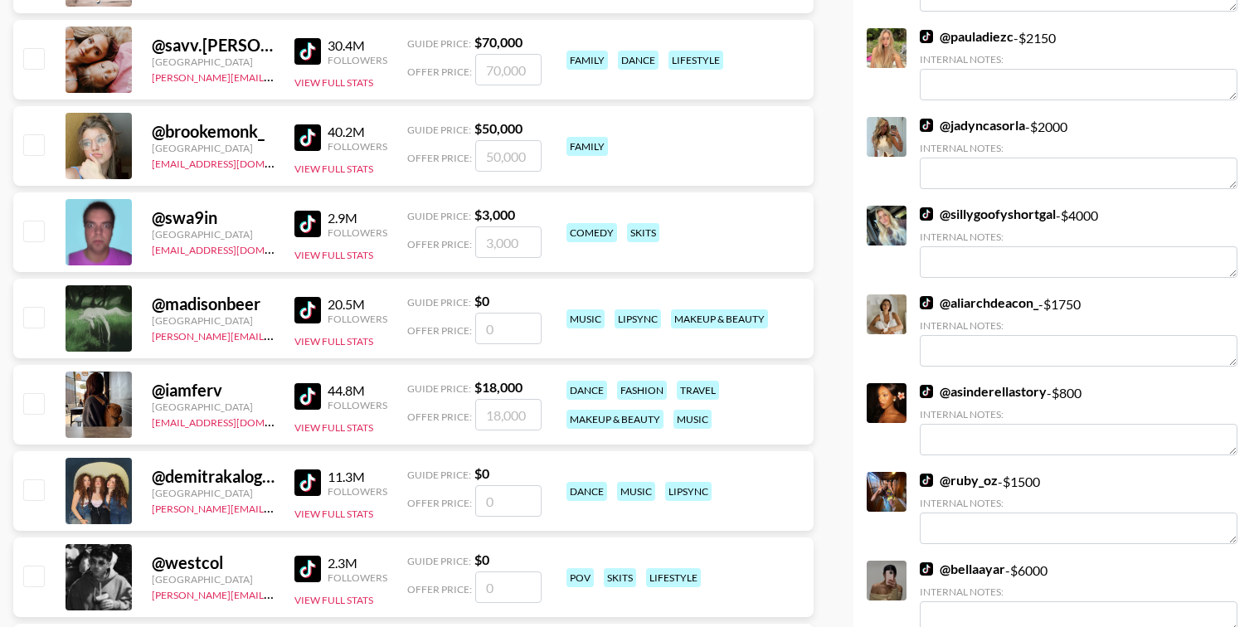
click at [930, 207] on img at bounding box center [926, 213] width 13 height 13
click at [925, 119] on img at bounding box center [926, 125] width 13 height 13
click at [925, 207] on img at bounding box center [926, 213] width 13 height 13
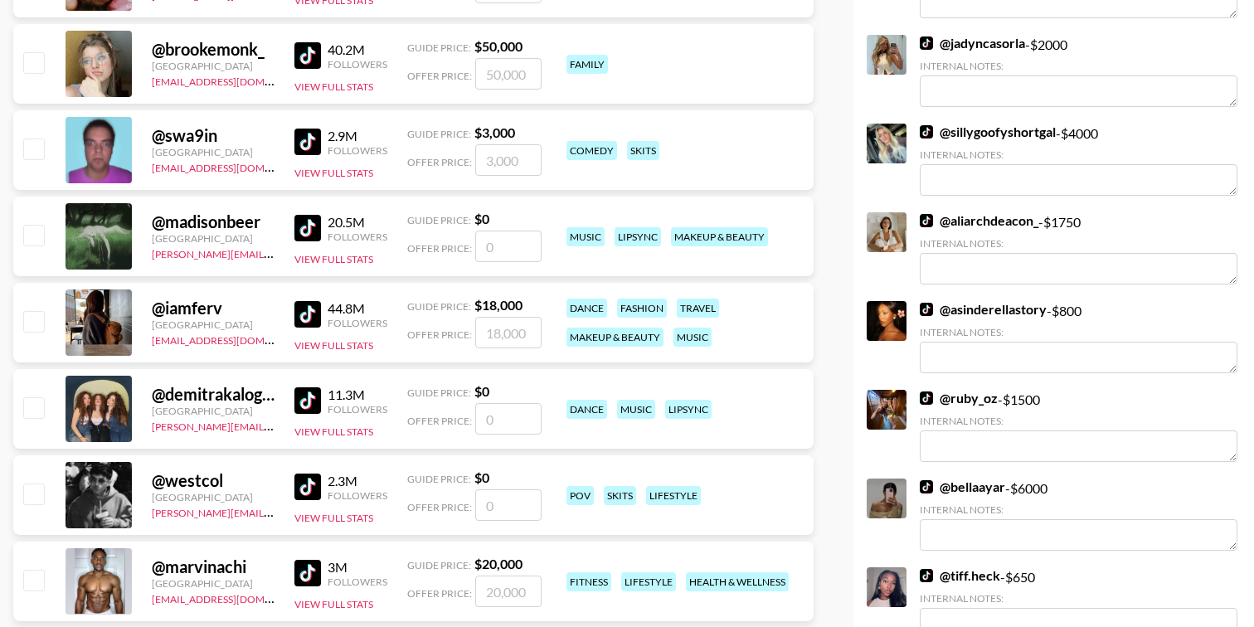
scroll to position [615, 0]
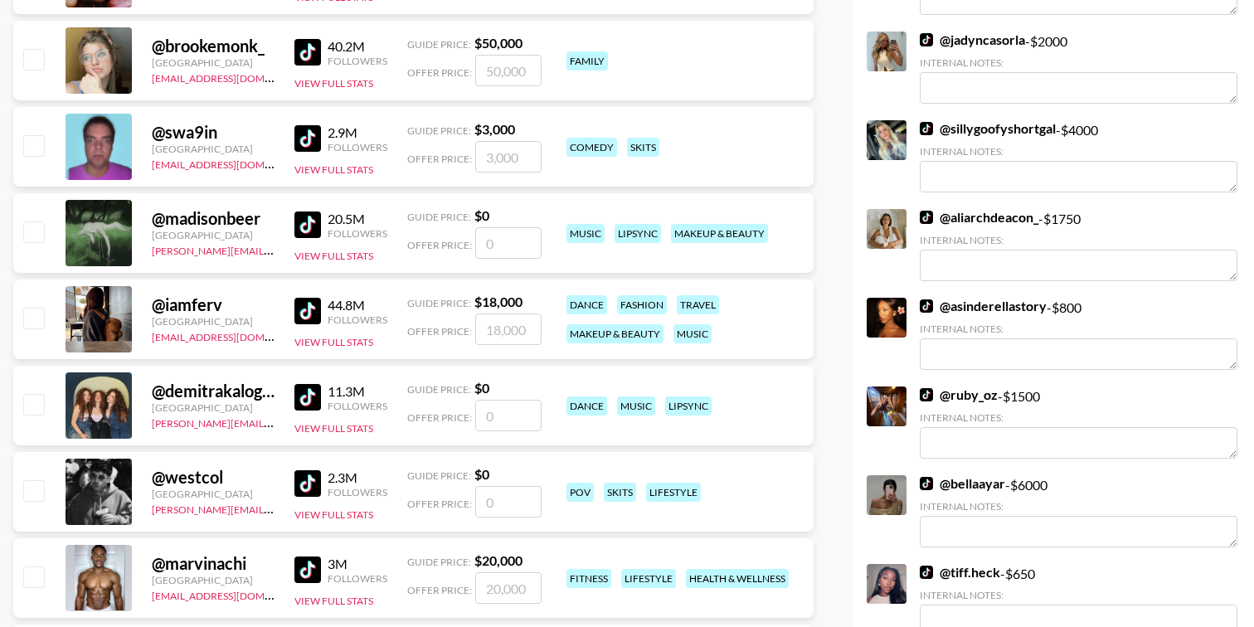
click at [927, 211] on img at bounding box center [926, 217] width 13 height 13
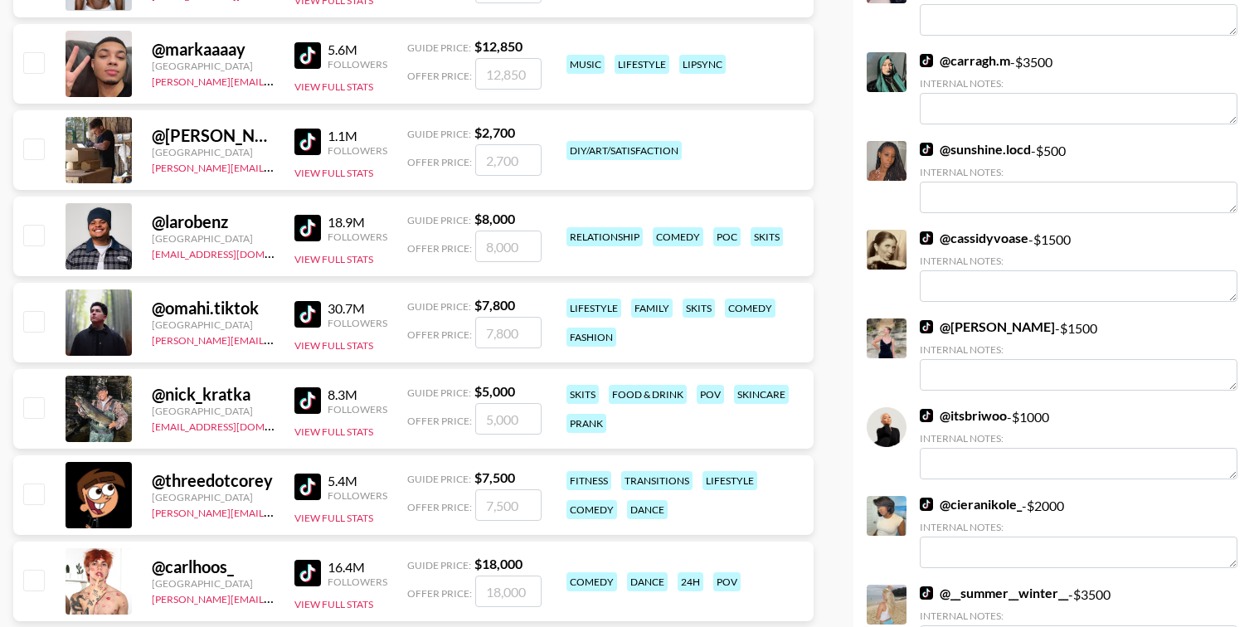
scroll to position [1244, 0]
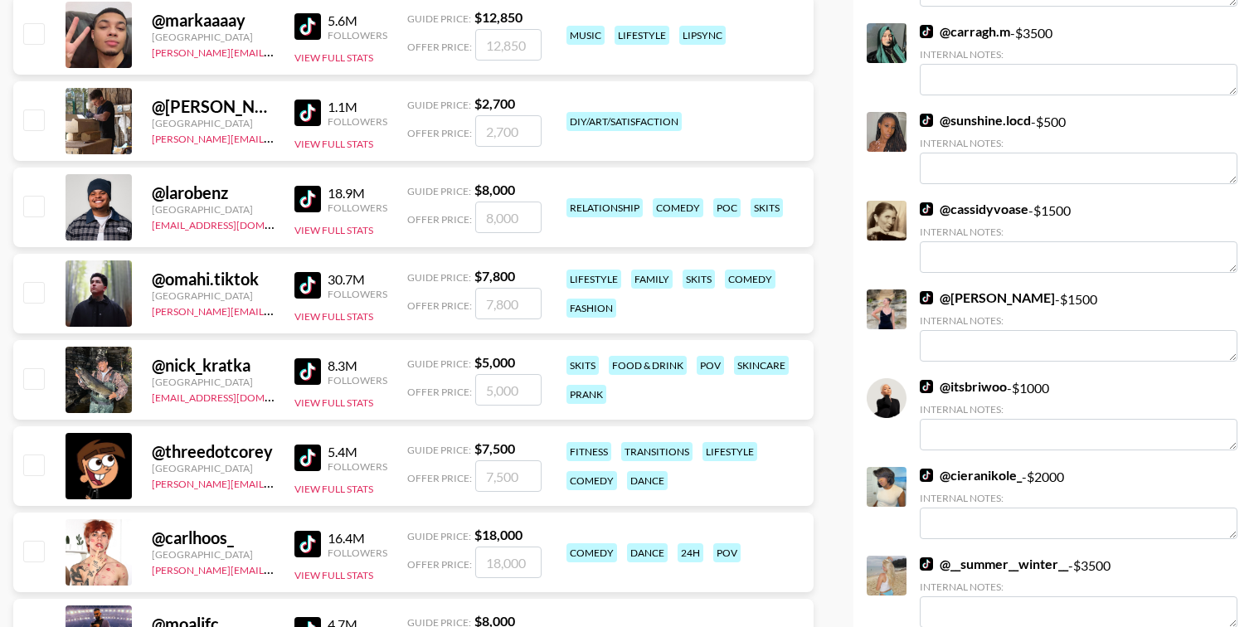
click at [927, 557] on img at bounding box center [926, 563] width 13 height 13
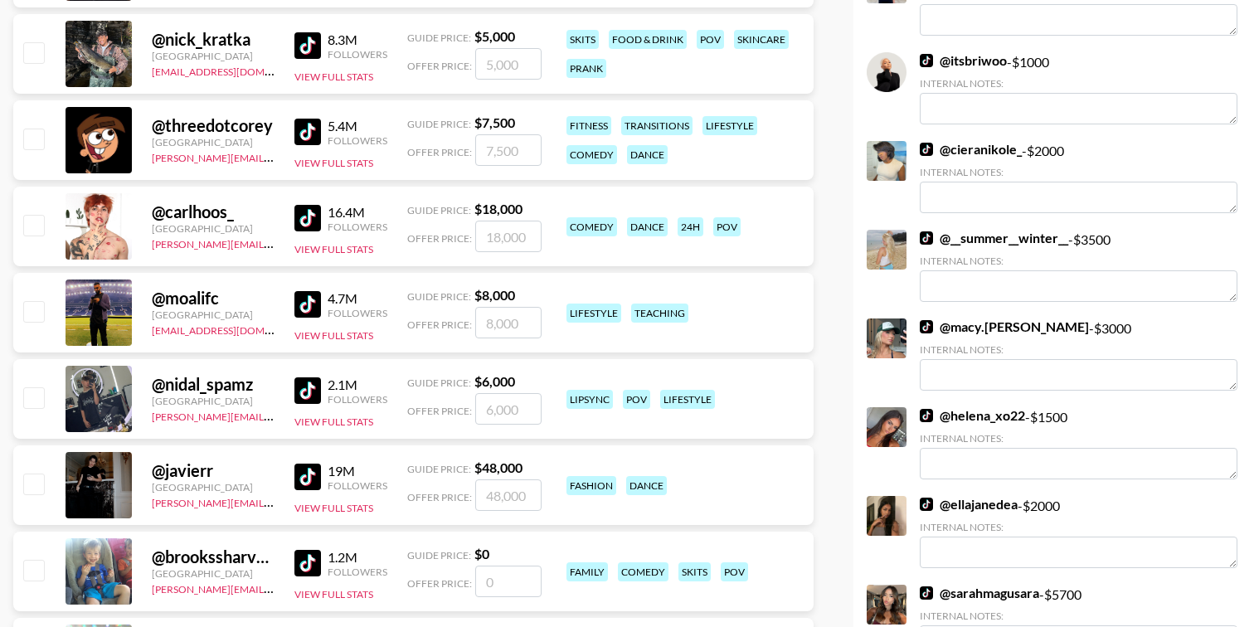
scroll to position [1591, 0]
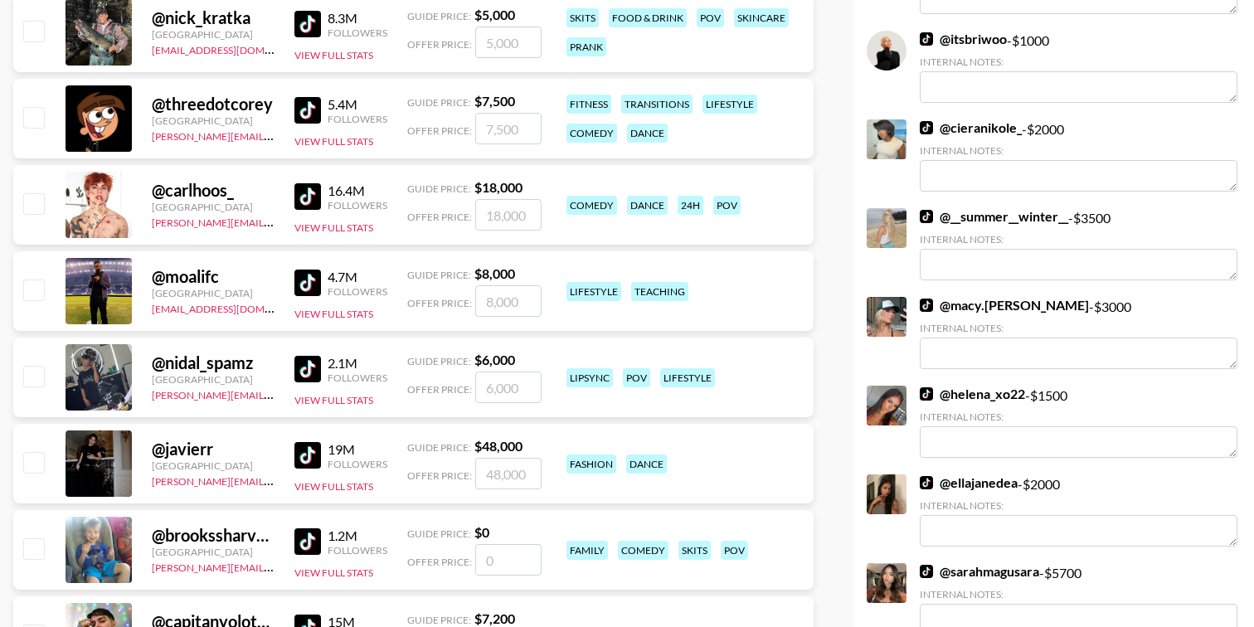
click at [930, 299] on img at bounding box center [926, 305] width 13 height 13
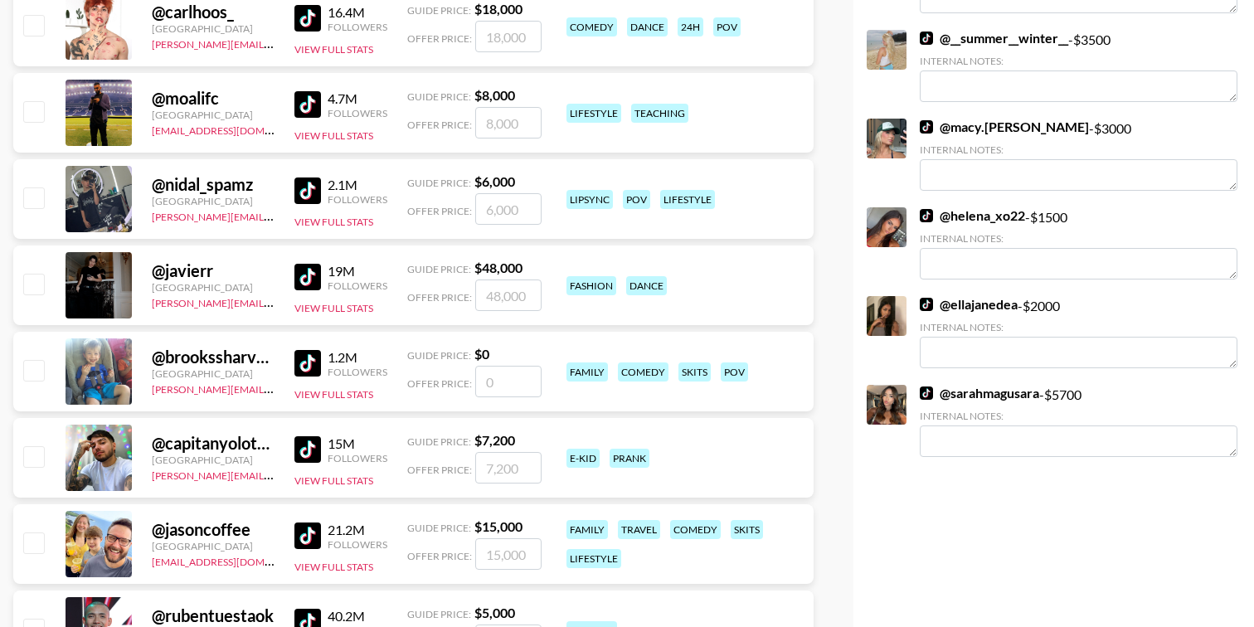
scroll to position [1782, 0]
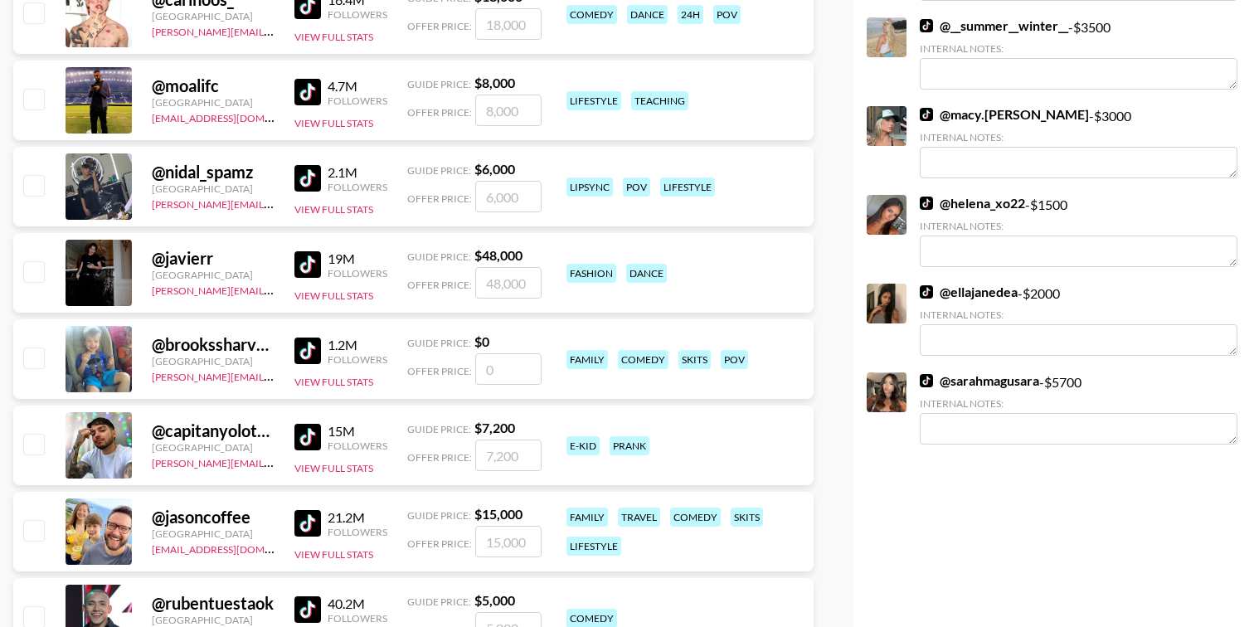
click at [928, 374] on img at bounding box center [926, 380] width 13 height 13
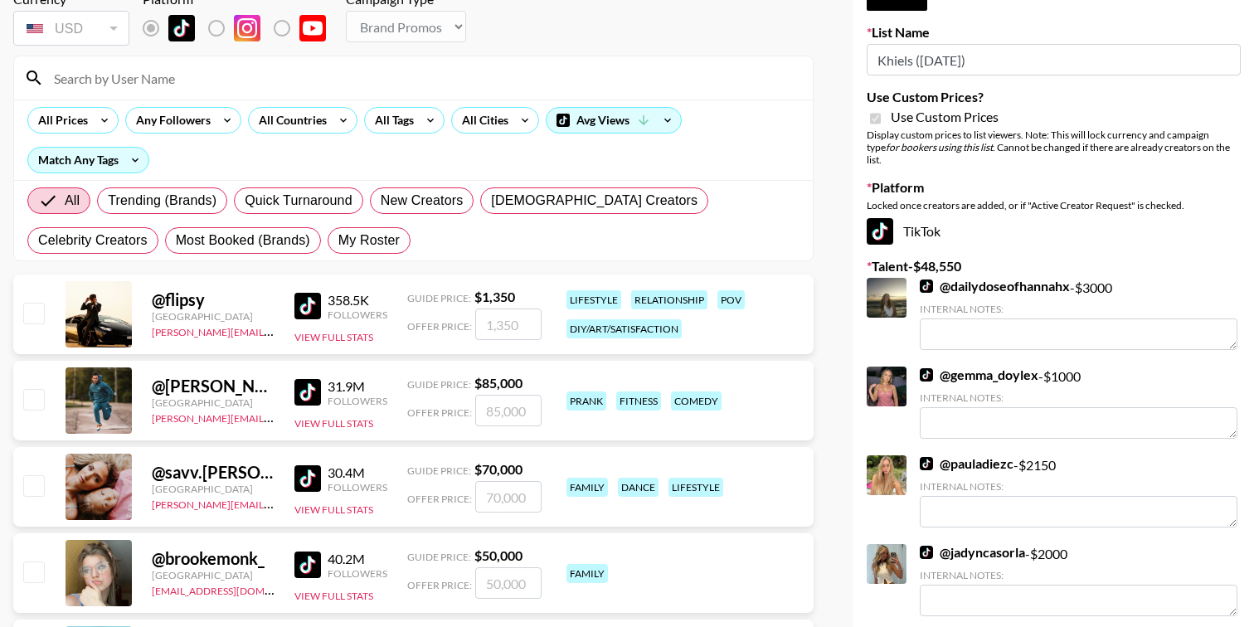
scroll to position [104, 0]
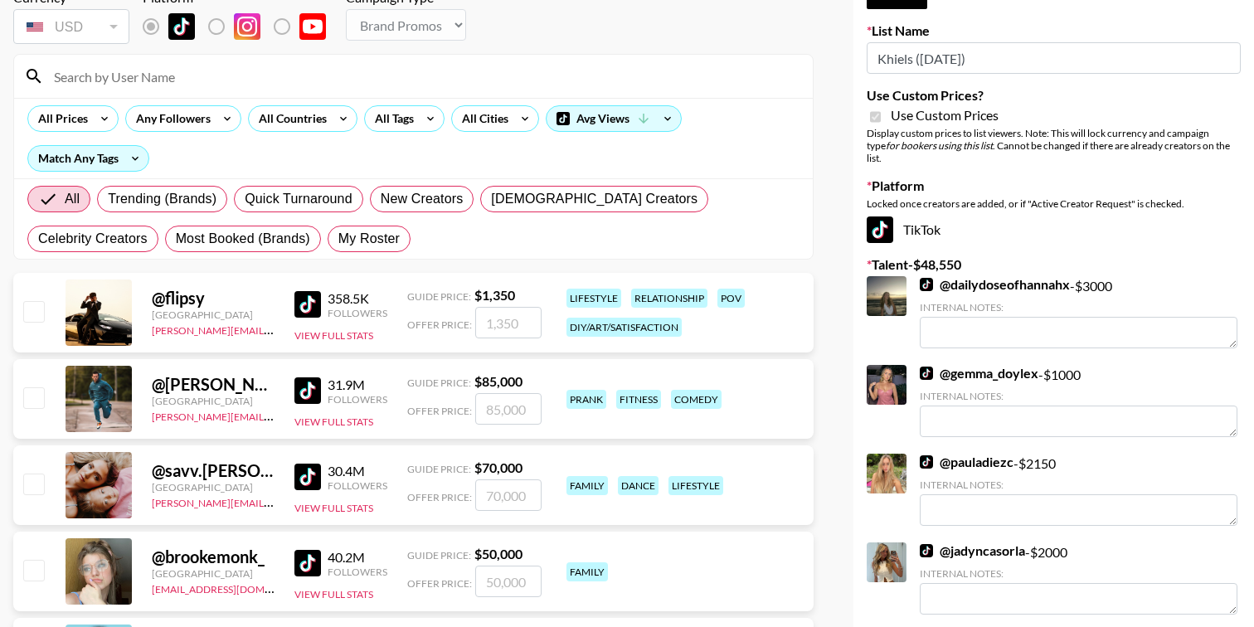
click at [169, 386] on div "@ daniel.labelle" at bounding box center [213, 384] width 123 height 21
click at [307, 387] on img at bounding box center [307, 390] width 27 height 27
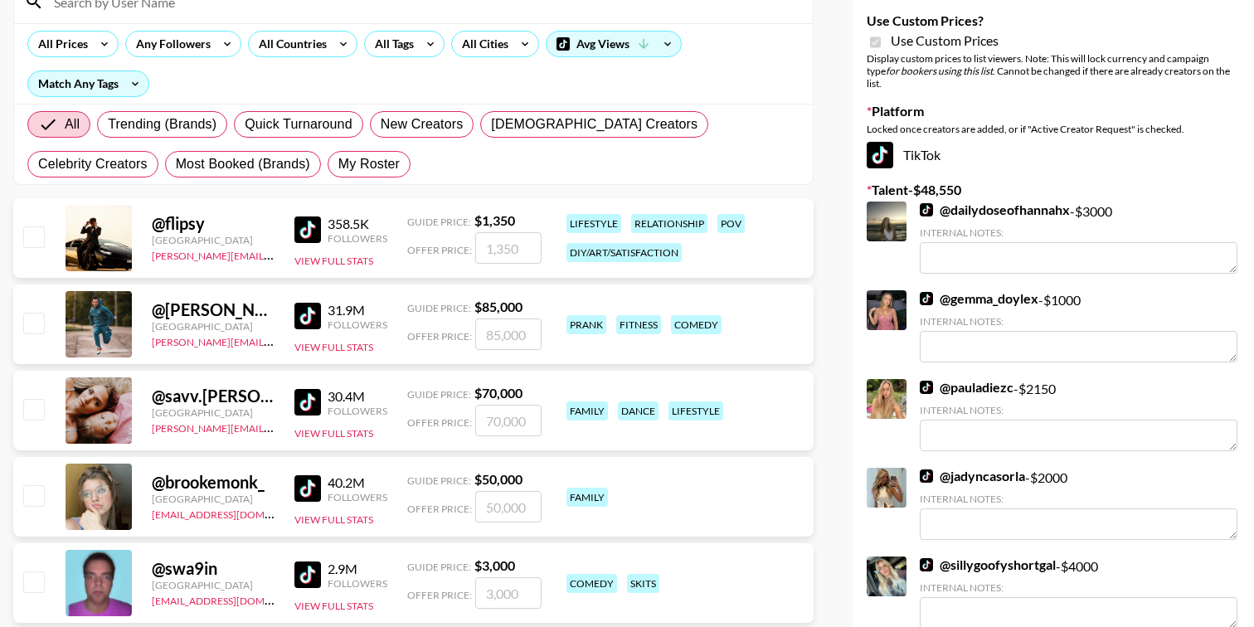
scroll to position [158, 0]
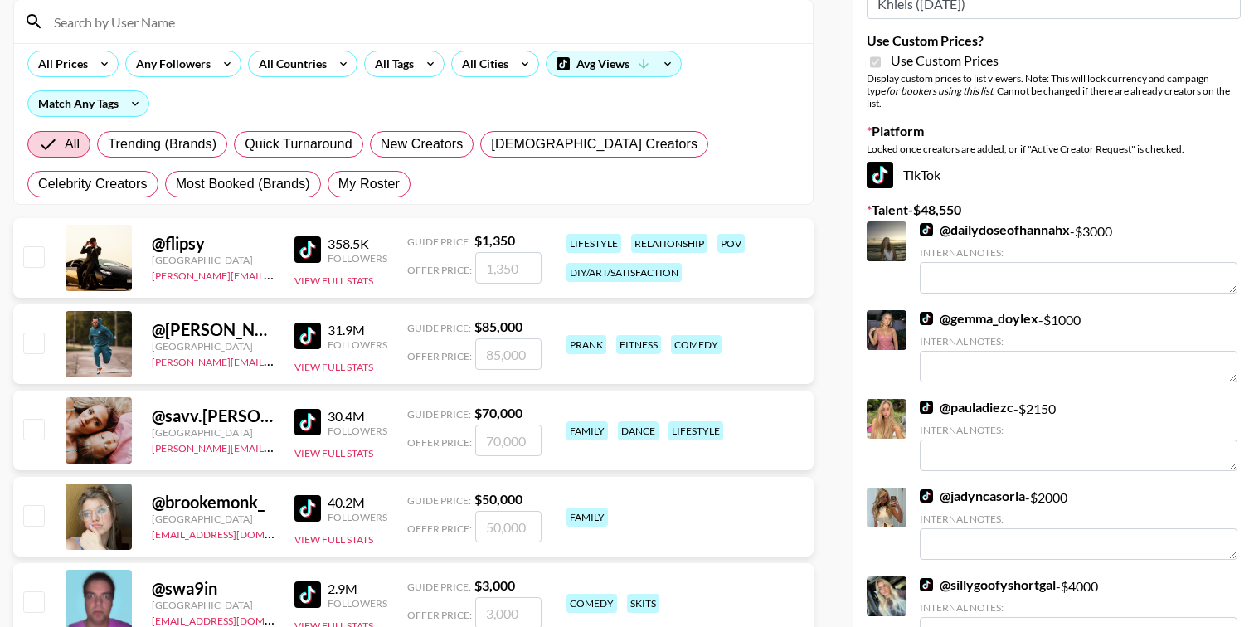
click at [312, 245] on img at bounding box center [307, 249] width 27 height 27
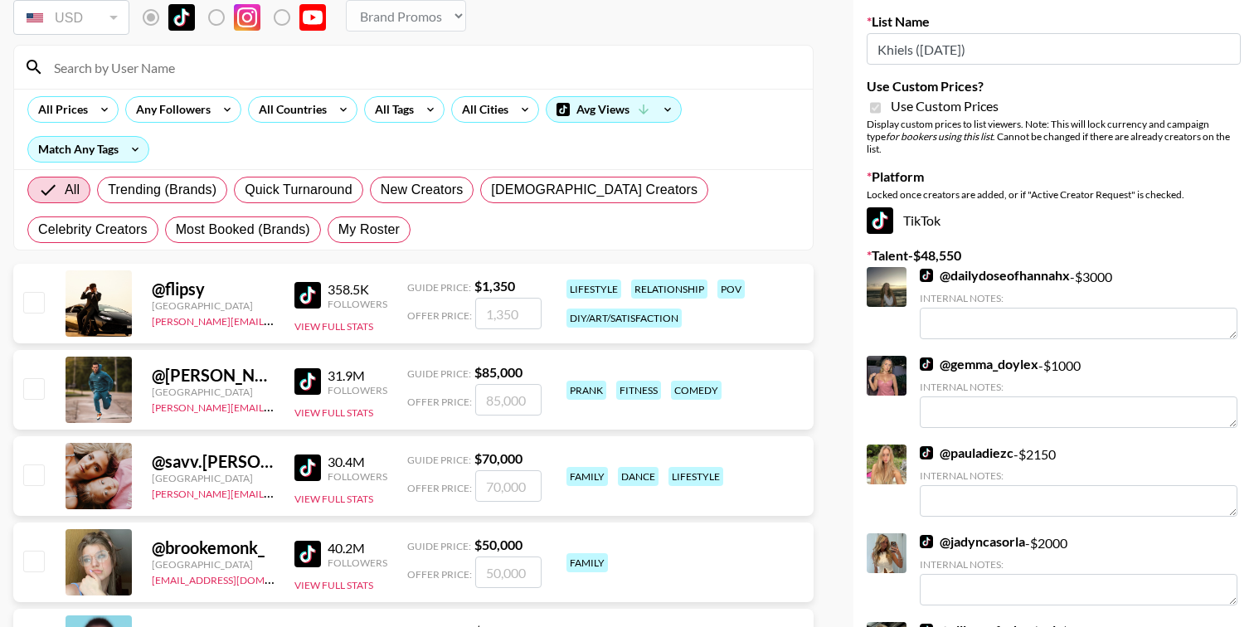
scroll to position [127, 0]
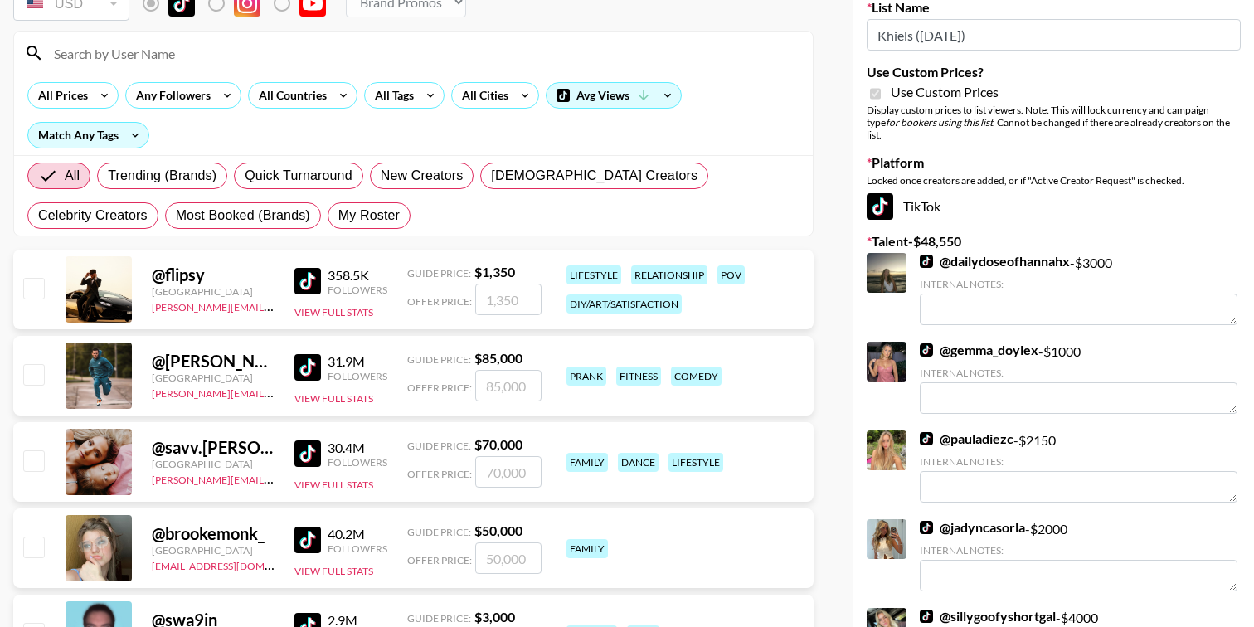
click at [114, 372] on div at bounding box center [99, 375] width 66 height 66
click at [308, 366] on img at bounding box center [307, 367] width 27 height 27
click at [314, 283] on img at bounding box center [307, 281] width 27 height 27
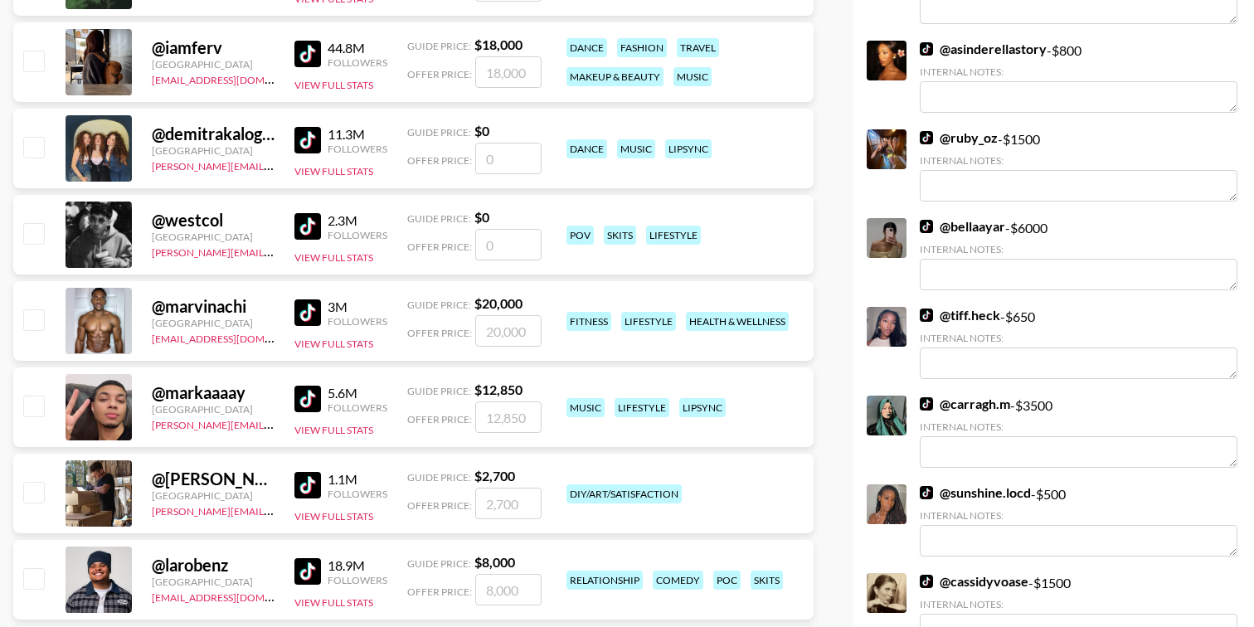
scroll to position [894, 0]
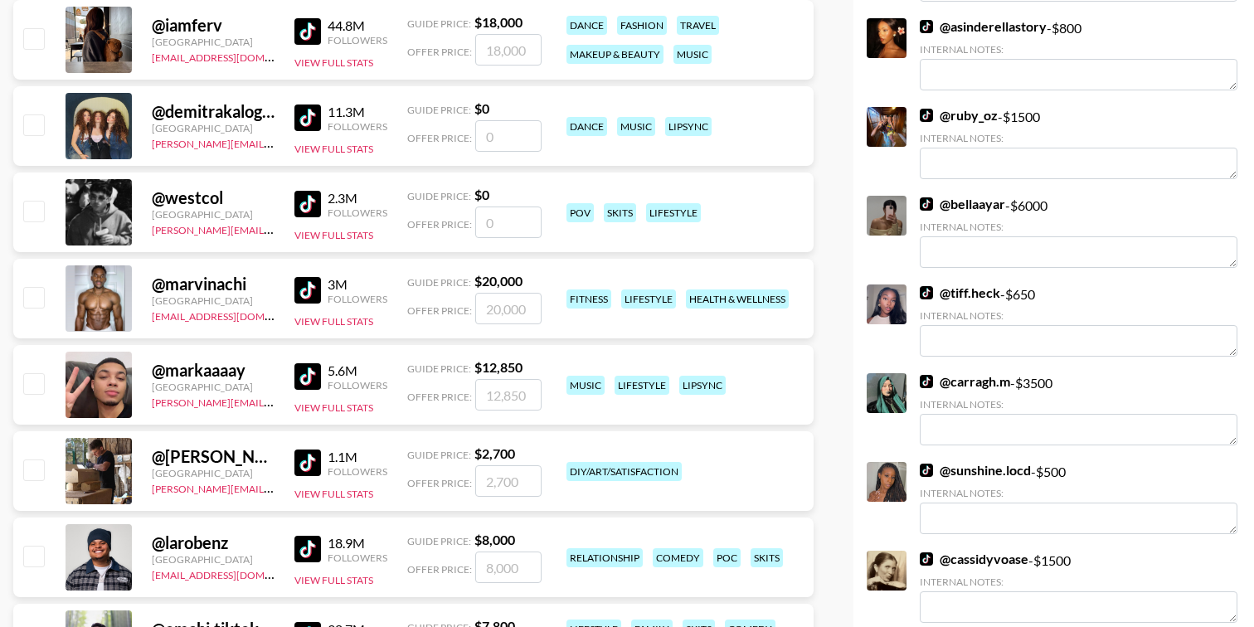
click at [312, 279] on img at bounding box center [307, 290] width 27 height 27
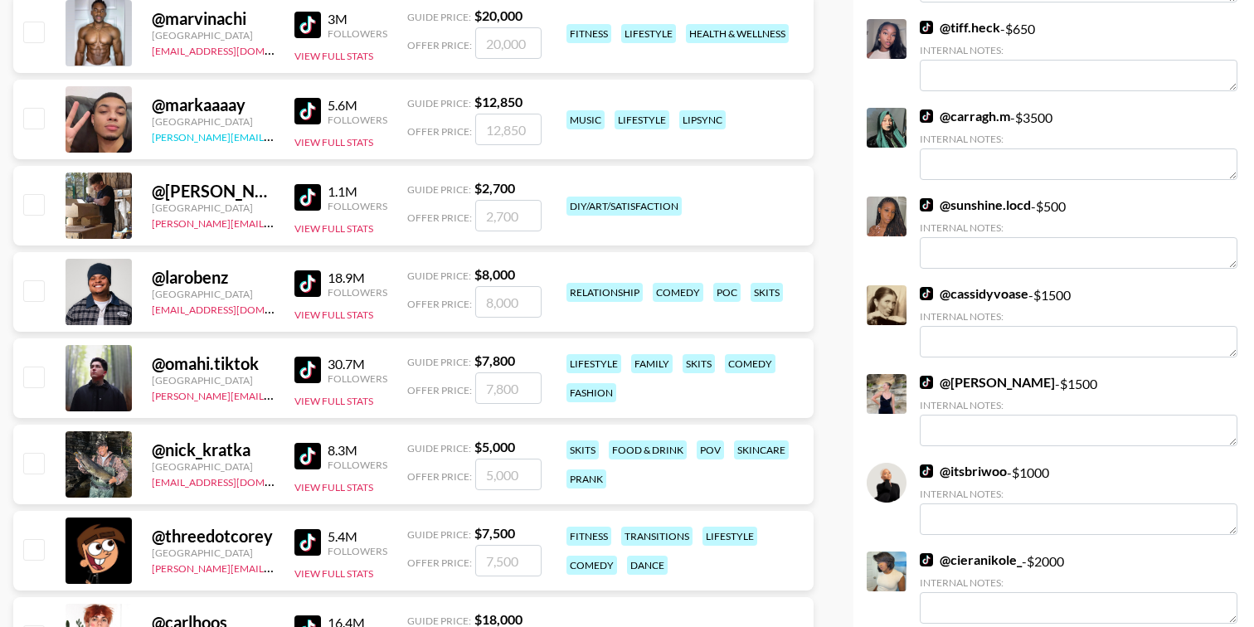
scroll to position [1161, 0]
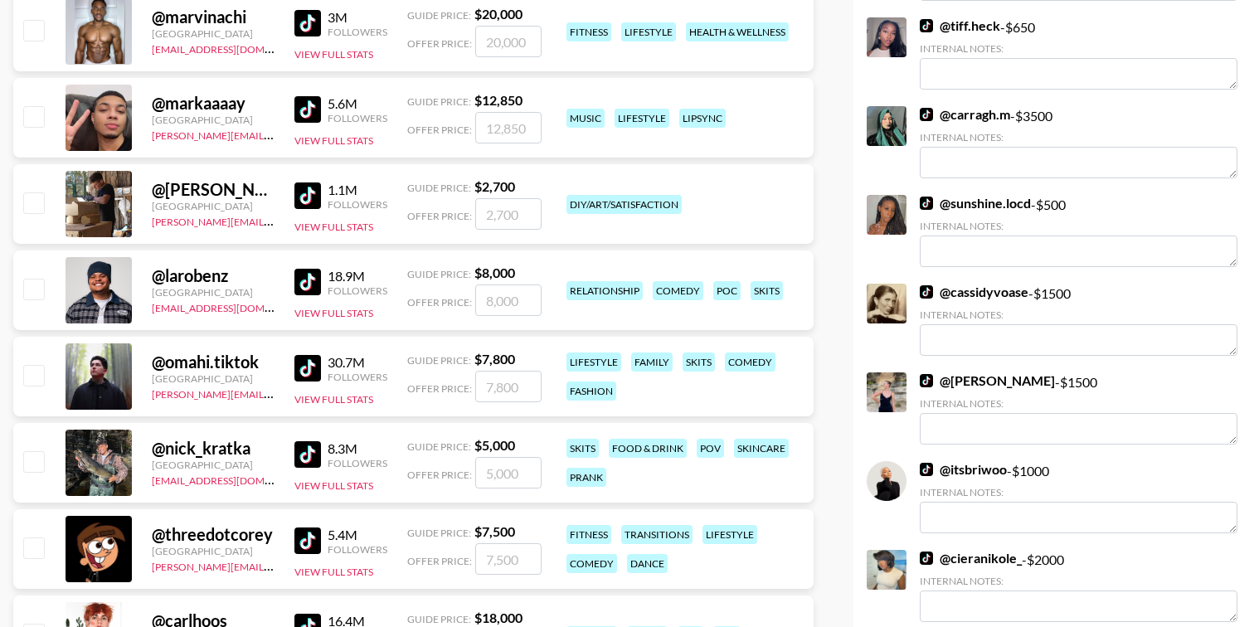
click at [302, 201] on img at bounding box center [307, 195] width 27 height 27
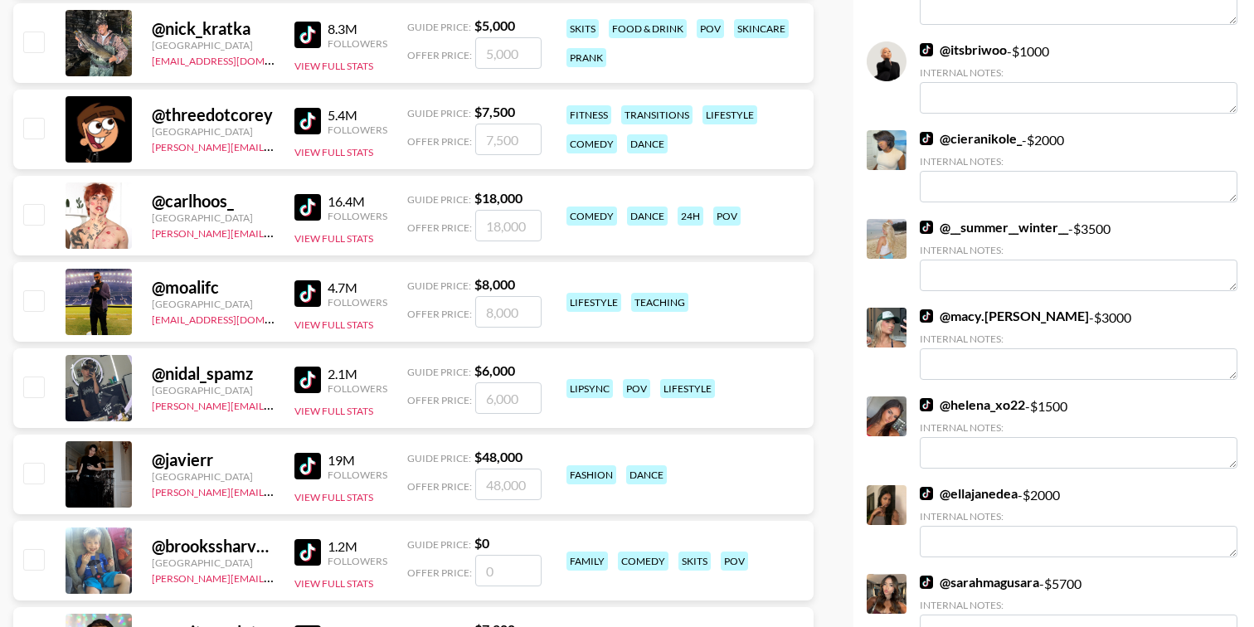
scroll to position [1581, 0]
click at [310, 290] on img at bounding box center [307, 292] width 27 height 27
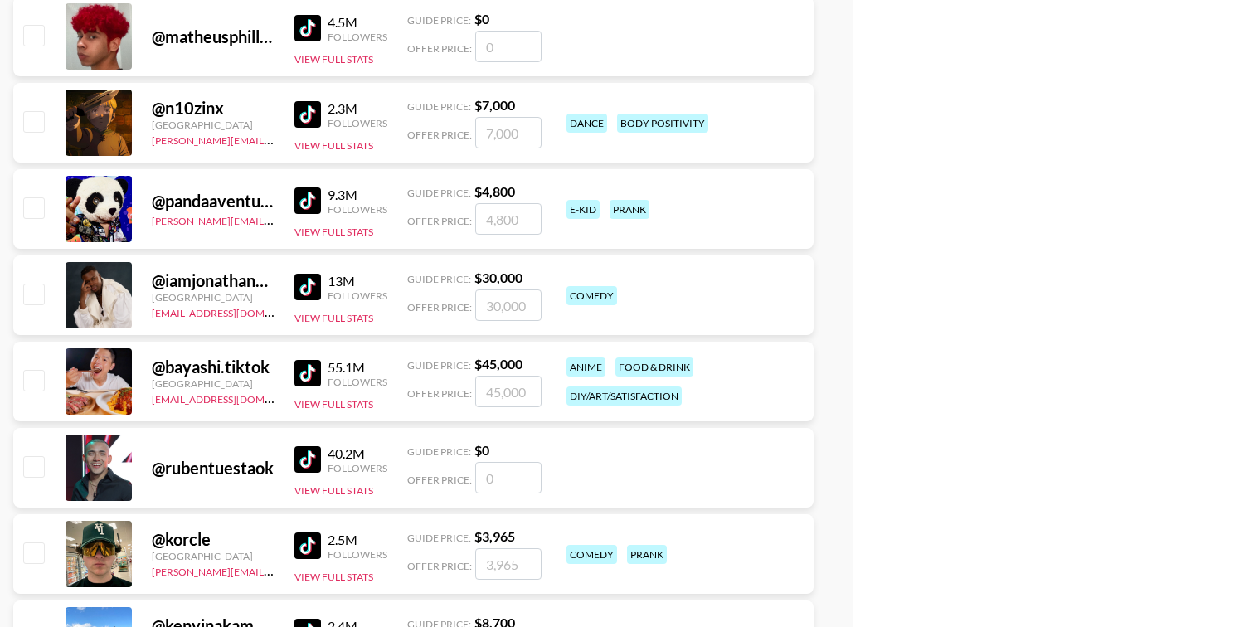
scroll to position [2807, 0]
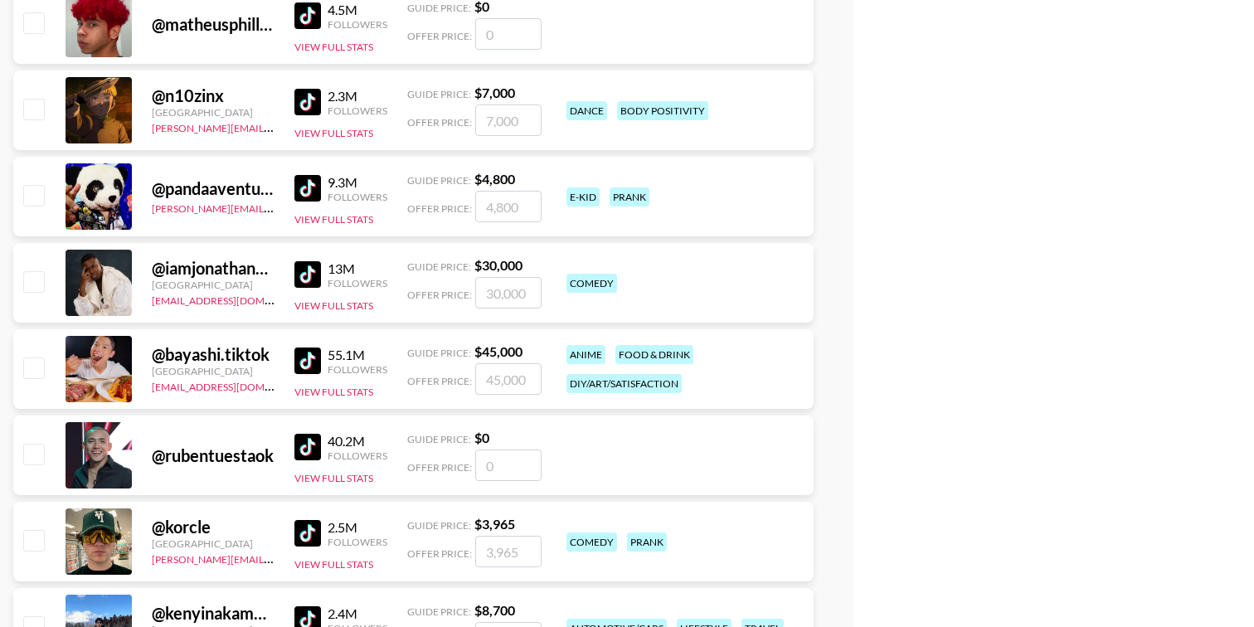
click at [308, 267] on img at bounding box center [307, 274] width 27 height 27
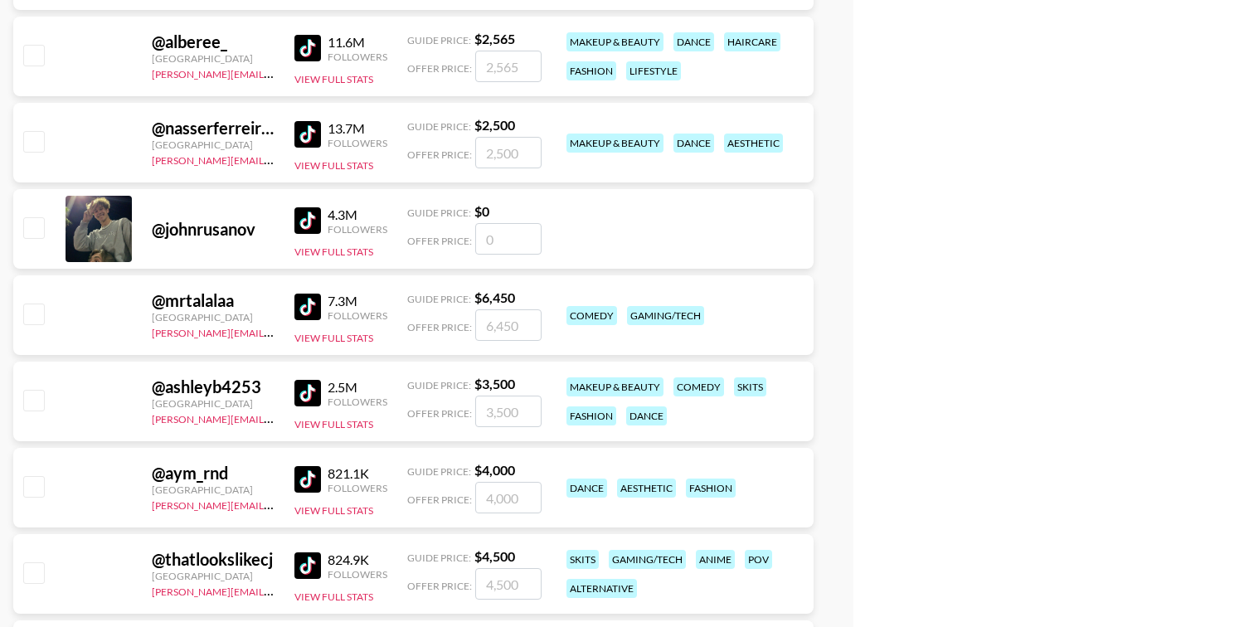
scroll to position [9754, 0]
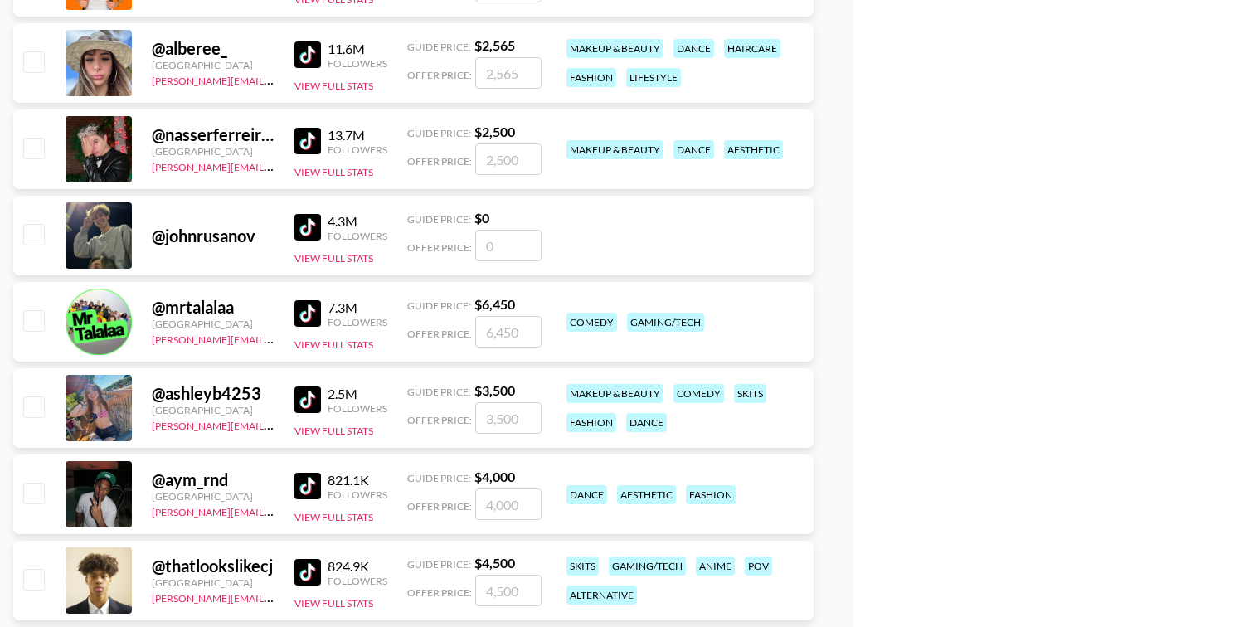
click at [310, 141] on img at bounding box center [307, 141] width 27 height 27
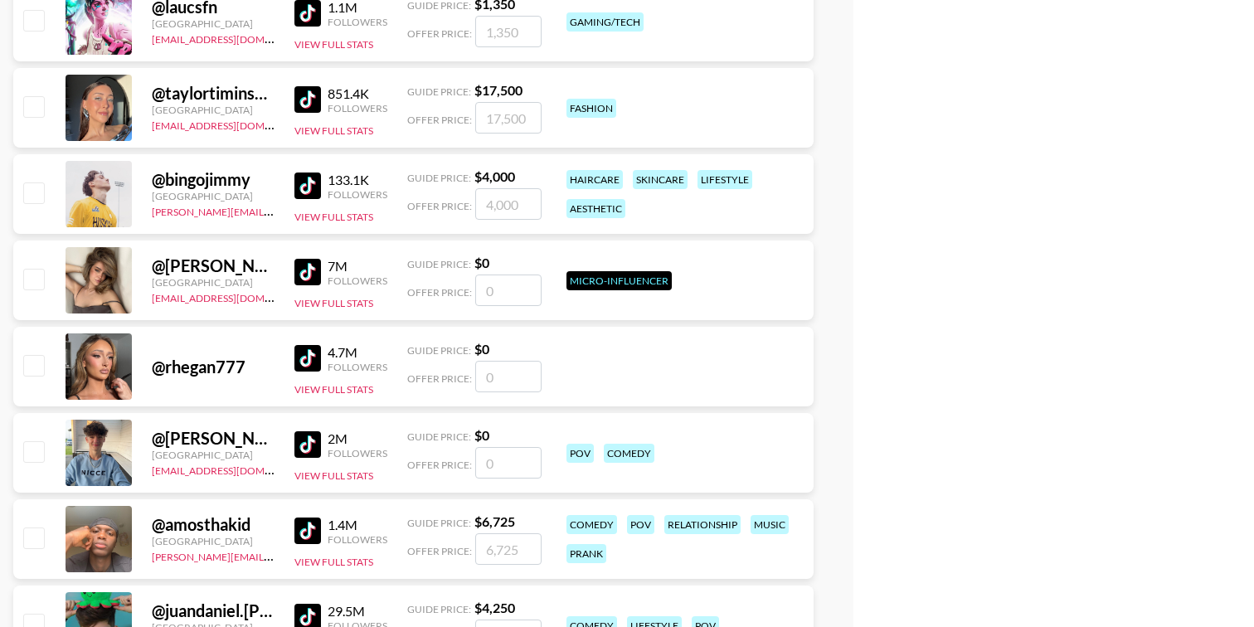
scroll to position [10588, 0]
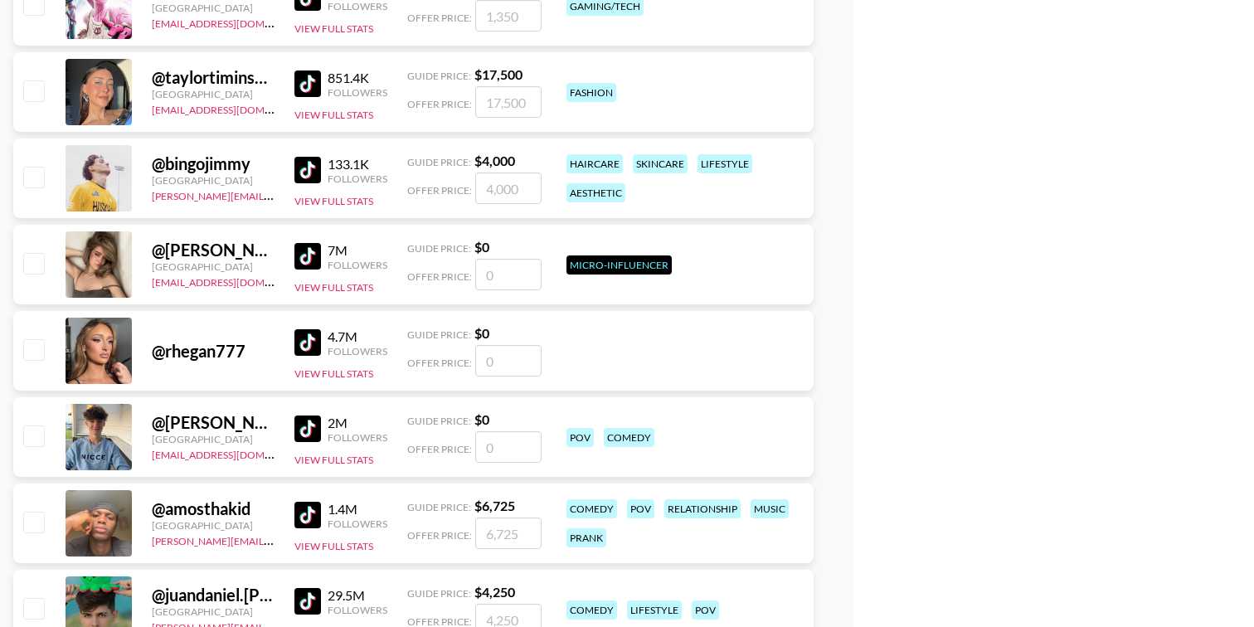
click at [308, 171] on img at bounding box center [307, 170] width 27 height 27
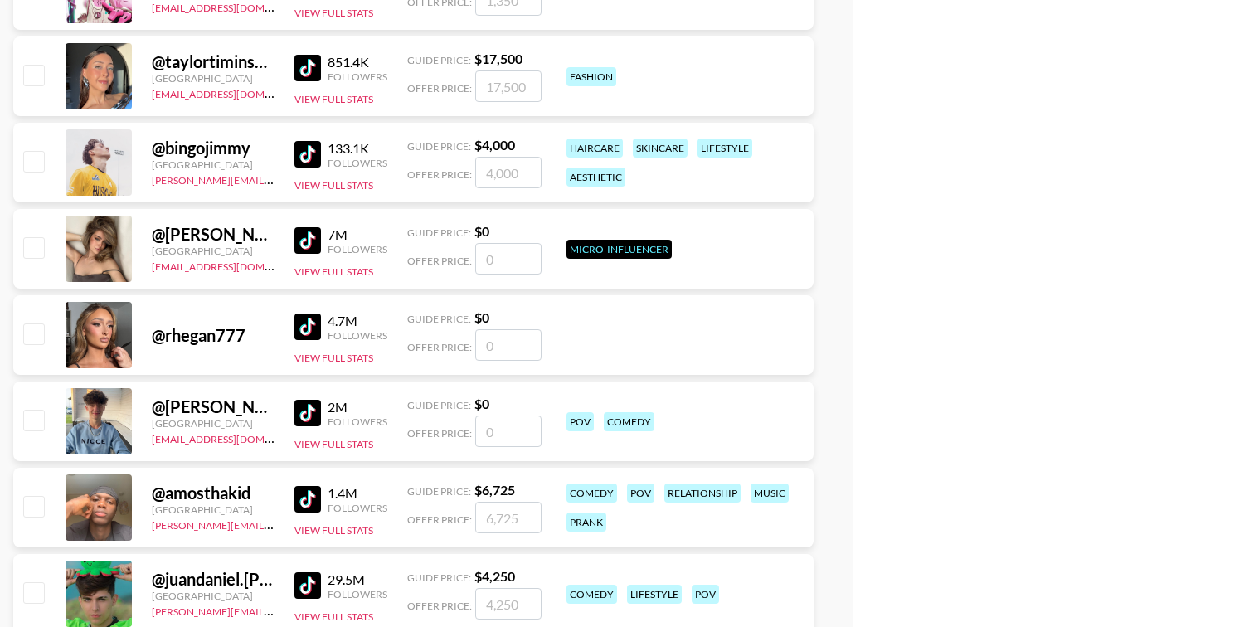
scroll to position [10607, 0]
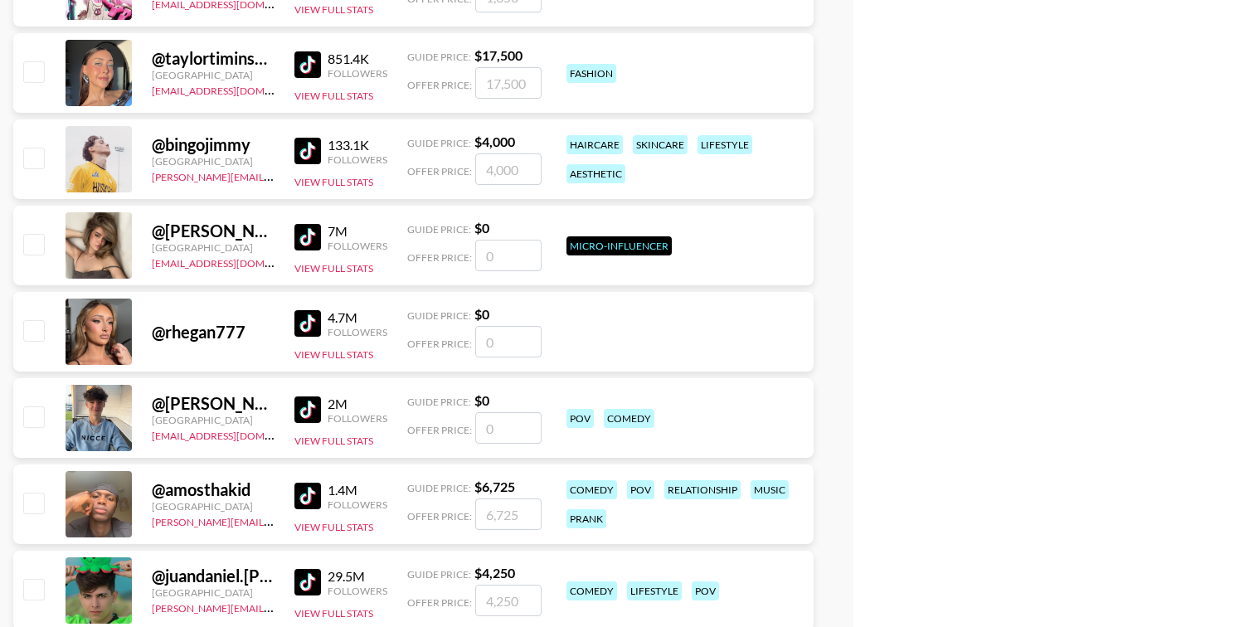
click at [305, 148] on img at bounding box center [307, 151] width 27 height 27
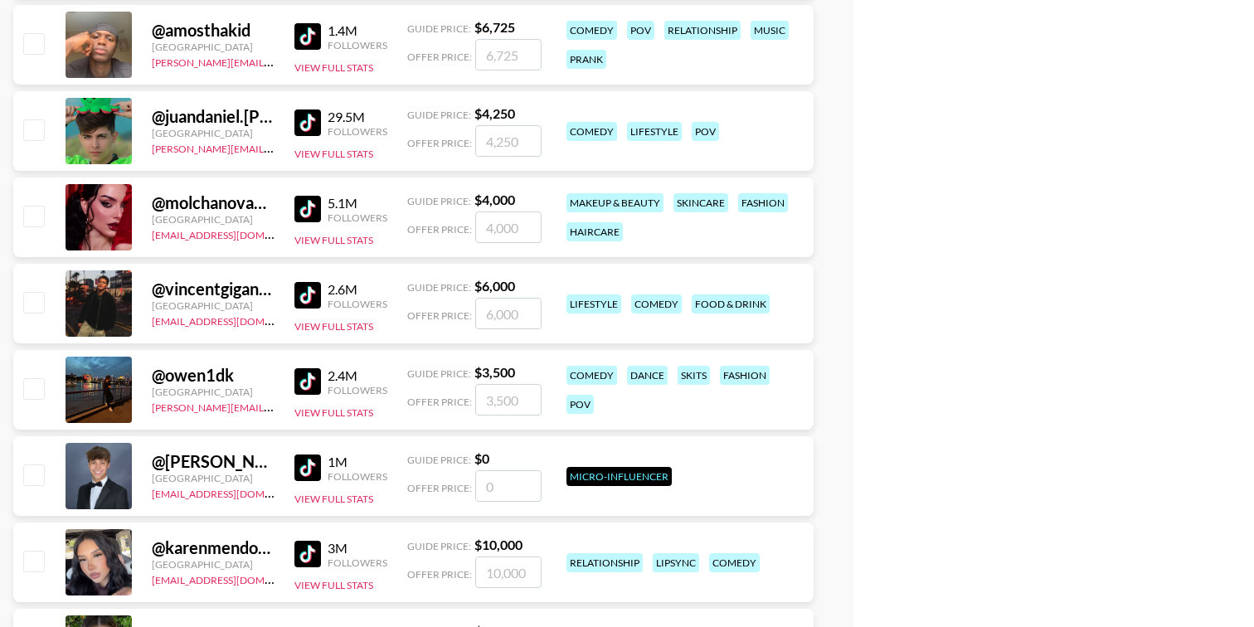
scroll to position [11084, 0]
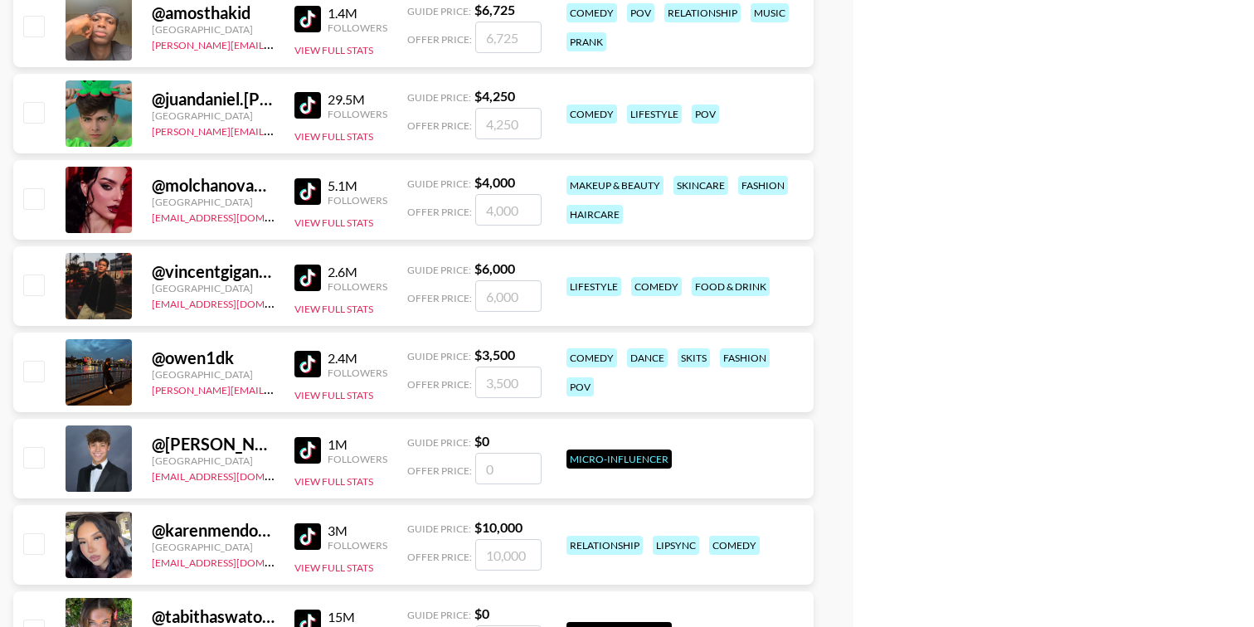
click at [307, 192] on img at bounding box center [307, 191] width 27 height 27
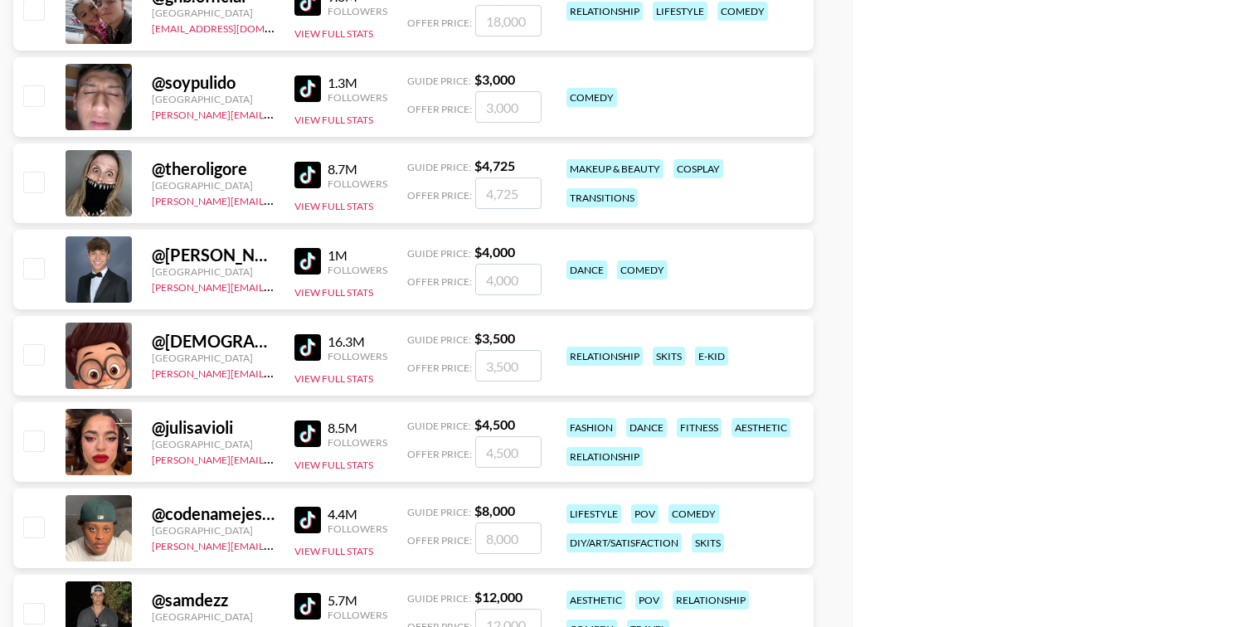
scroll to position [12318, 0]
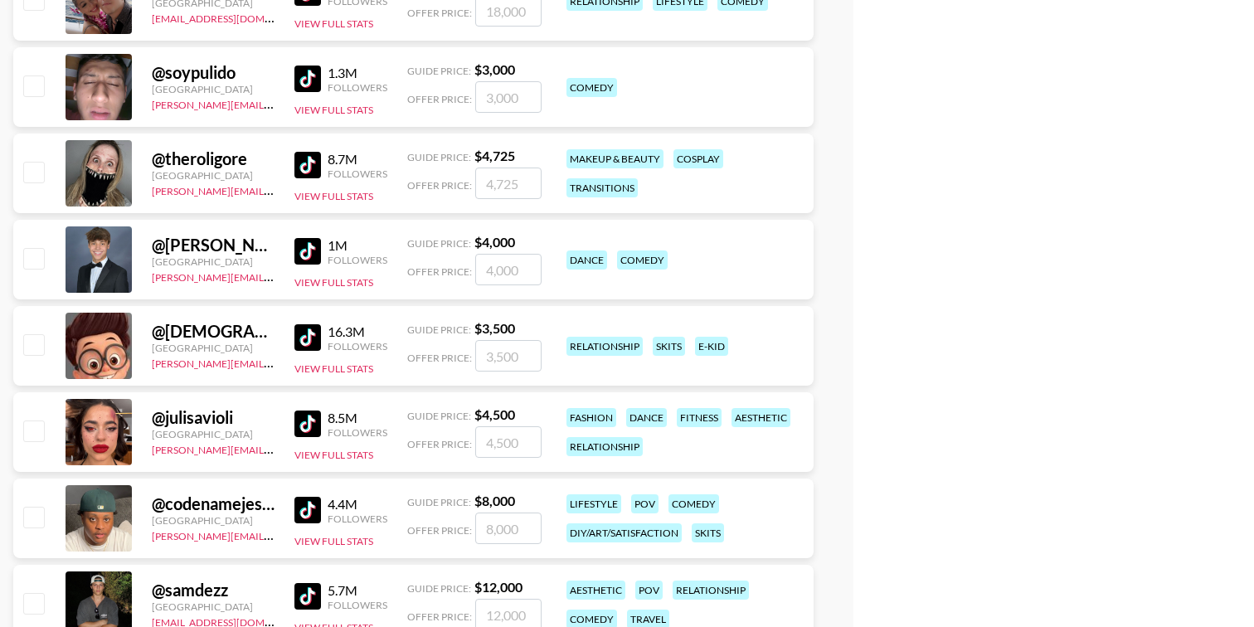
click at [312, 154] on img at bounding box center [307, 165] width 27 height 27
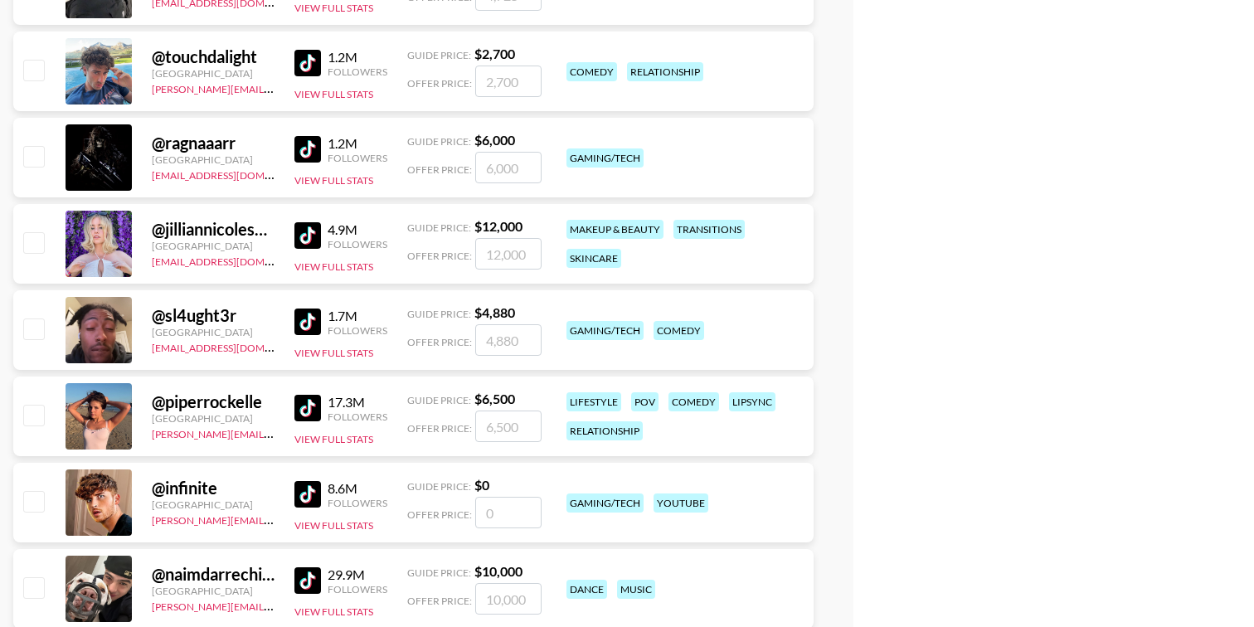
scroll to position [13075, 0]
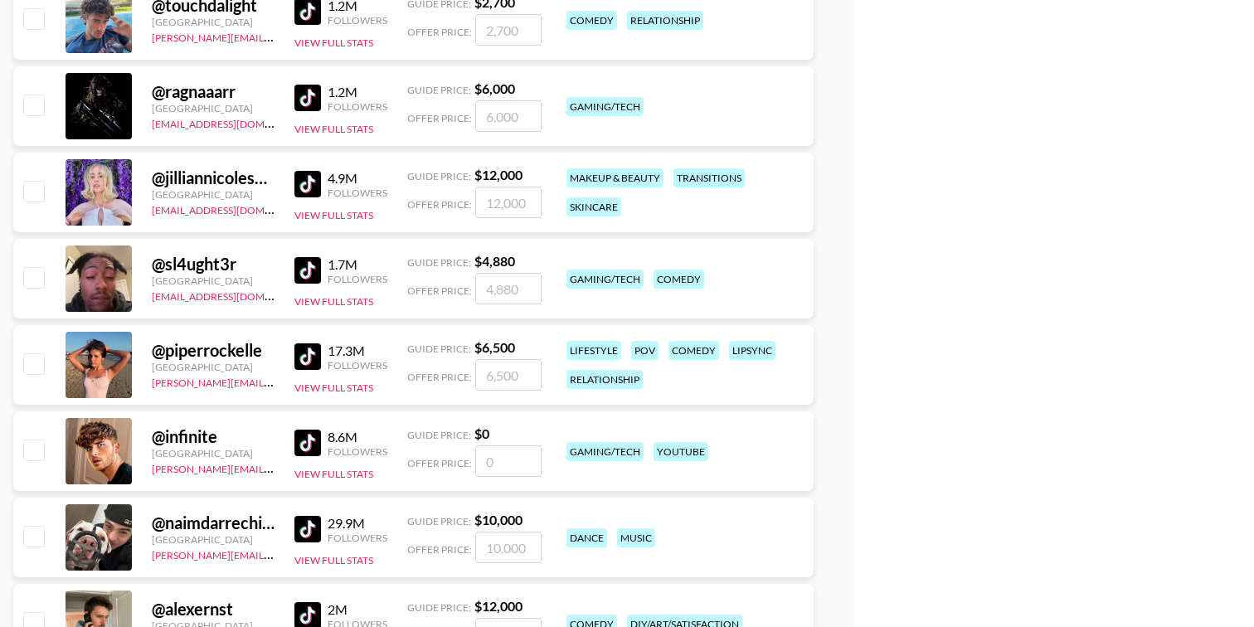
click at [313, 180] on img at bounding box center [307, 184] width 27 height 27
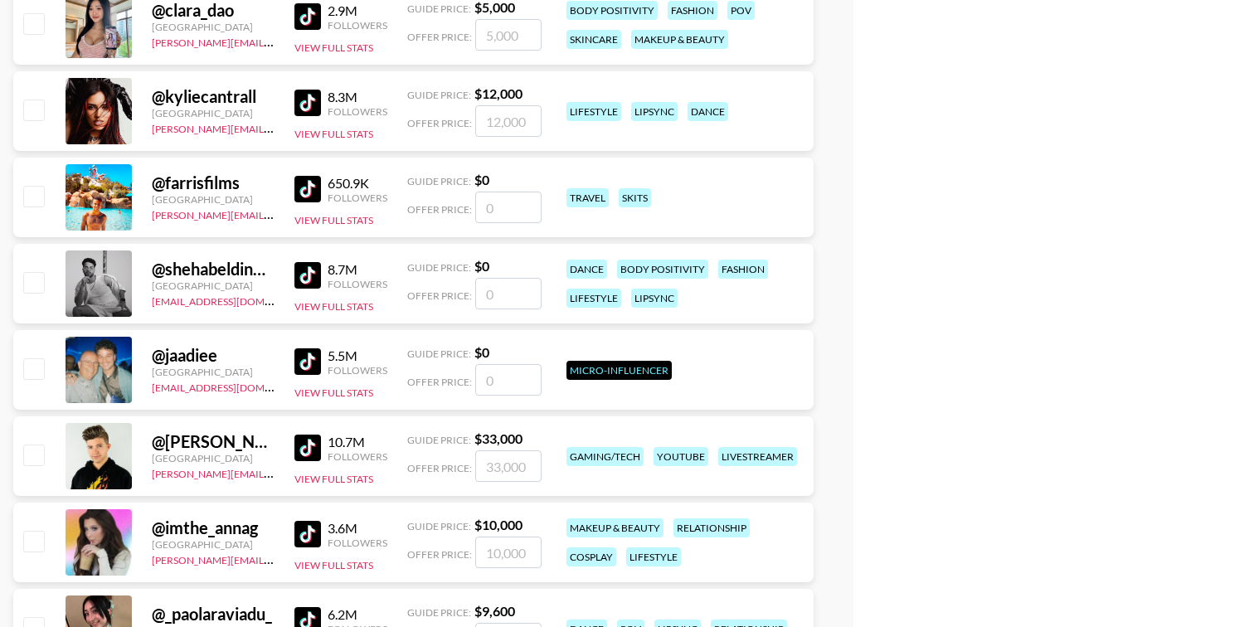
scroll to position [22397, 0]
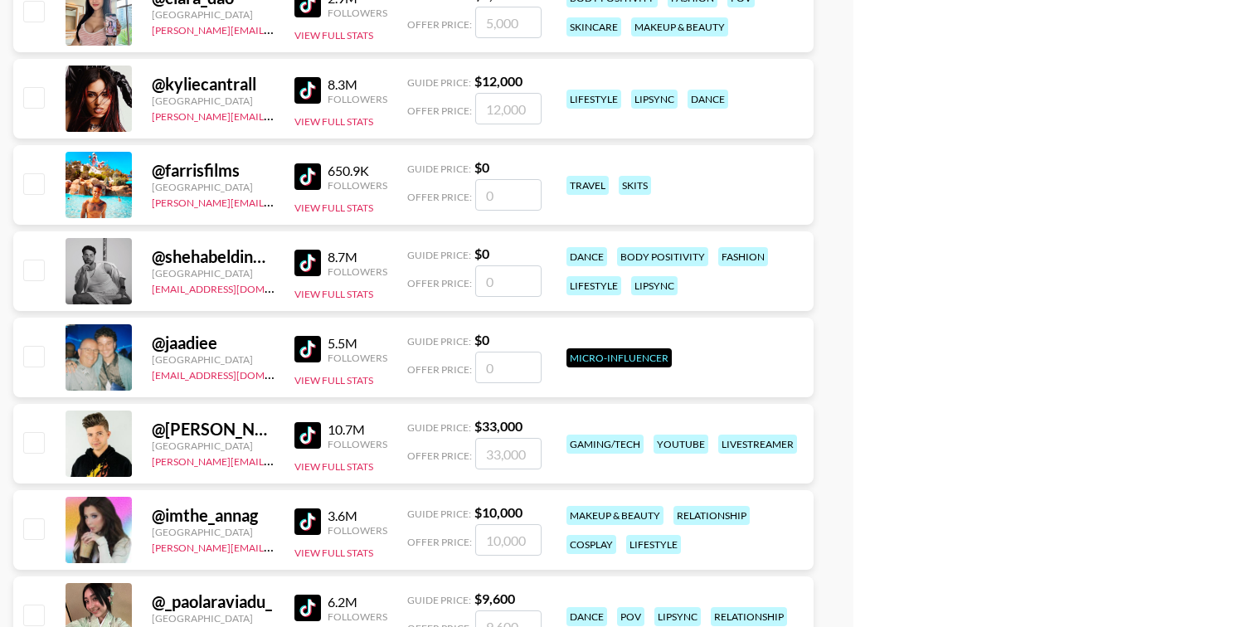
click at [311, 178] on img at bounding box center [307, 176] width 27 height 27
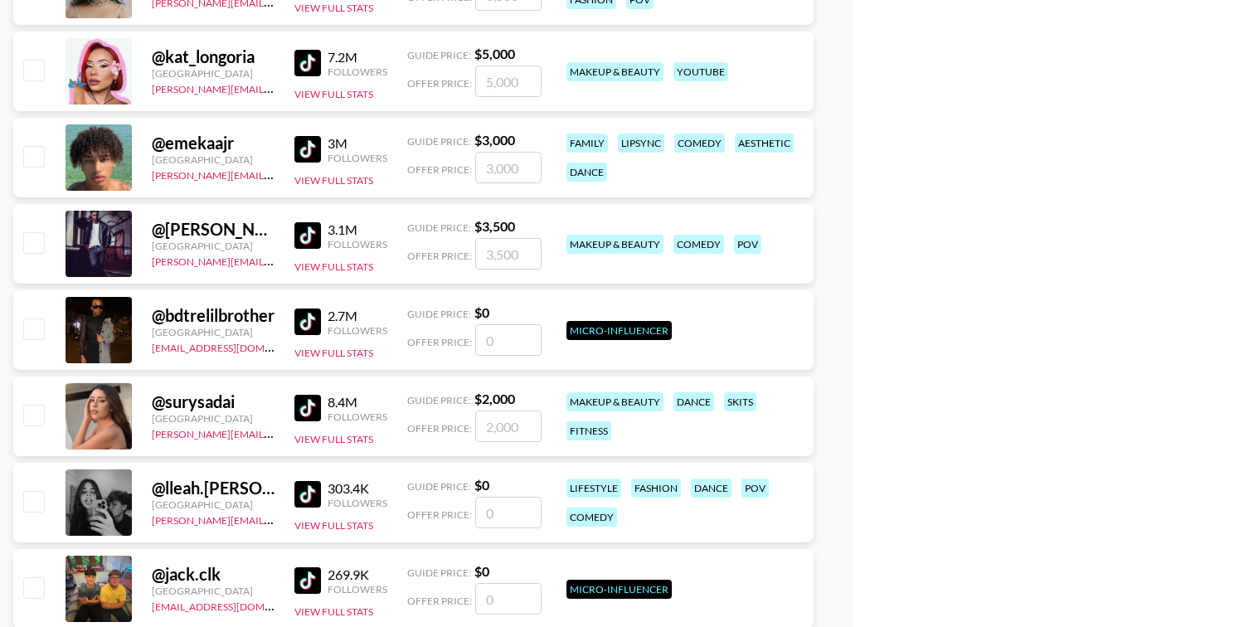
scroll to position [25428, 0]
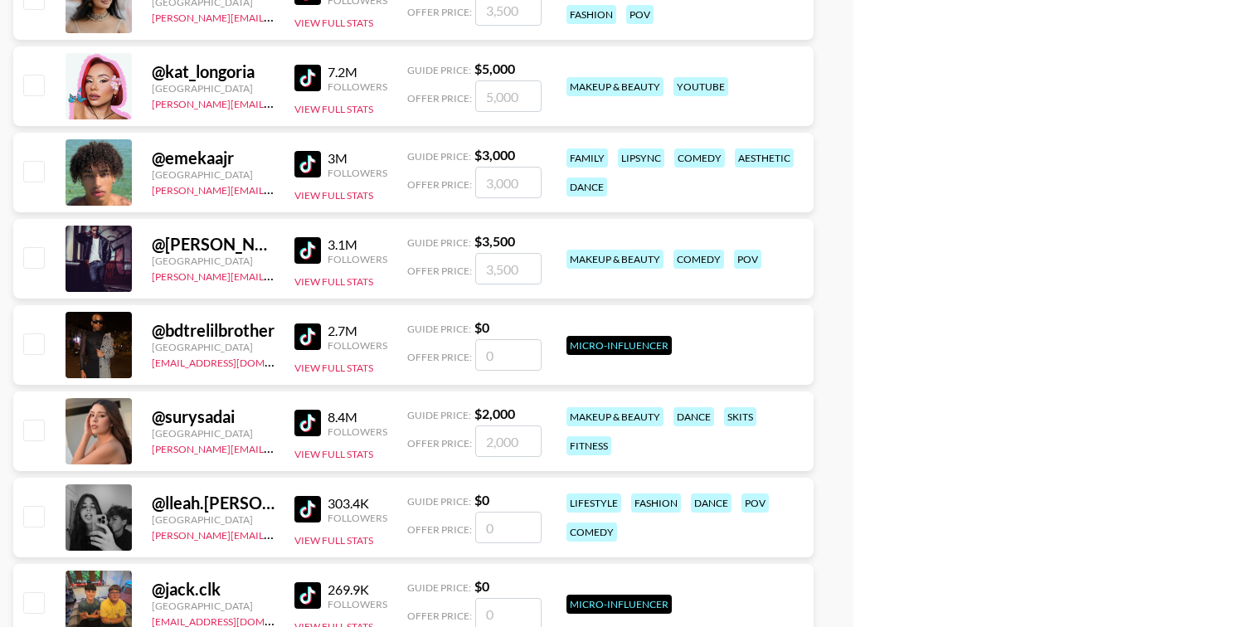
click at [308, 248] on img at bounding box center [307, 250] width 27 height 27
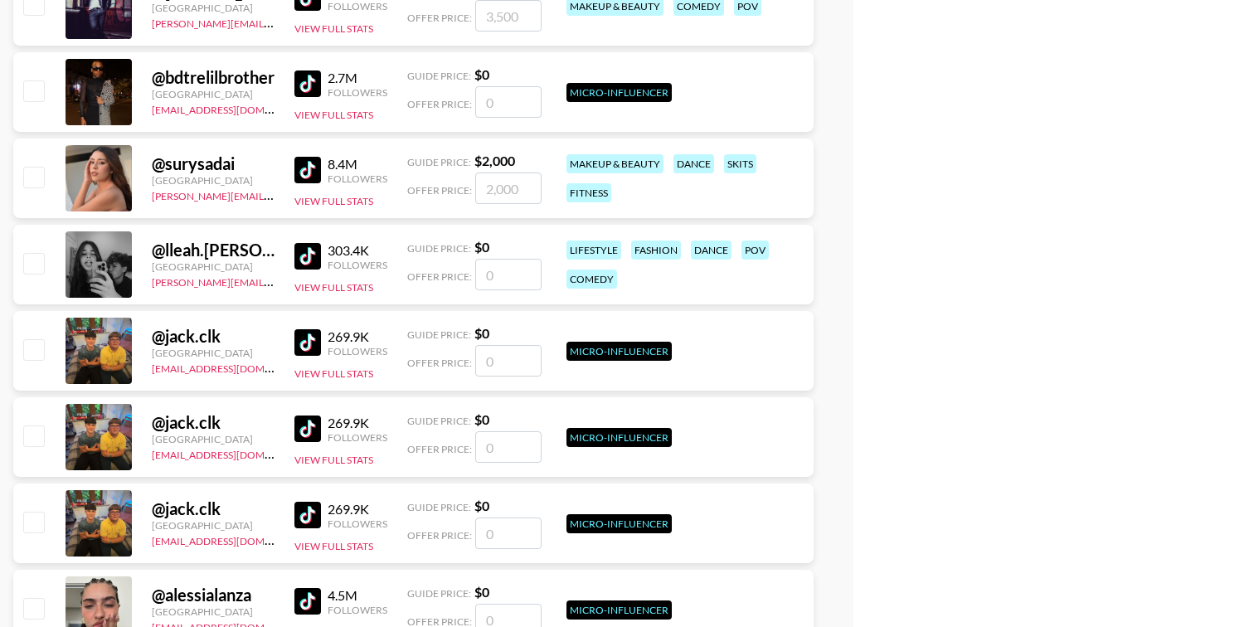
scroll to position [25688, 0]
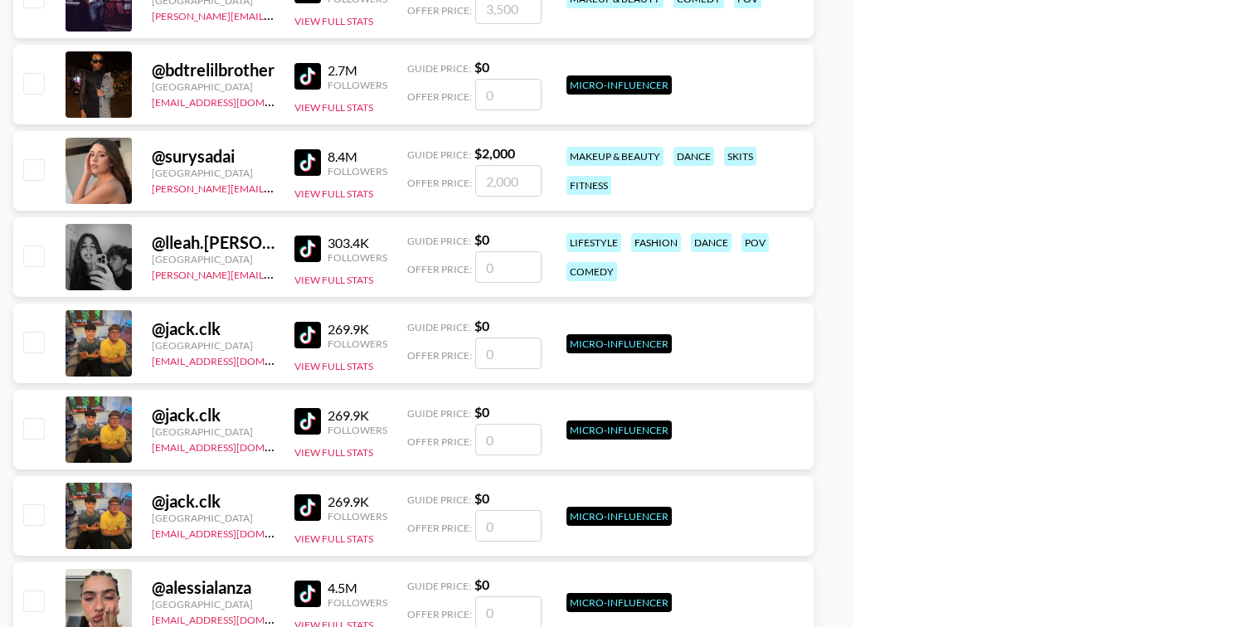
click at [306, 244] on img at bounding box center [307, 249] width 27 height 27
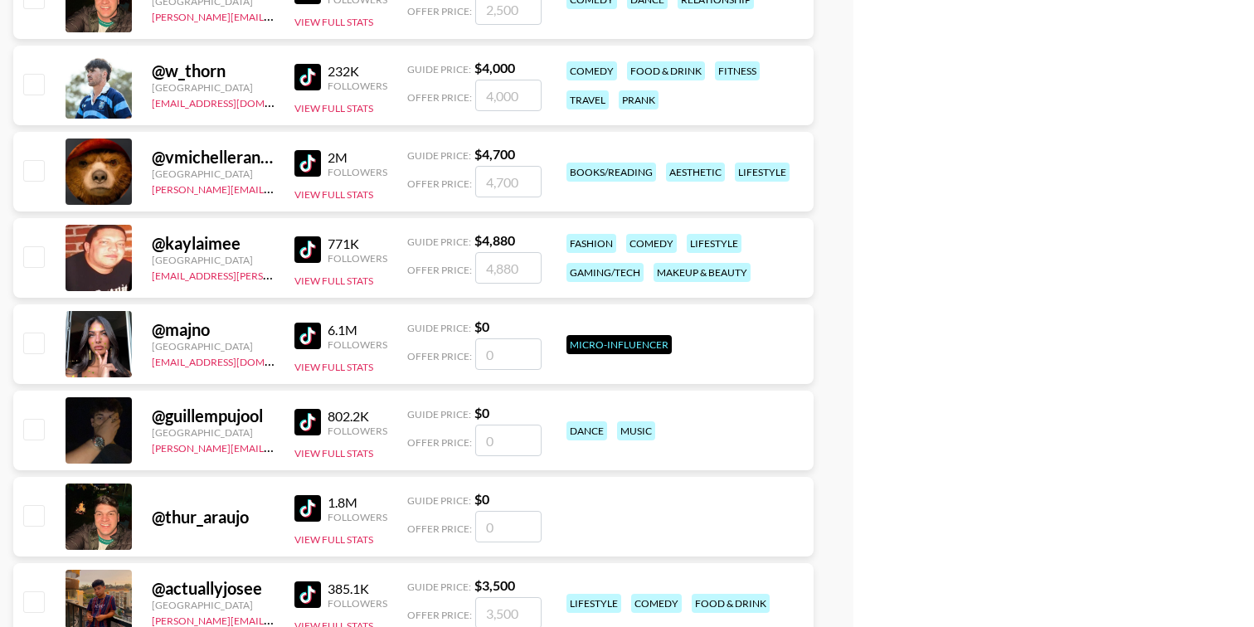
scroll to position [31984, 0]
click at [310, 79] on img at bounding box center [307, 76] width 27 height 27
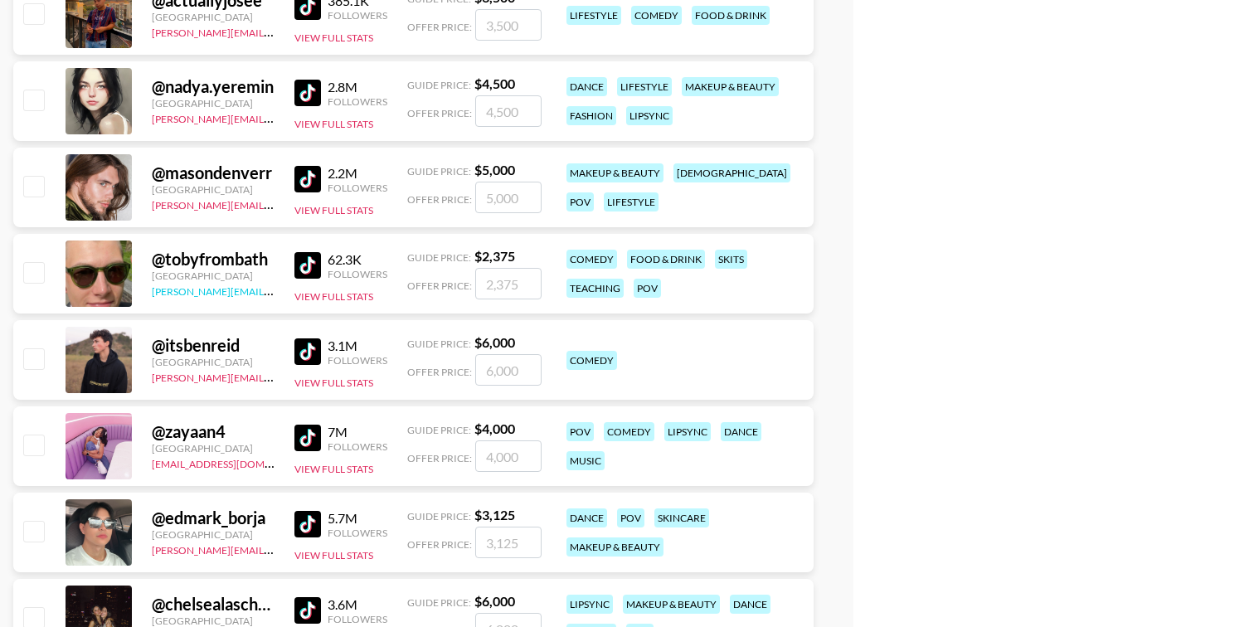
scroll to position [32575, 0]
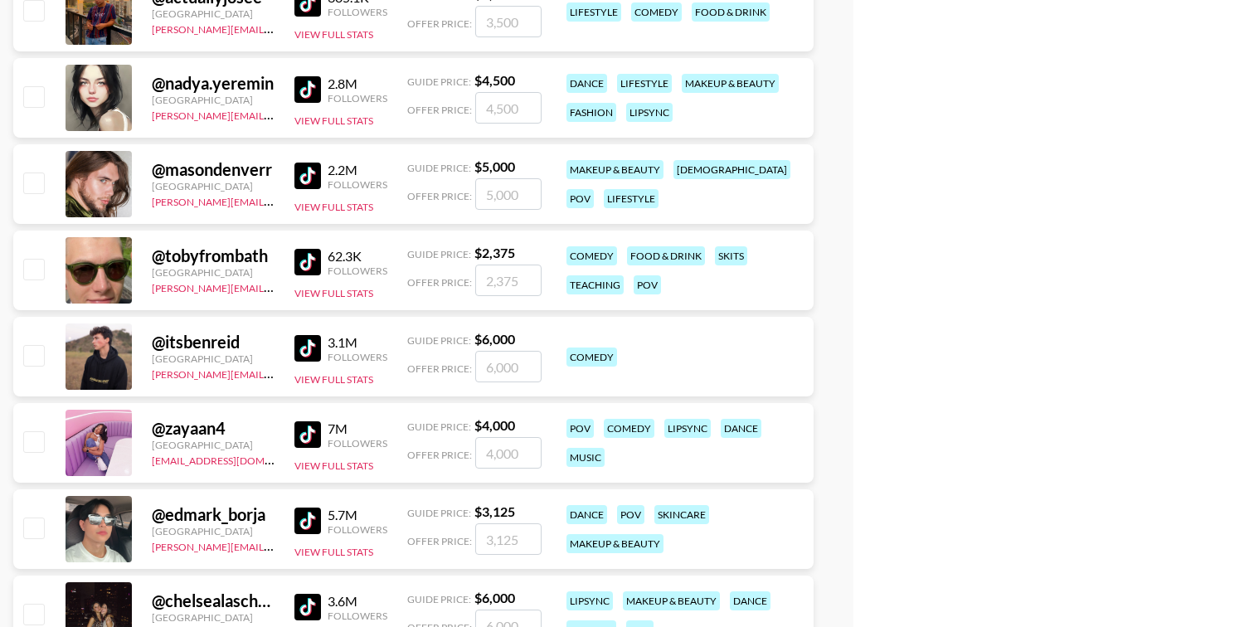
click at [304, 175] on img at bounding box center [307, 176] width 27 height 27
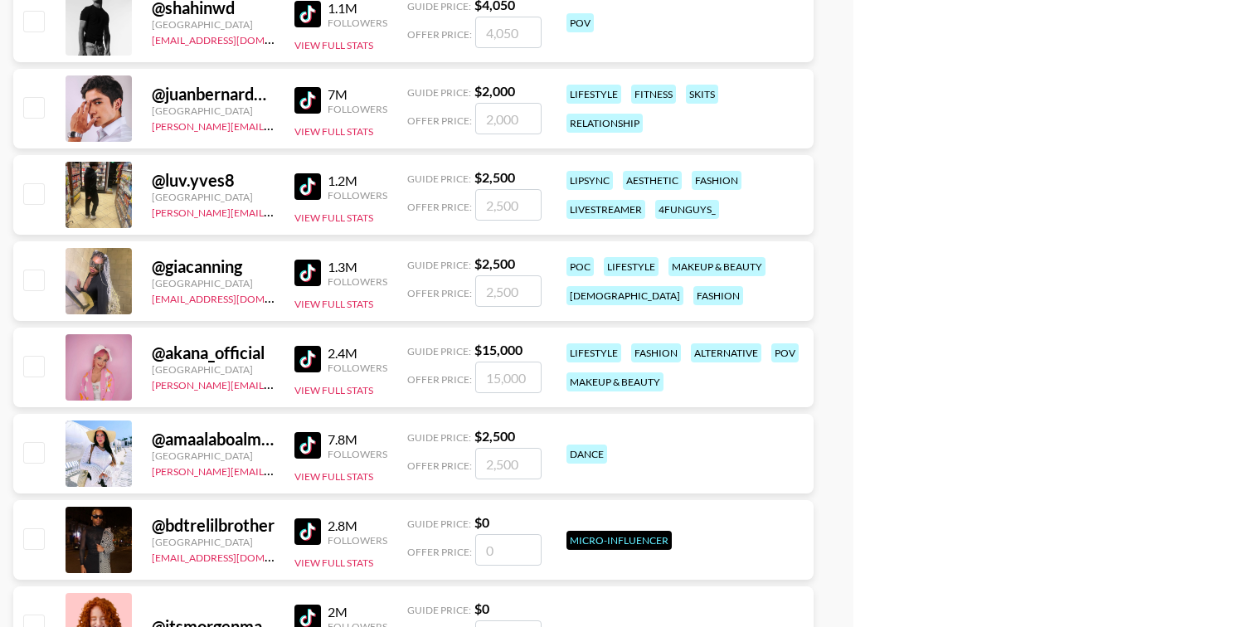
scroll to position [33426, 0]
click at [311, 96] on img at bounding box center [307, 101] width 27 height 27
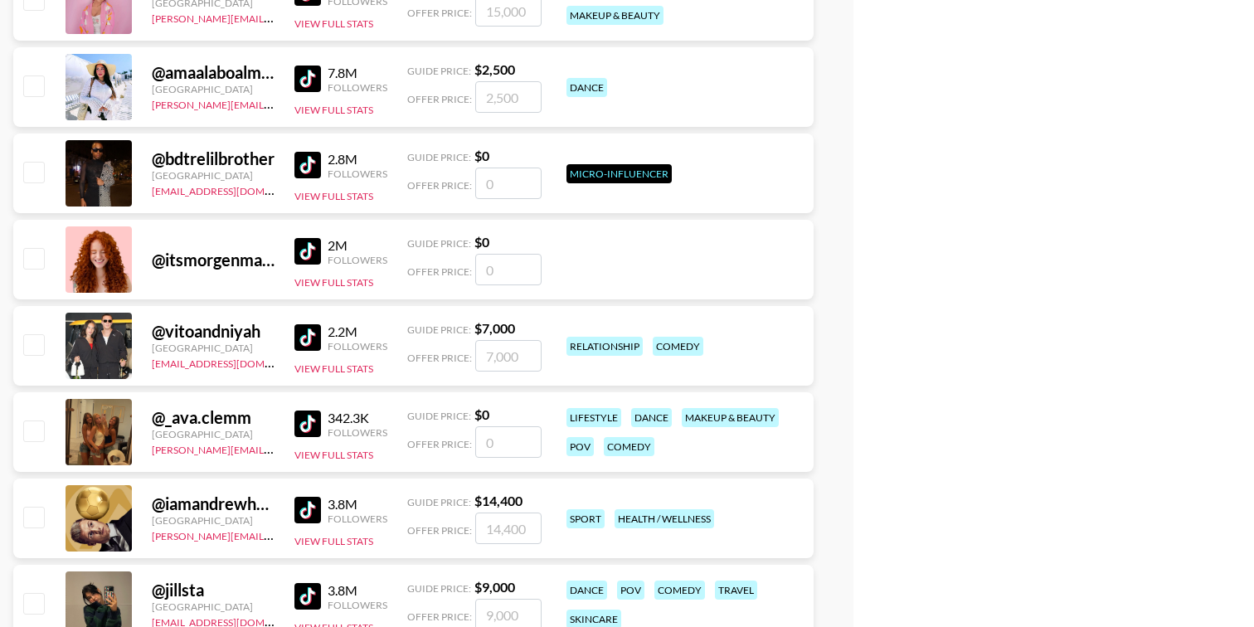
scroll to position [33761, 0]
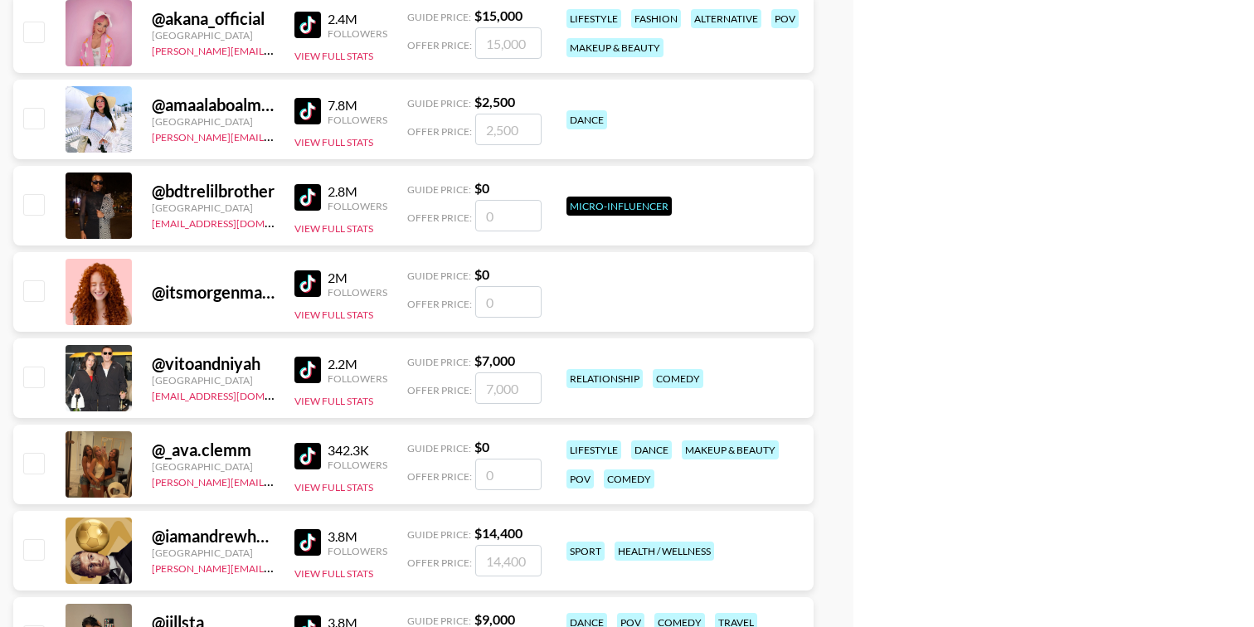
click at [310, 188] on img at bounding box center [307, 197] width 27 height 27
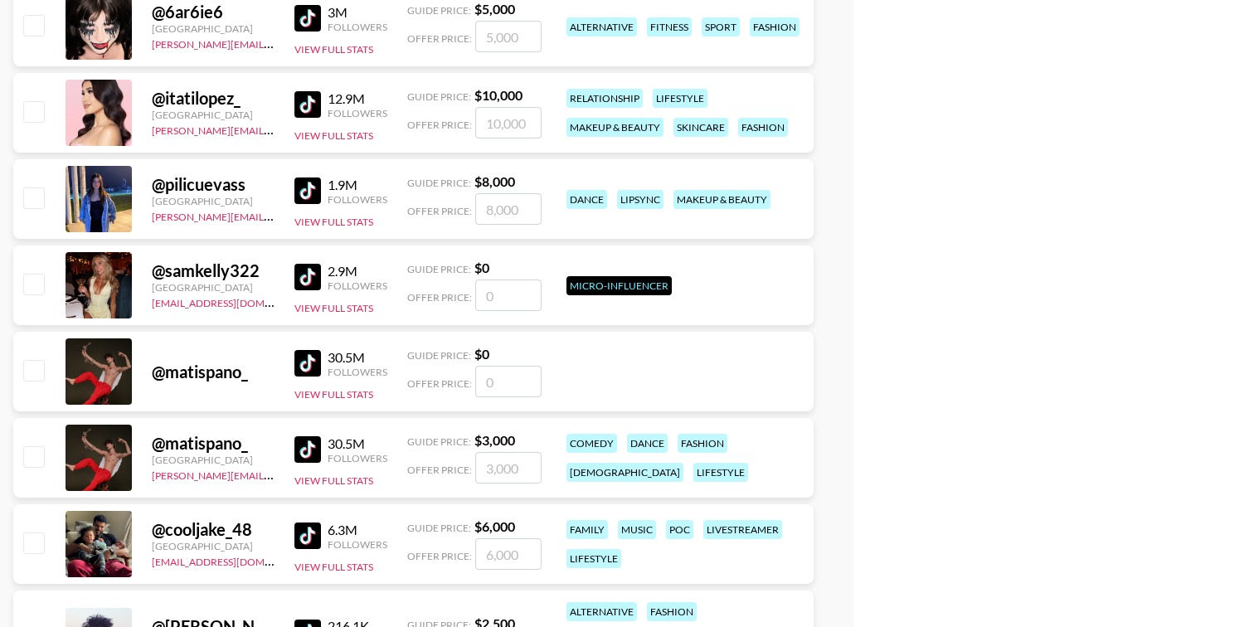
scroll to position [37138, 0]
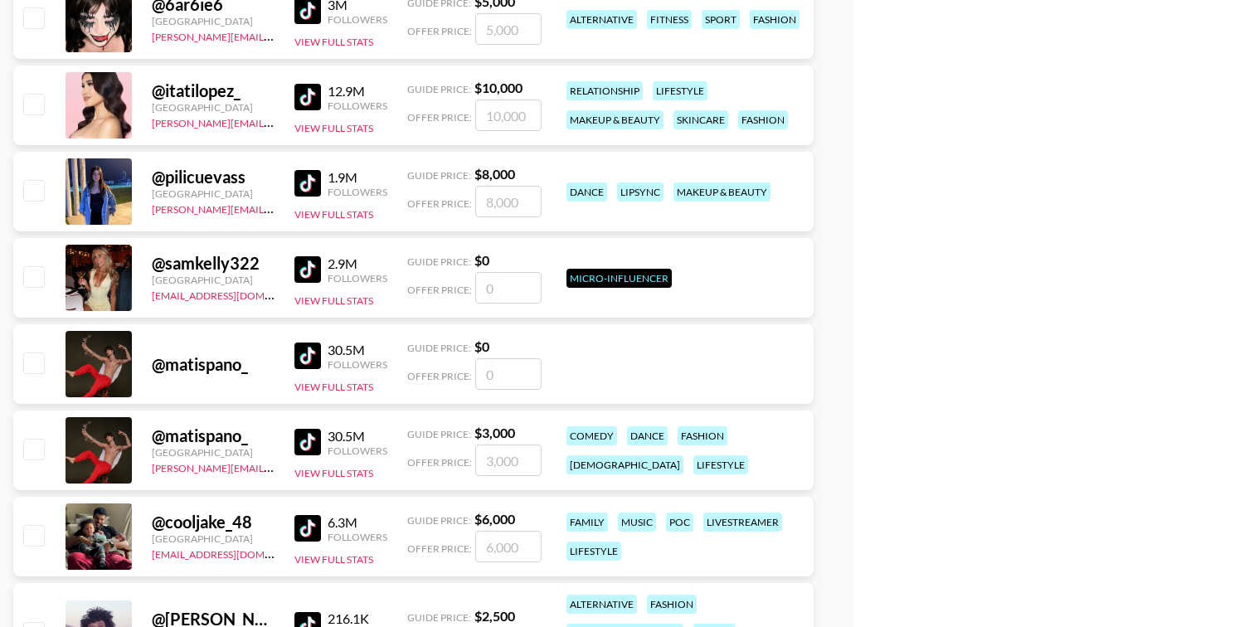
click at [306, 97] on img at bounding box center [307, 97] width 27 height 27
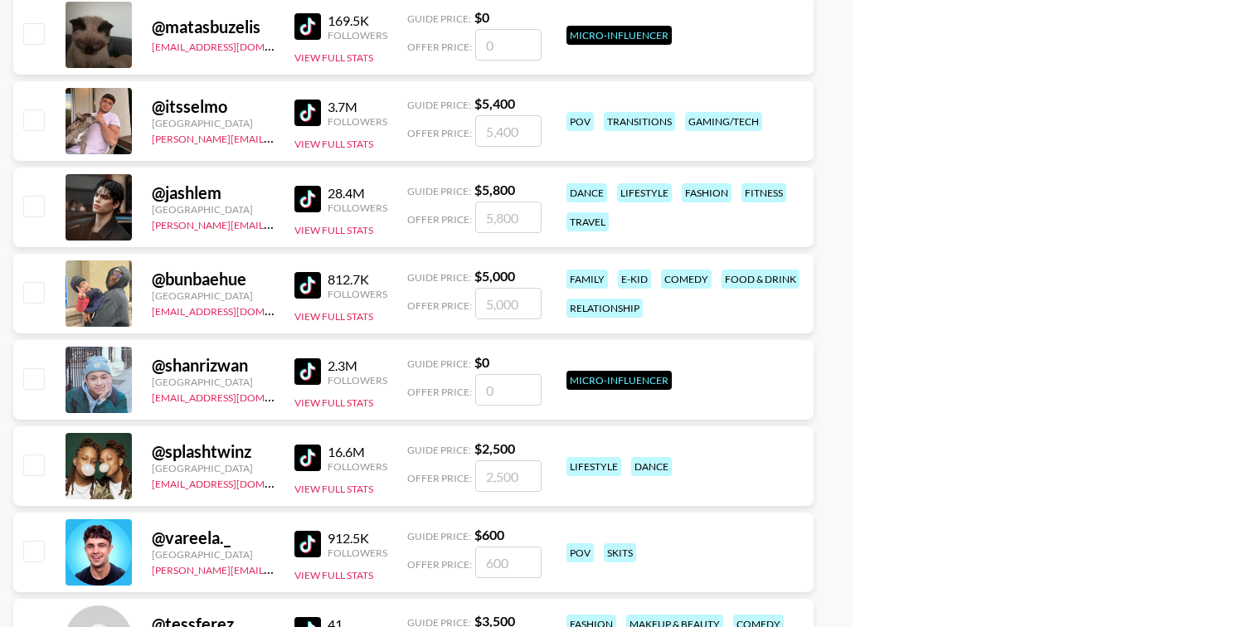
scroll to position [42822, 0]
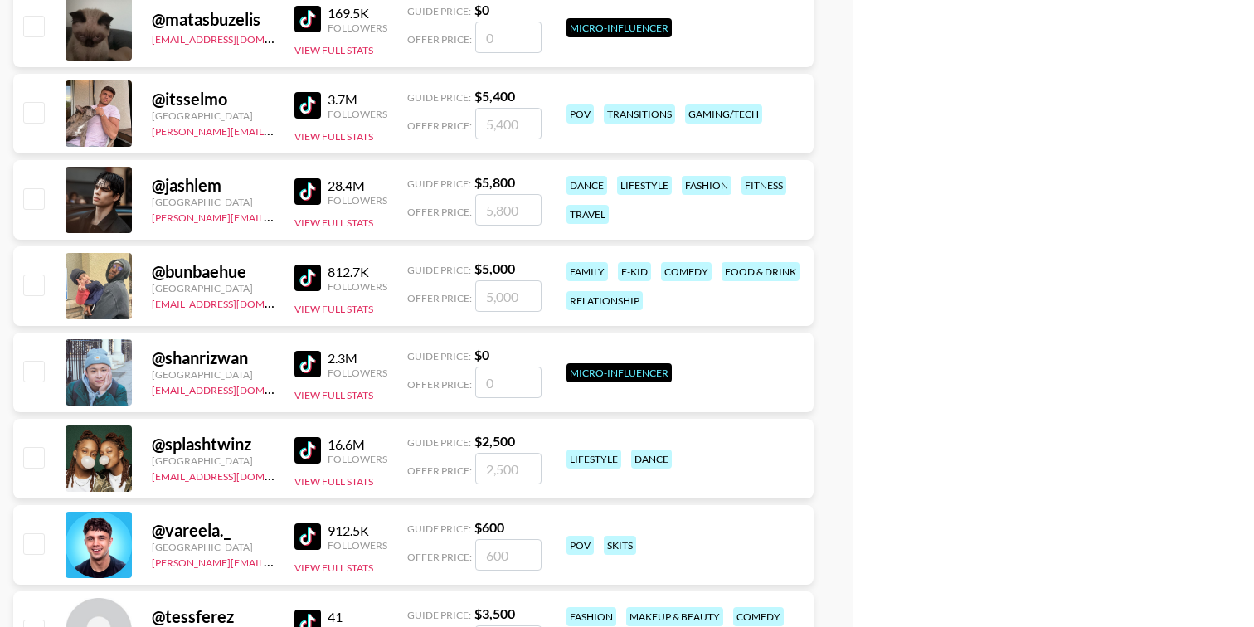
click at [307, 195] on img at bounding box center [307, 191] width 27 height 27
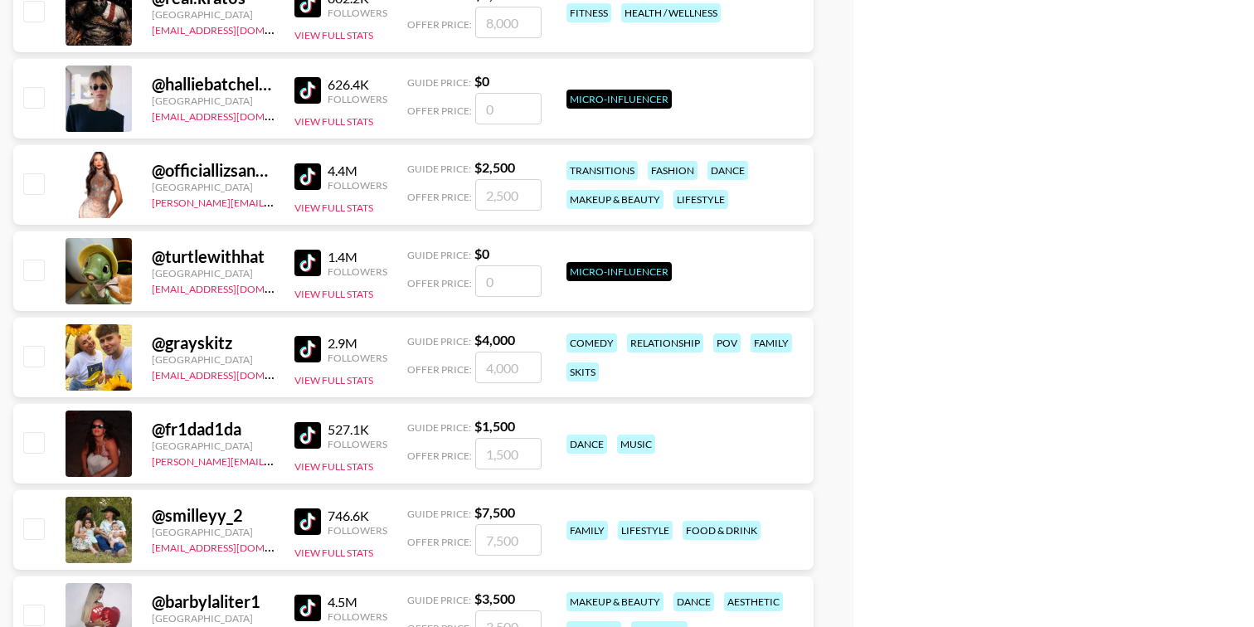
scroll to position [45593, 0]
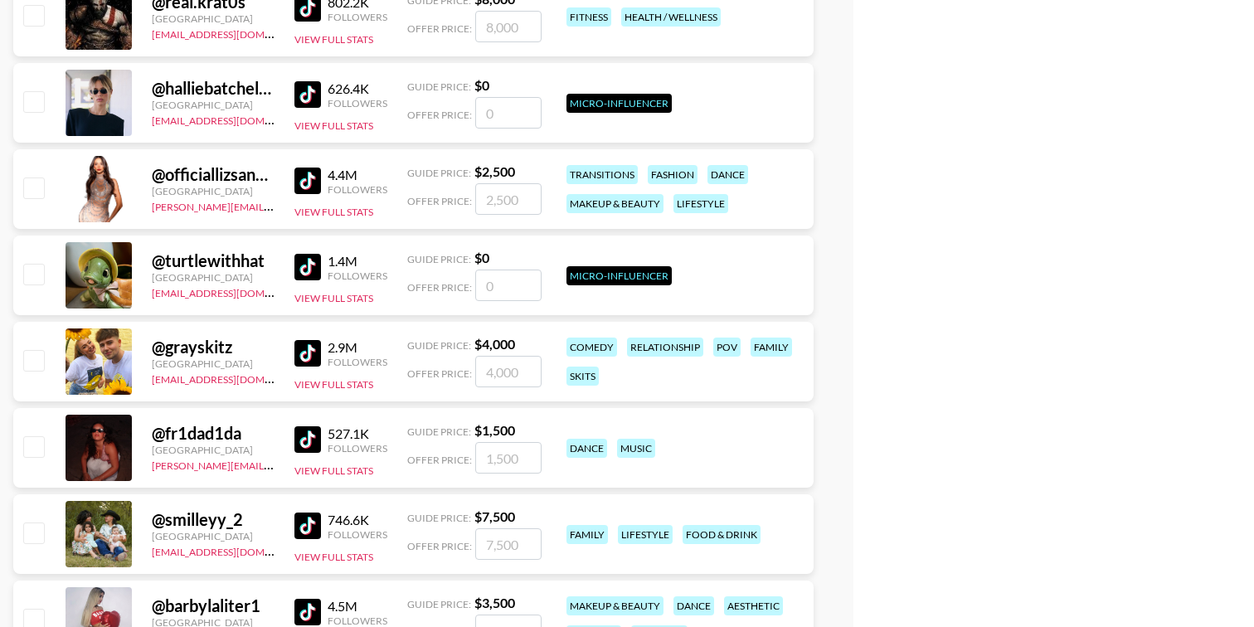
click at [310, 95] on img at bounding box center [307, 94] width 27 height 27
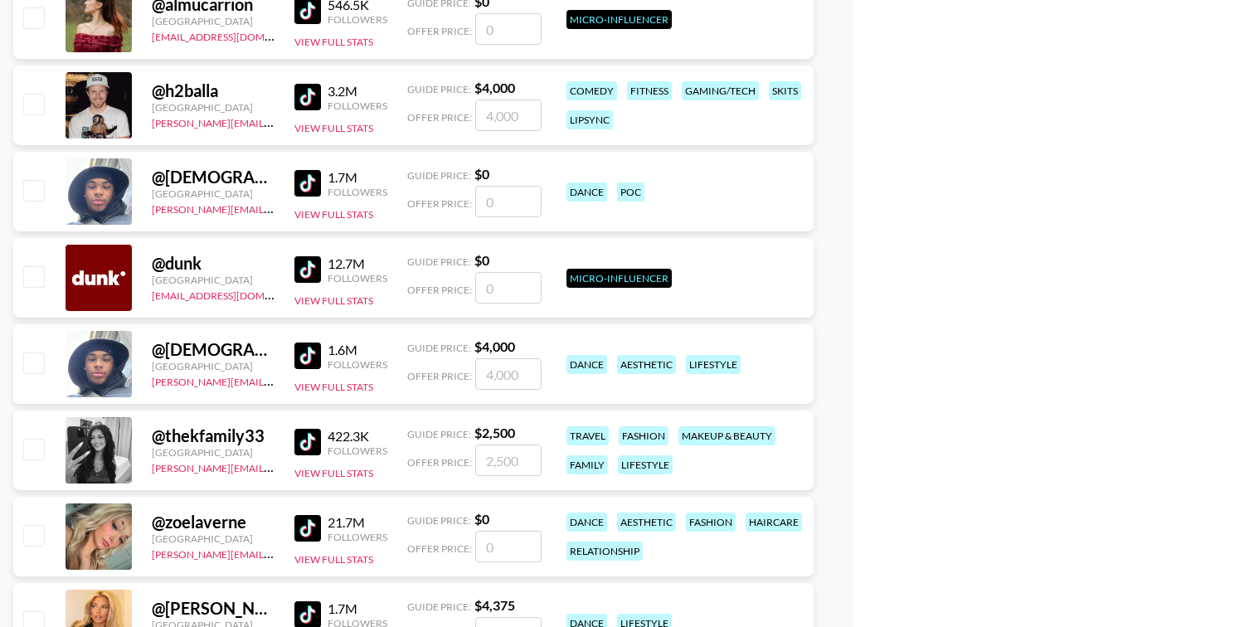
scroll to position [51285, 0]
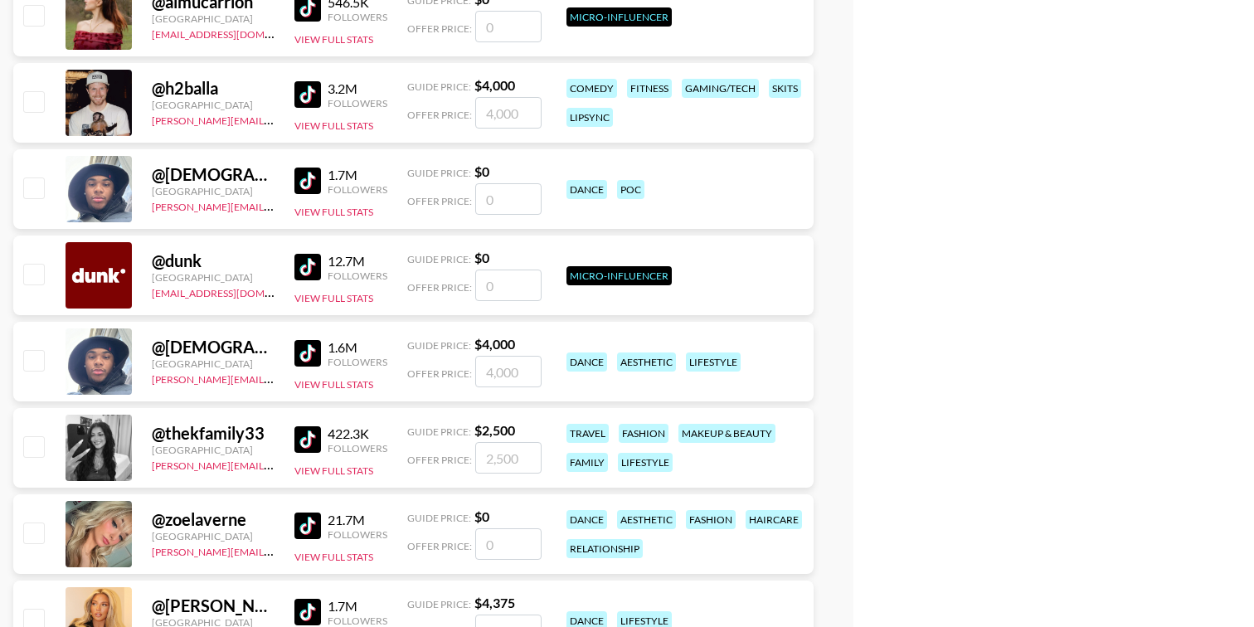
click at [302, 91] on img at bounding box center [307, 94] width 27 height 27
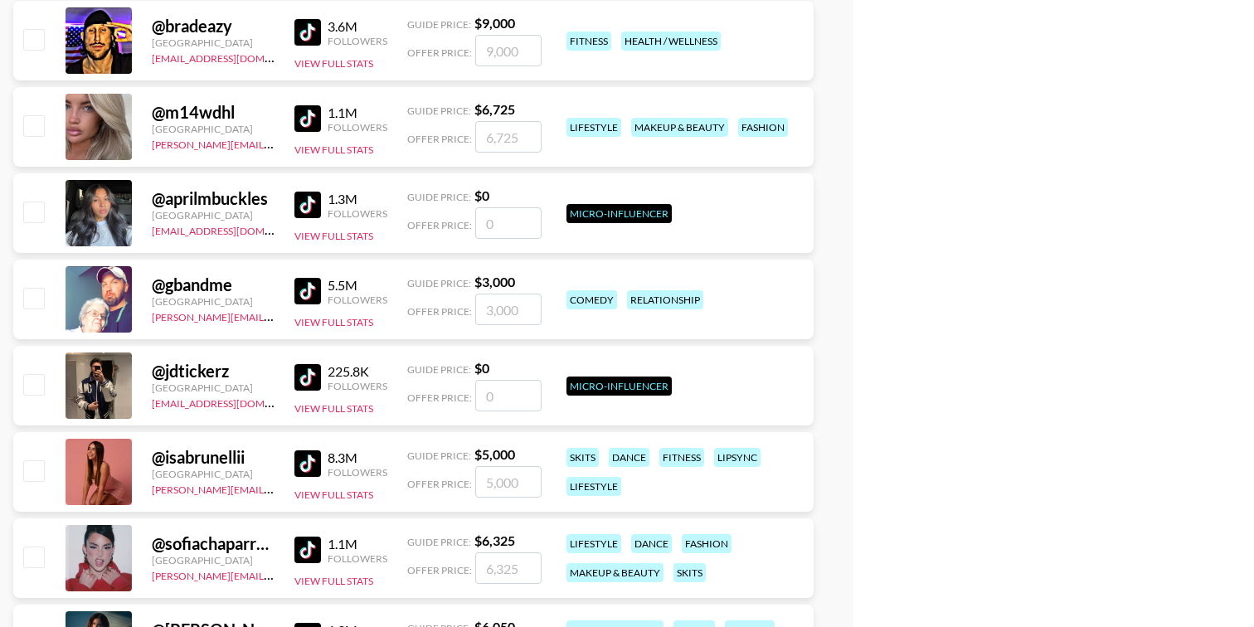
scroll to position [52293, 0]
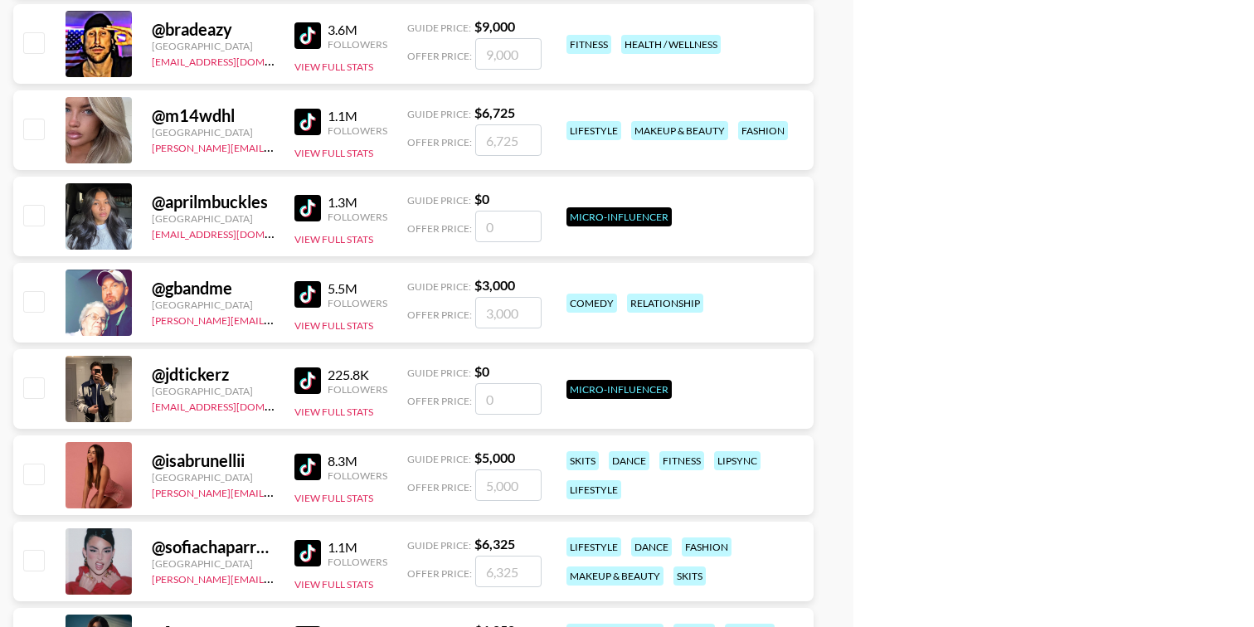
click at [303, 119] on img at bounding box center [307, 122] width 27 height 27
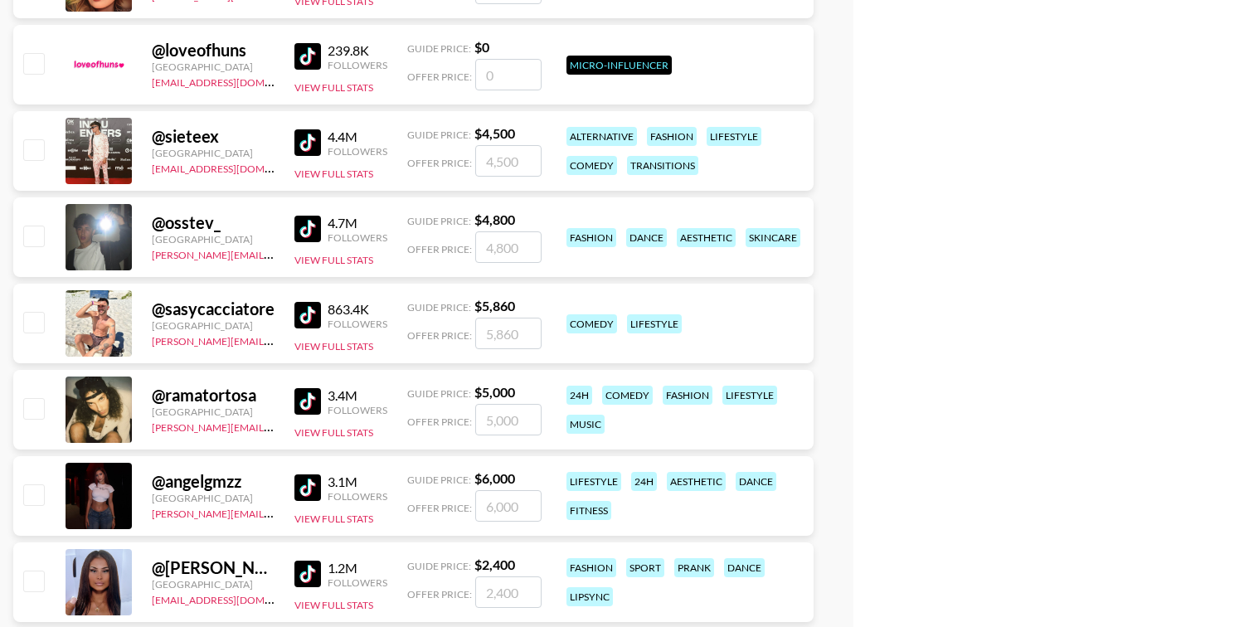
scroll to position [54517, 0]
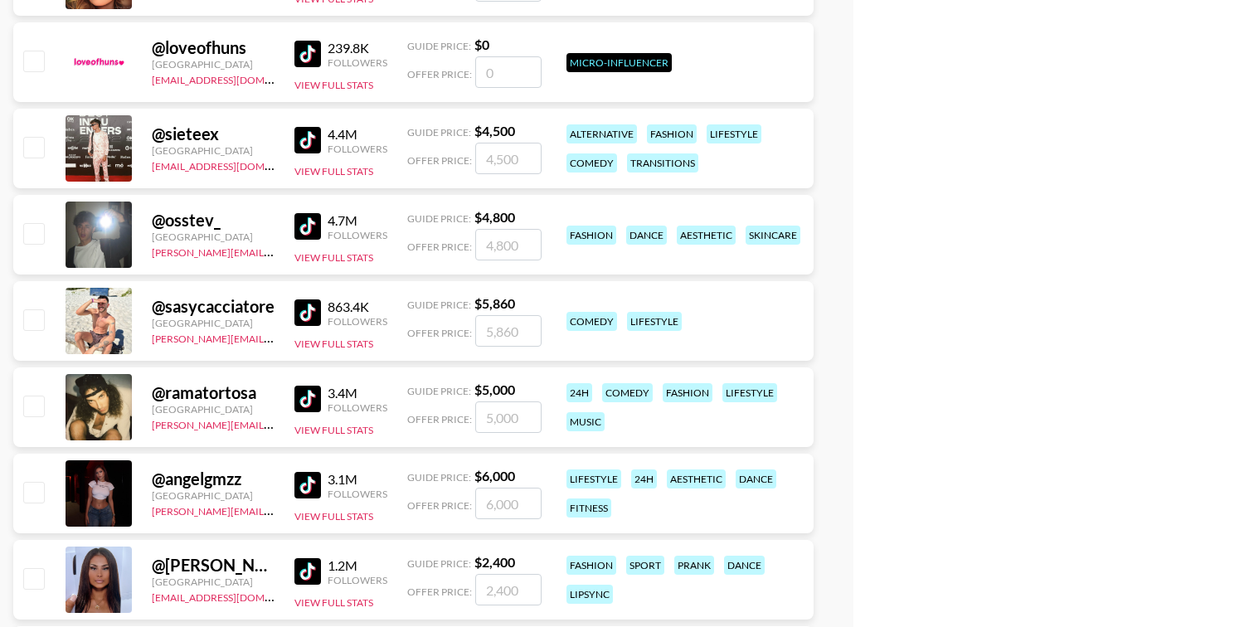
click at [304, 226] on img at bounding box center [307, 226] width 27 height 27
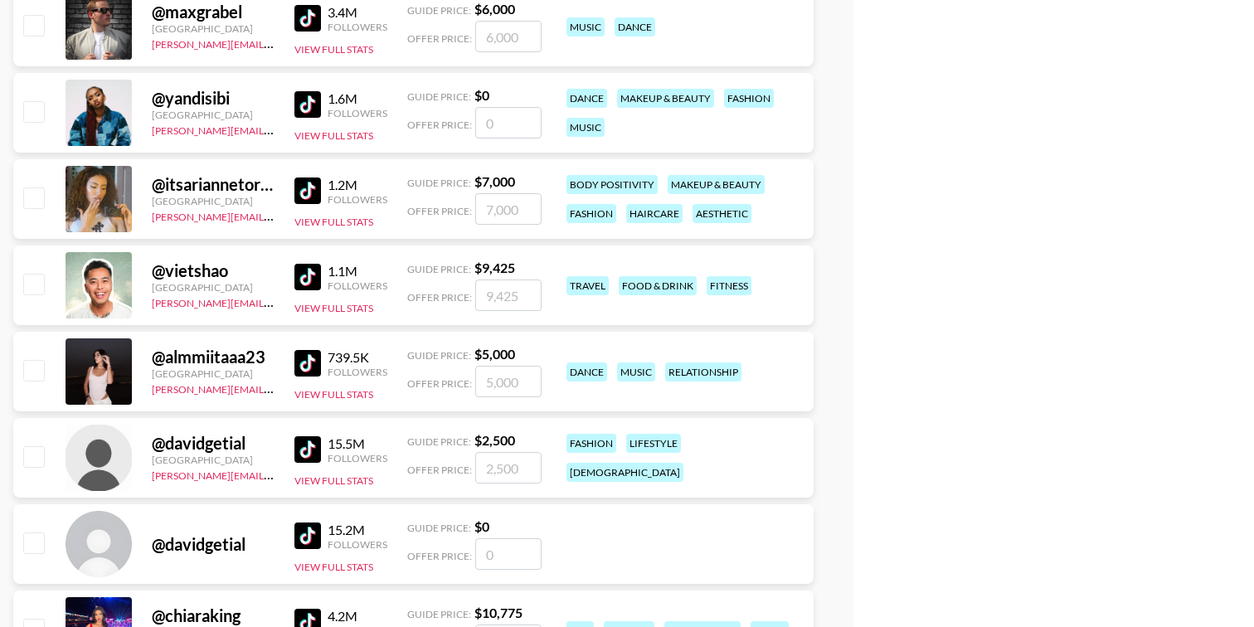
scroll to position [55672, 0]
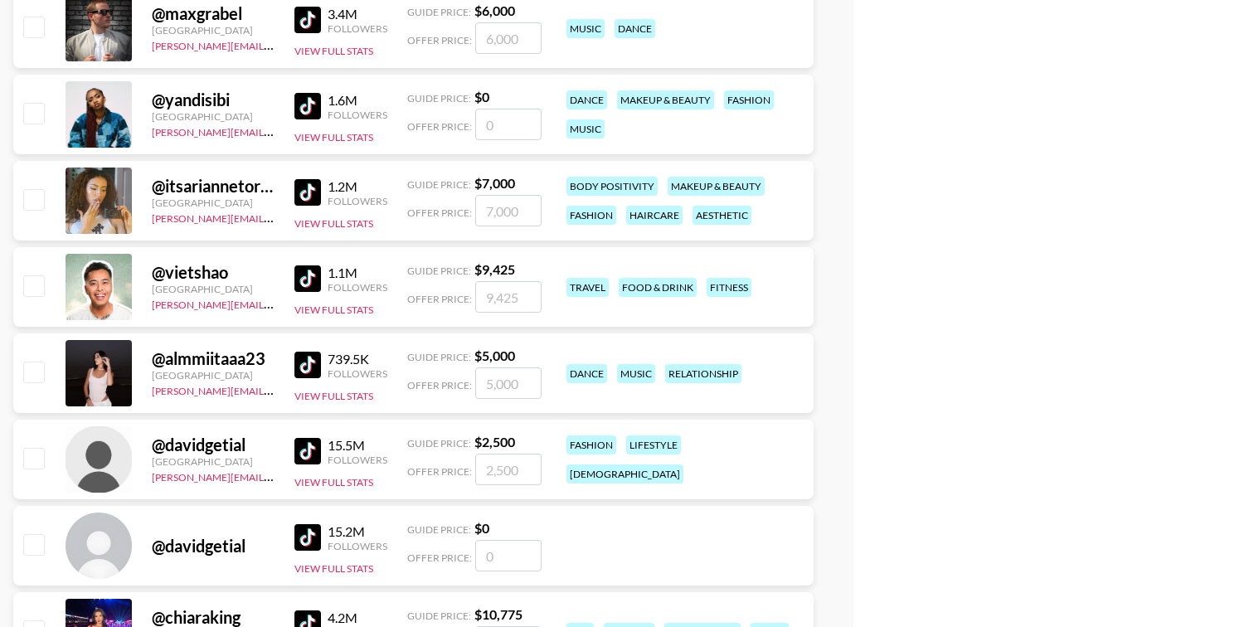
click at [308, 106] on img at bounding box center [307, 106] width 27 height 27
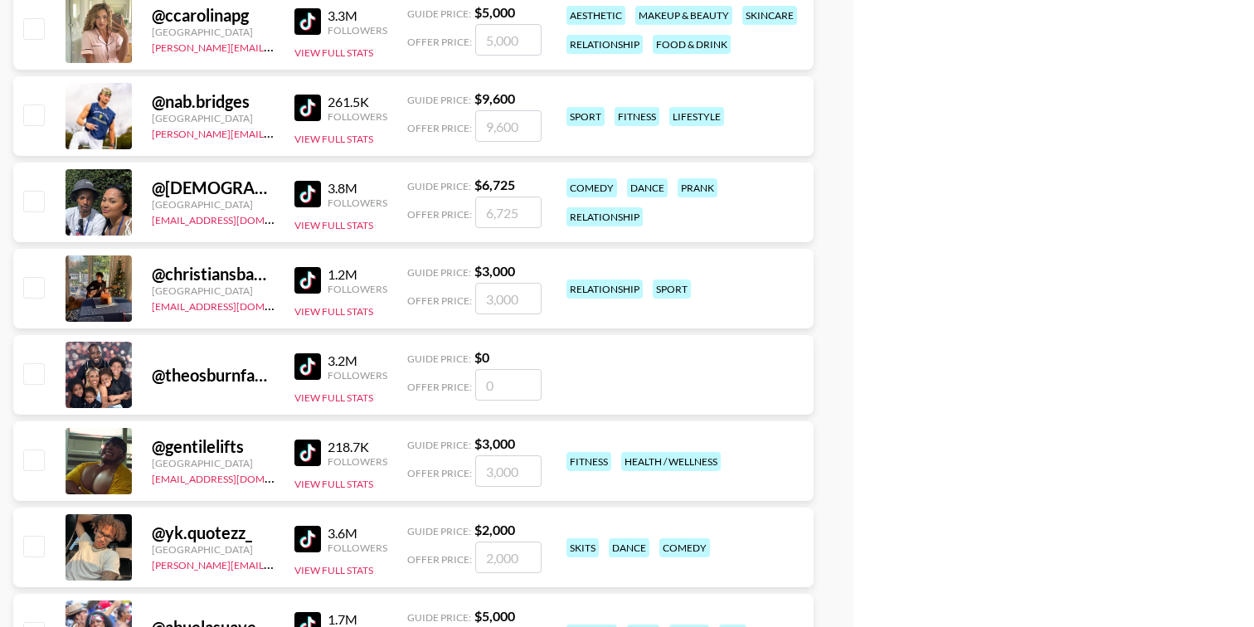
scroll to position [46672, 0]
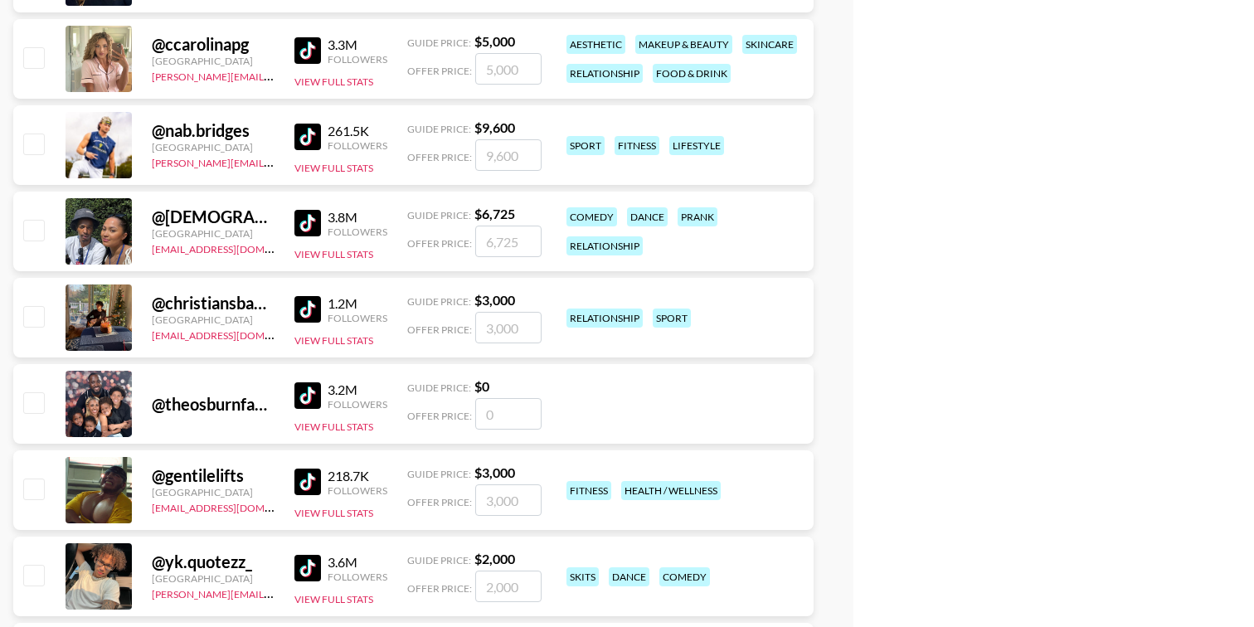
click at [307, 136] on img at bounding box center [307, 137] width 27 height 27
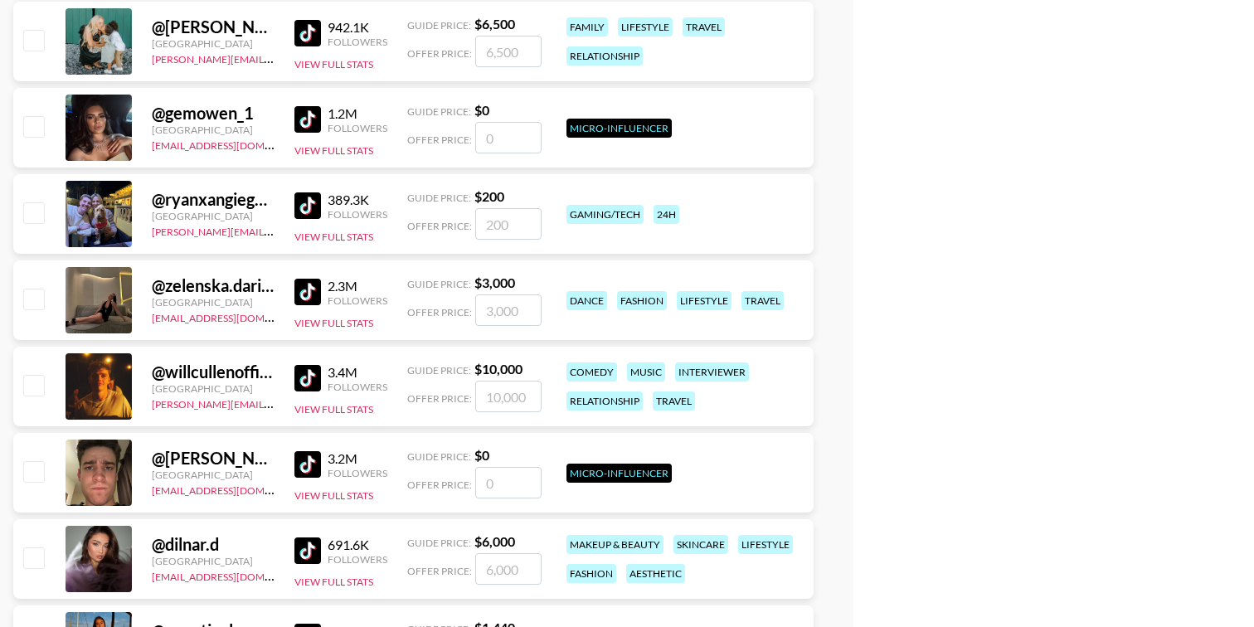
scroll to position [48935, 0]
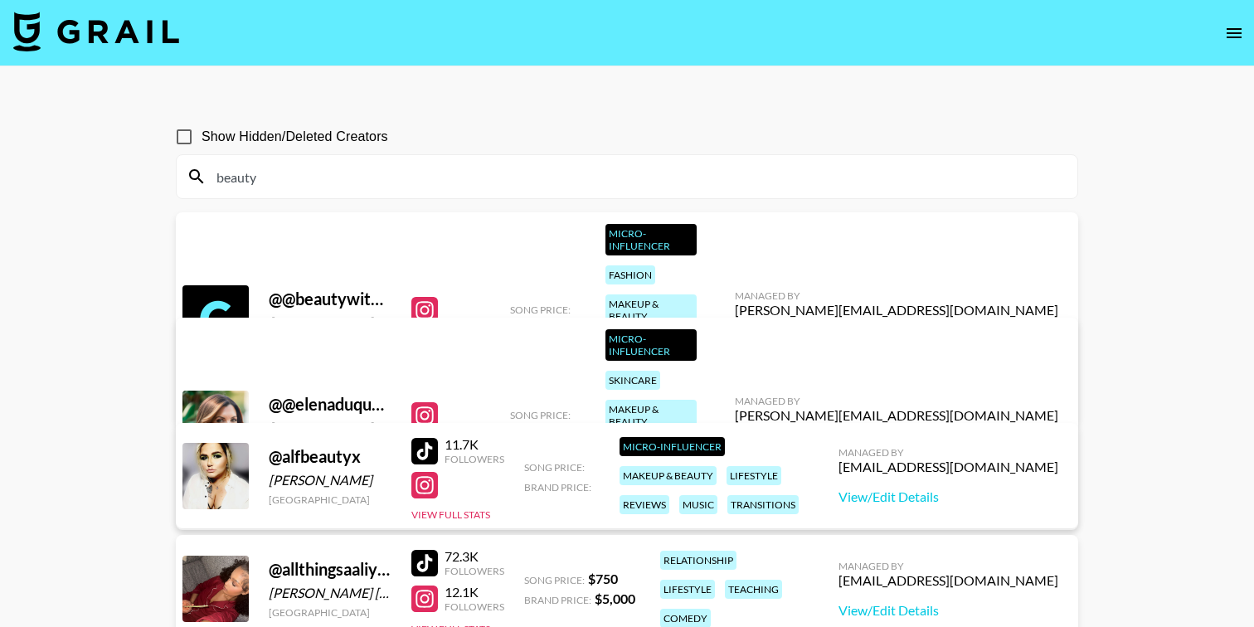
click at [389, 156] on div "beauty" at bounding box center [627, 176] width 901 height 43
drag, startPoint x: 351, startPoint y: 169, endPoint x: 149, endPoint y: 180, distance: 201.8
paste input "jashlem"
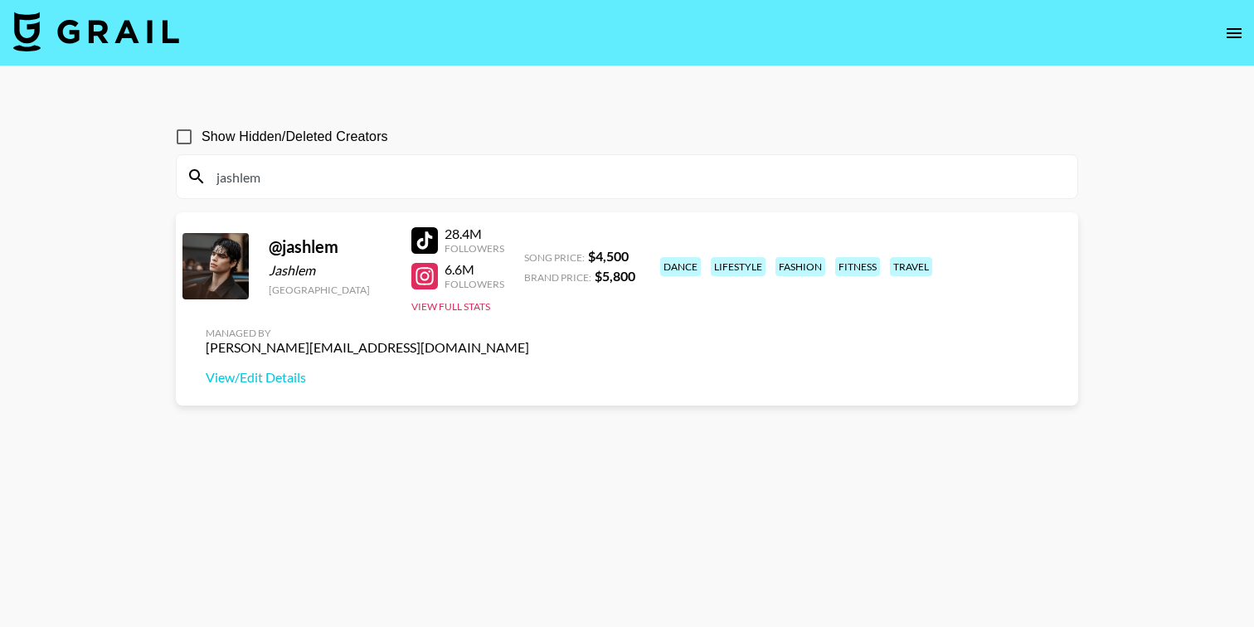
type input "jashlem"
click at [424, 271] on div at bounding box center [424, 276] width 27 height 27
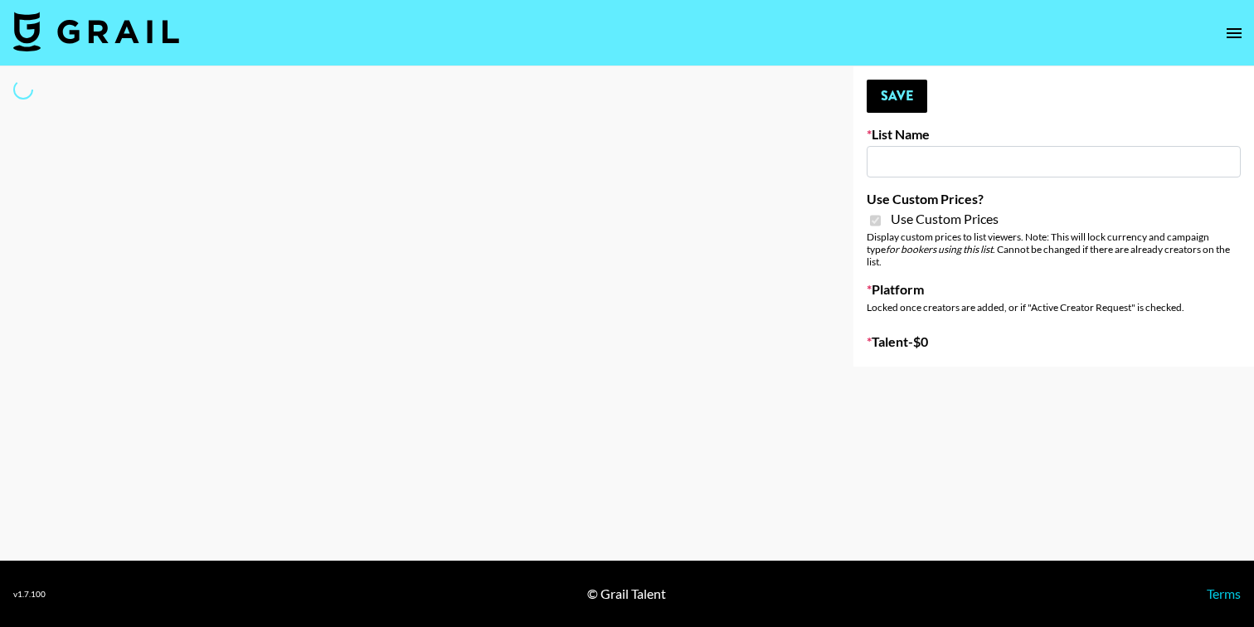
type input "D&B"
checkbox input "true"
select select "Brand"
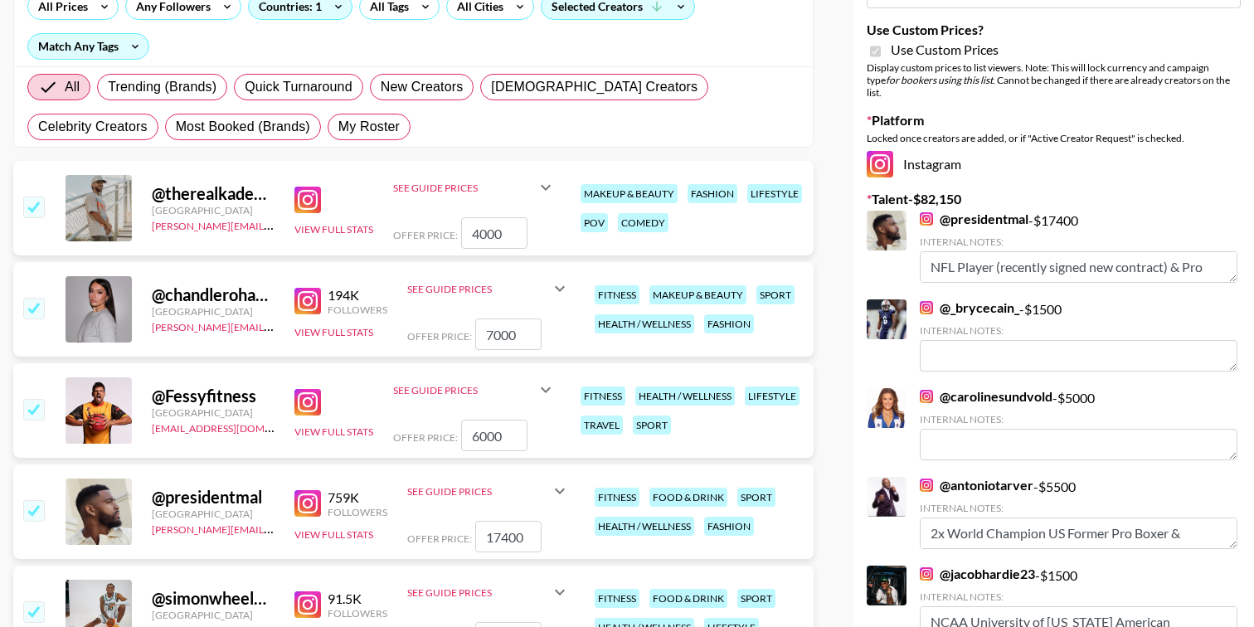
scroll to position [228, 0]
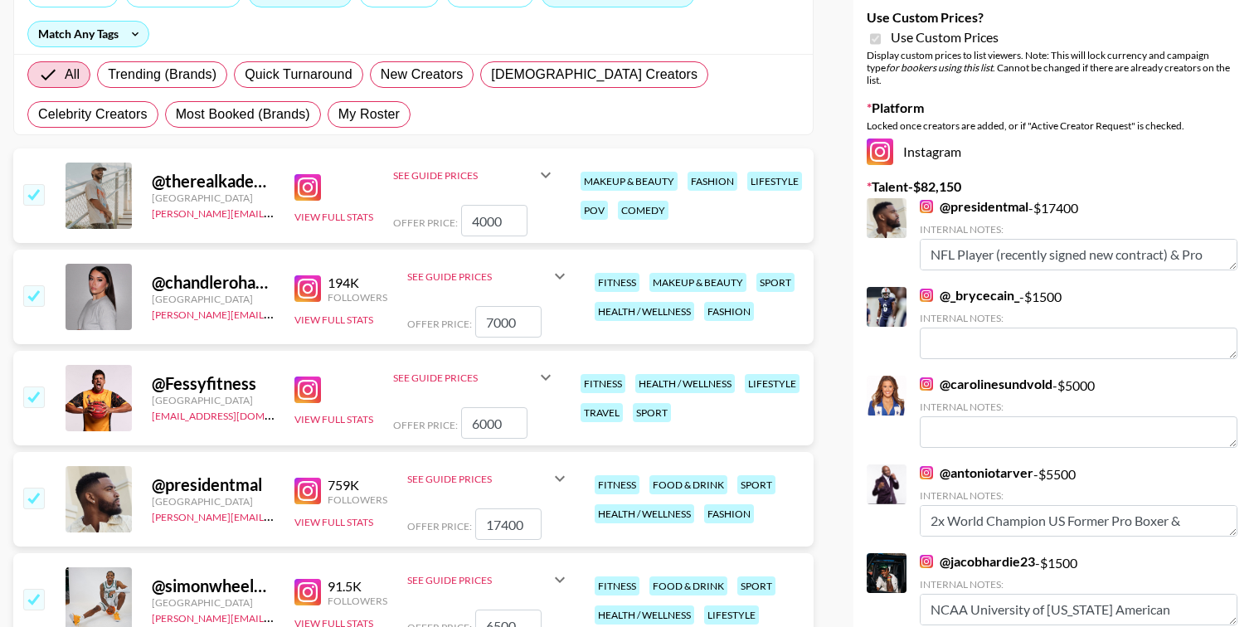
click at [924, 289] on img at bounding box center [926, 295] width 13 height 13
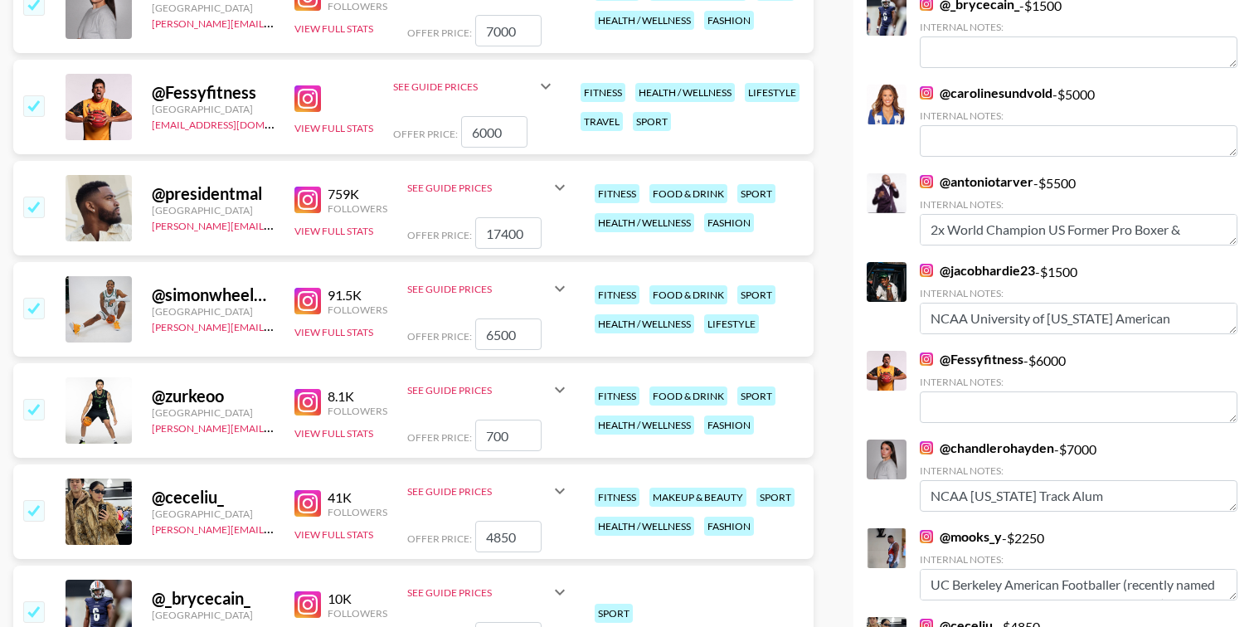
scroll to position [526, 0]
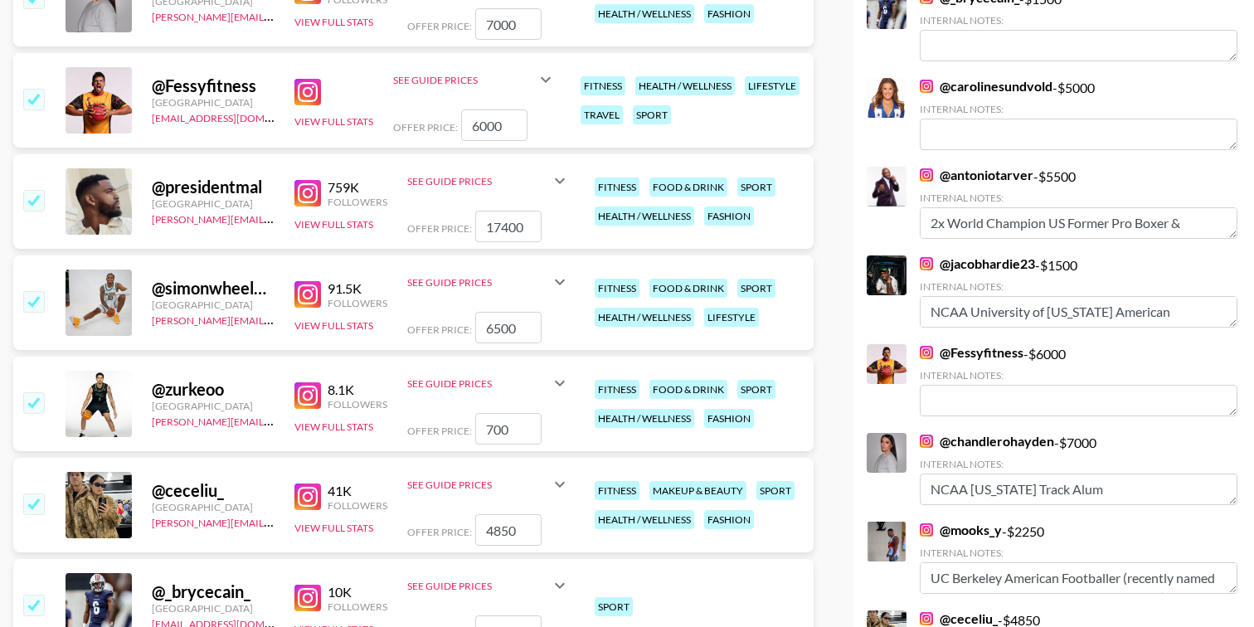
click at [924, 257] on img at bounding box center [926, 263] width 13 height 13
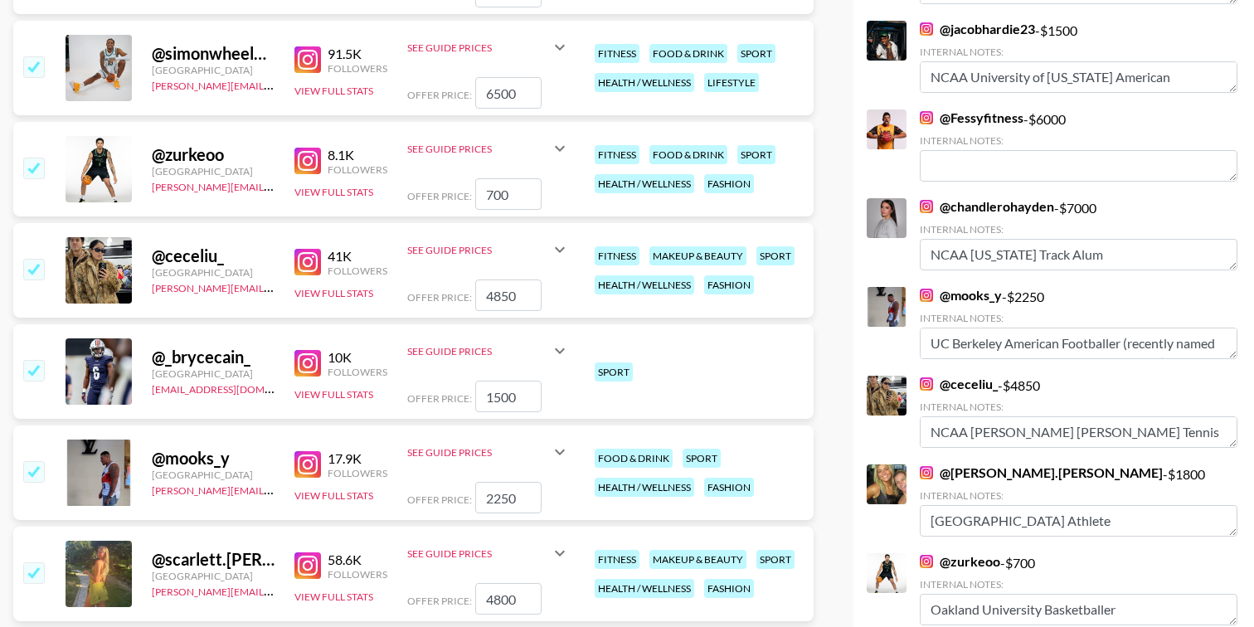
scroll to position [775, 0]
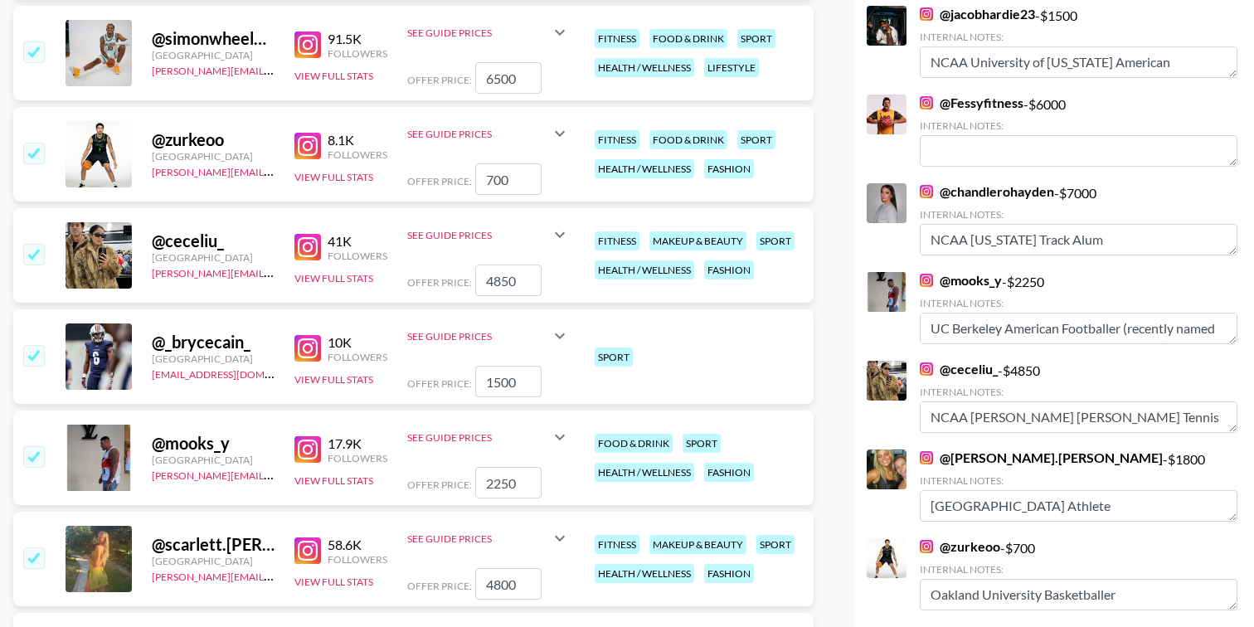
click at [925, 274] on img at bounding box center [926, 280] width 13 height 13
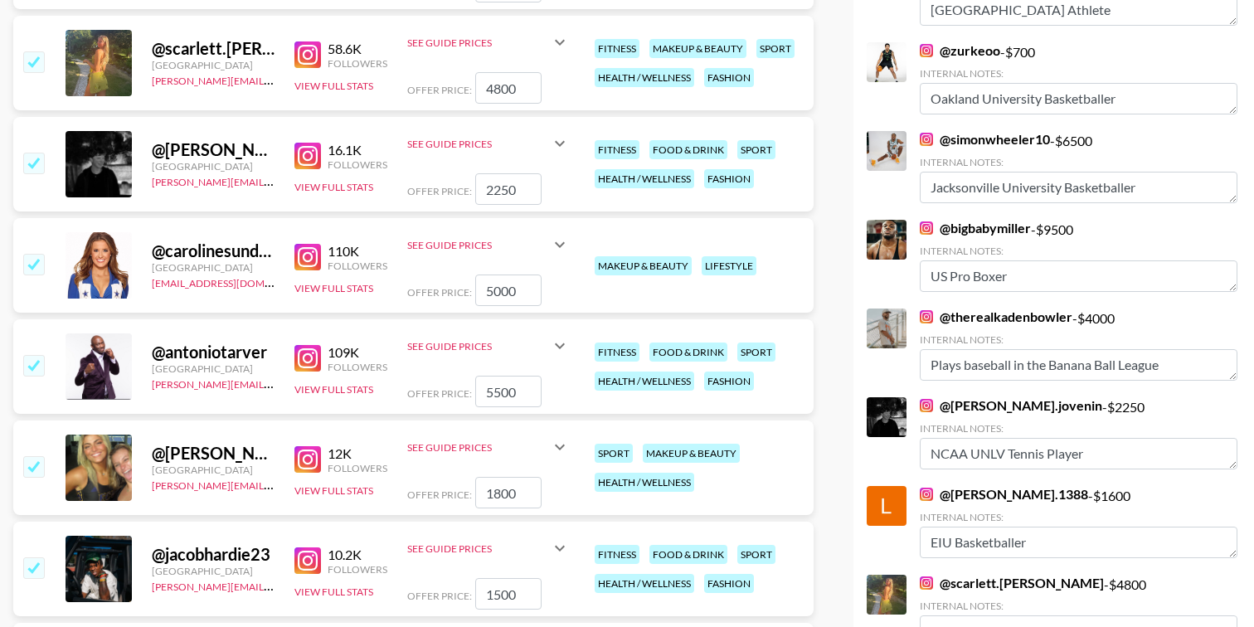
scroll to position [1303, 0]
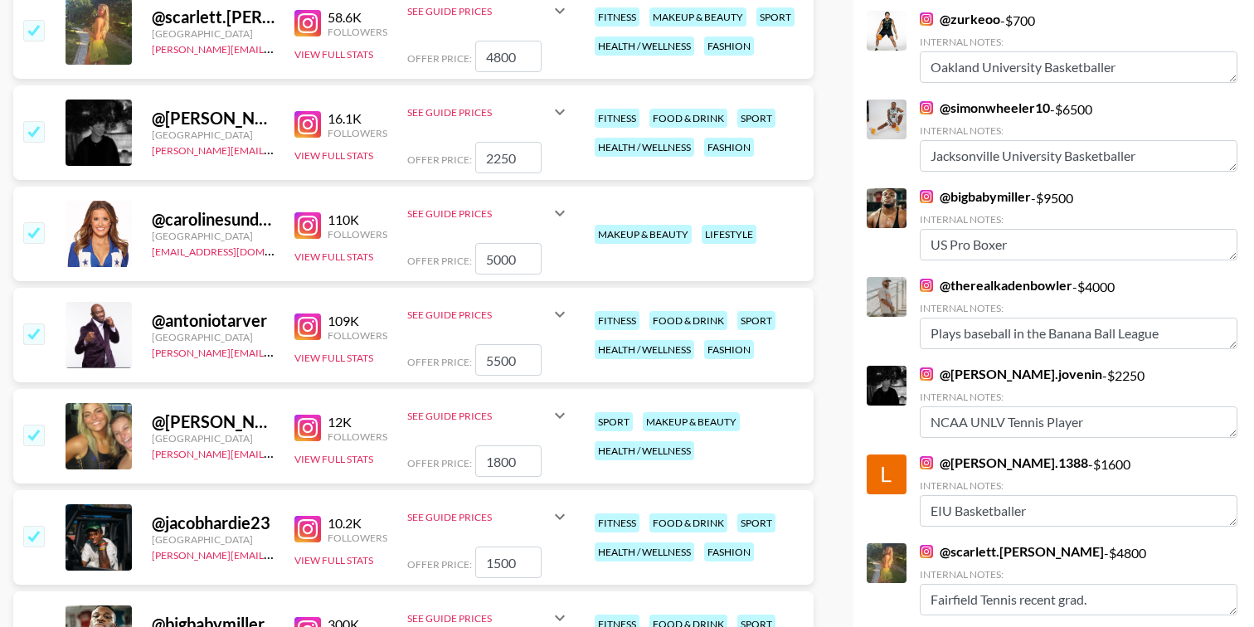
click at [921, 279] on img at bounding box center [926, 285] width 13 height 13
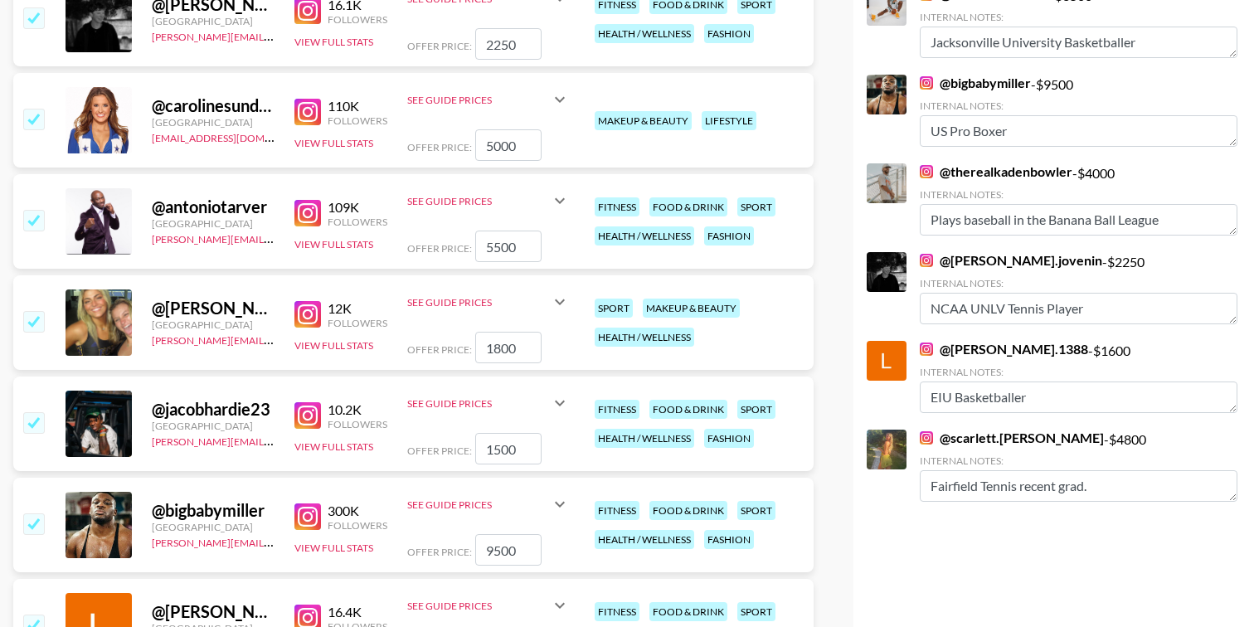
scroll to position [1403, 0]
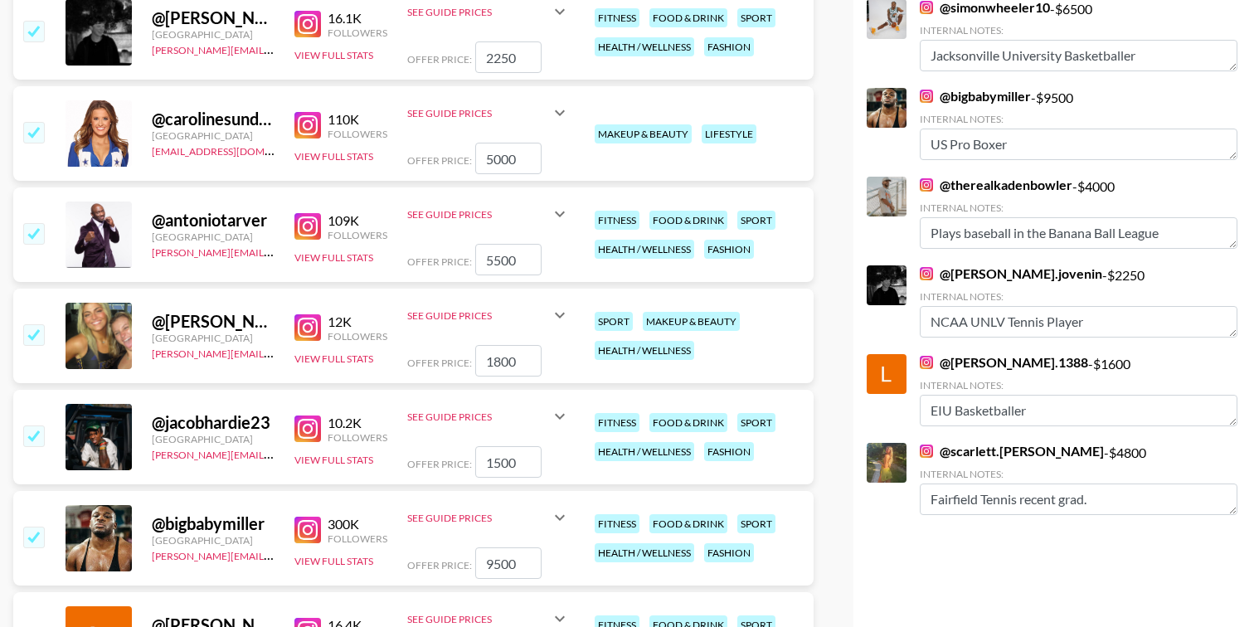
click at [919, 265] on div "@ martin.jovenin - $ 2250 Internal Notes: NCAA UNLV Tennis Player" at bounding box center [1052, 302] width 371 height 75
click at [929, 267] on img at bounding box center [926, 273] width 13 height 13
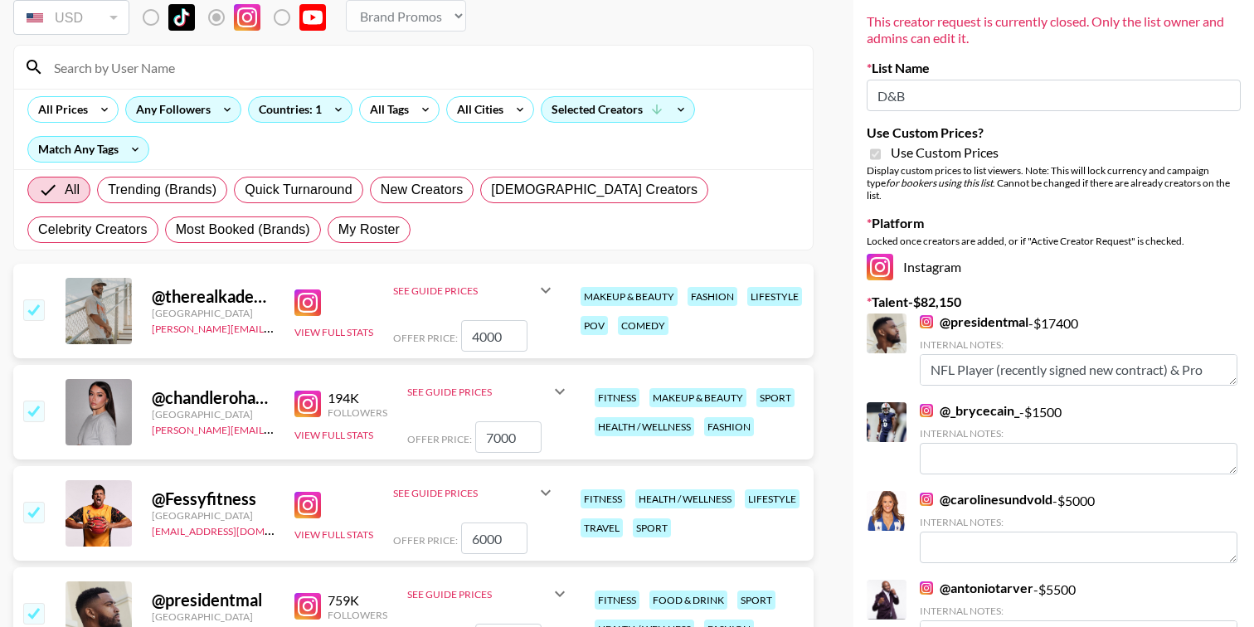
scroll to position [114, 0]
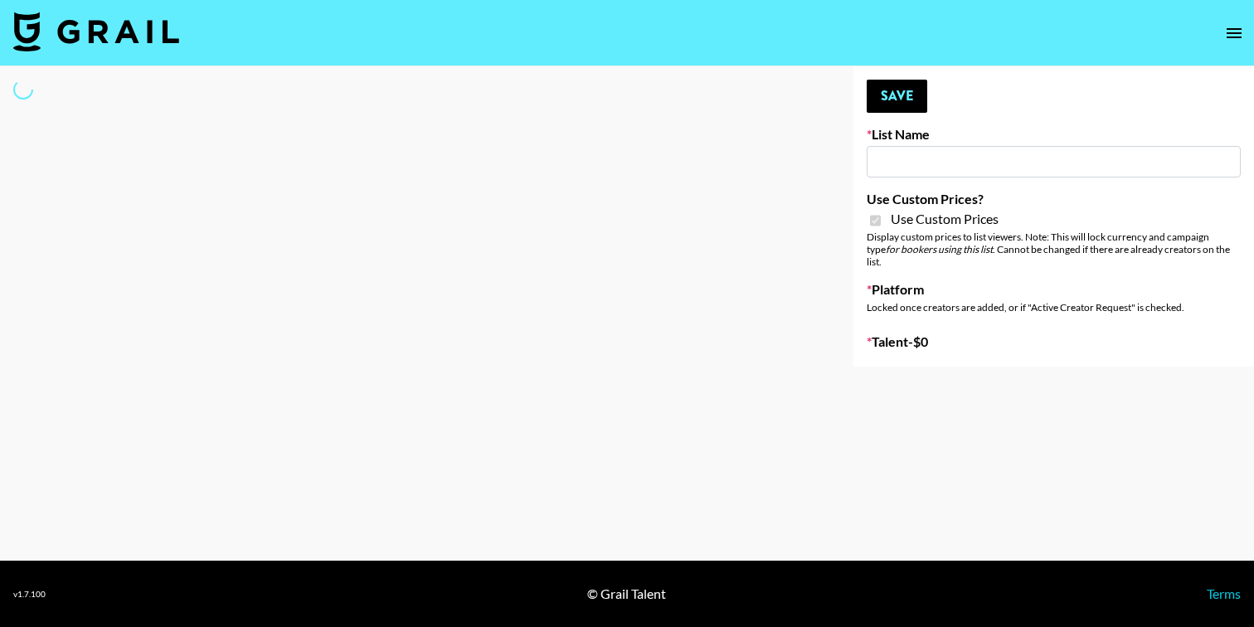
type input "Simple App 18/07"
checkbox input "true"
select select "Brand"
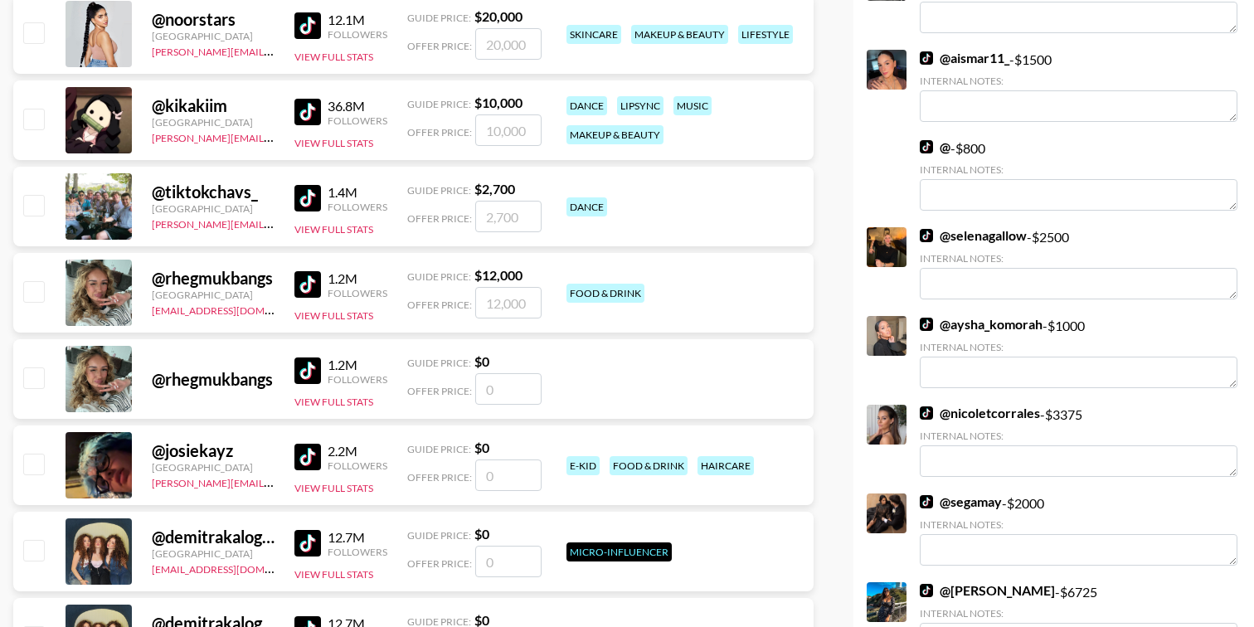
scroll to position [4098, 0]
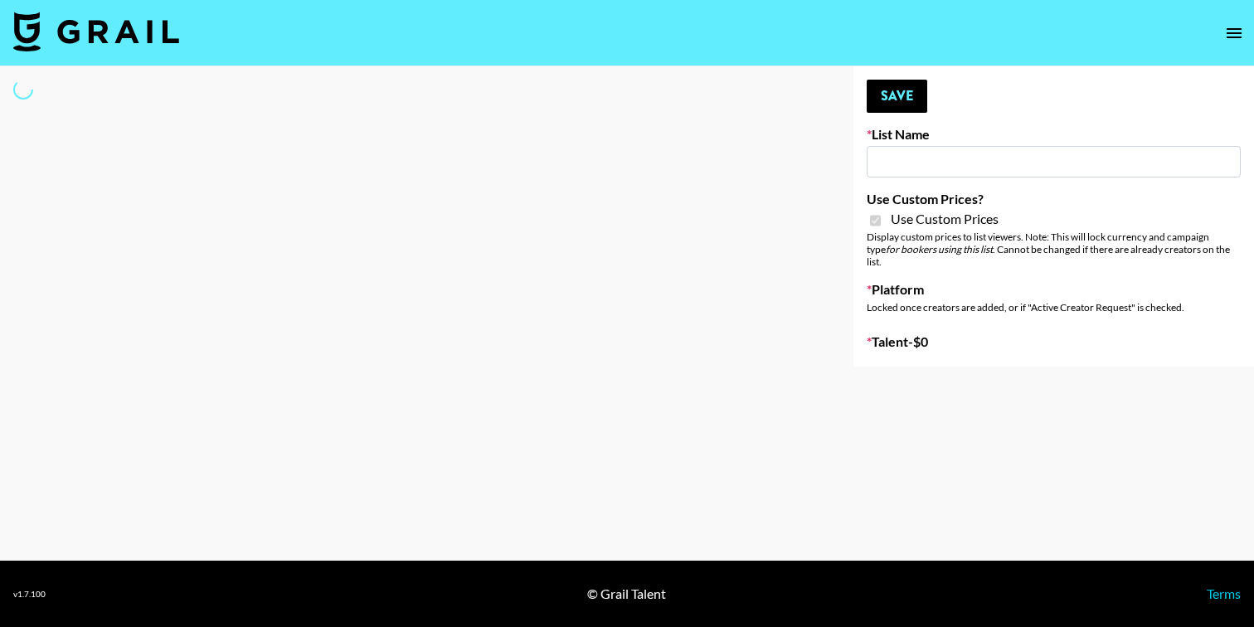
type input "Simple App 18/07"
checkbox input "true"
select select "Brand"
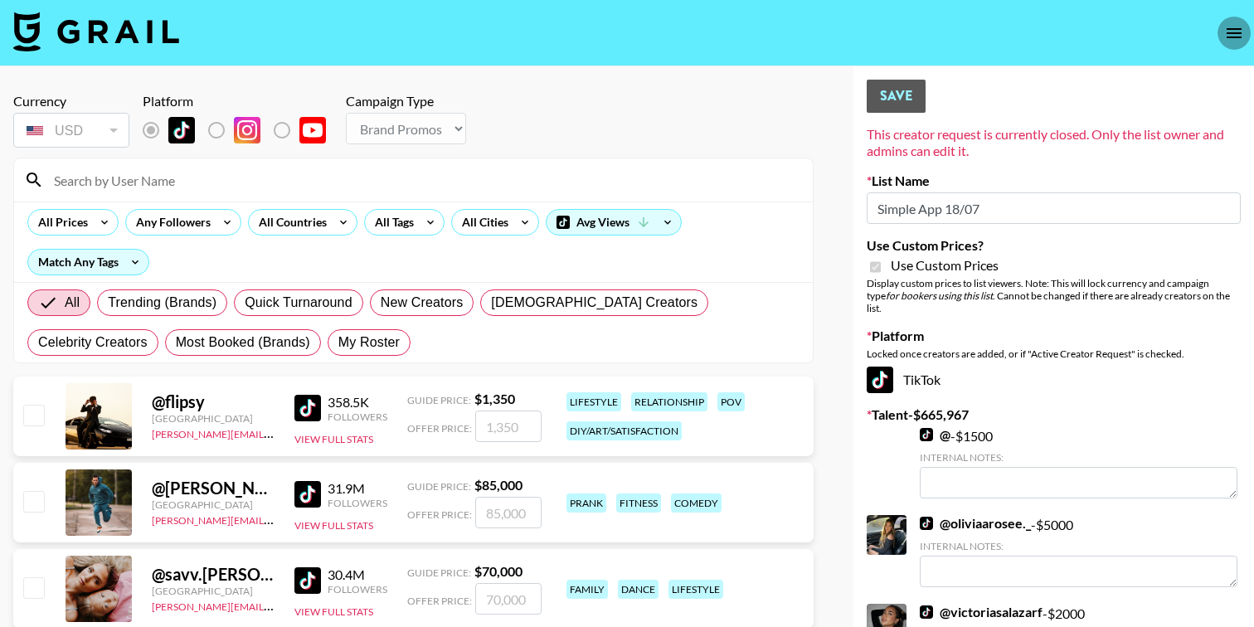
click at [1233, 25] on icon "open drawer" at bounding box center [1234, 33] width 20 height 20
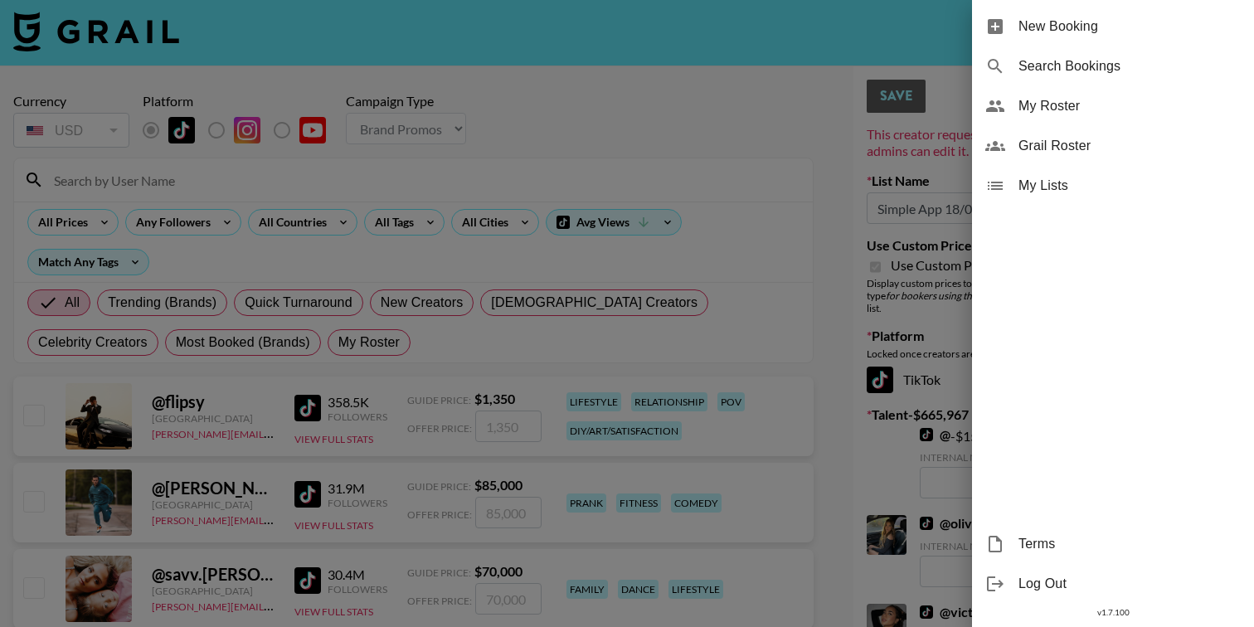
click at [694, 80] on div at bounding box center [627, 313] width 1254 height 627
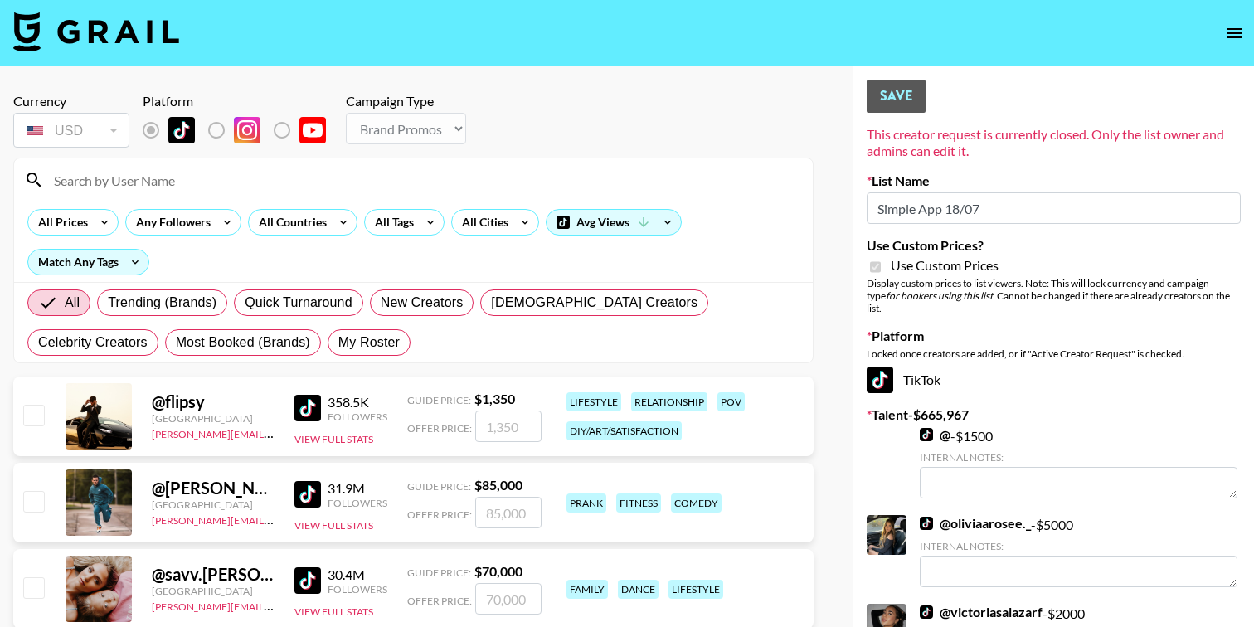
click at [1228, 27] on icon "open drawer" at bounding box center [1234, 33] width 20 height 20
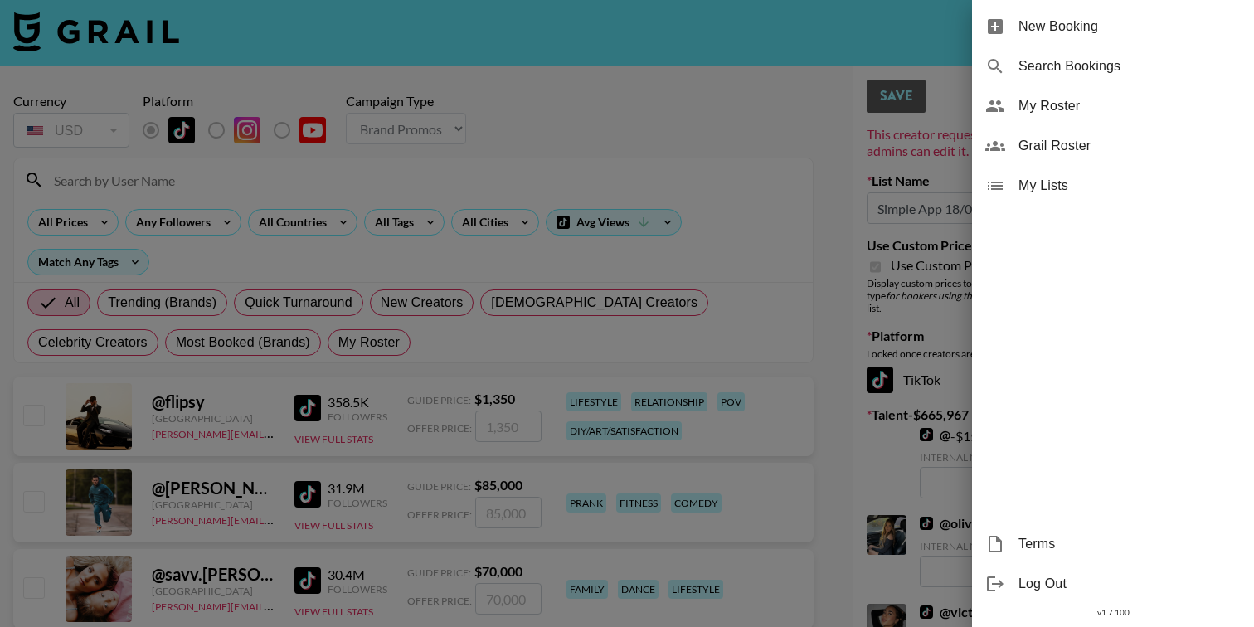
click at [1032, 109] on span "My Roster" at bounding box center [1129, 106] width 222 height 20
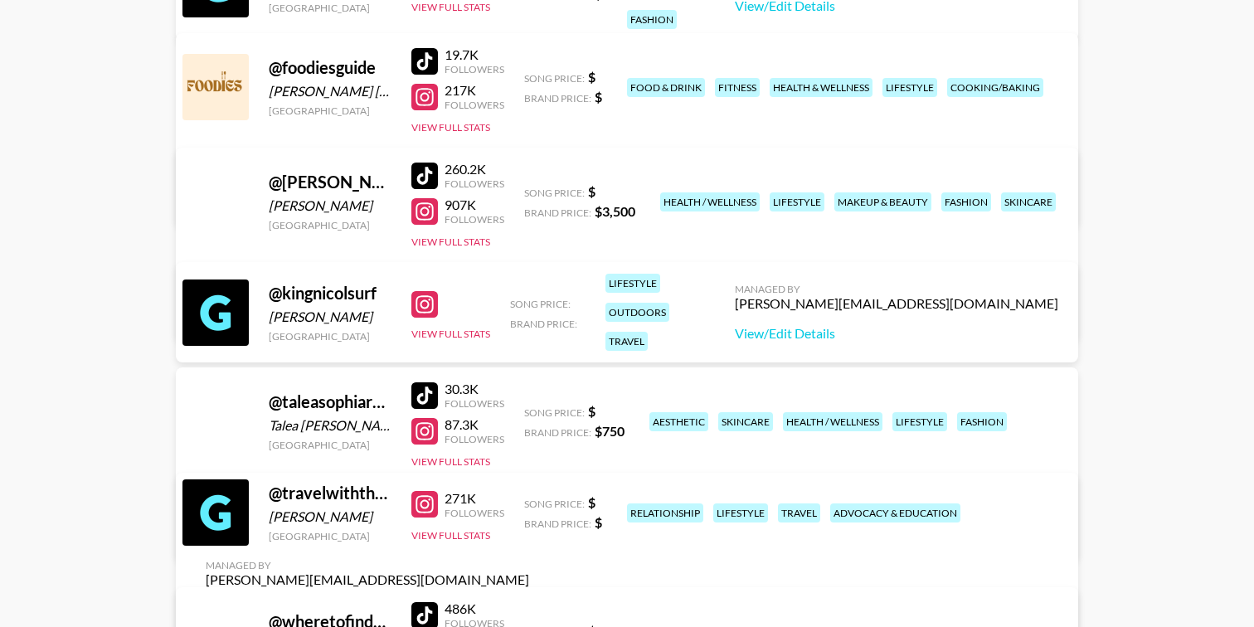
scroll to position [326, 0]
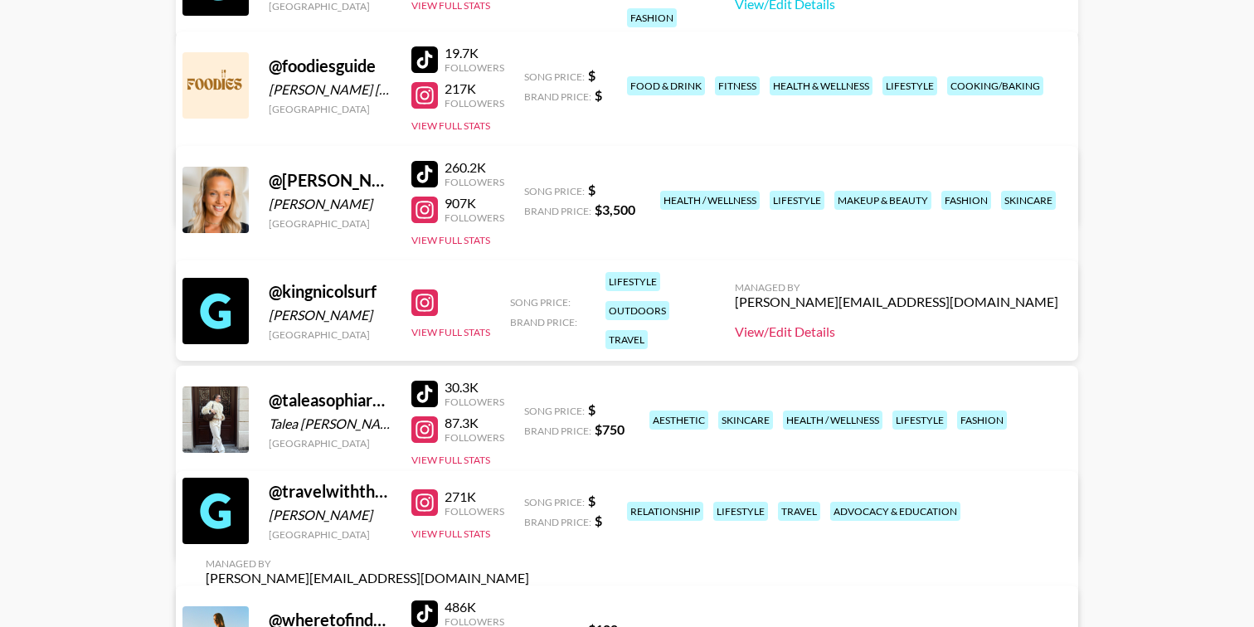
click at [885, 328] on link "View/Edit Details" at bounding box center [896, 331] width 323 height 17
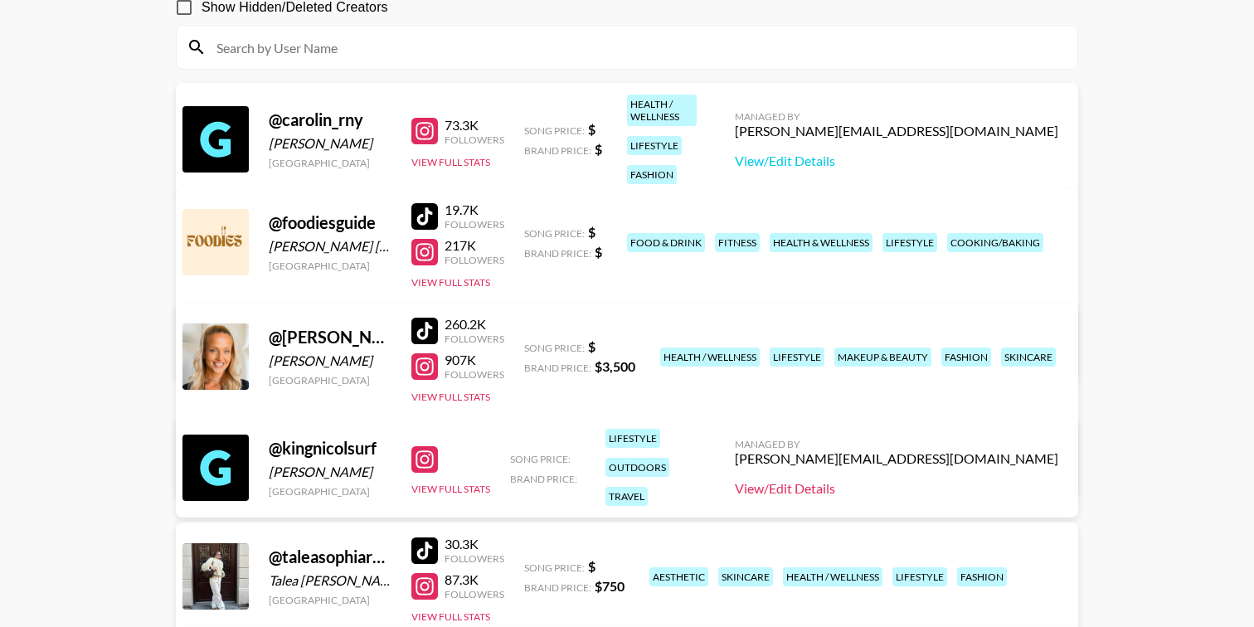
scroll to position [0, 0]
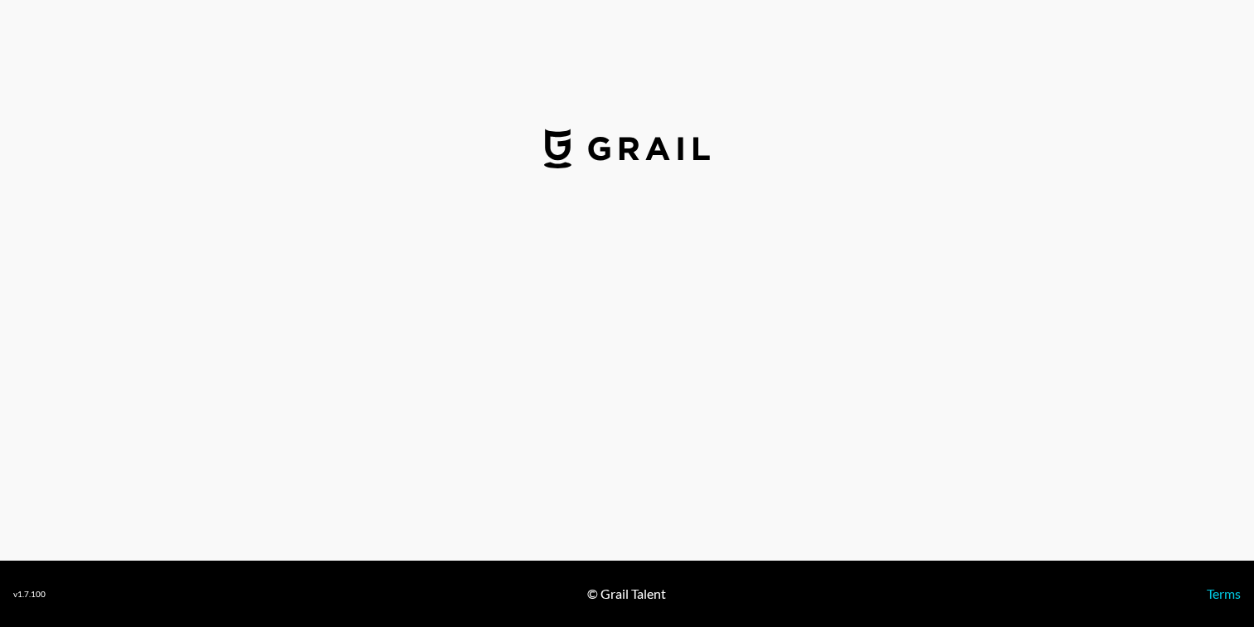
select select "USD"
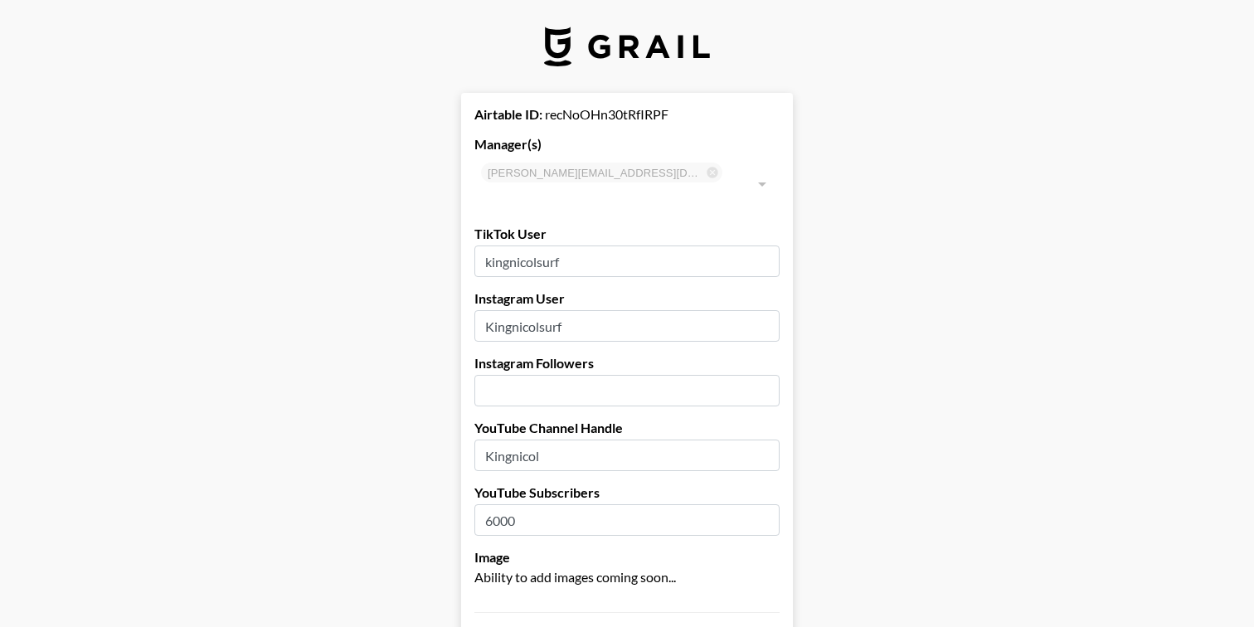
drag, startPoint x: 628, startPoint y: 240, endPoint x: 319, endPoint y: 233, distance: 308.6
drag, startPoint x: 580, startPoint y: 307, endPoint x: 401, endPoint y: 304, distance: 178.3
